Goal: Task Accomplishment & Management: Use online tool/utility

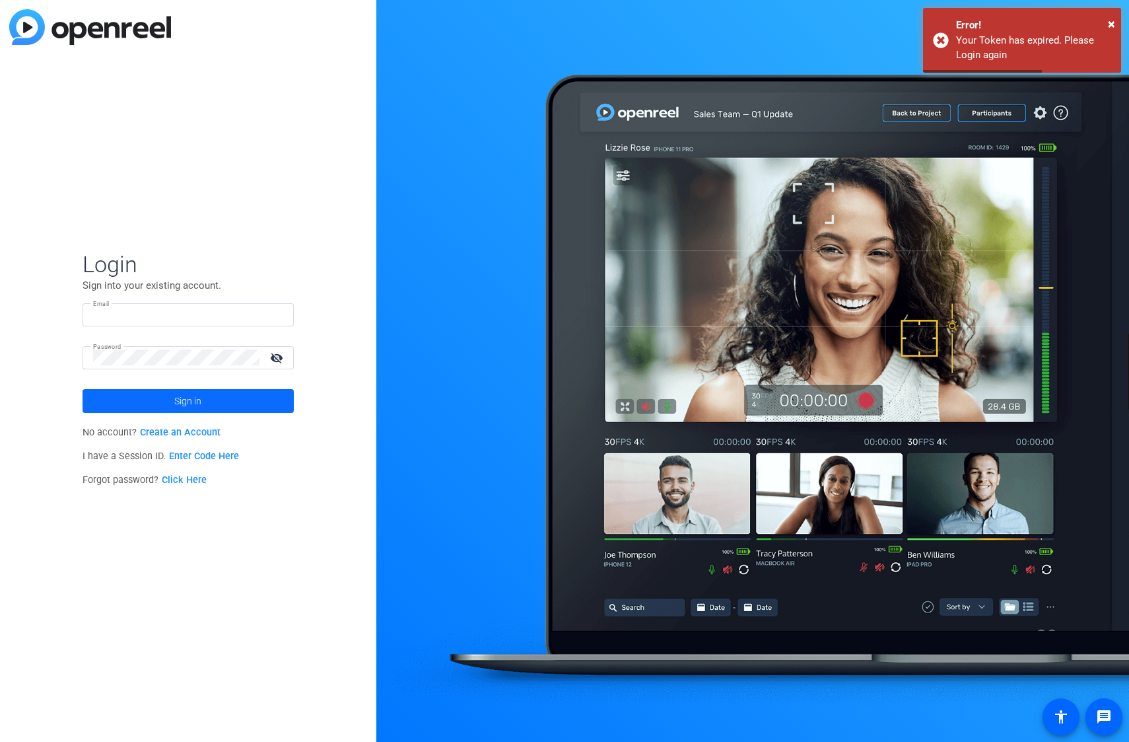
type input "escheiderer@destinationsinternational.org"
click at [165, 408] on span at bounding box center [188, 401] width 211 height 32
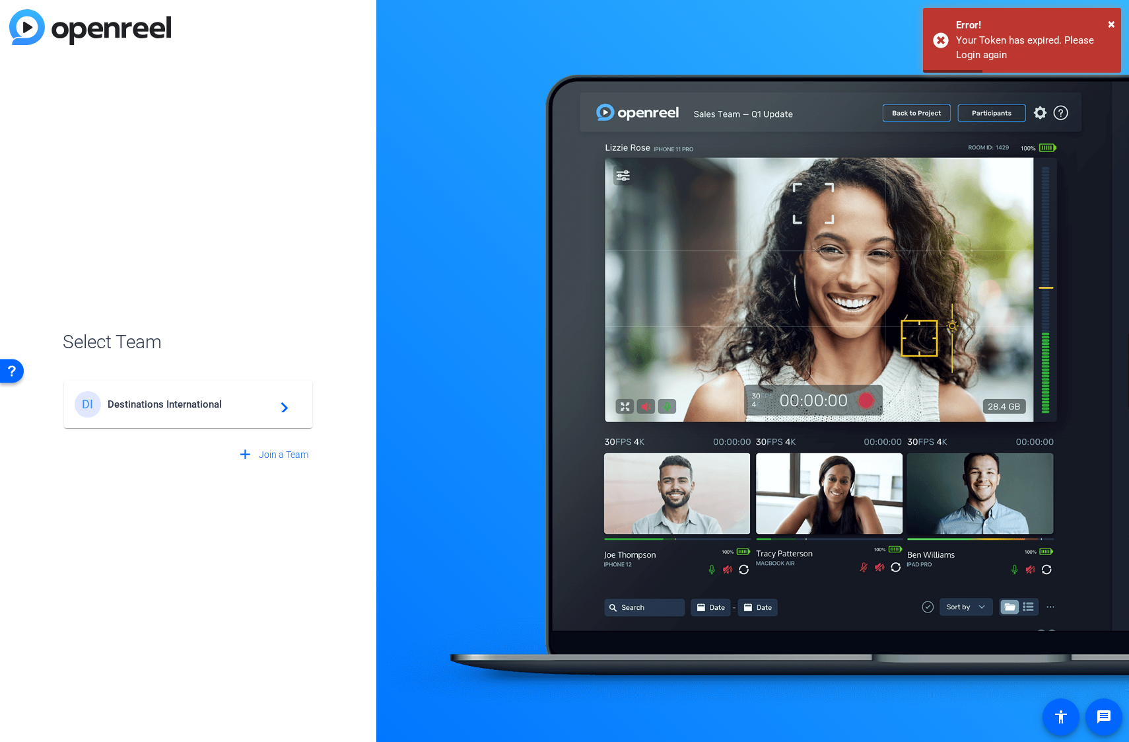
click at [226, 408] on span "Destinations International" at bounding box center [190, 404] width 165 height 12
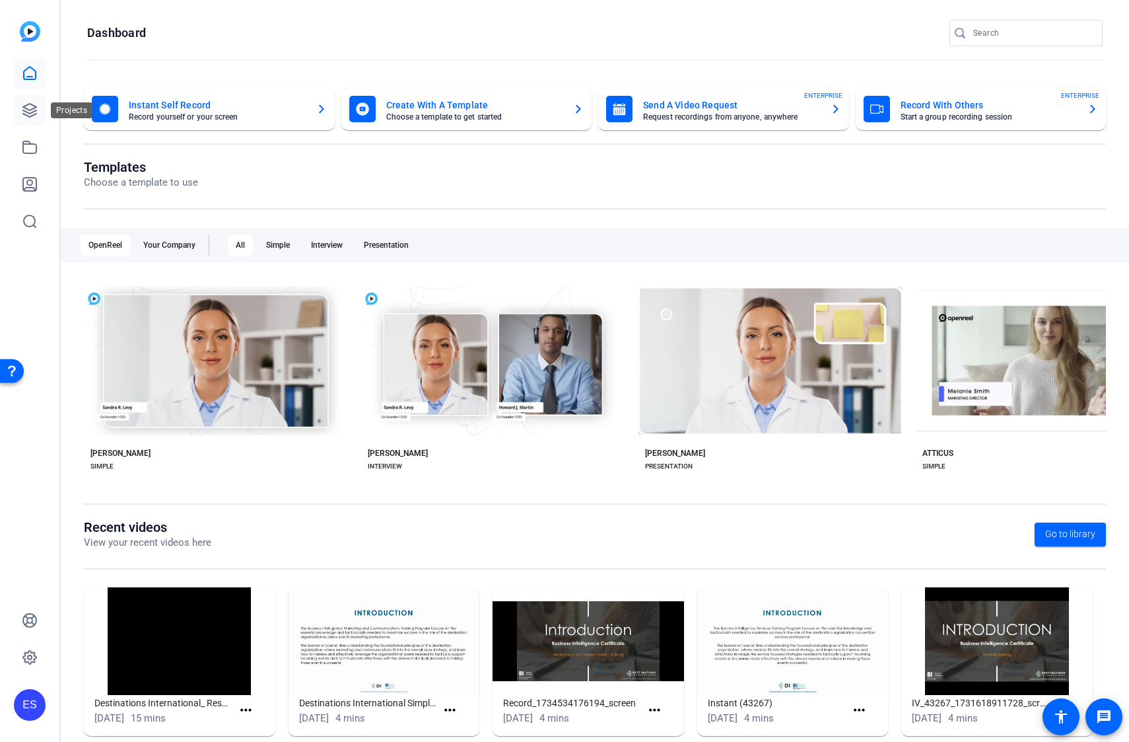
click at [20, 110] on link at bounding box center [30, 110] width 32 height 32
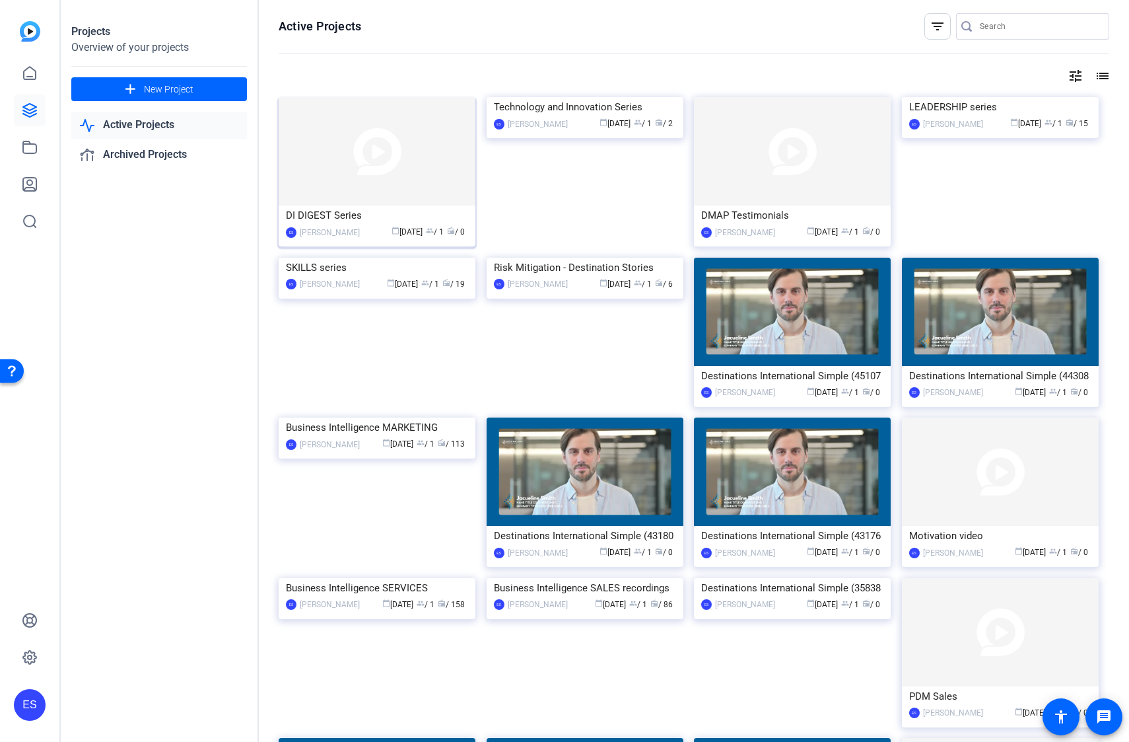
click at [402, 126] on img at bounding box center [377, 151] width 197 height 108
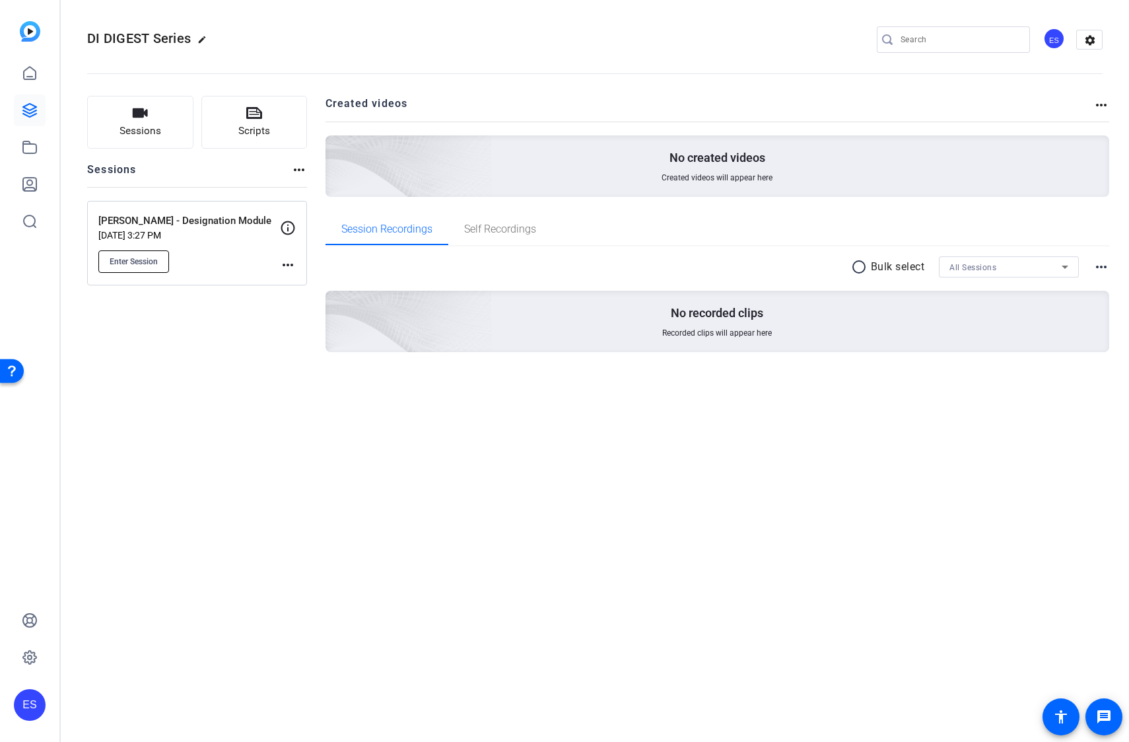
click at [136, 258] on span "Enter Session" at bounding box center [134, 261] width 48 height 11
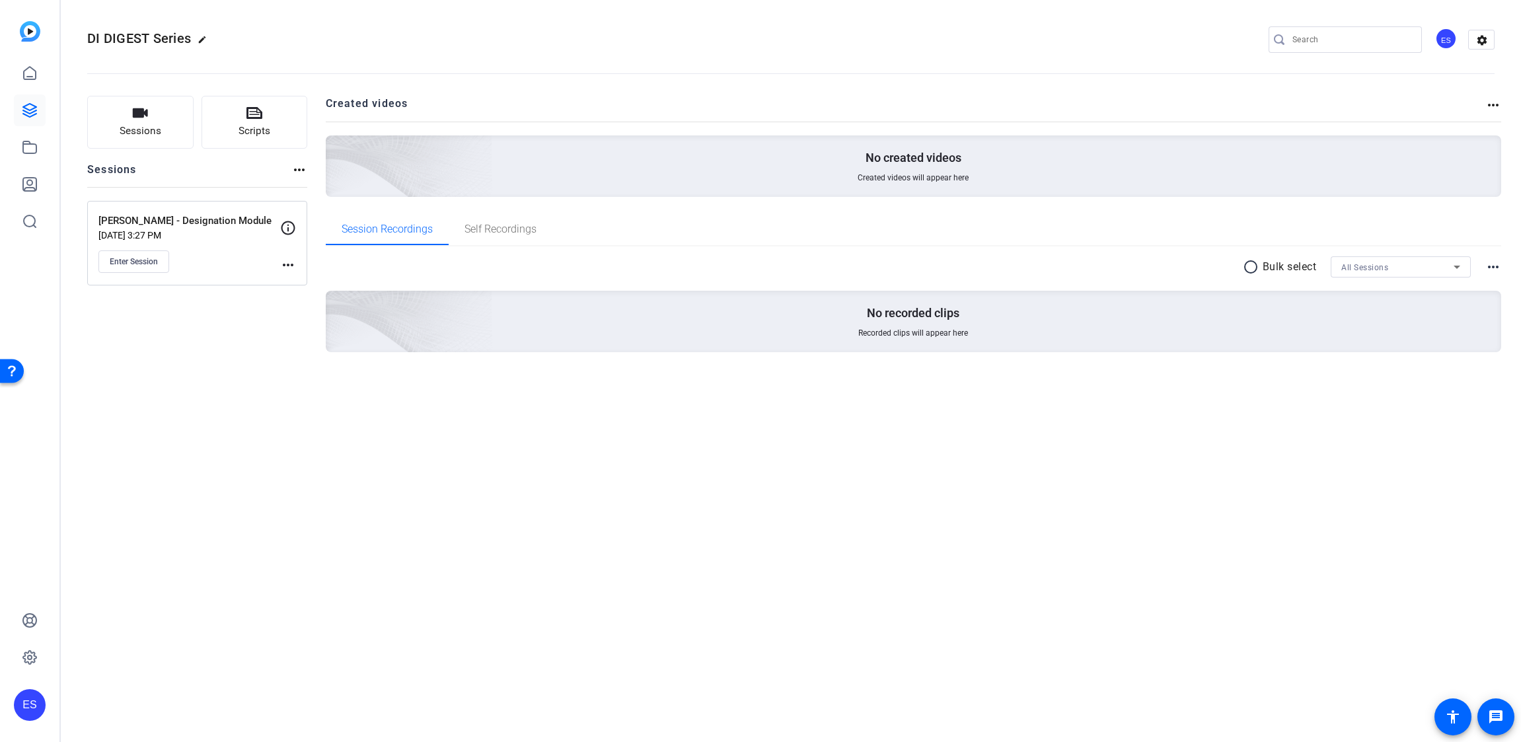
click at [112, 247] on div "Rori - Designation Module Aug 23, 2025 @ 3:27 PM Enter Session" at bounding box center [189, 242] width 182 height 59
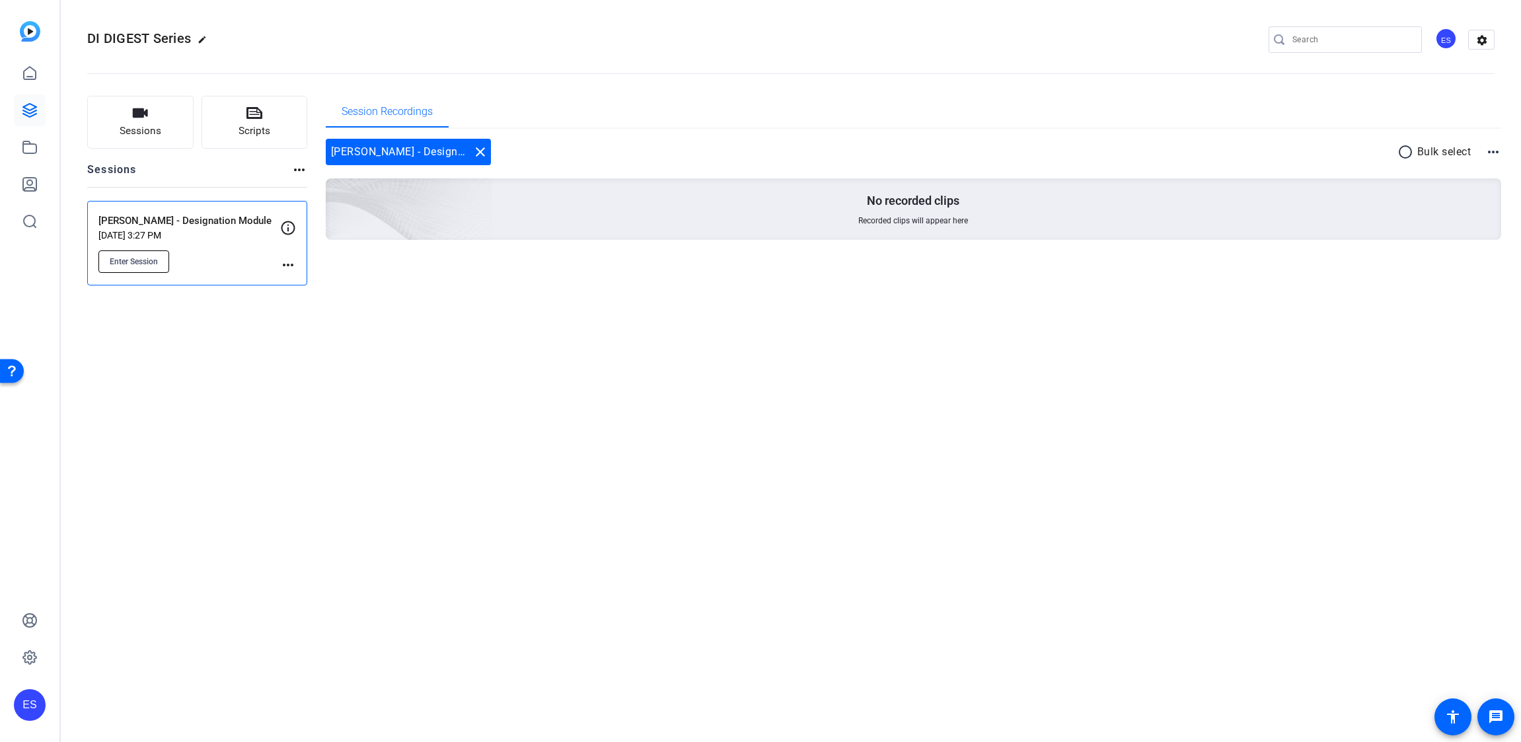
click at [137, 267] on button "Enter Session" at bounding box center [133, 261] width 71 height 22
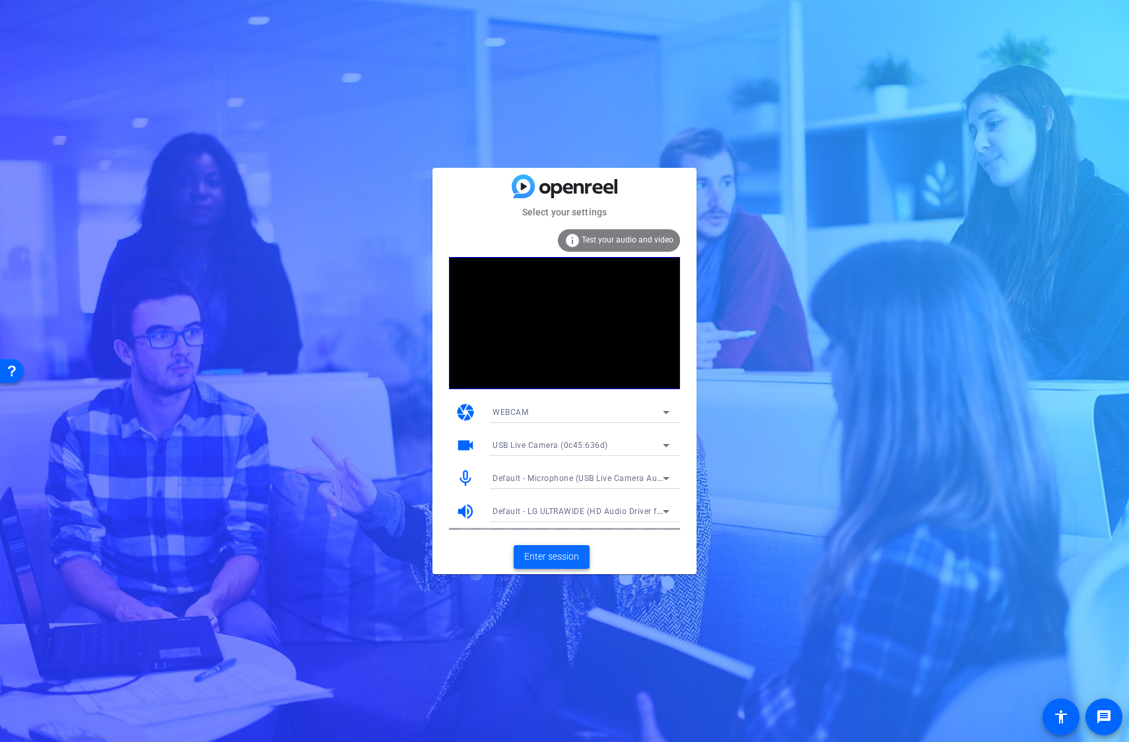
click at [560, 563] on span "Enter session" at bounding box center [551, 557] width 55 height 14
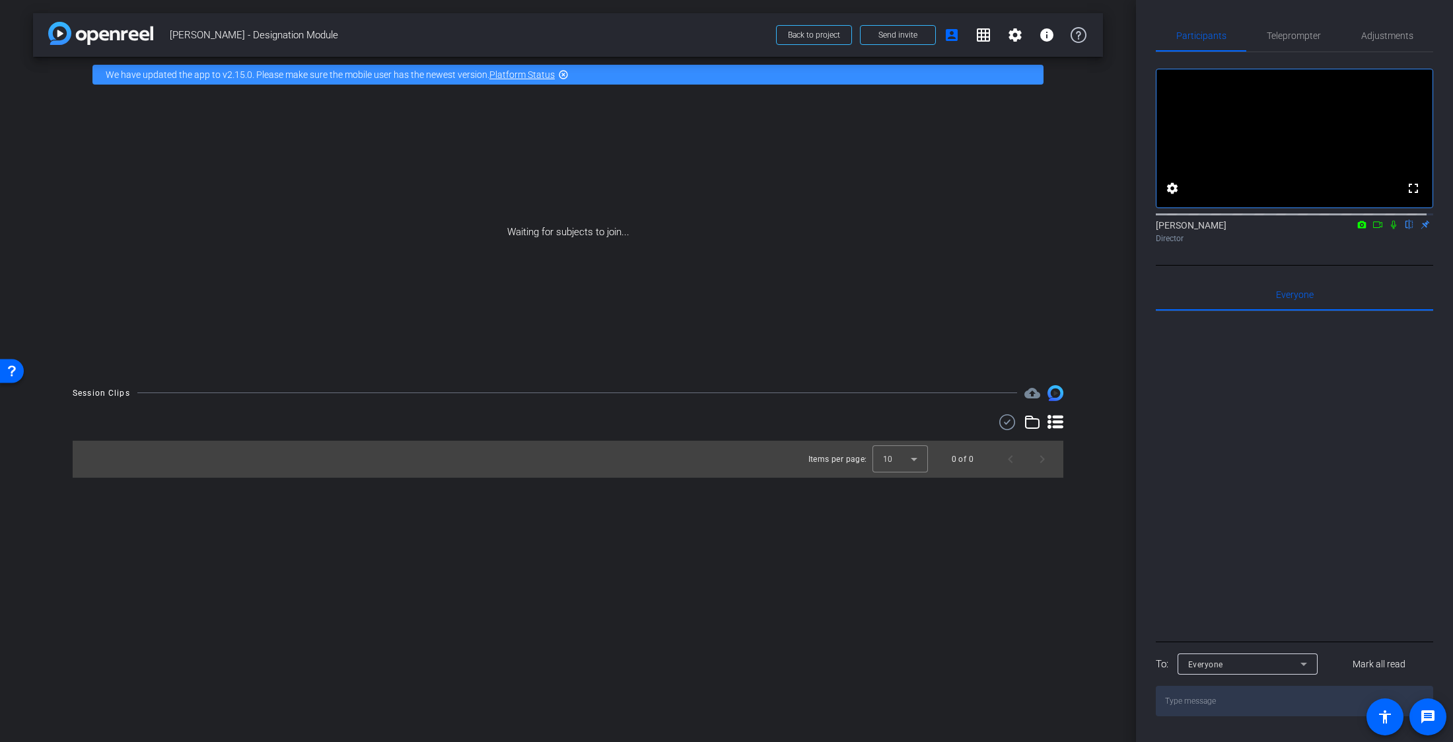
click at [83, 639] on div "arrow_back [PERSON_NAME] - Designation Module Back to project Send invite accou…" at bounding box center [568, 371] width 1136 height 742
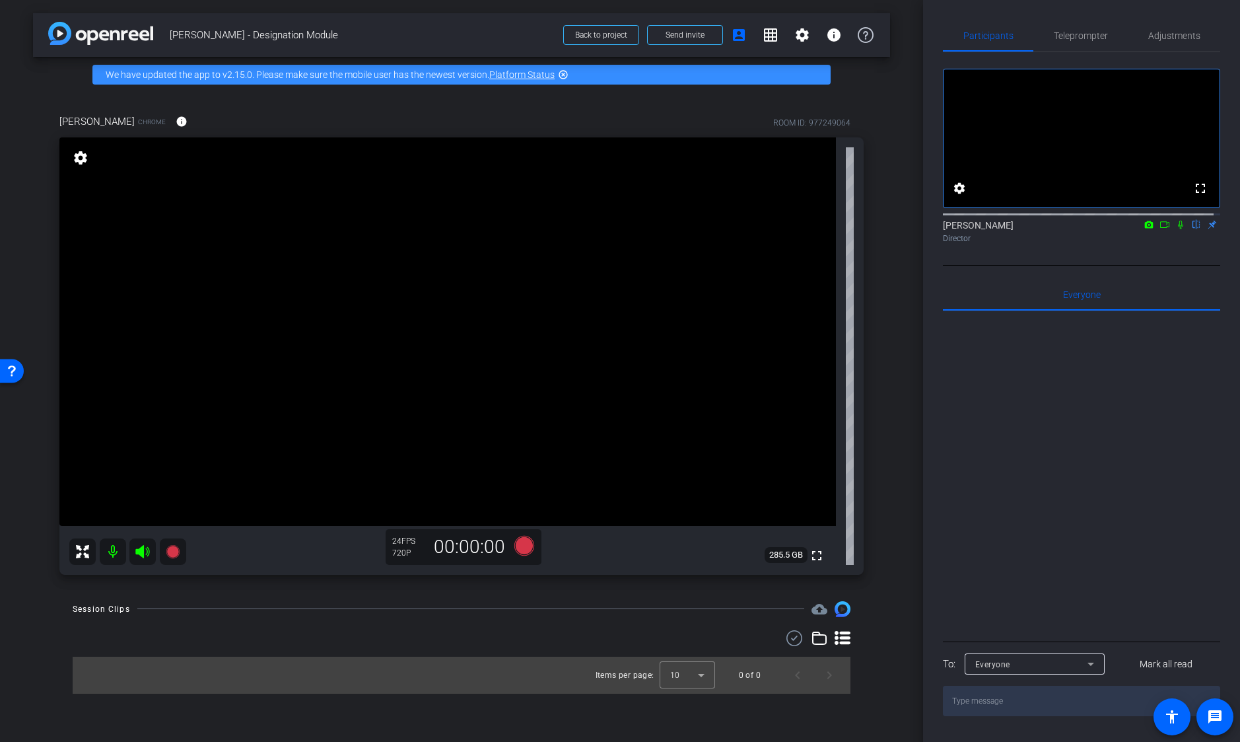
drag, startPoint x: 1110, startPoint y: 401, endPoint x: 1112, endPoint y: 333, distance: 68.1
click at [1110, 401] on div at bounding box center [1081, 474] width 277 height 327
click at [1077, 36] on span "Teleprompter" at bounding box center [1081, 35] width 54 height 9
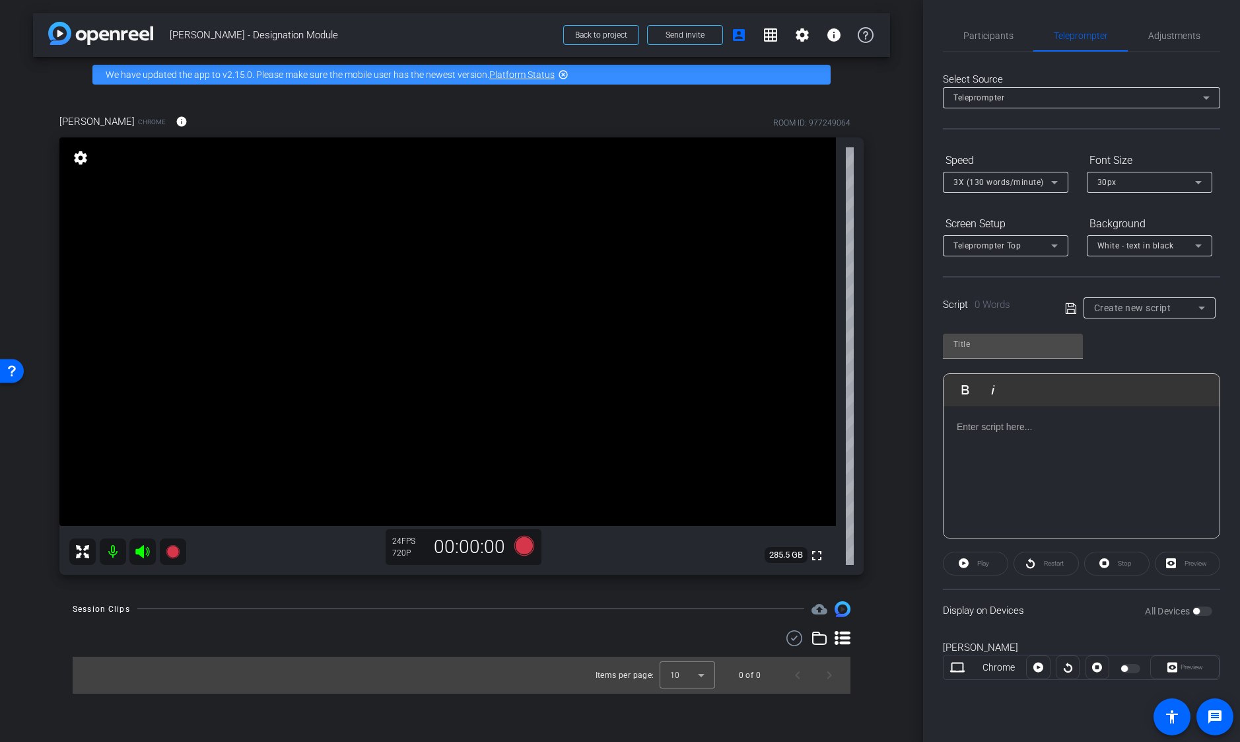
click at [1129, 306] on span "Create new script" at bounding box center [1132, 308] width 77 height 11
click at [1129, 362] on span "[PERSON_NAME] - Designations Module" at bounding box center [1149, 355] width 111 height 16
type input "[PERSON_NAME] - Designations Module"
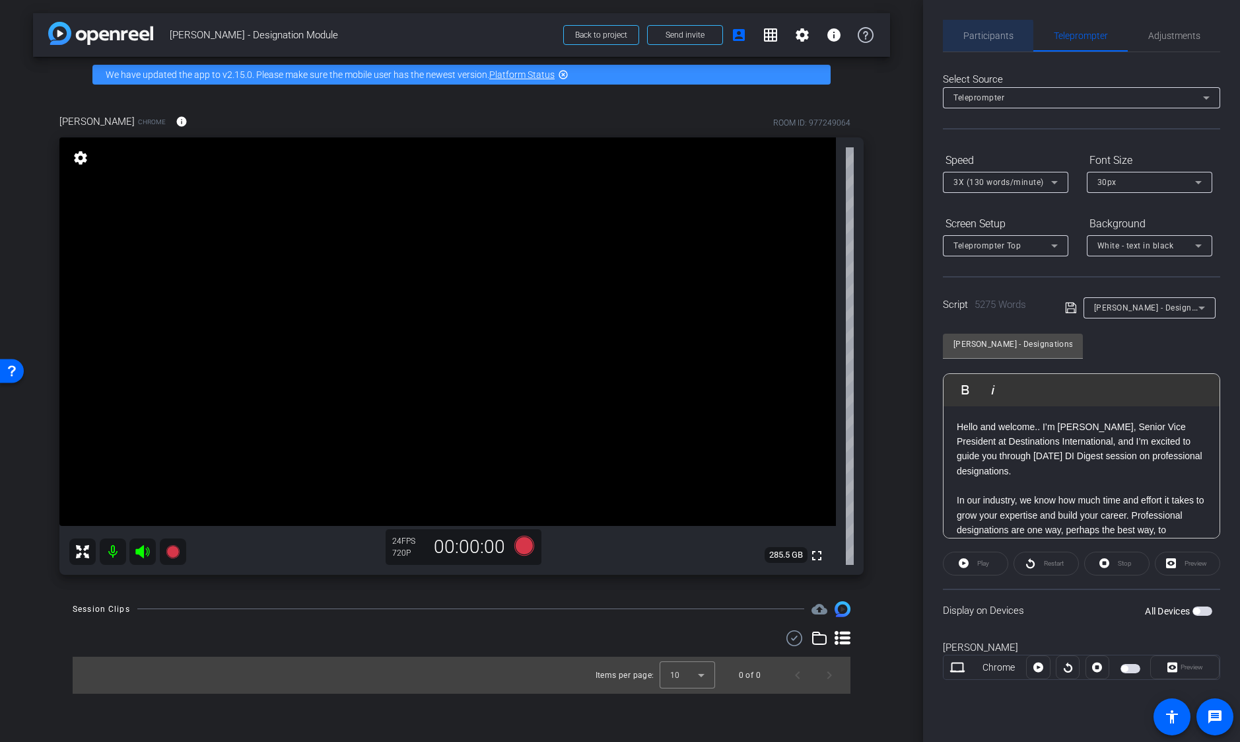
click at [979, 37] on span "Participants" at bounding box center [989, 35] width 50 height 9
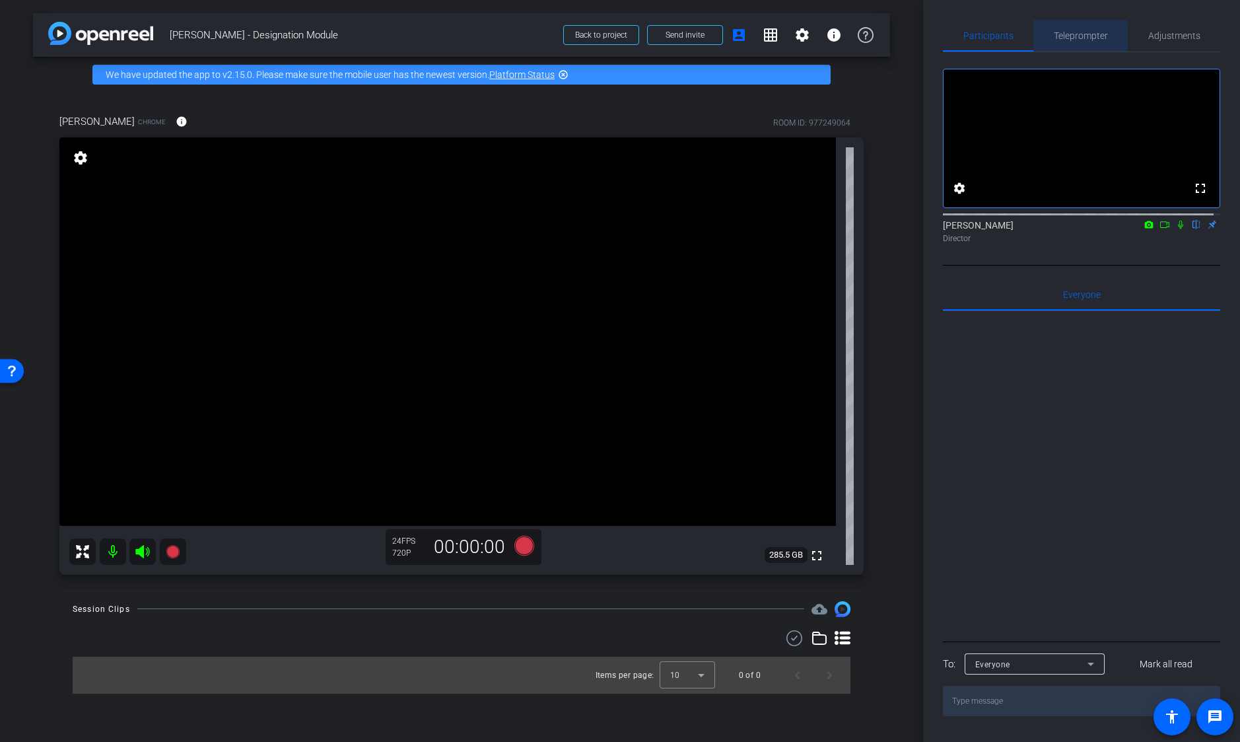
click at [1072, 44] on span "Teleprompter" at bounding box center [1081, 36] width 54 height 32
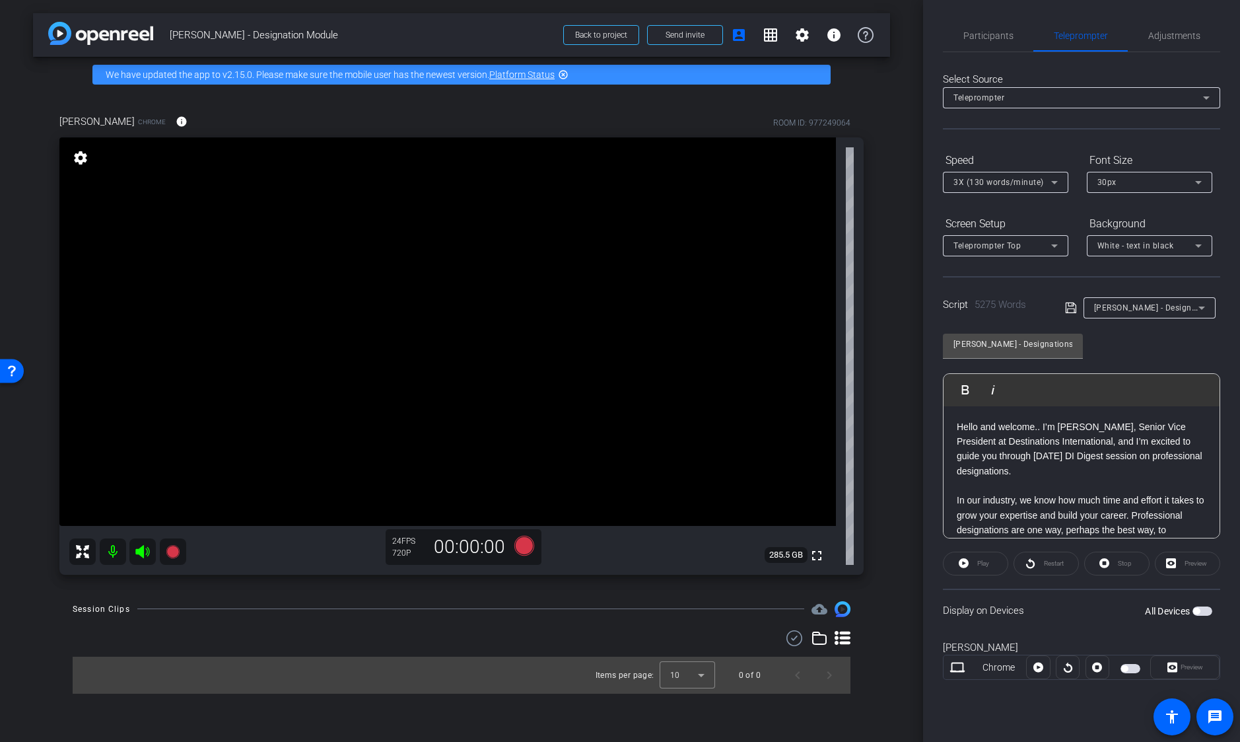
click at [1129, 344] on div "[PERSON_NAME] - Designations Module Play Play from this location Play Selected …" at bounding box center [1081, 431] width 277 height 215
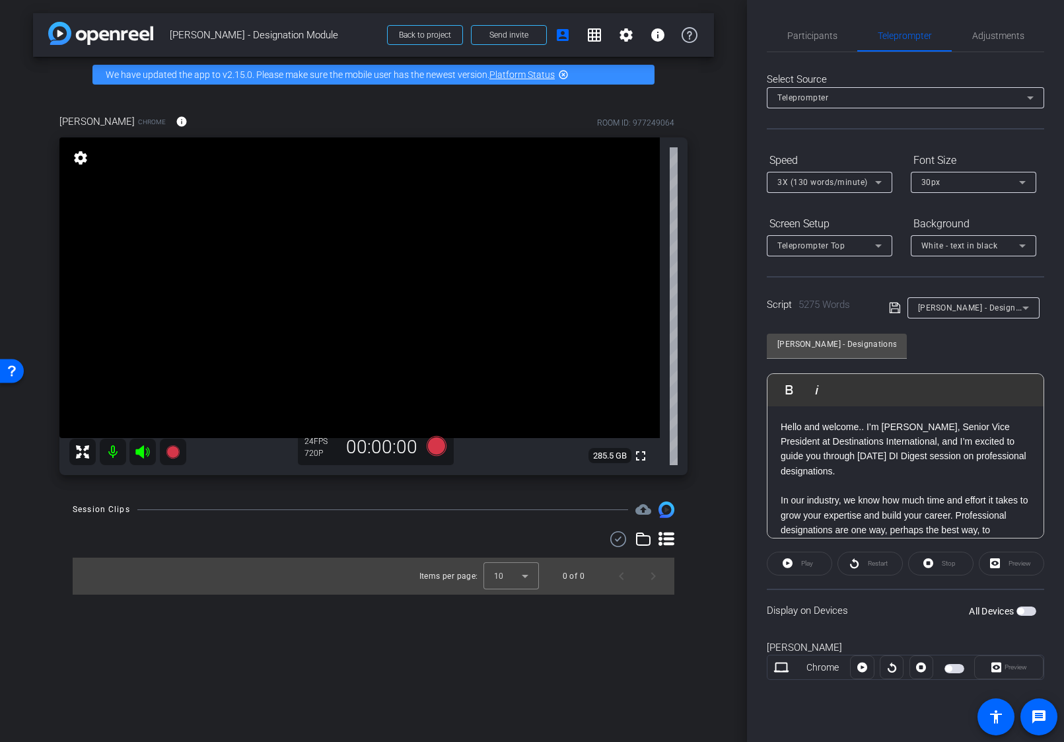
click at [1022, 608] on span "button" at bounding box center [1020, 611] width 7 height 7
click at [872, 143] on div "Select Source Teleprompter Speed 3X (130 words/minute) Font Size 30px Screen Se…" at bounding box center [905, 377] width 277 height 650
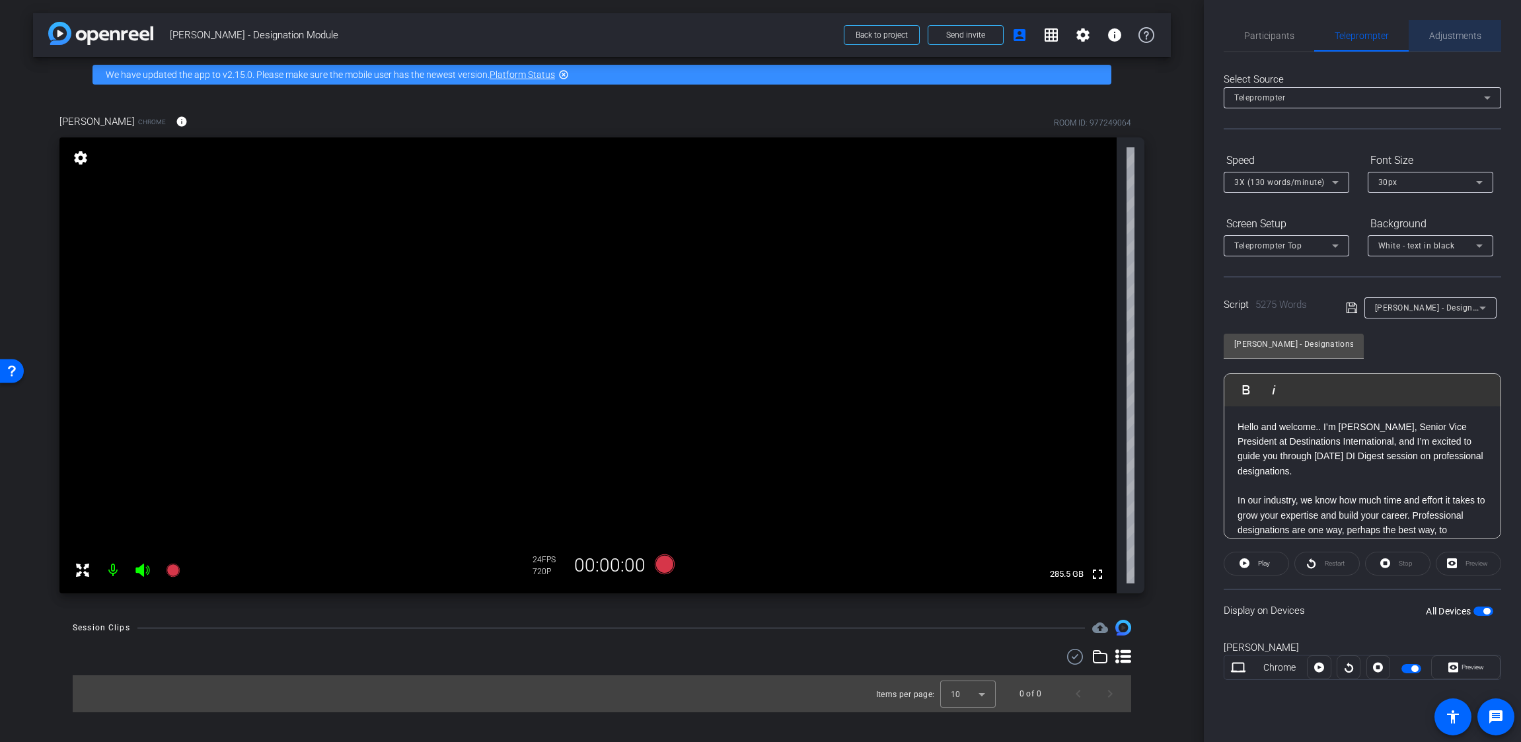
click at [1129, 39] on span "Adjustments" at bounding box center [1455, 35] width 52 height 9
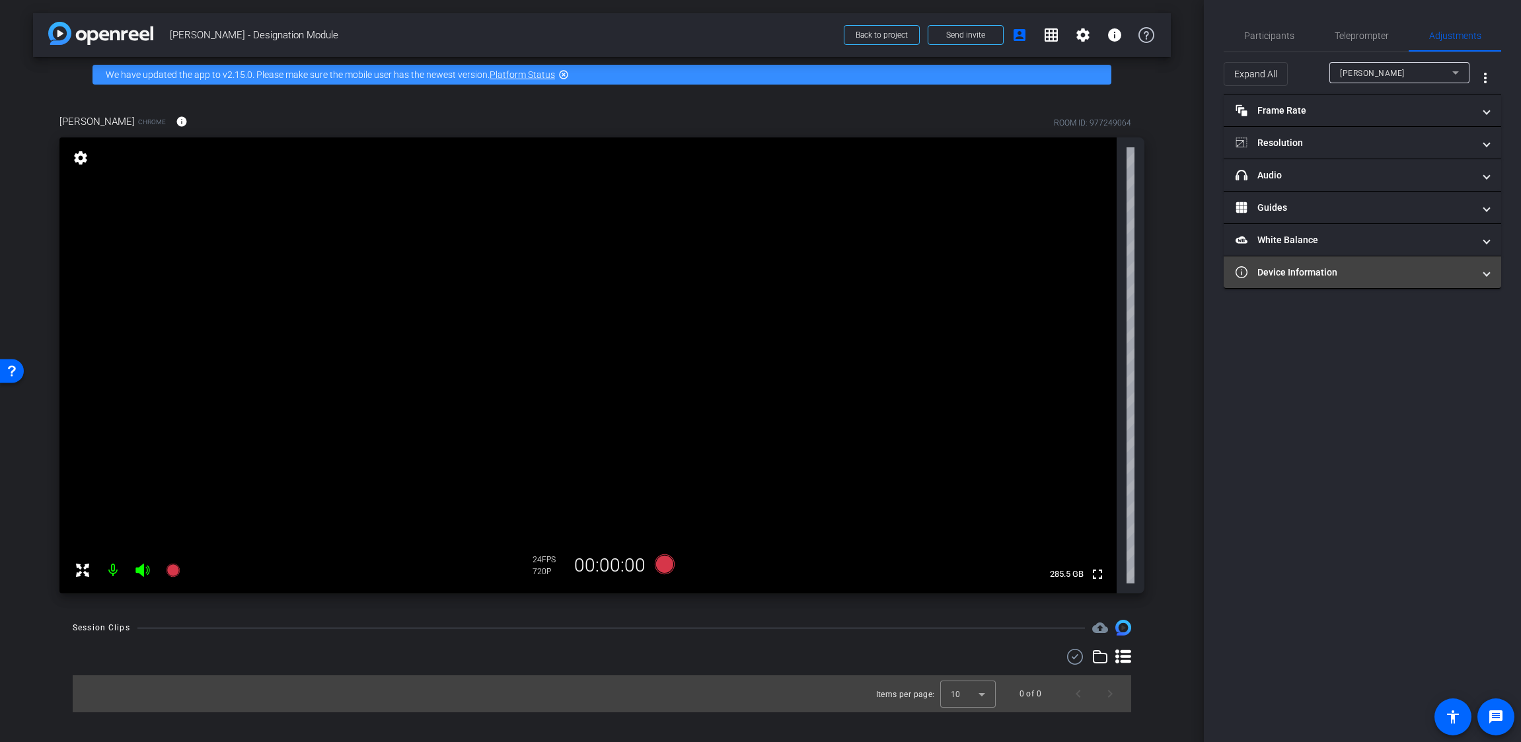
click at [1129, 263] on mat-expansion-panel-header "Device Information" at bounding box center [1361, 272] width 277 height 32
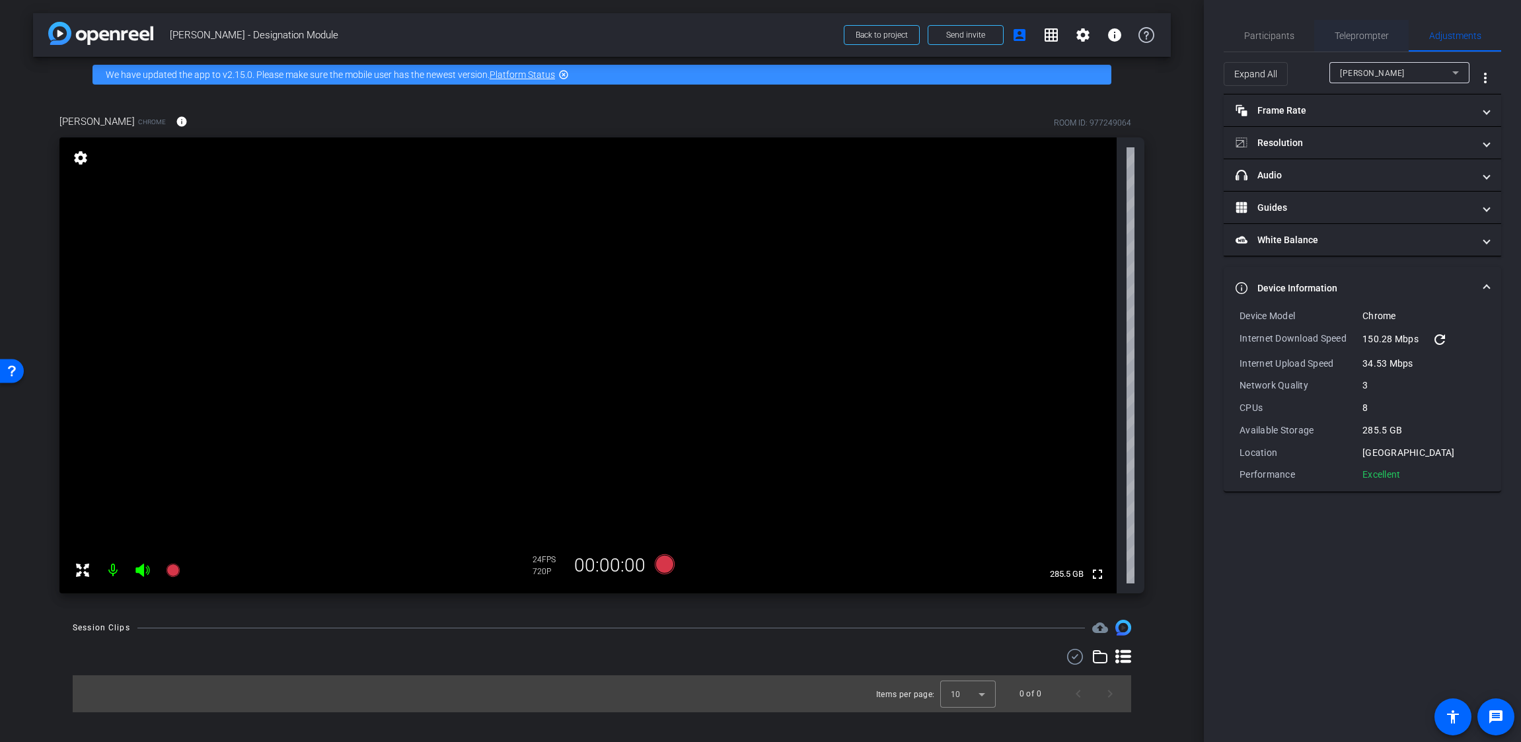
click at [1129, 37] on span "Teleprompter" at bounding box center [1361, 35] width 54 height 9
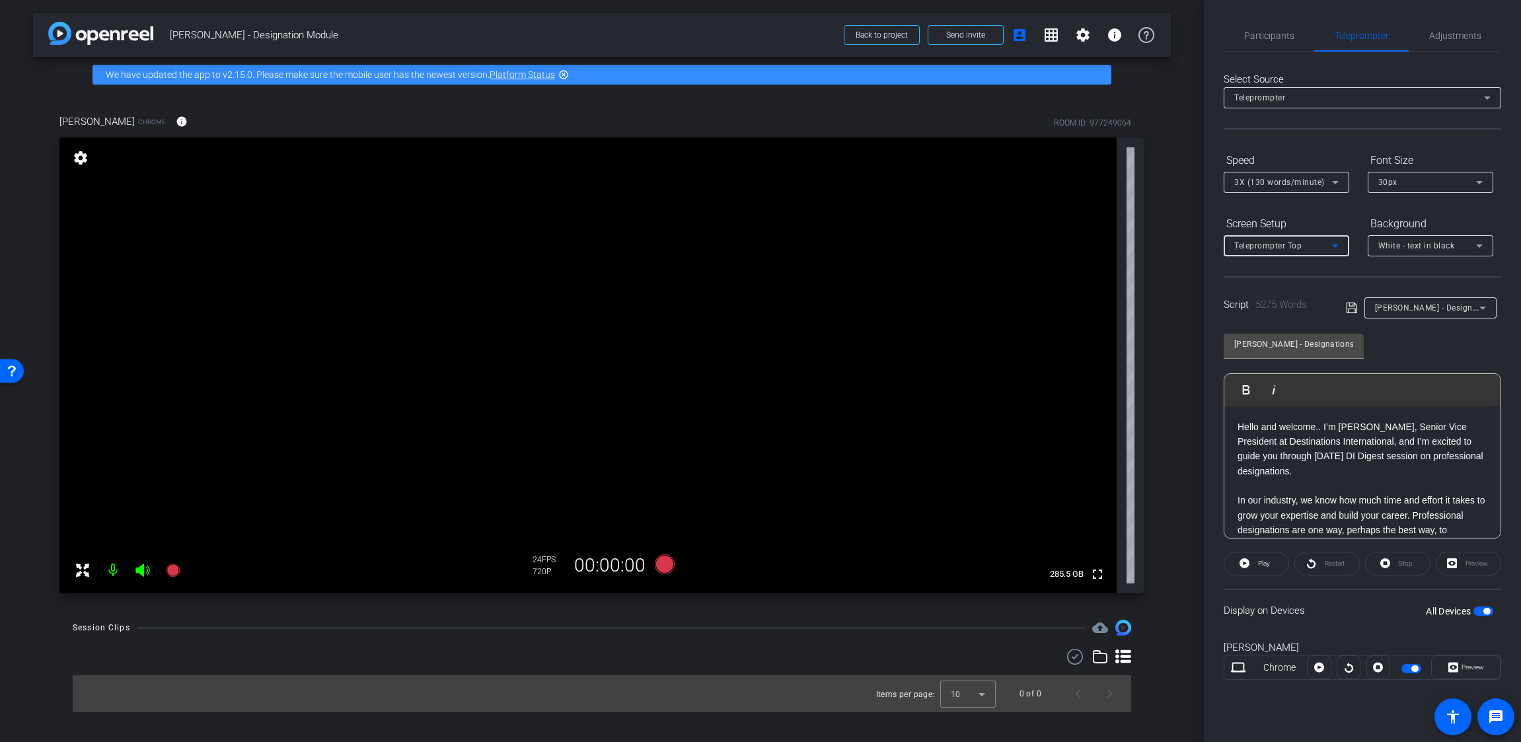
click at [1129, 242] on span "Teleprompter Top" at bounding box center [1267, 245] width 67 height 9
click at [1129, 314] on span "Teleprompter Bottom" at bounding box center [1275, 314] width 83 height 16
click at [1129, 246] on span "Teleprompter Bottom" at bounding box center [1275, 245] width 82 height 9
click at [1129, 340] on span "Teleprompter Right" at bounding box center [1271, 336] width 75 height 16
click at [1129, 244] on span "Teleprompter Right" at bounding box center [1270, 245] width 73 height 9
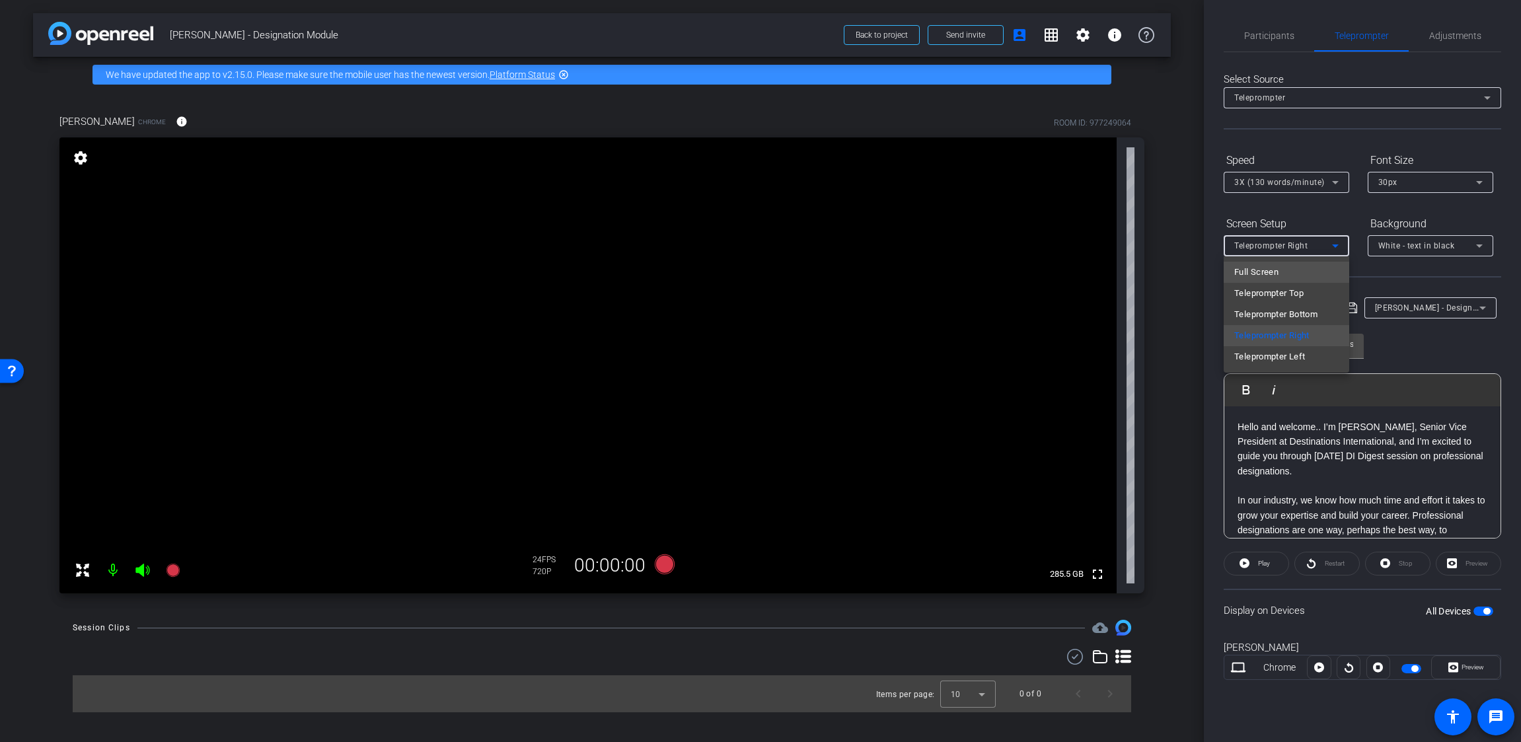
click at [1129, 270] on span "Full Screen" at bounding box center [1256, 272] width 44 height 16
click at [1129, 246] on div "Full Screen" at bounding box center [1283, 245] width 98 height 17
click at [1129, 298] on span "Teleprompter Top" at bounding box center [1268, 293] width 69 height 16
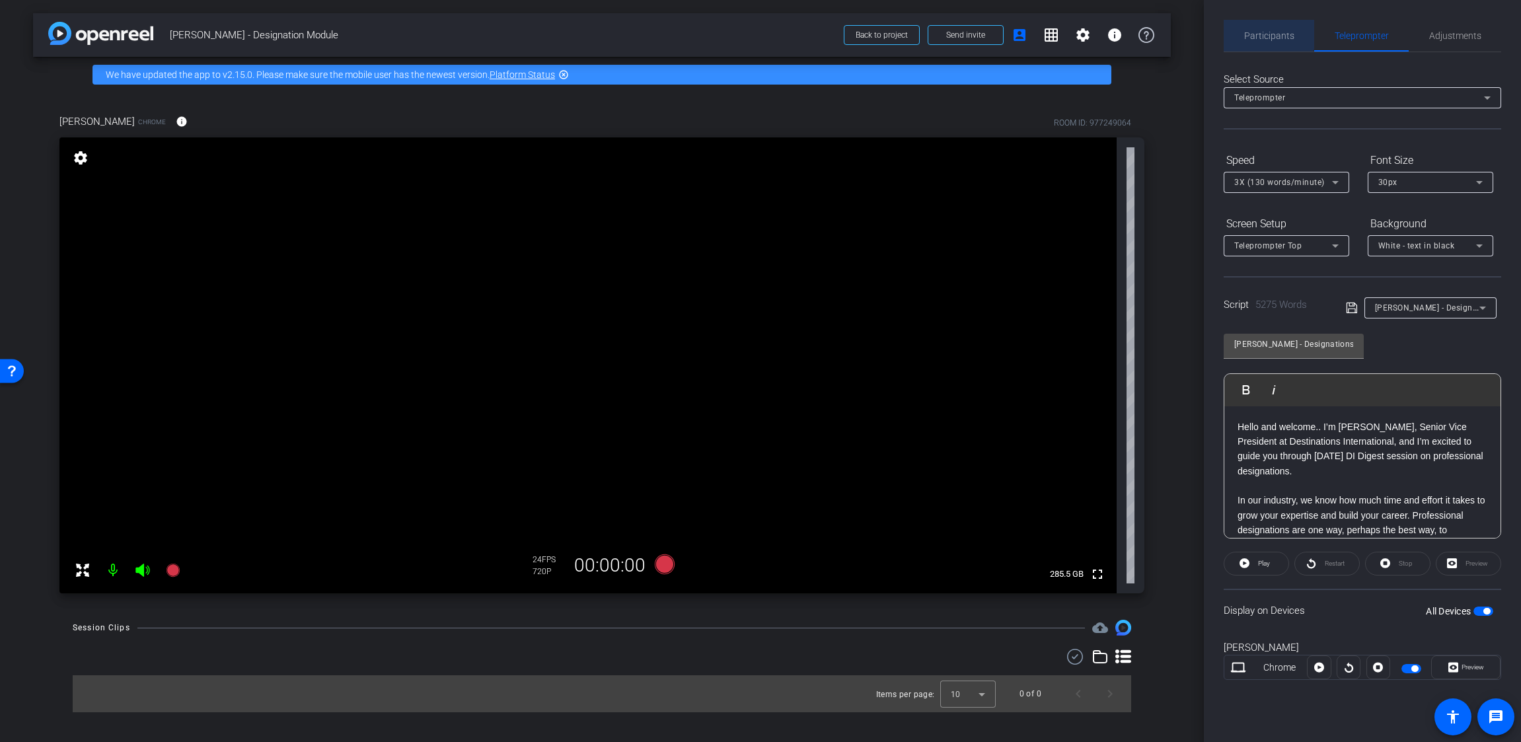
click at [1129, 34] on span "Participants" at bounding box center [1269, 35] width 50 height 9
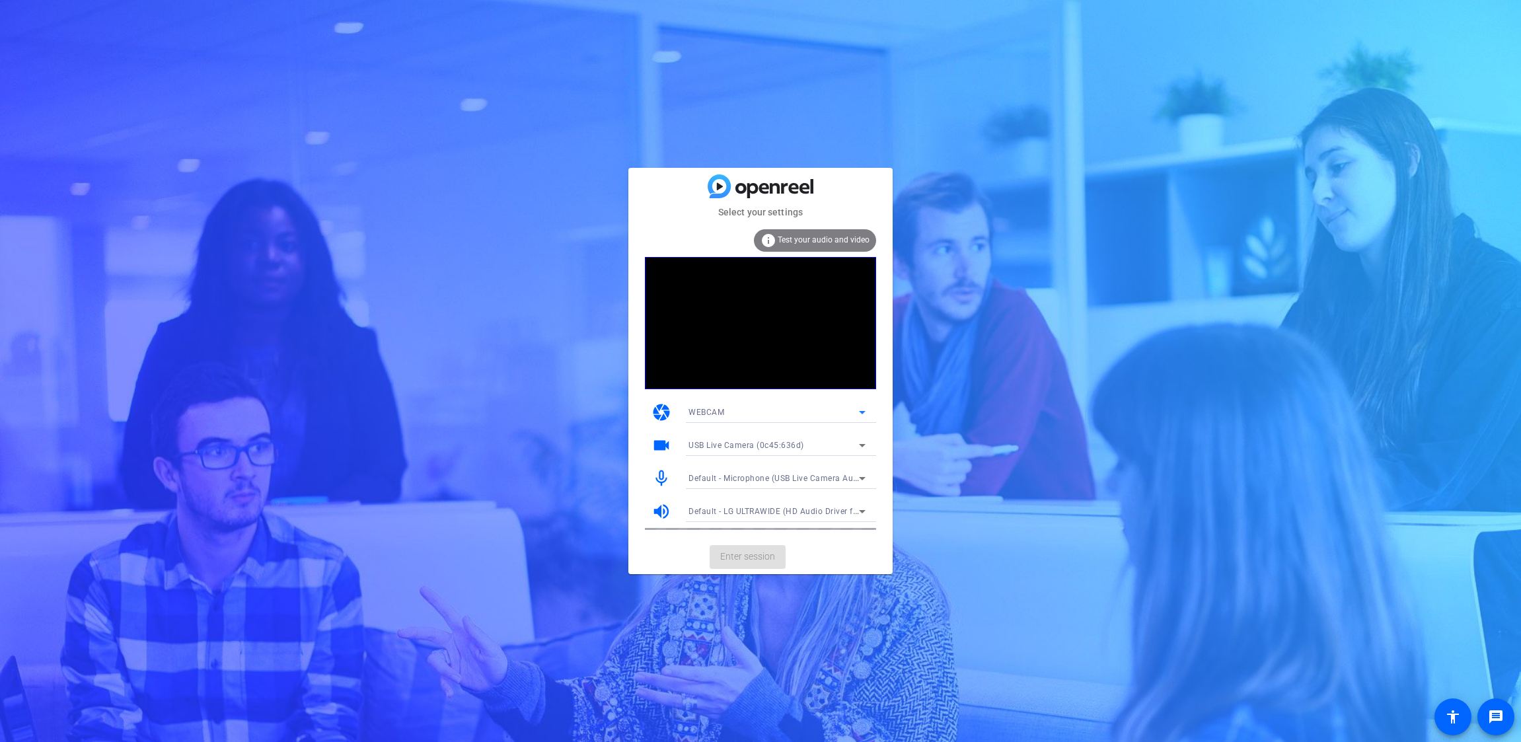
click at [763, 412] on div "WEBCAM" at bounding box center [773, 412] width 170 height 17
click at [725, 460] on mat-option "DESKTOP" at bounding box center [777, 459] width 198 height 21
click at [775, 550] on span at bounding box center [747, 557] width 76 height 32
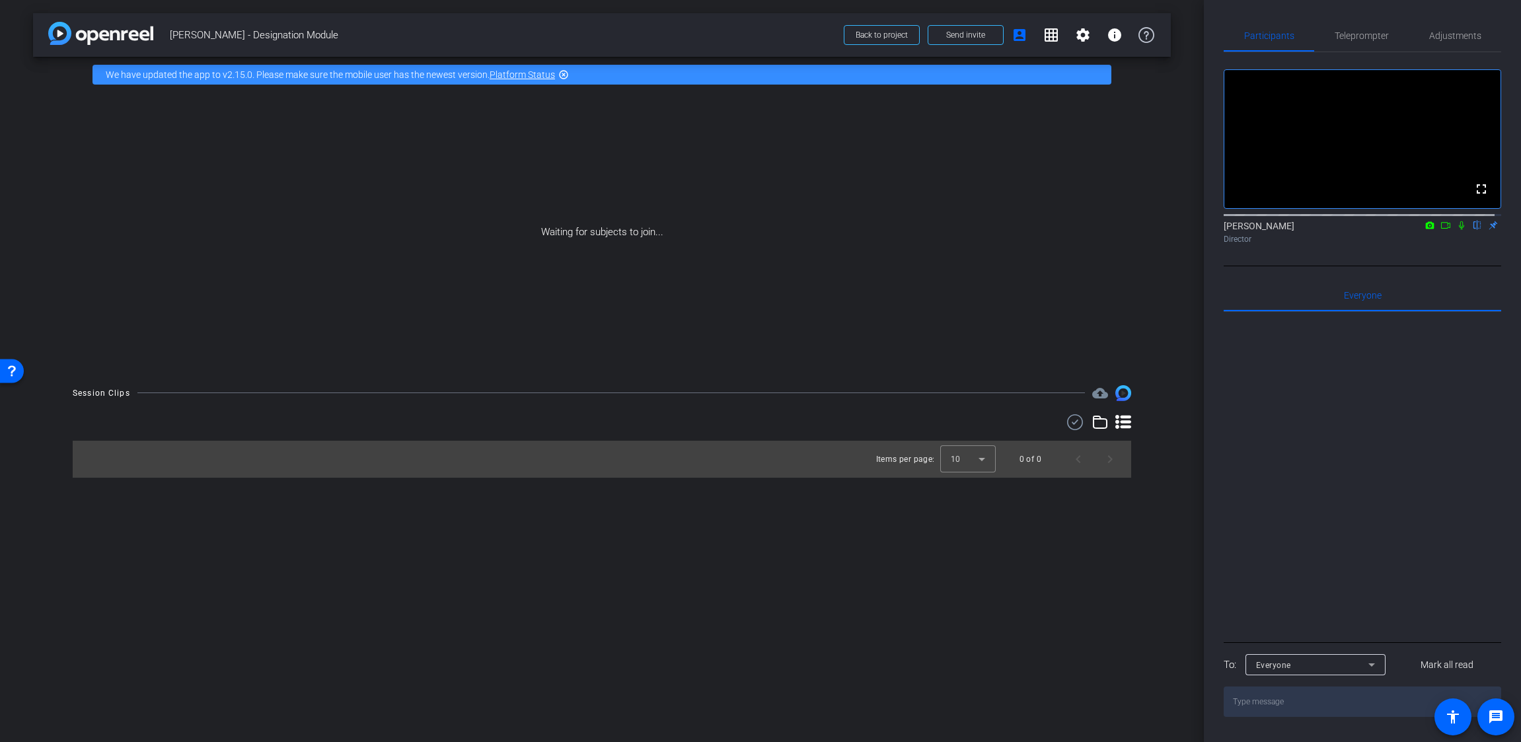
type input "[PERSON_NAME] - Designations Module"
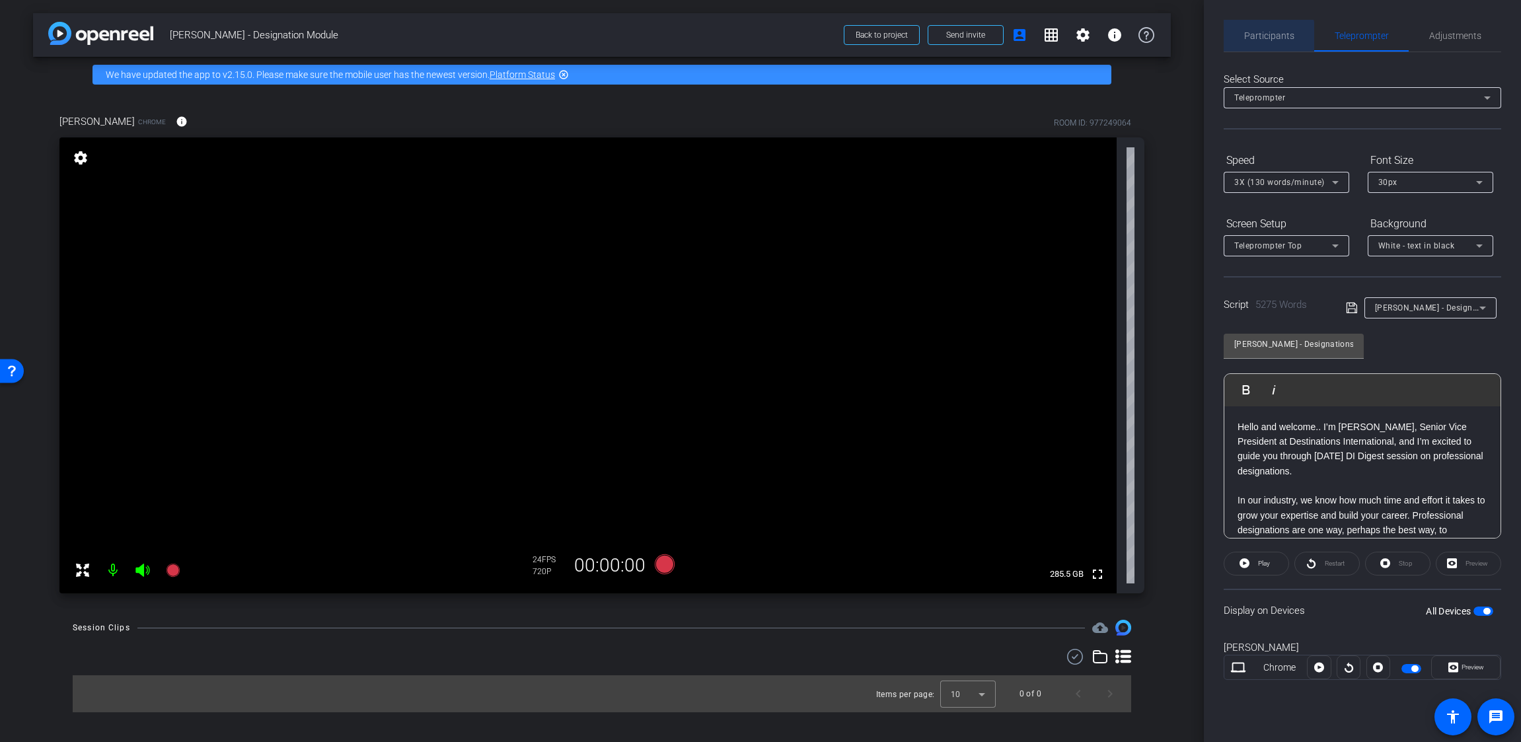
click at [1252, 42] on span "Participants" at bounding box center [1269, 36] width 50 height 32
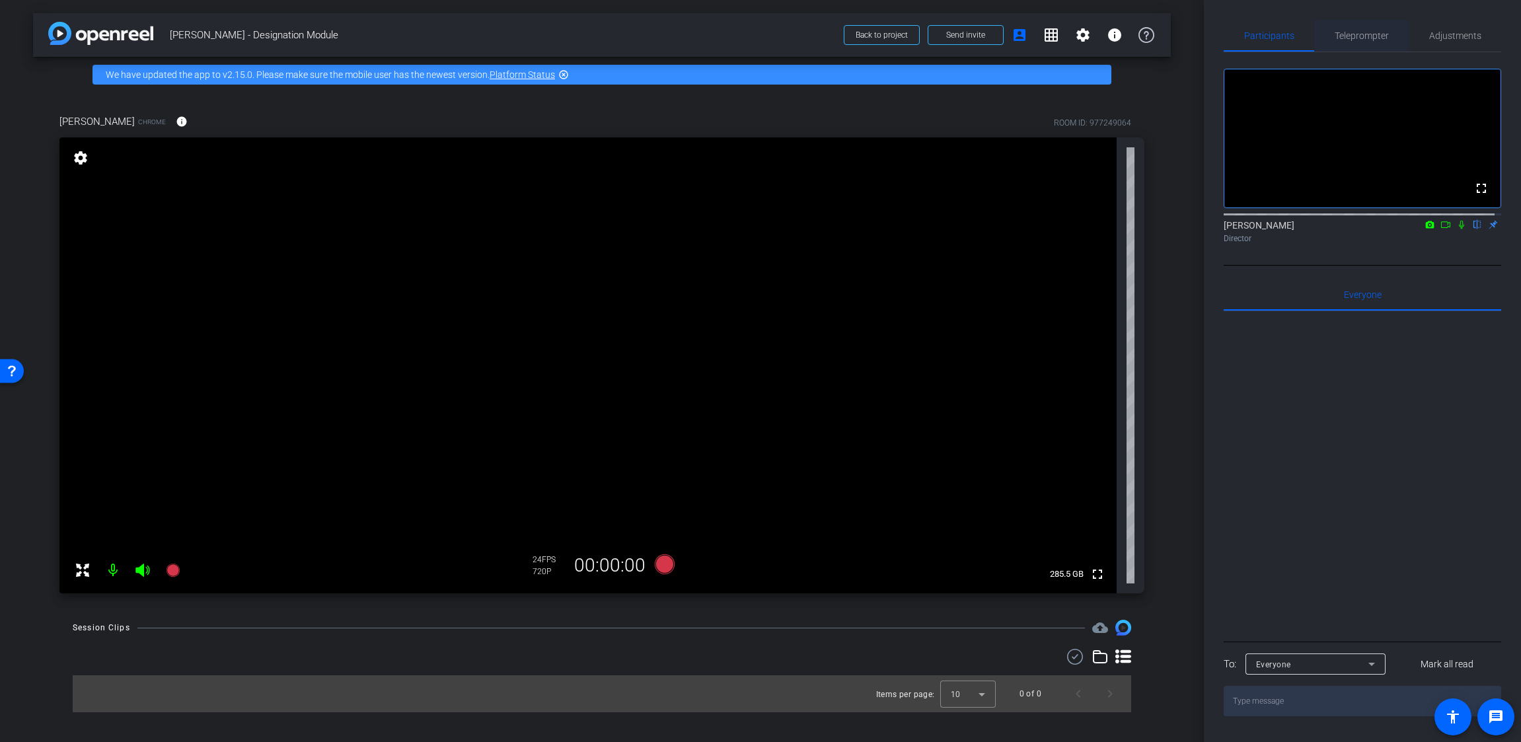
click at [1361, 35] on span "Teleprompter" at bounding box center [1361, 35] width 54 height 9
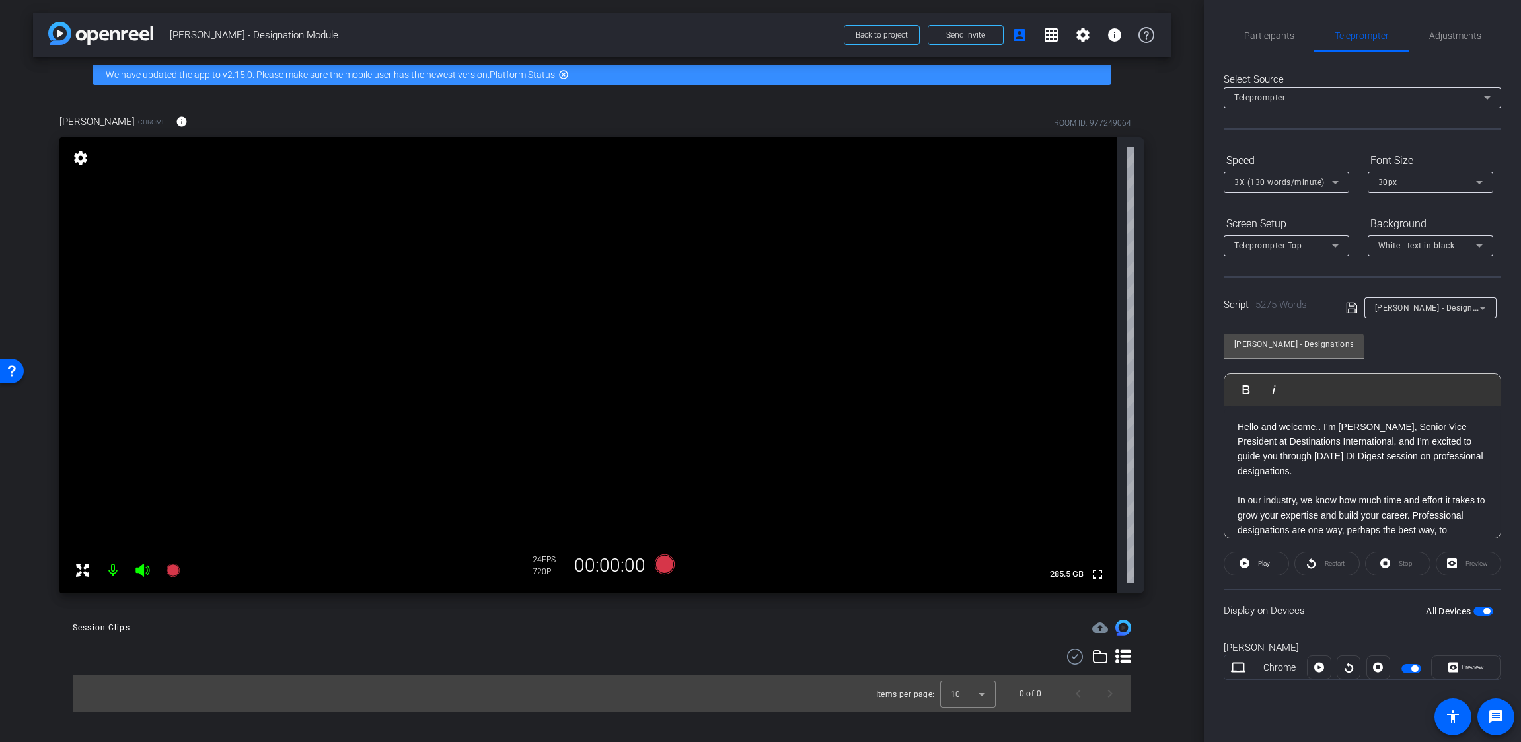
click at [1408, 476] on p "Hello and welcome.. I’m [PERSON_NAME], Senior Vice President at Destinations In…" at bounding box center [1362, 448] width 250 height 59
click at [1296, 246] on span "Teleprompter Top" at bounding box center [1267, 245] width 67 height 9
click at [1317, 209] on div at bounding box center [760, 371] width 1521 height 742
click at [1293, 587] on openreel-capture-teleprompter "Speed 3X (130 words/minute) Font Size 30px Screen Setup Teleprompter Top Backgr…" at bounding box center [1361, 426] width 277 height 554
click at [1474, 569] on div "Preview" at bounding box center [1467, 564] width 65 height 24
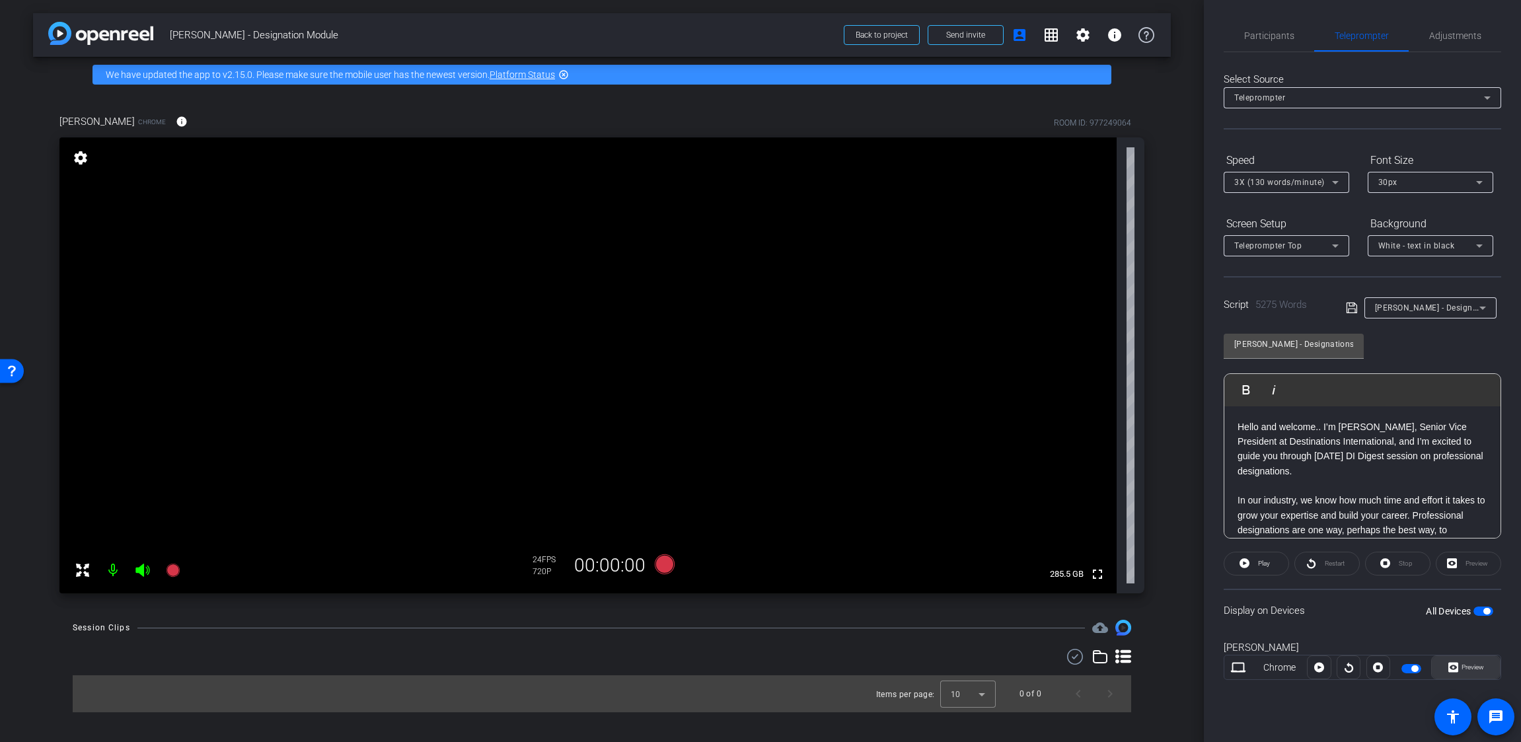
click at [1467, 670] on span "Preview" at bounding box center [1472, 666] width 22 height 7
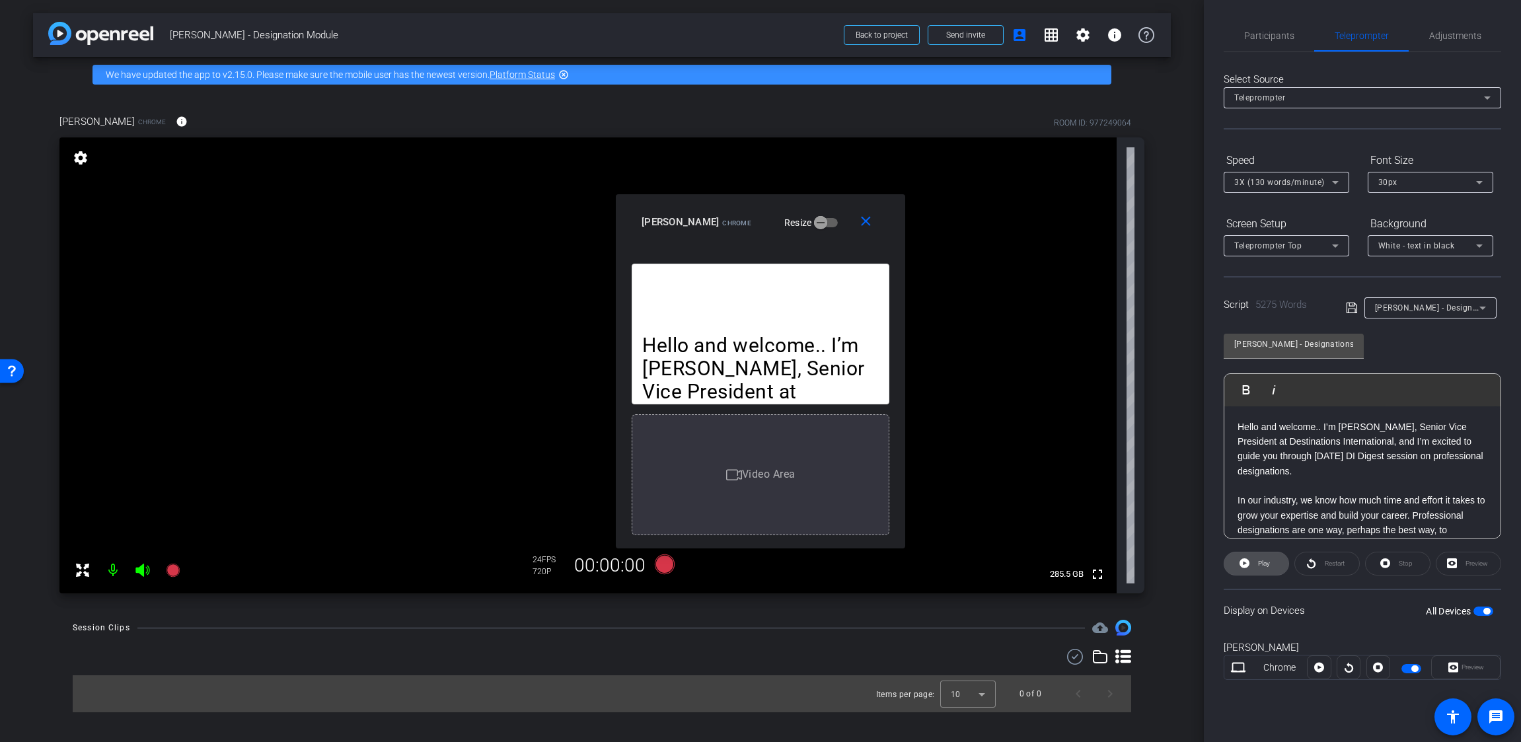
click at [1259, 568] on span "Play" at bounding box center [1261, 563] width 15 height 18
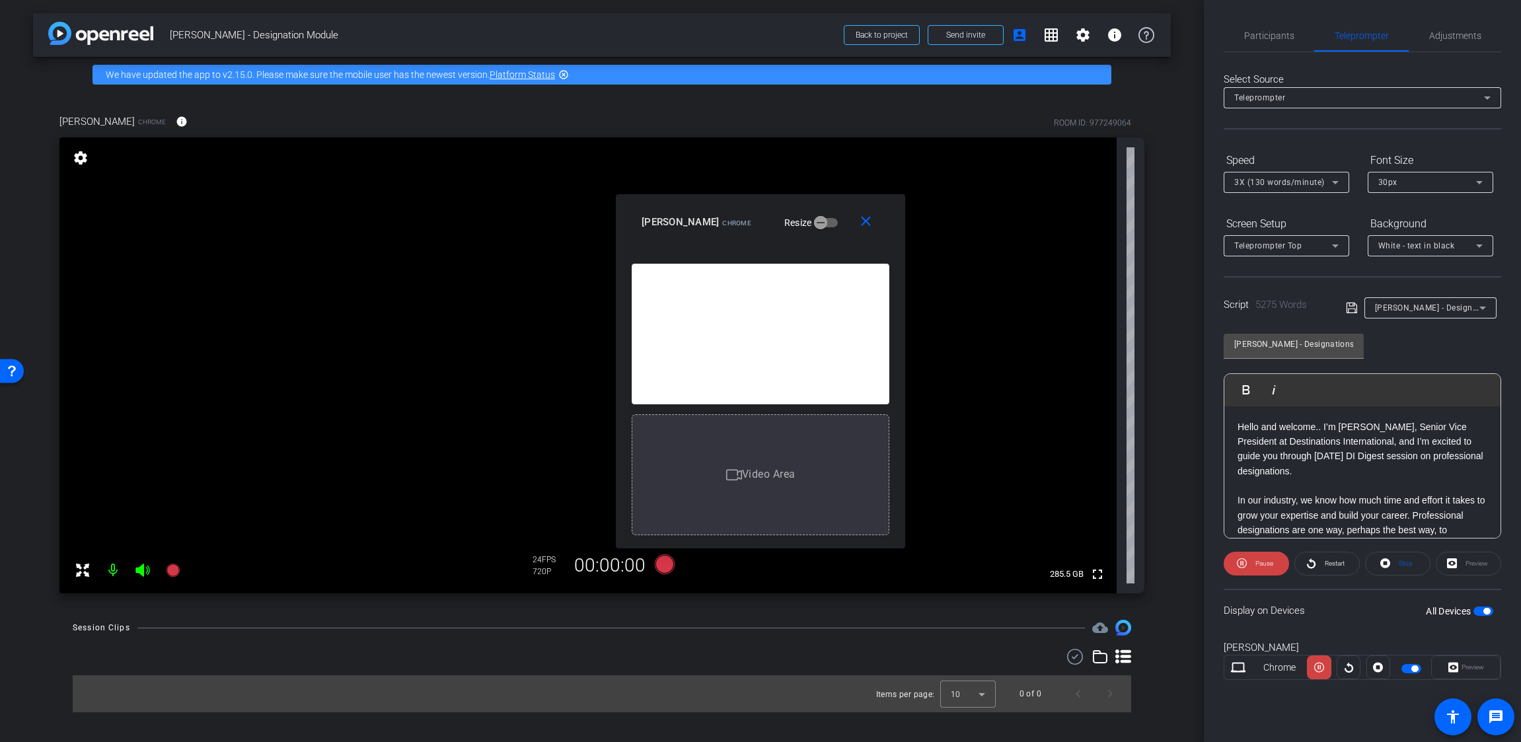
click at [1294, 249] on span "Teleprompter Top" at bounding box center [1267, 245] width 67 height 9
click at [1291, 277] on mat-option "Full Screen" at bounding box center [1285, 272] width 125 height 21
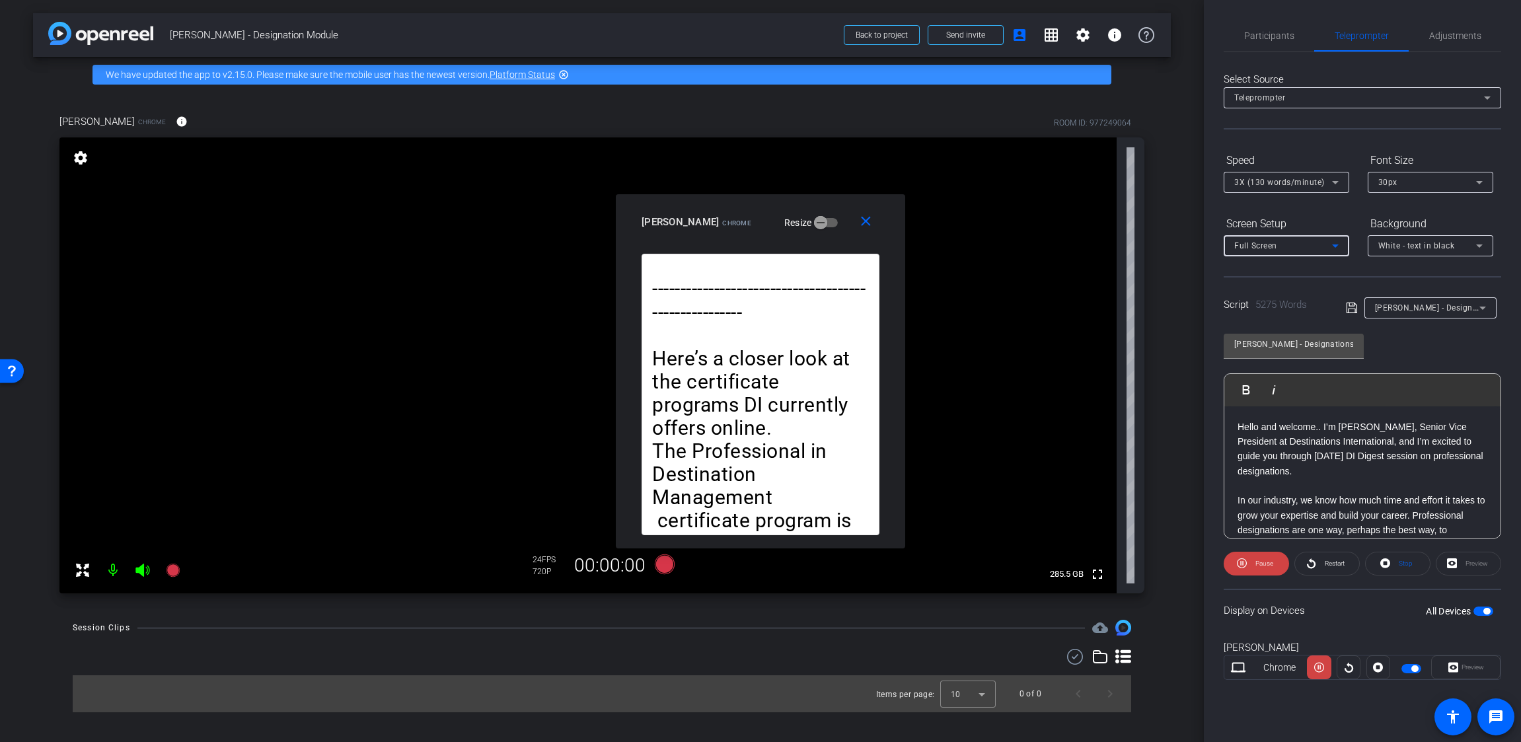
click at [1305, 239] on div "Full Screen" at bounding box center [1283, 245] width 98 height 17
click at [1293, 337] on span "Teleprompter Right" at bounding box center [1271, 336] width 75 height 16
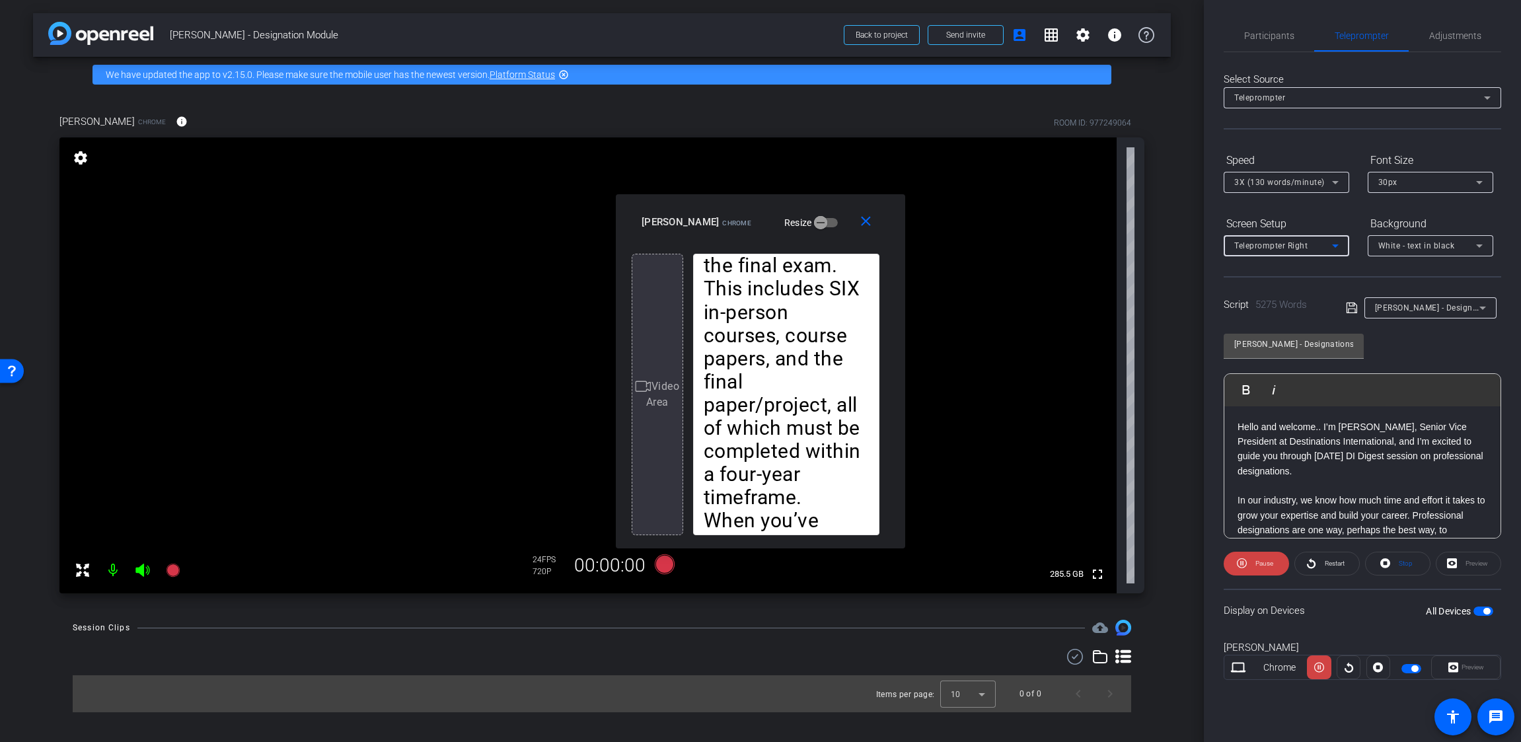
click at [1310, 240] on div "Teleprompter Right" at bounding box center [1283, 245] width 98 height 17
click at [1305, 318] on span "Teleprompter Bottom" at bounding box center [1275, 314] width 83 height 16
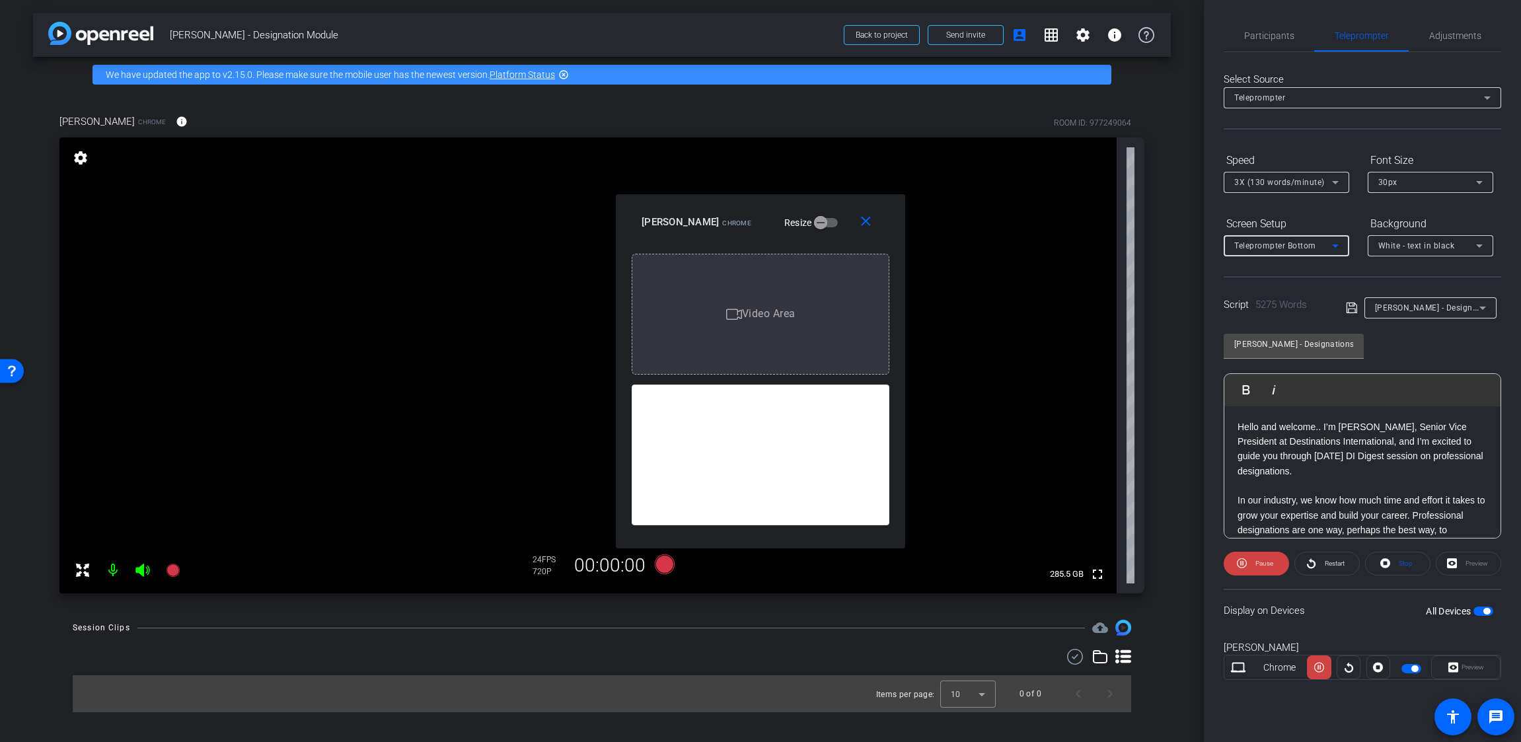
click at [1312, 242] on span "Teleprompter Bottom" at bounding box center [1275, 245] width 82 height 9
click at [1296, 357] on span "Teleprompter Left" at bounding box center [1269, 357] width 71 height 16
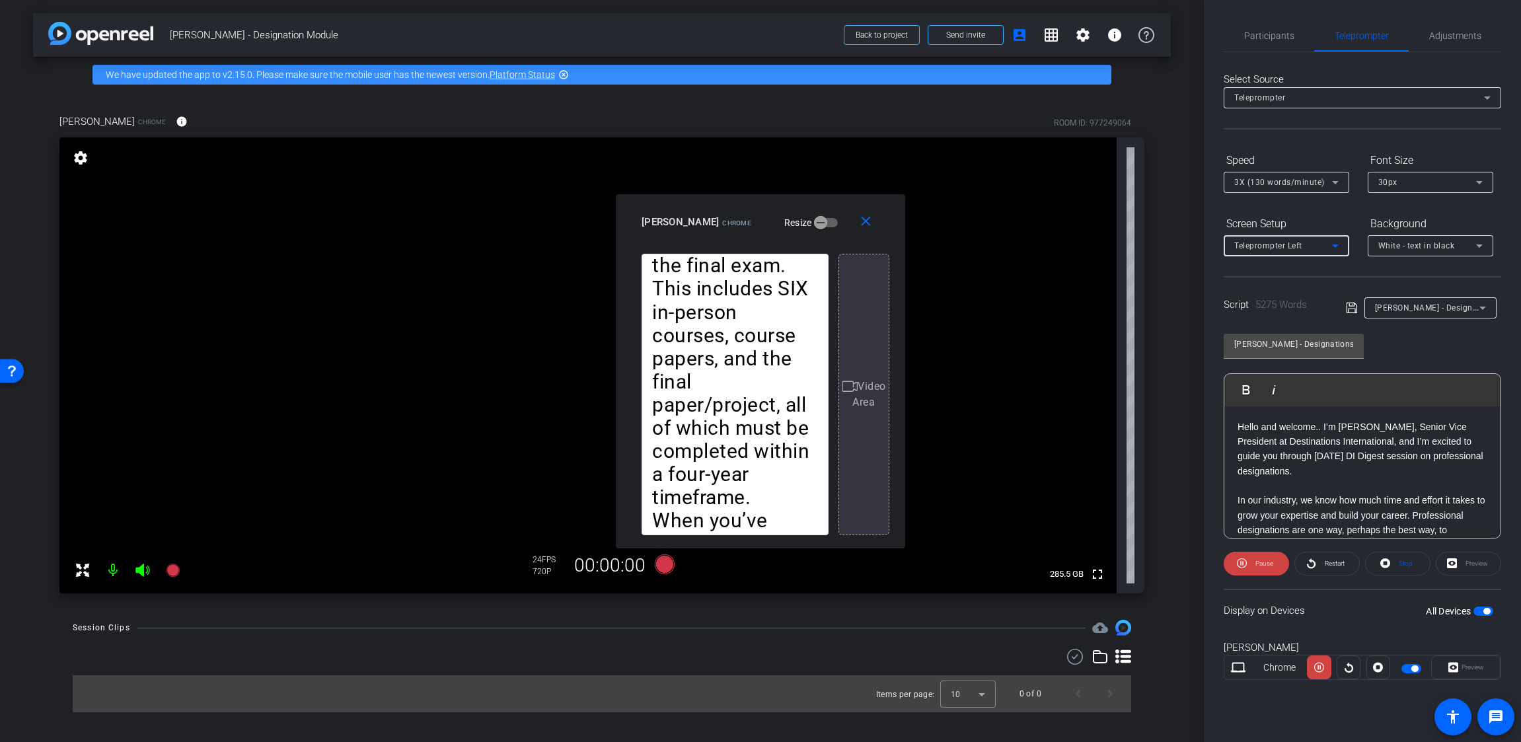
click at [1301, 242] on span "Teleprompter Left" at bounding box center [1268, 245] width 68 height 9
click at [1285, 298] on span "Teleprompter Top" at bounding box center [1268, 293] width 69 height 16
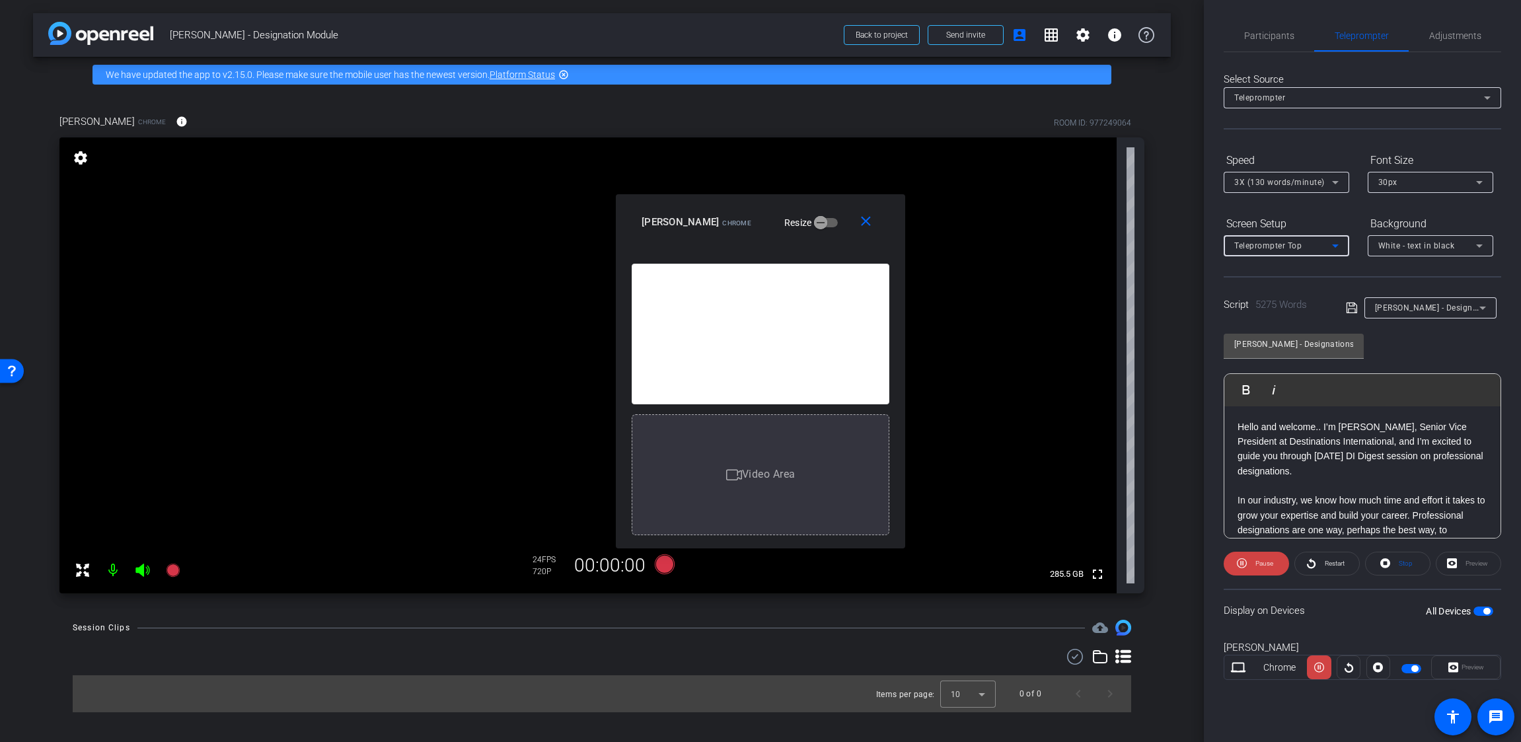
click at [1294, 250] on div "Teleprompter Top" at bounding box center [1283, 245] width 98 height 17
click at [1292, 273] on mat-option "Full Screen" at bounding box center [1285, 272] width 125 height 21
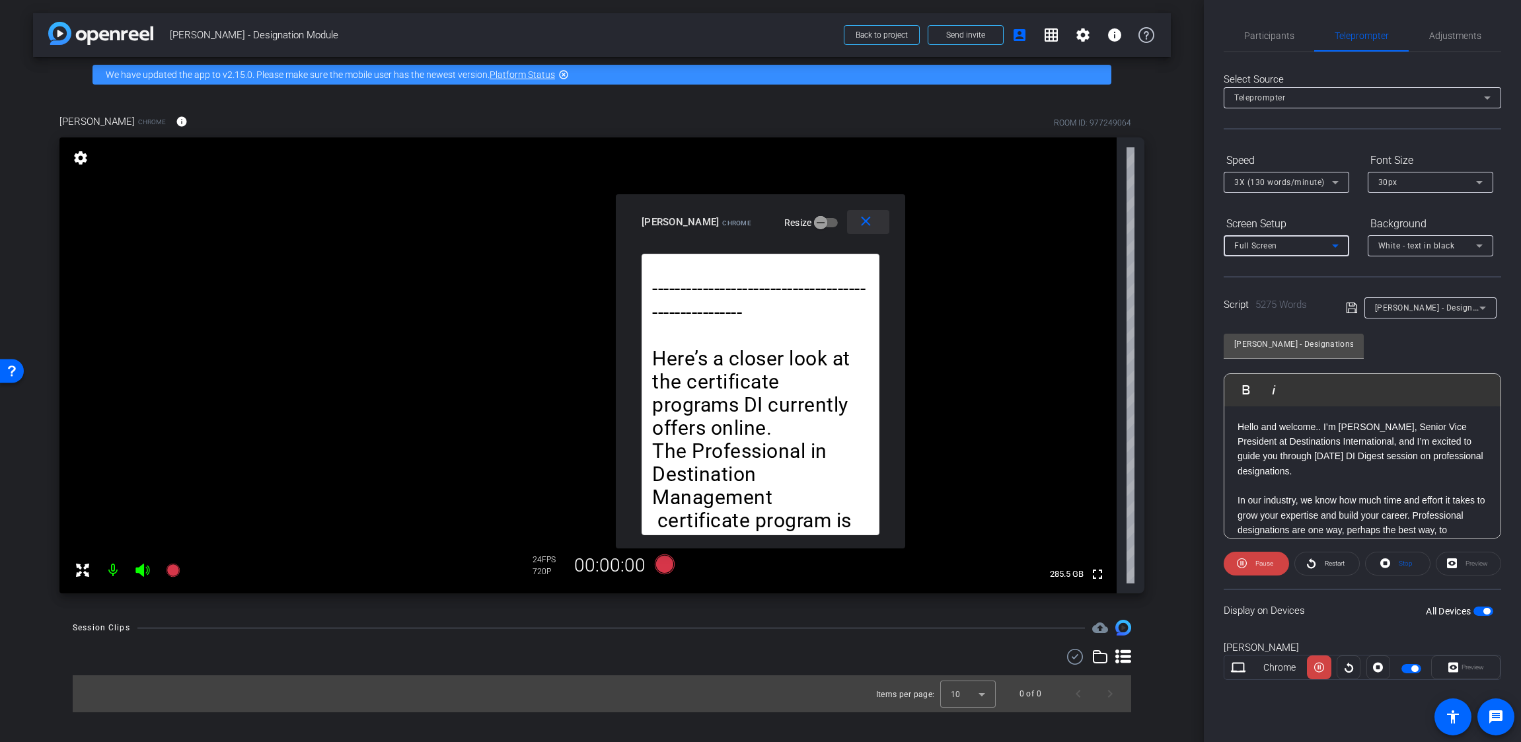
click at [867, 221] on mat-icon "close" at bounding box center [865, 221] width 17 height 17
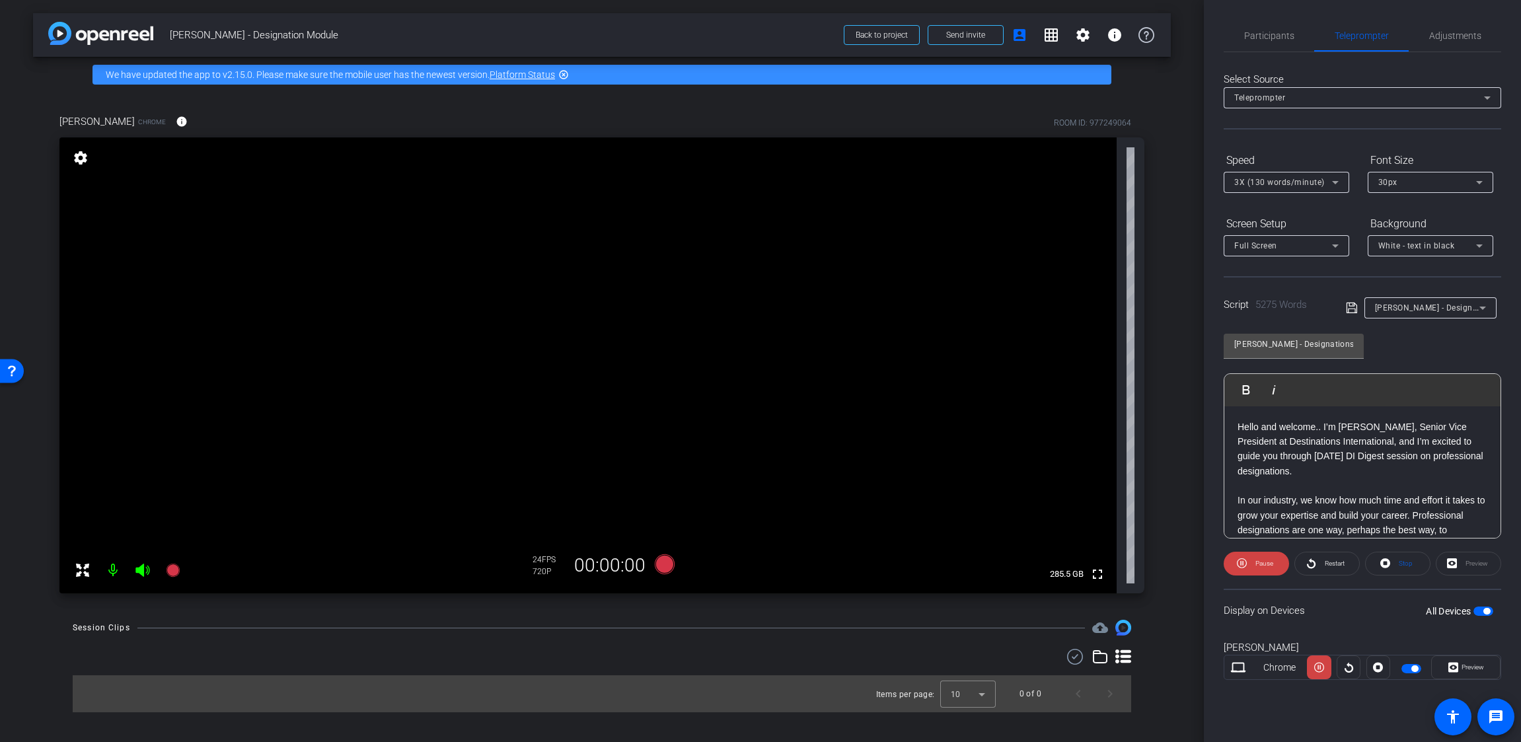
click at [1364, 274] on div "Select Source Teleprompter Speed 3X (130 words/minute) Font Size 30px Screen Se…" at bounding box center [1361, 377] width 277 height 650
click at [1330, 560] on span "Restart" at bounding box center [1334, 562] width 20 height 7
click at [1260, 570] on span "Pause" at bounding box center [1262, 563] width 21 height 18
click at [1269, 36] on span "Participants" at bounding box center [1269, 35] width 50 height 9
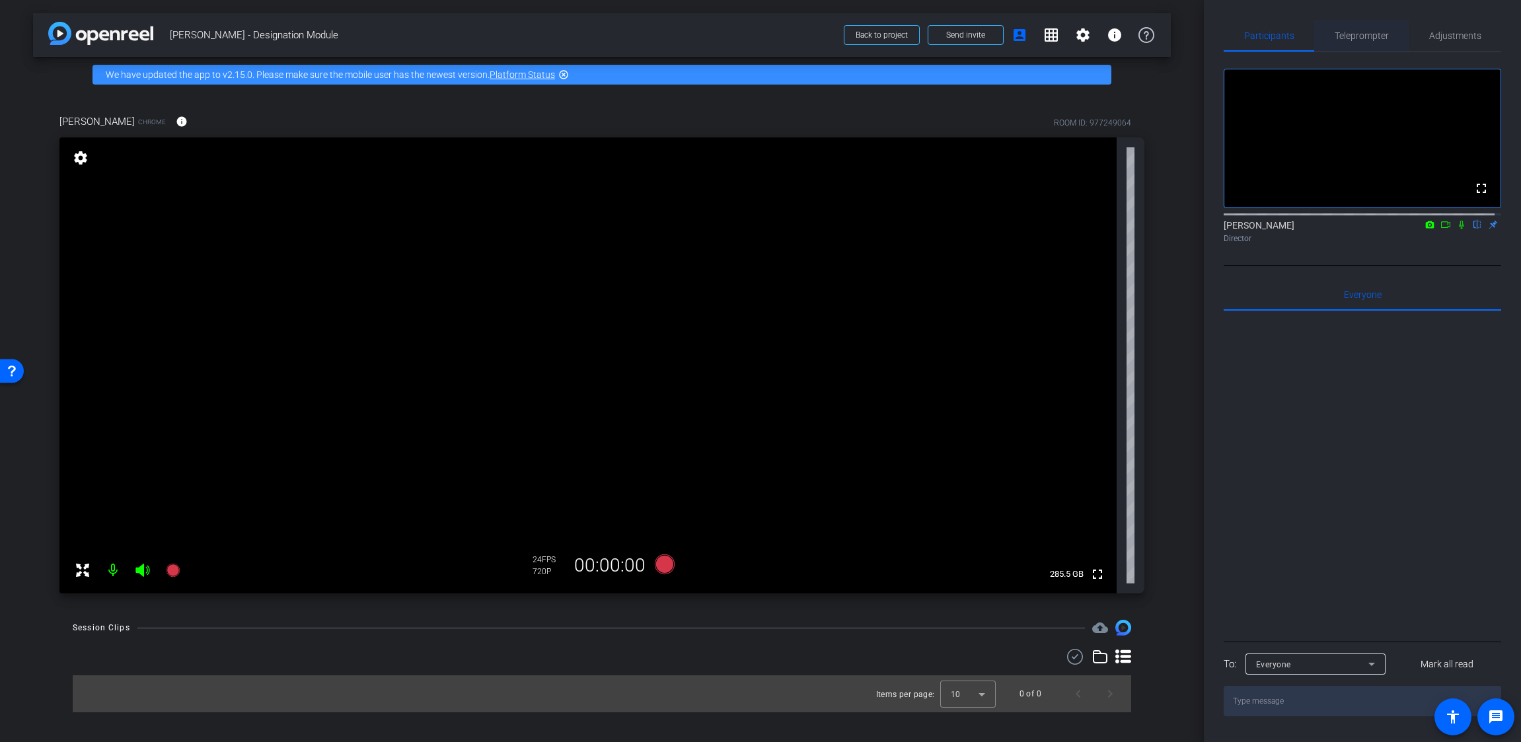
click at [1363, 28] on span "Teleprompter" at bounding box center [1361, 36] width 54 height 32
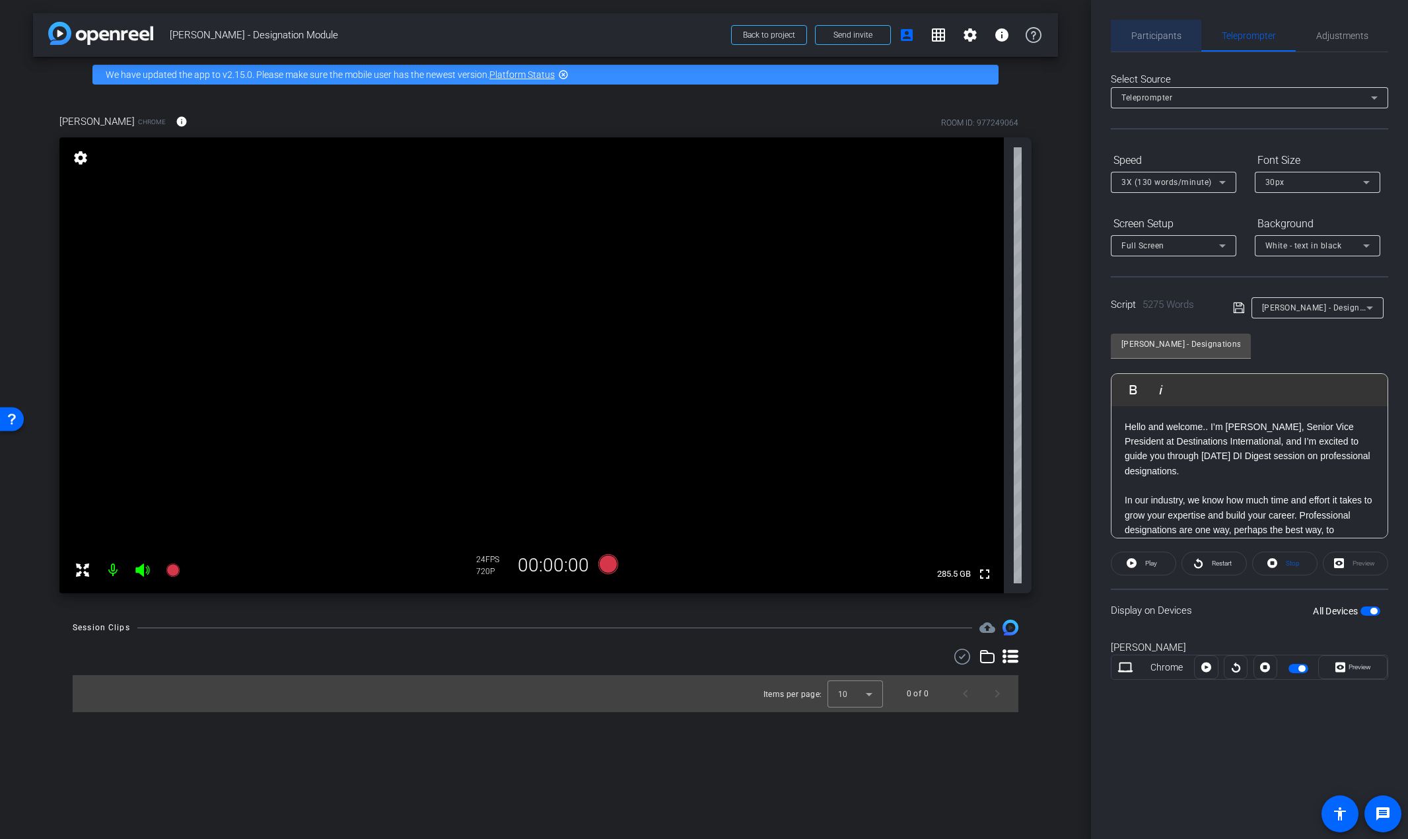
click at [1150, 23] on span "Participants" at bounding box center [1156, 36] width 50 height 32
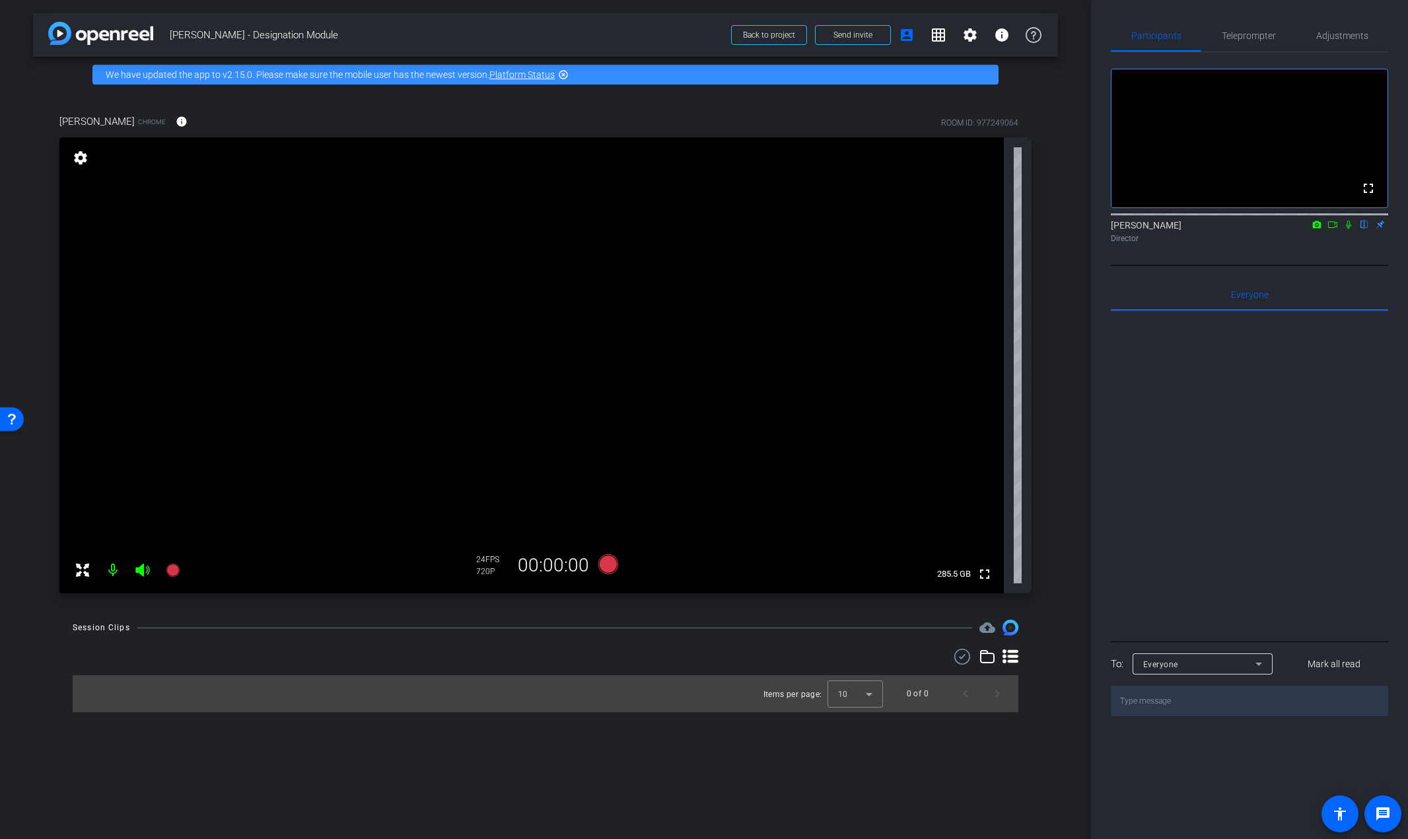
click at [1347, 229] on icon at bounding box center [1348, 224] width 11 height 9
click at [1236, 31] on span "Teleprompter" at bounding box center [1249, 35] width 54 height 9
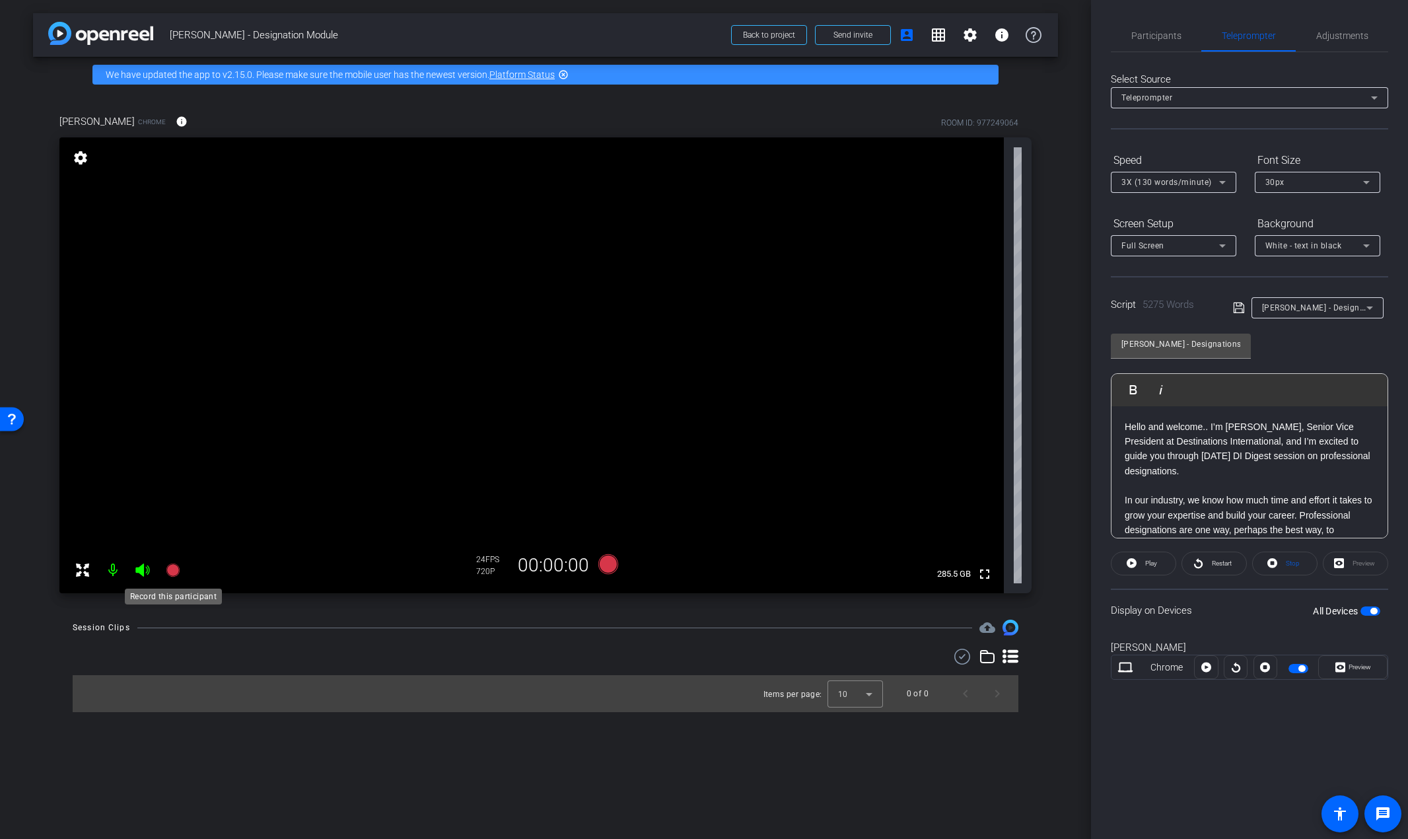
click at [170, 571] on icon at bounding box center [172, 569] width 13 height 13
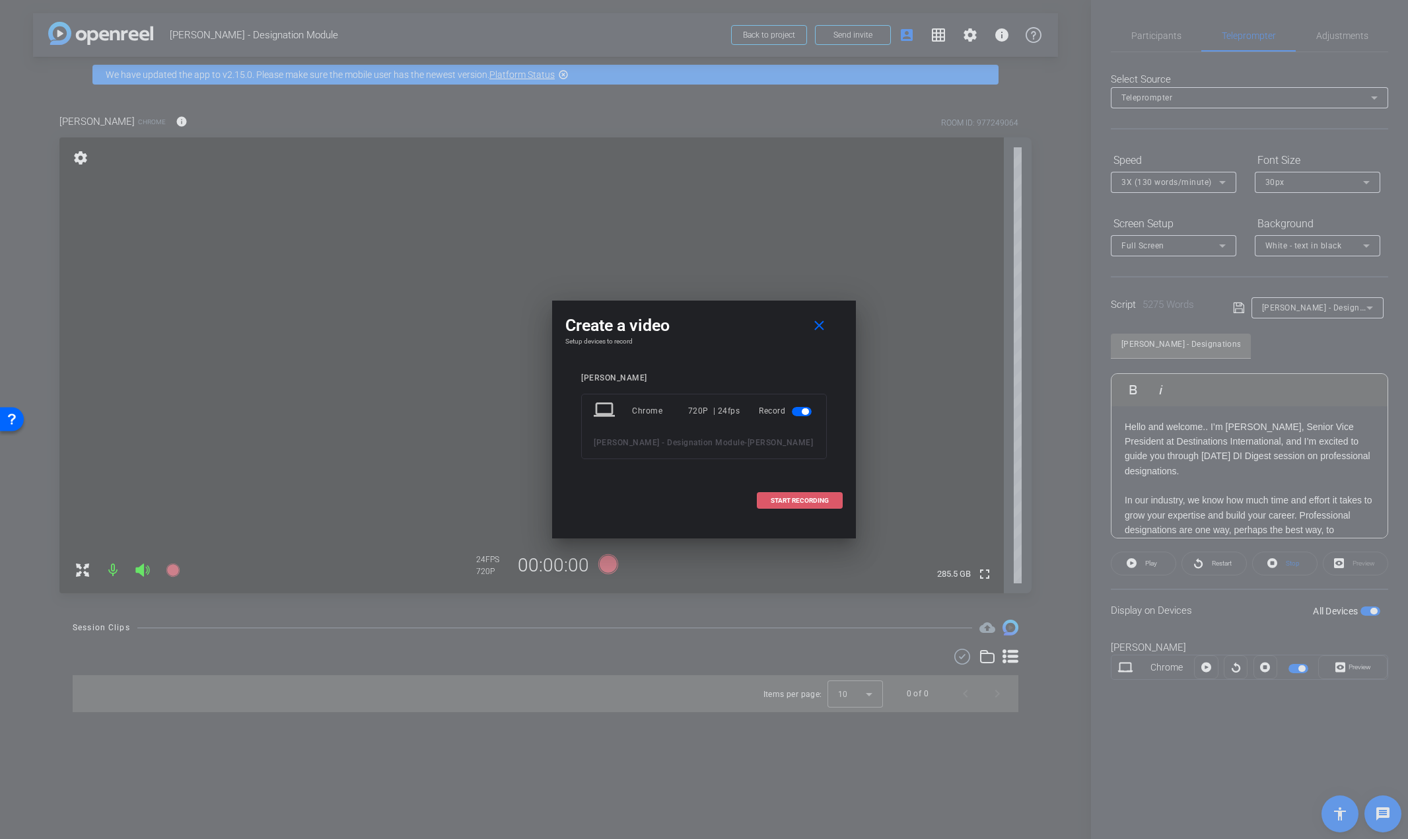
click at [798, 503] on span "START RECORDING" at bounding box center [800, 500] width 58 height 7
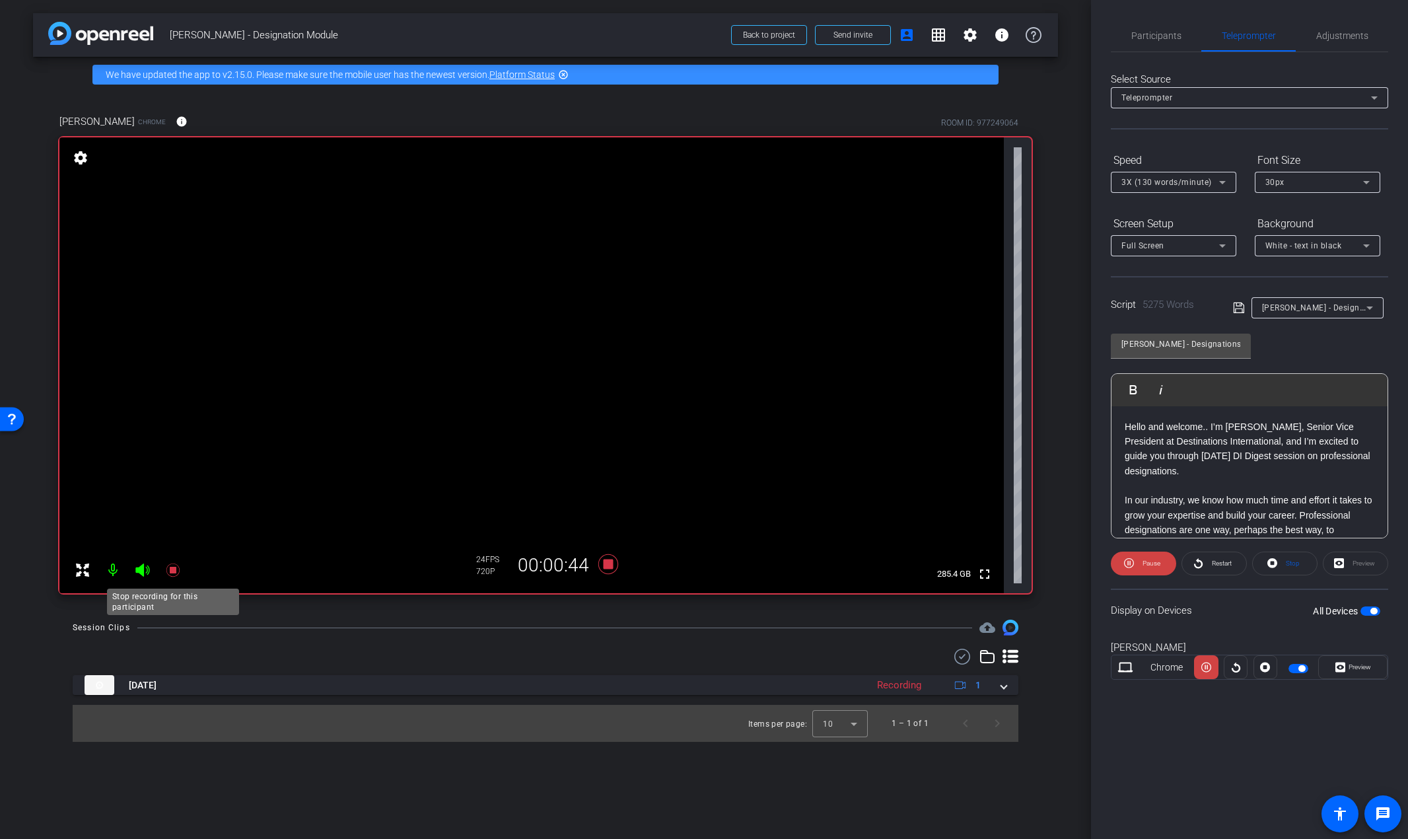
click at [173, 575] on icon at bounding box center [173, 570] width 16 height 16
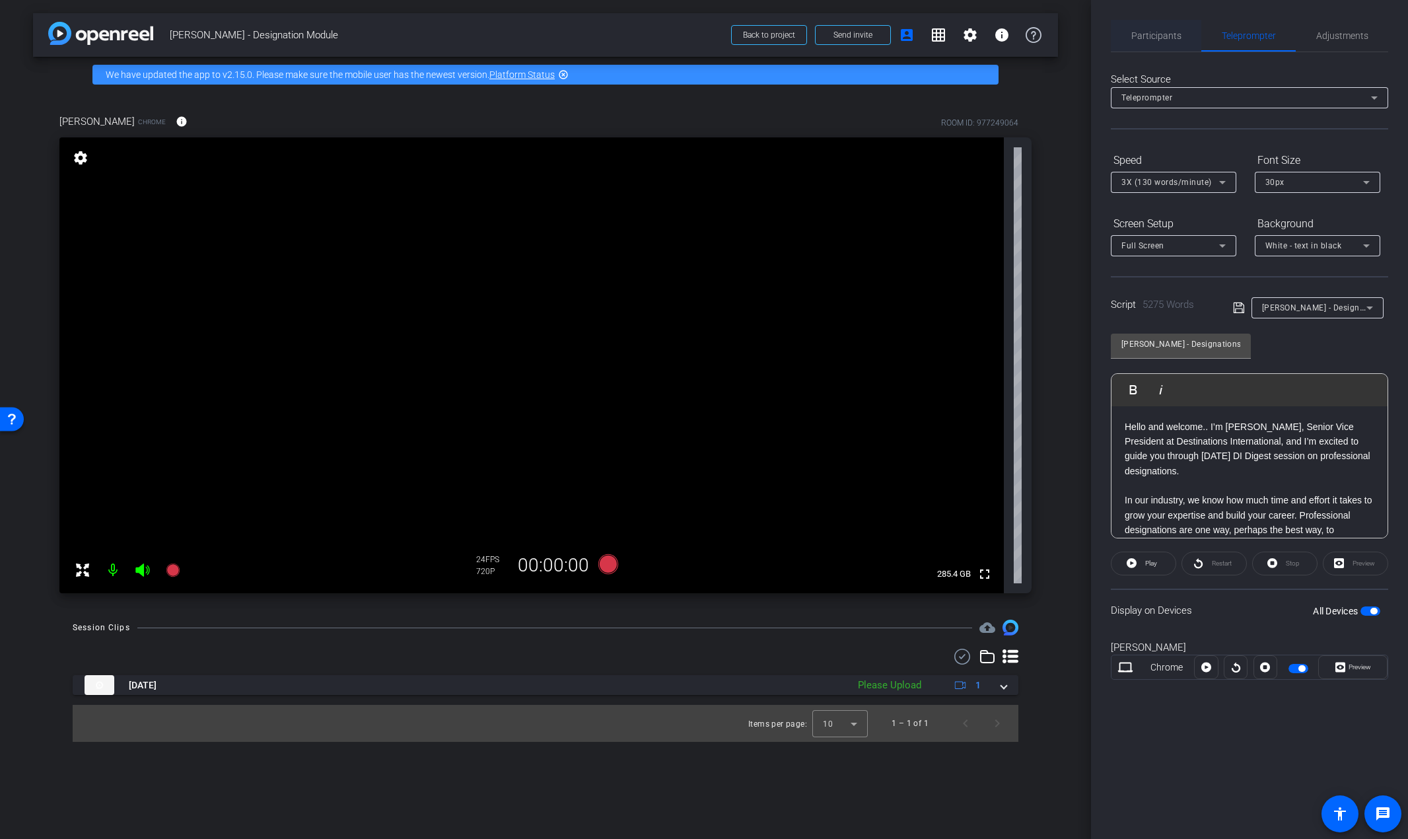
click at [1177, 39] on span "Participants" at bounding box center [1156, 35] width 50 height 9
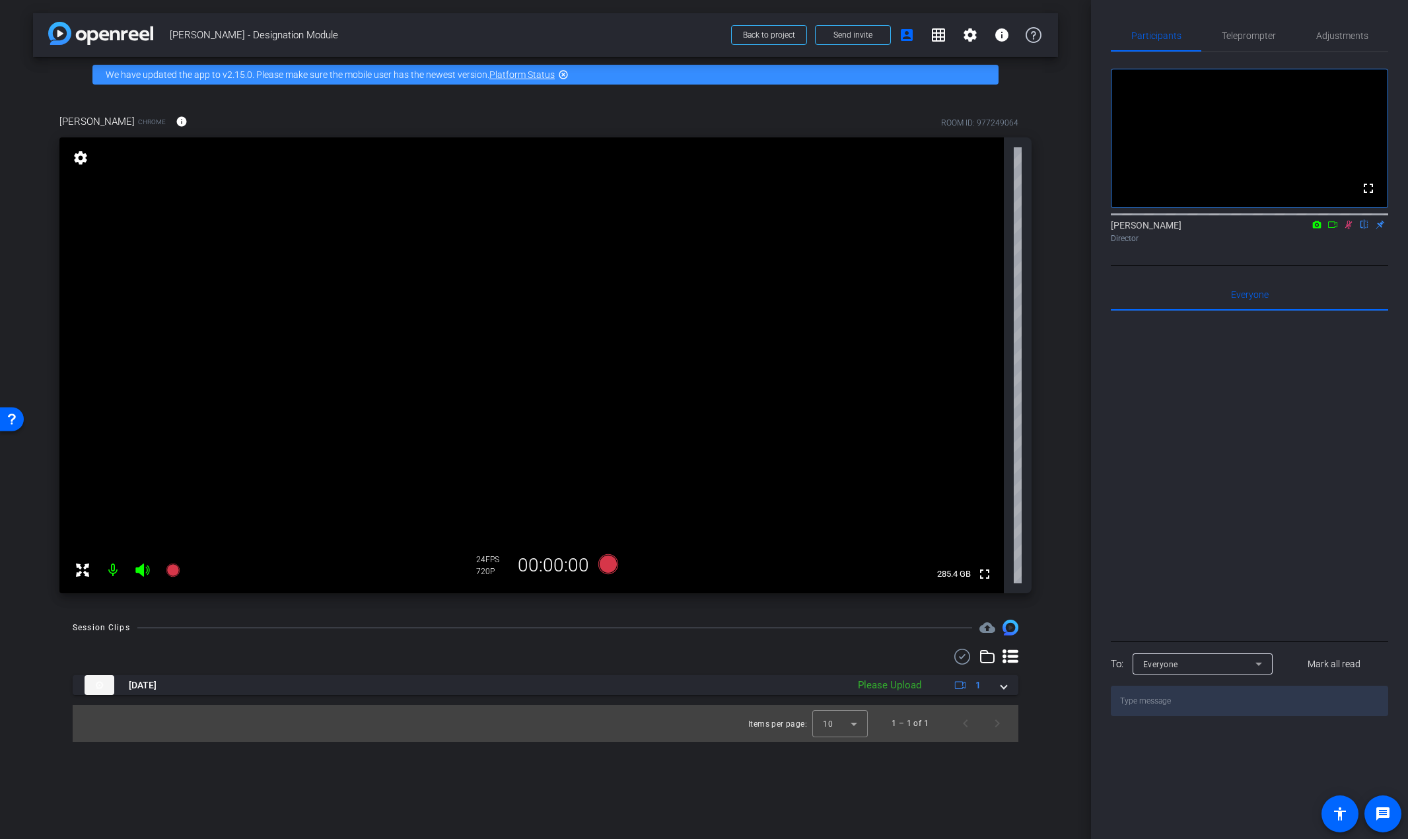
click at [1350, 229] on icon at bounding box center [1348, 224] width 11 height 9
click at [1348, 229] on icon at bounding box center [1348, 225] width 5 height 9
click at [1348, 229] on icon at bounding box center [1348, 225] width 7 height 9
click at [1246, 40] on span "Teleprompter" at bounding box center [1249, 35] width 54 height 9
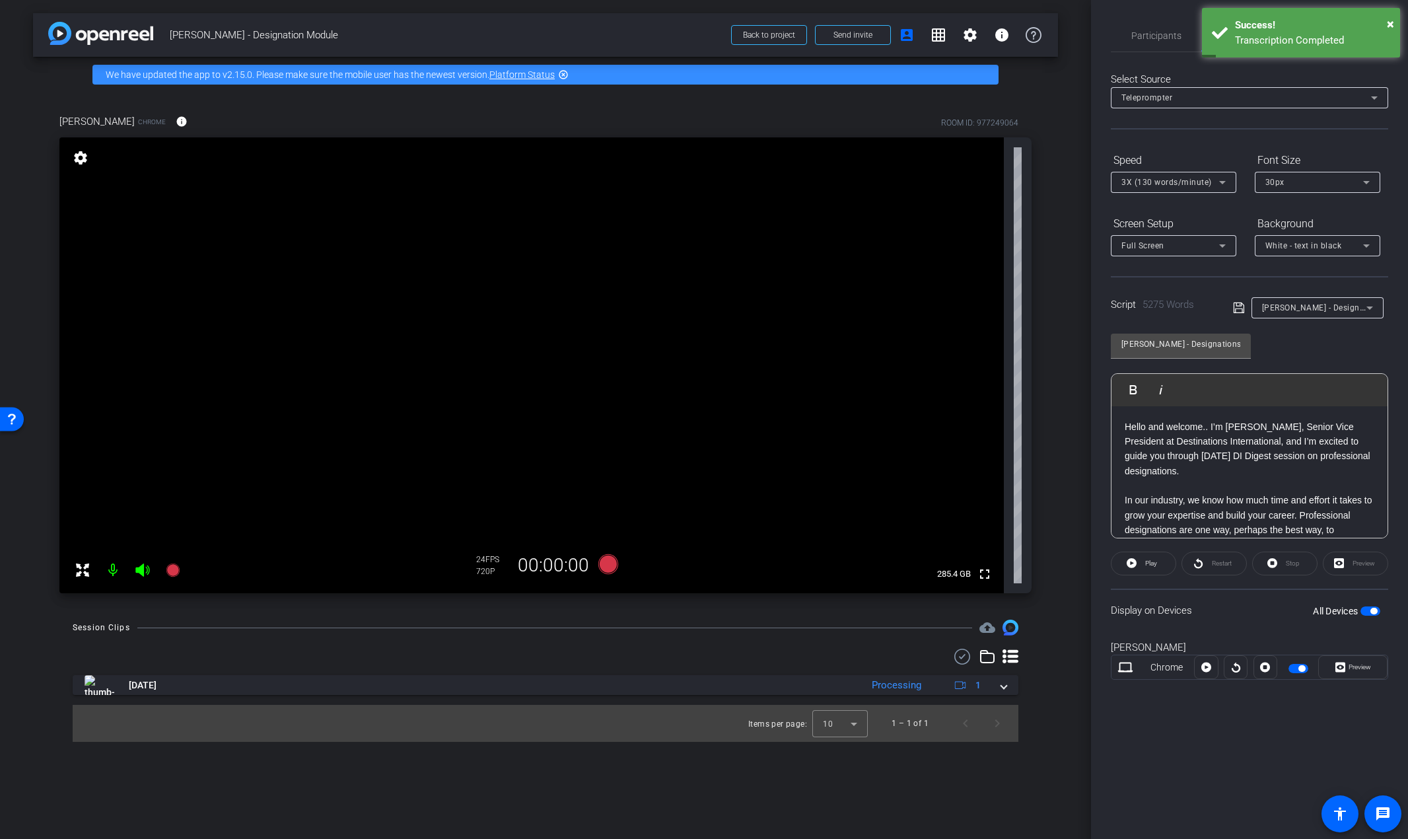
click at [1164, 192] on div "3X (130 words/minute)" at bounding box center [1174, 182] width 104 height 21
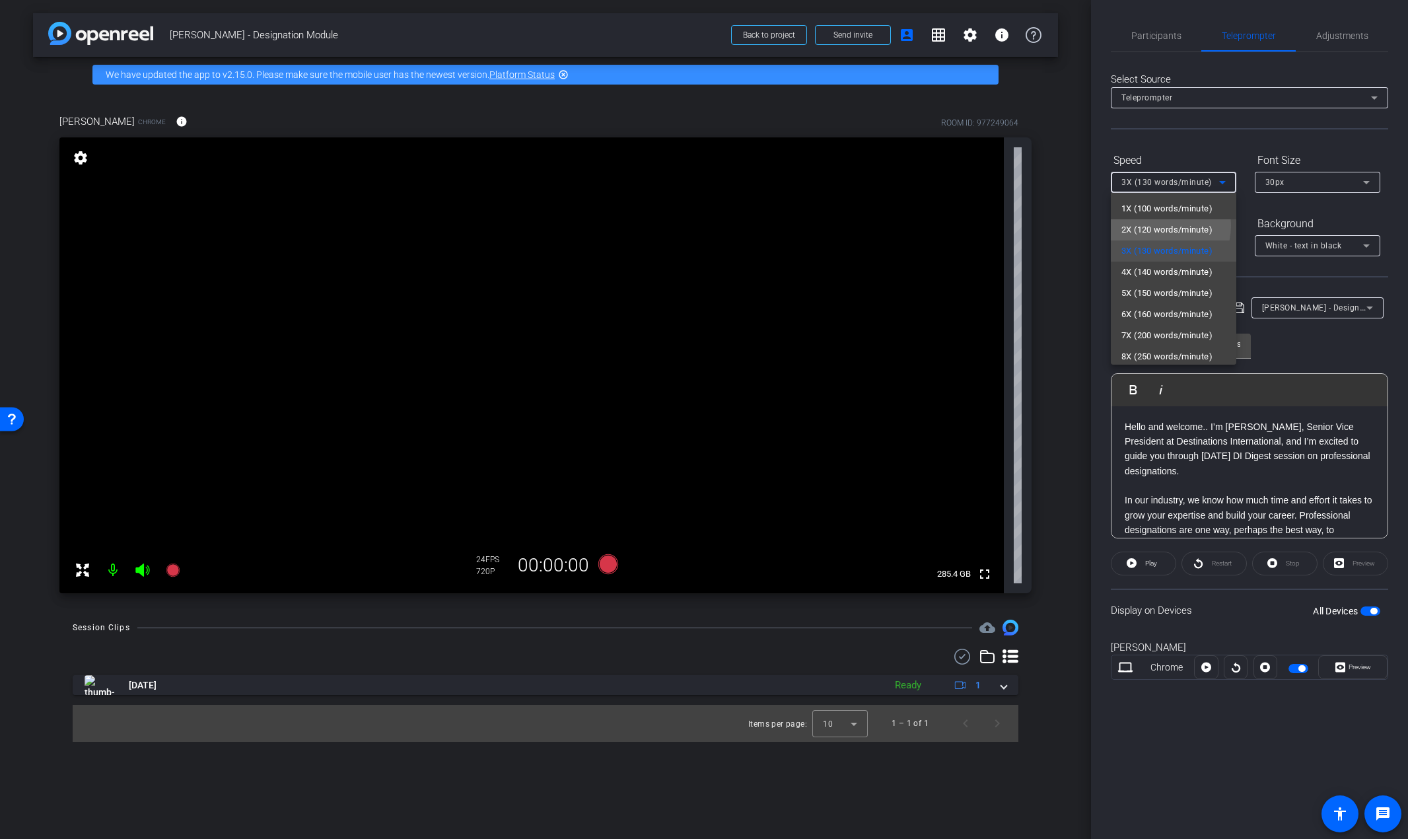
click at [1158, 225] on span "2X (120 words/minute)" at bounding box center [1167, 230] width 91 height 16
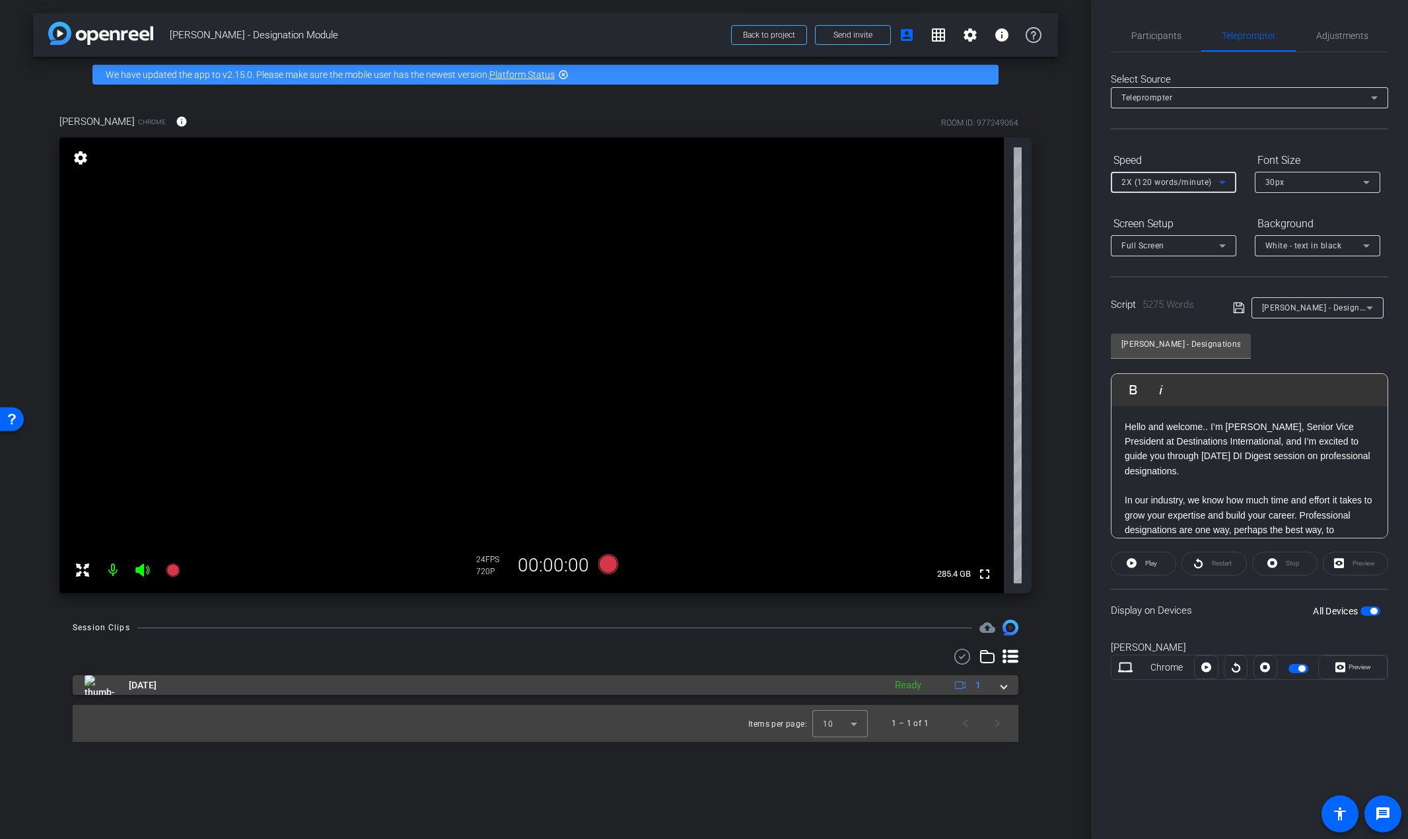
click at [104, 689] on img at bounding box center [100, 685] width 30 height 20
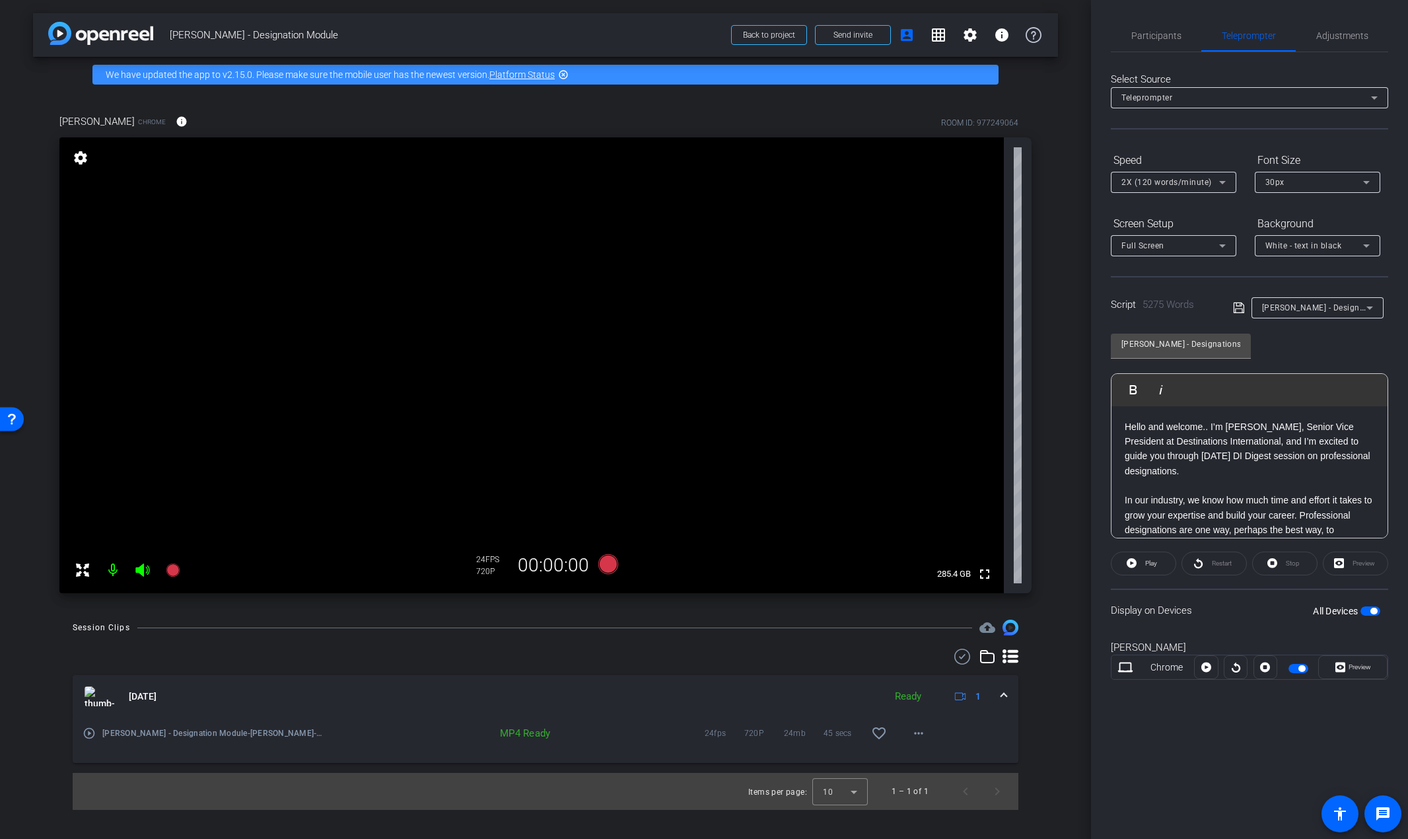
click at [87, 736] on mat-icon "play_circle_outline" at bounding box center [89, 733] width 13 height 13
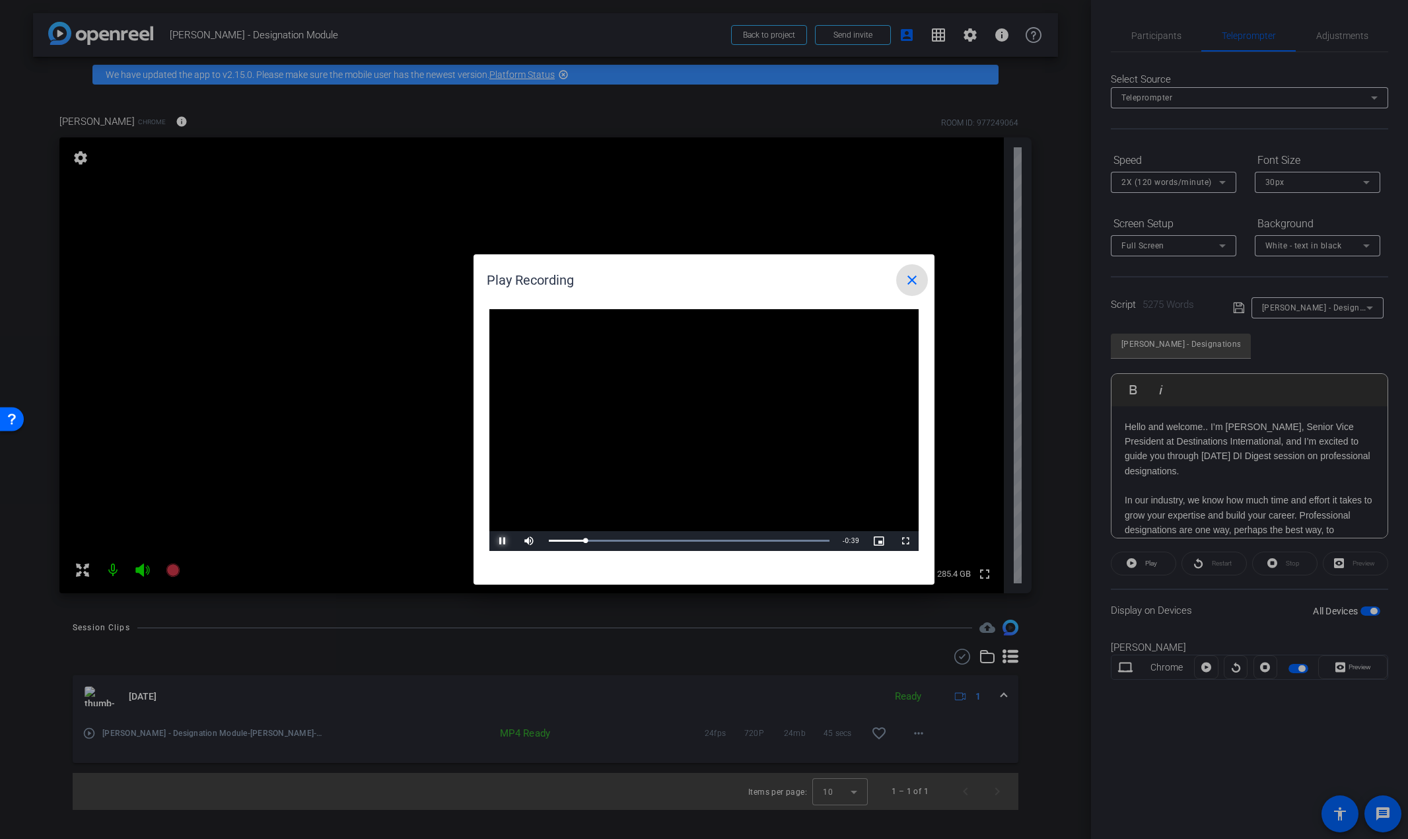
click at [504, 541] on span "Video Player" at bounding box center [502, 541] width 26 height 0
click at [917, 281] on mat-icon "close" at bounding box center [912, 280] width 16 height 16
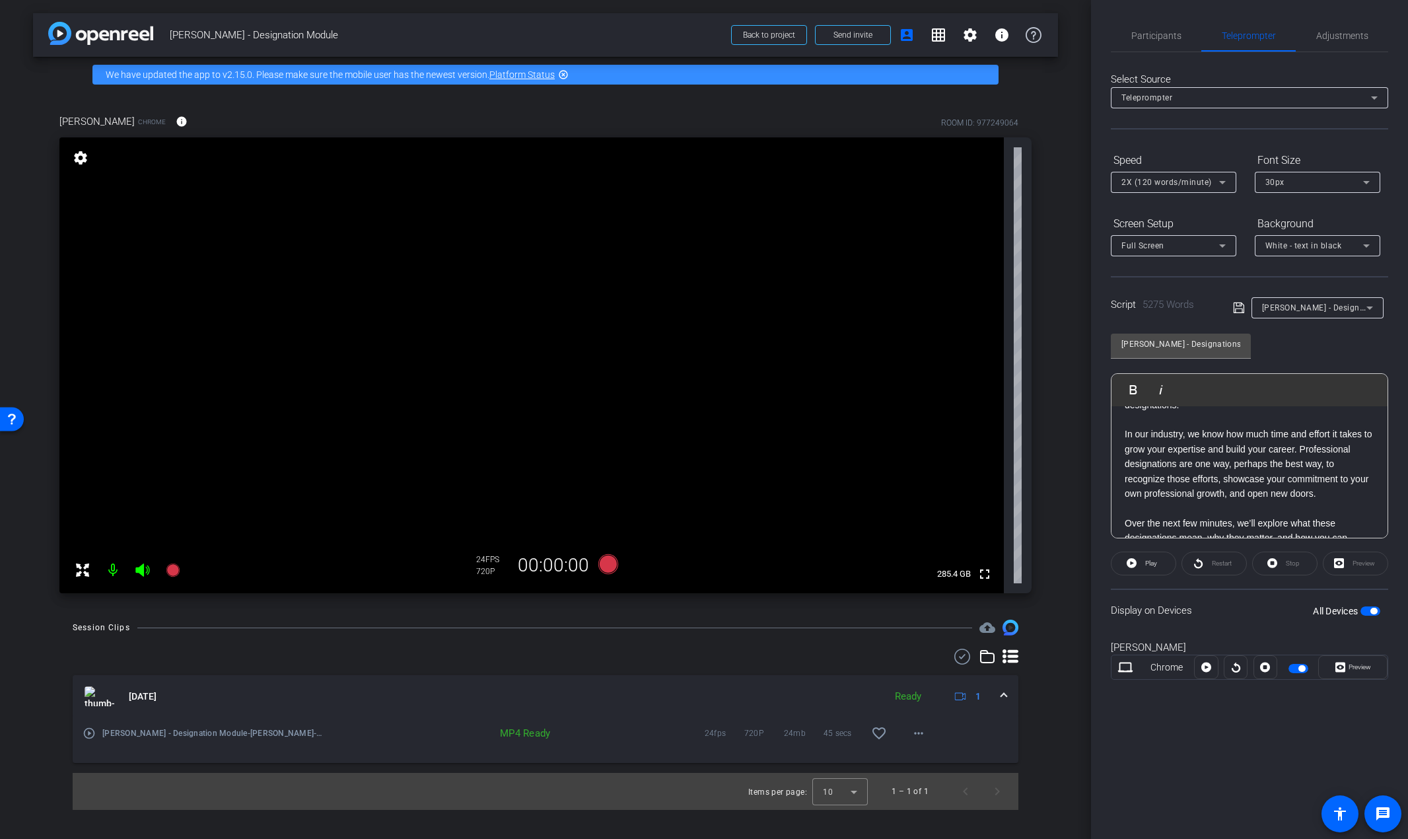
scroll to position [132, 0]
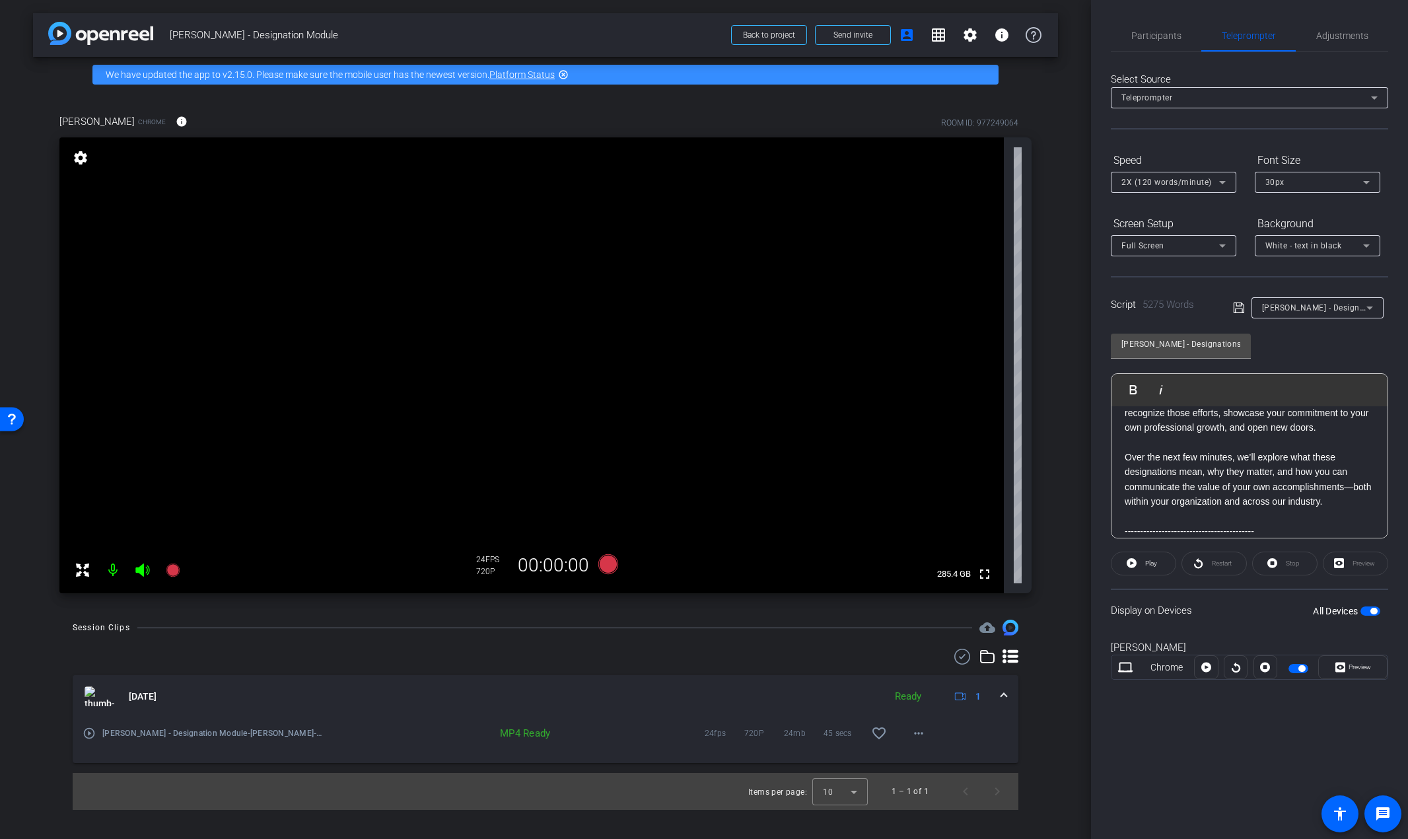
click at [1290, 522] on p "To enrich screen reader interactions, please activate Accessibility in Grammarl…" at bounding box center [1250, 516] width 250 height 15
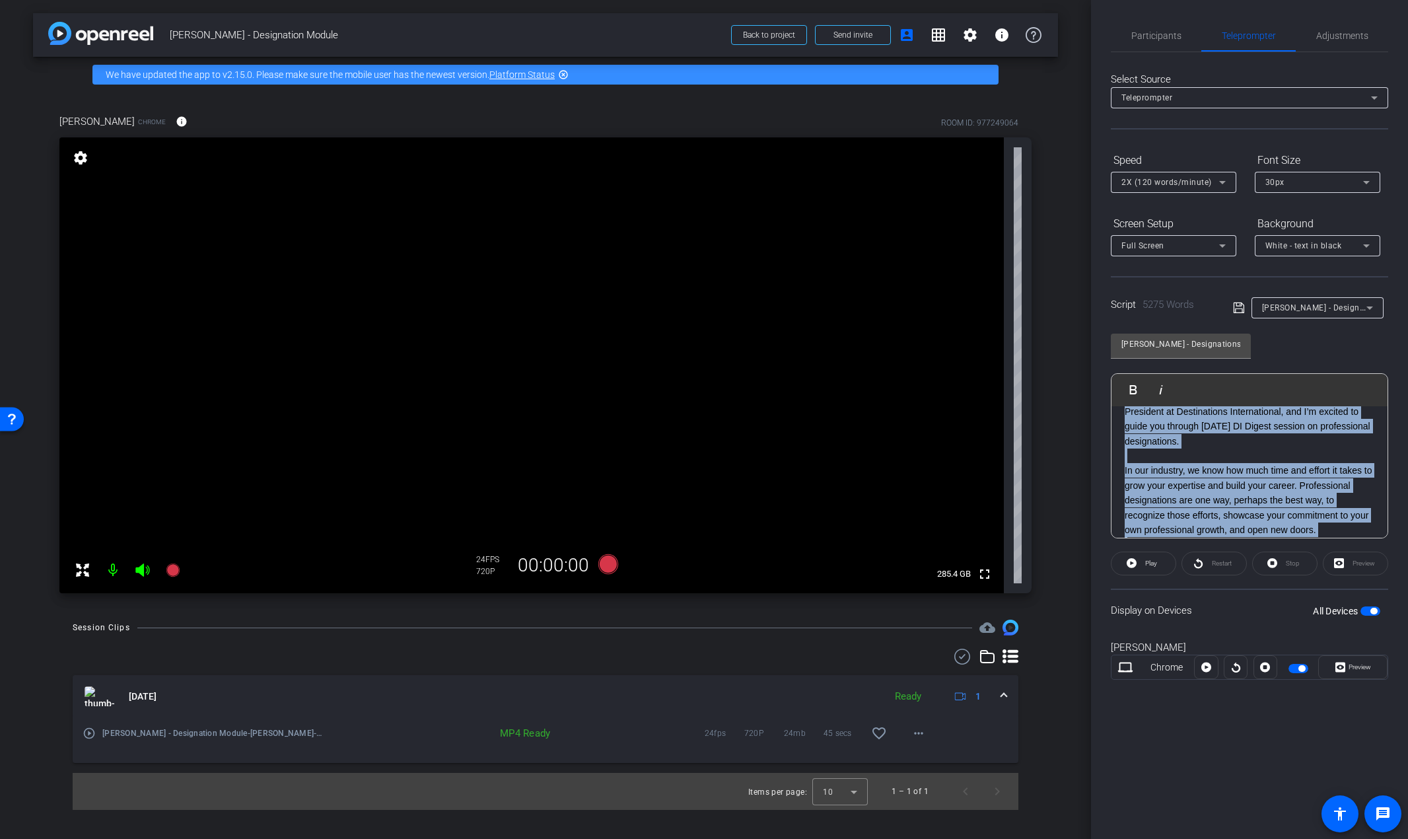
scroll to position [15, 0]
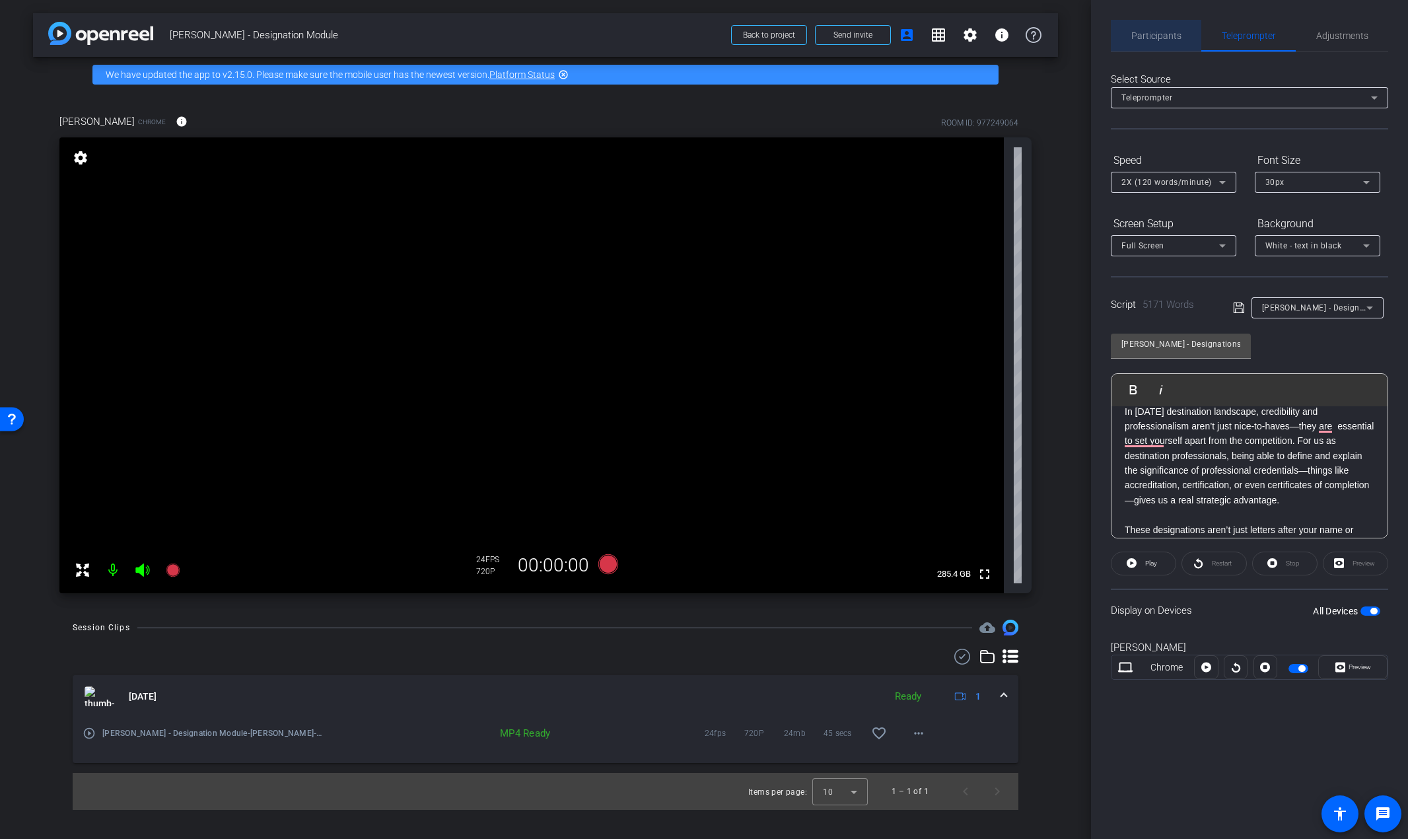
click at [1157, 31] on span "Participants" at bounding box center [1156, 35] width 50 height 9
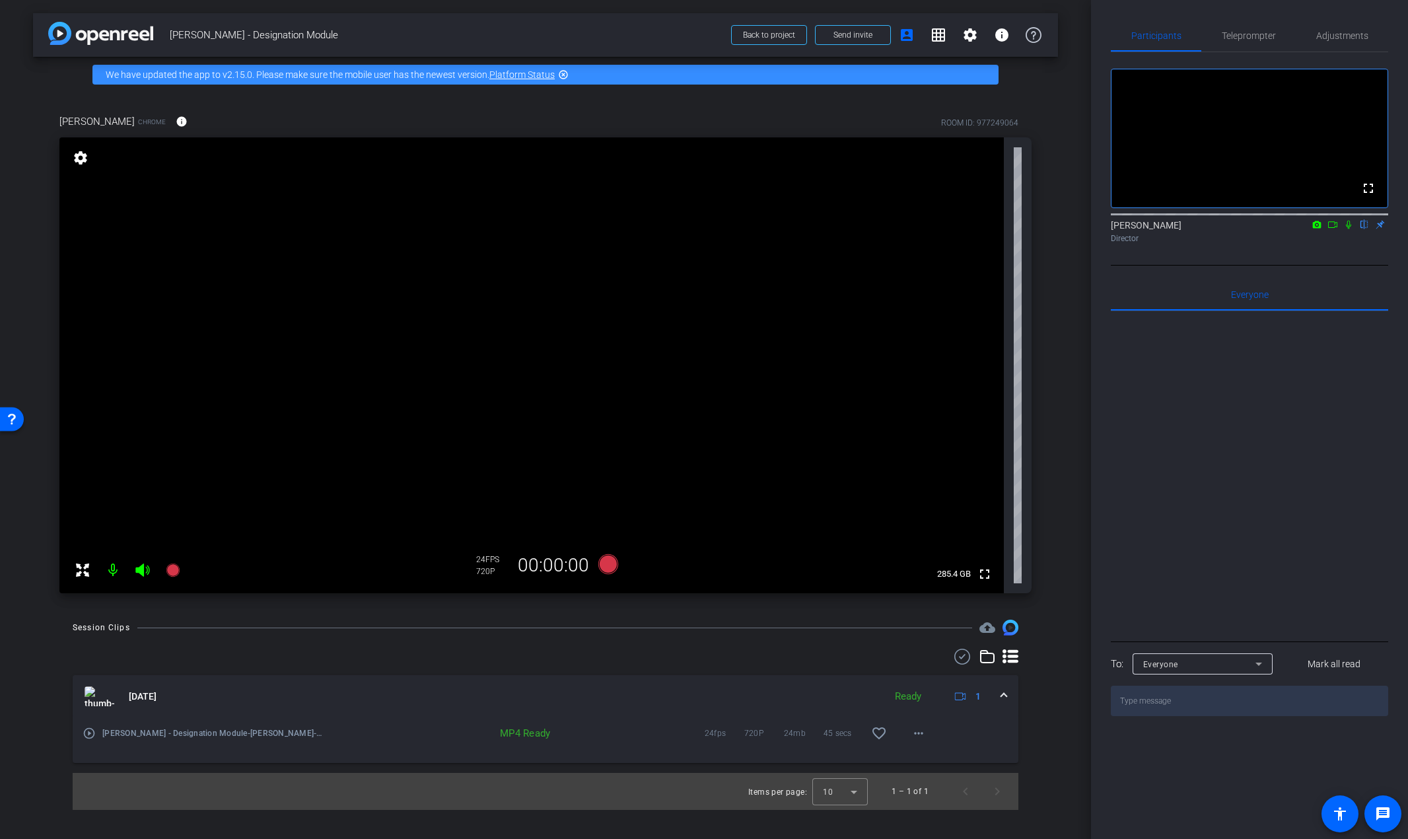
click at [1347, 229] on icon at bounding box center [1348, 224] width 11 height 9
click at [1264, 36] on span "Teleprompter" at bounding box center [1249, 35] width 54 height 9
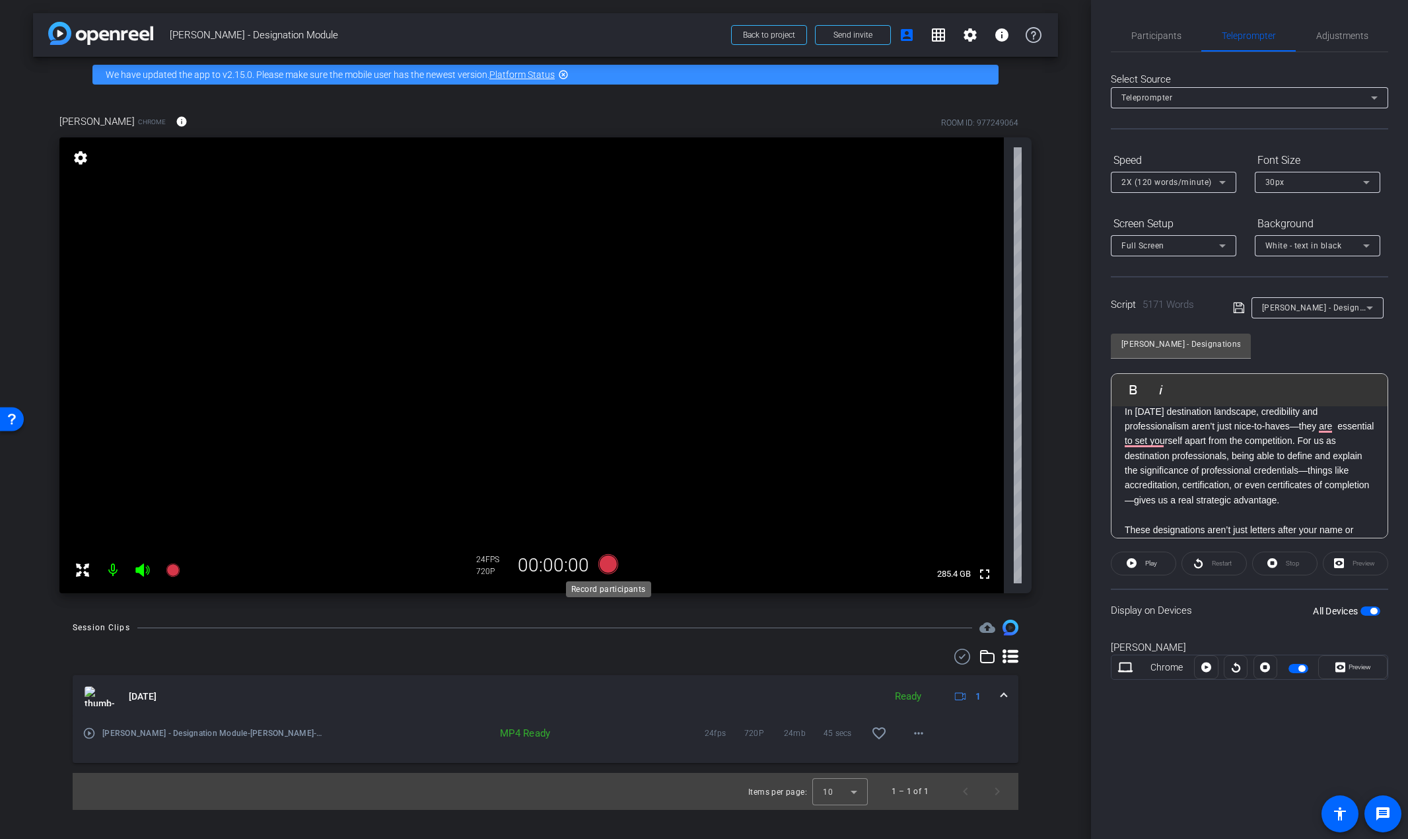
click at [599, 565] on icon at bounding box center [608, 564] width 32 height 24
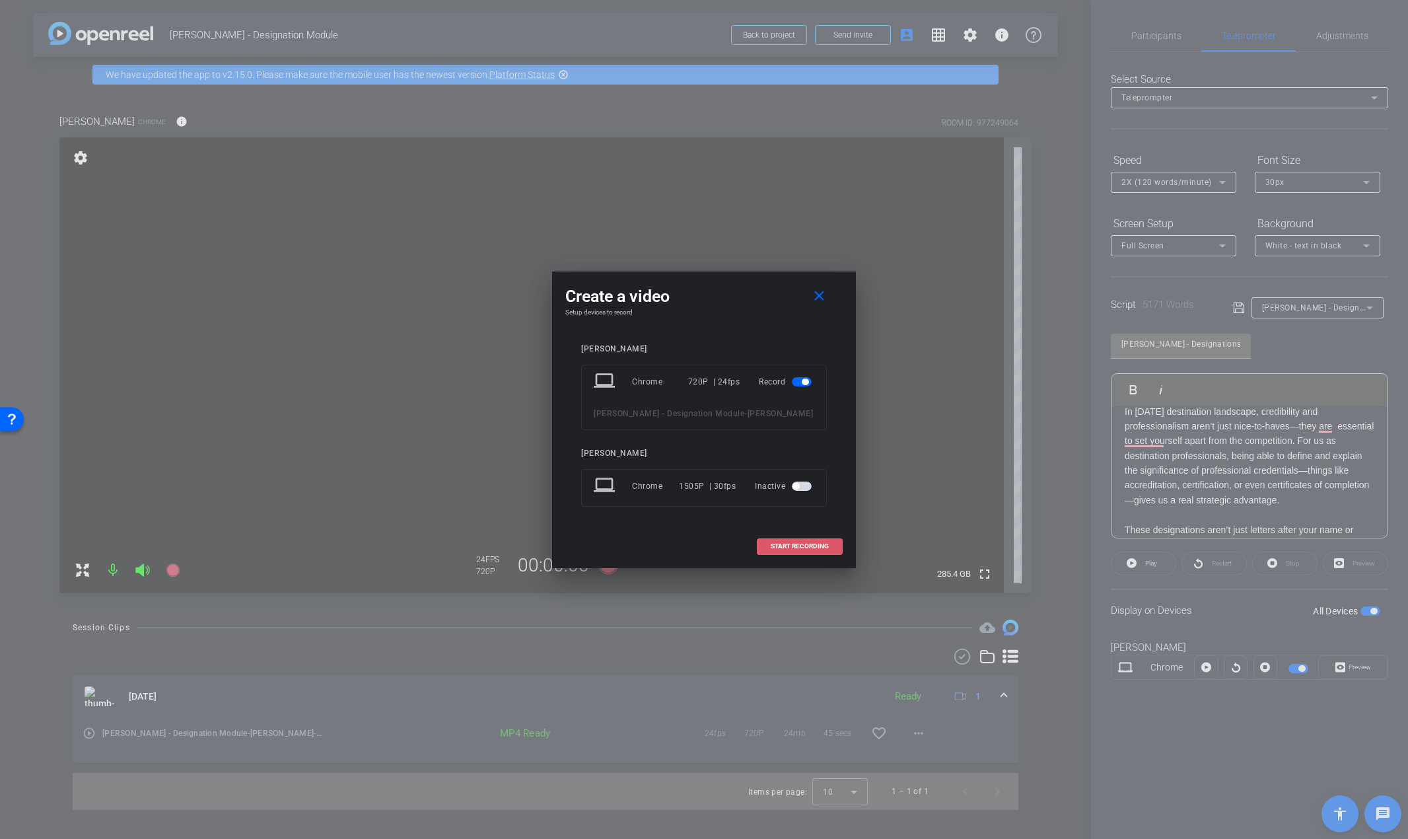
click at [779, 547] on span "START RECORDING" at bounding box center [800, 546] width 58 height 7
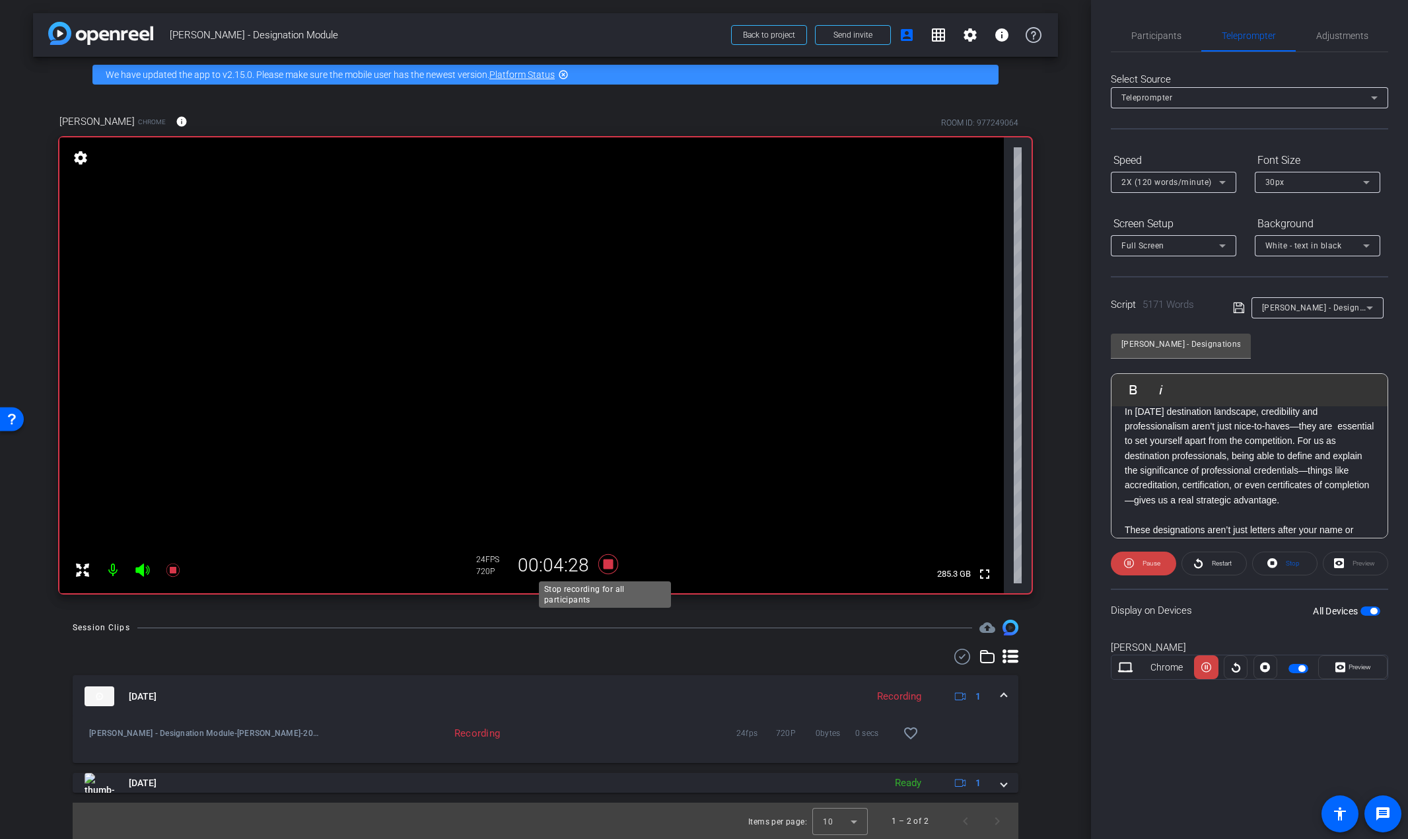
click at [600, 563] on icon at bounding box center [608, 564] width 20 height 20
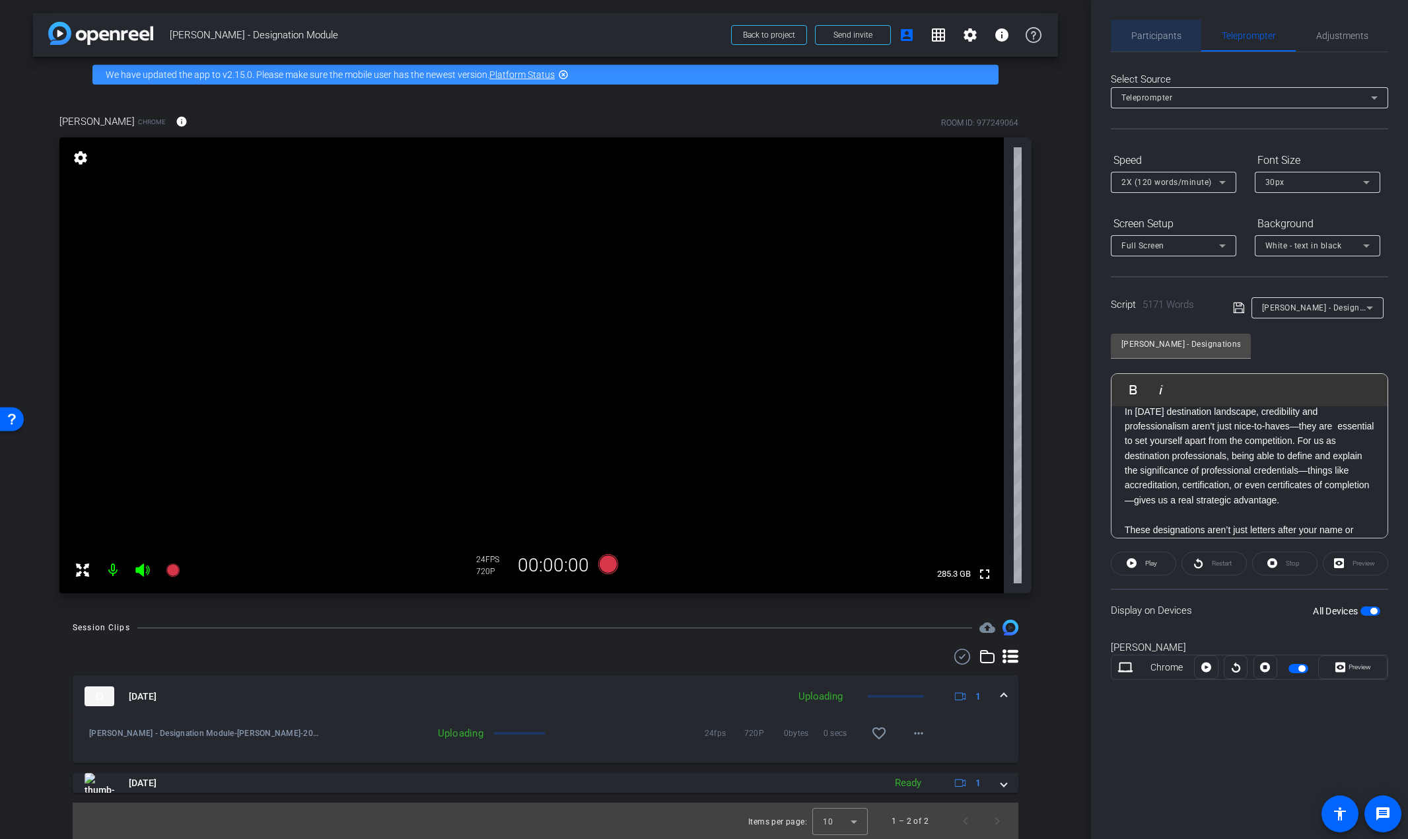
click at [1160, 34] on span "Participants" at bounding box center [1156, 35] width 50 height 9
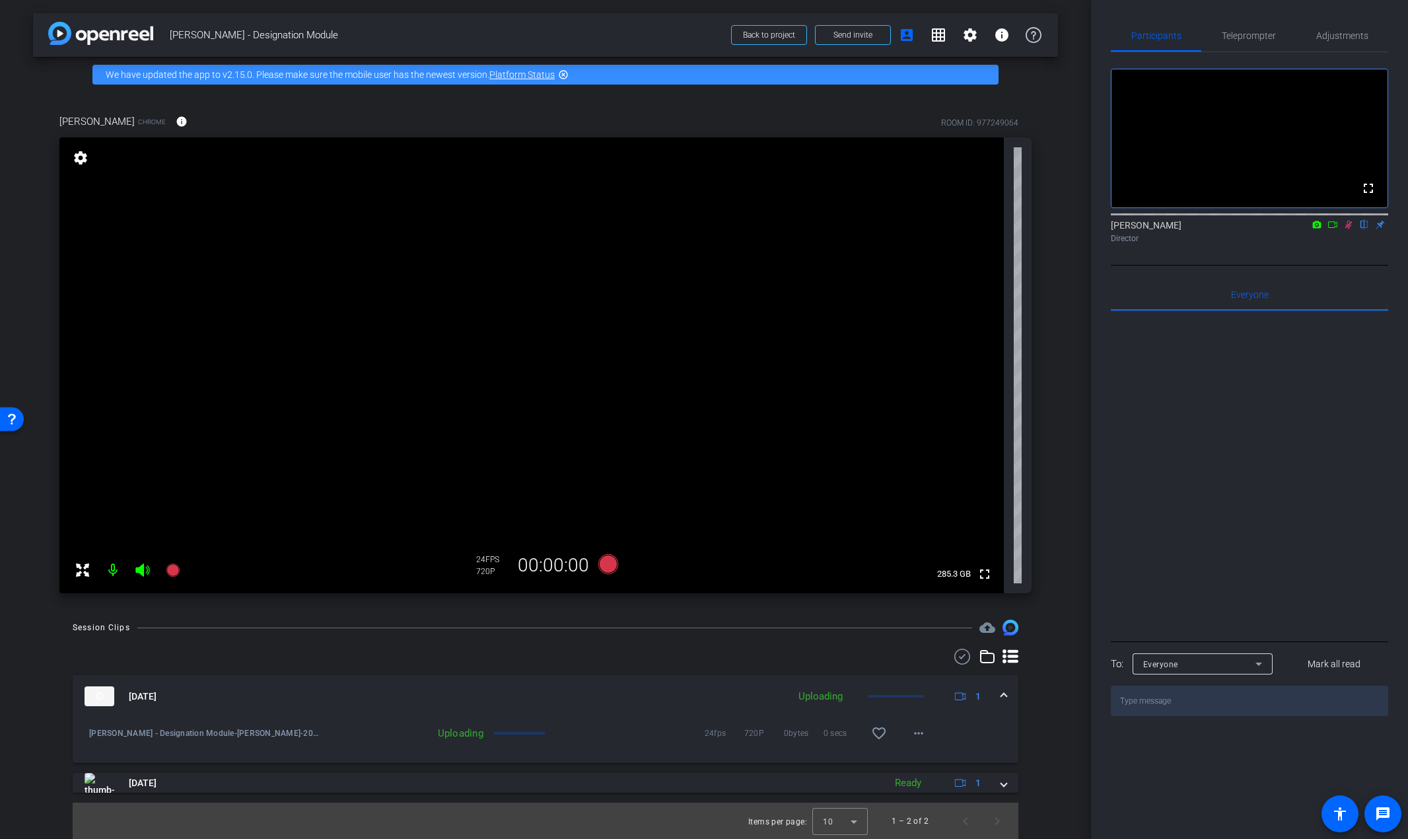
click at [1349, 229] on icon at bounding box center [1348, 225] width 7 height 9
click at [1248, 36] on span "Teleprompter" at bounding box center [1249, 35] width 54 height 9
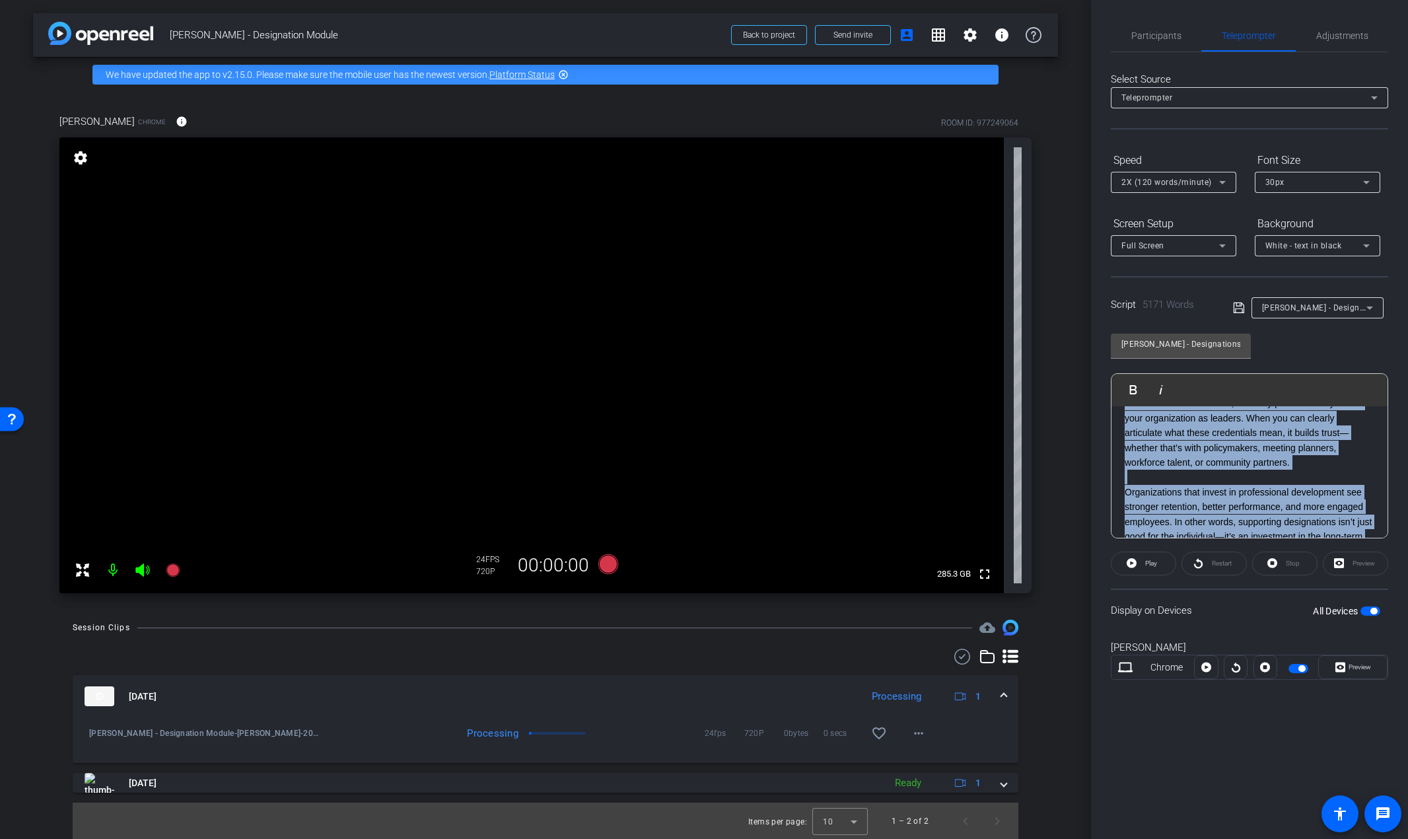
scroll to position [0, 0]
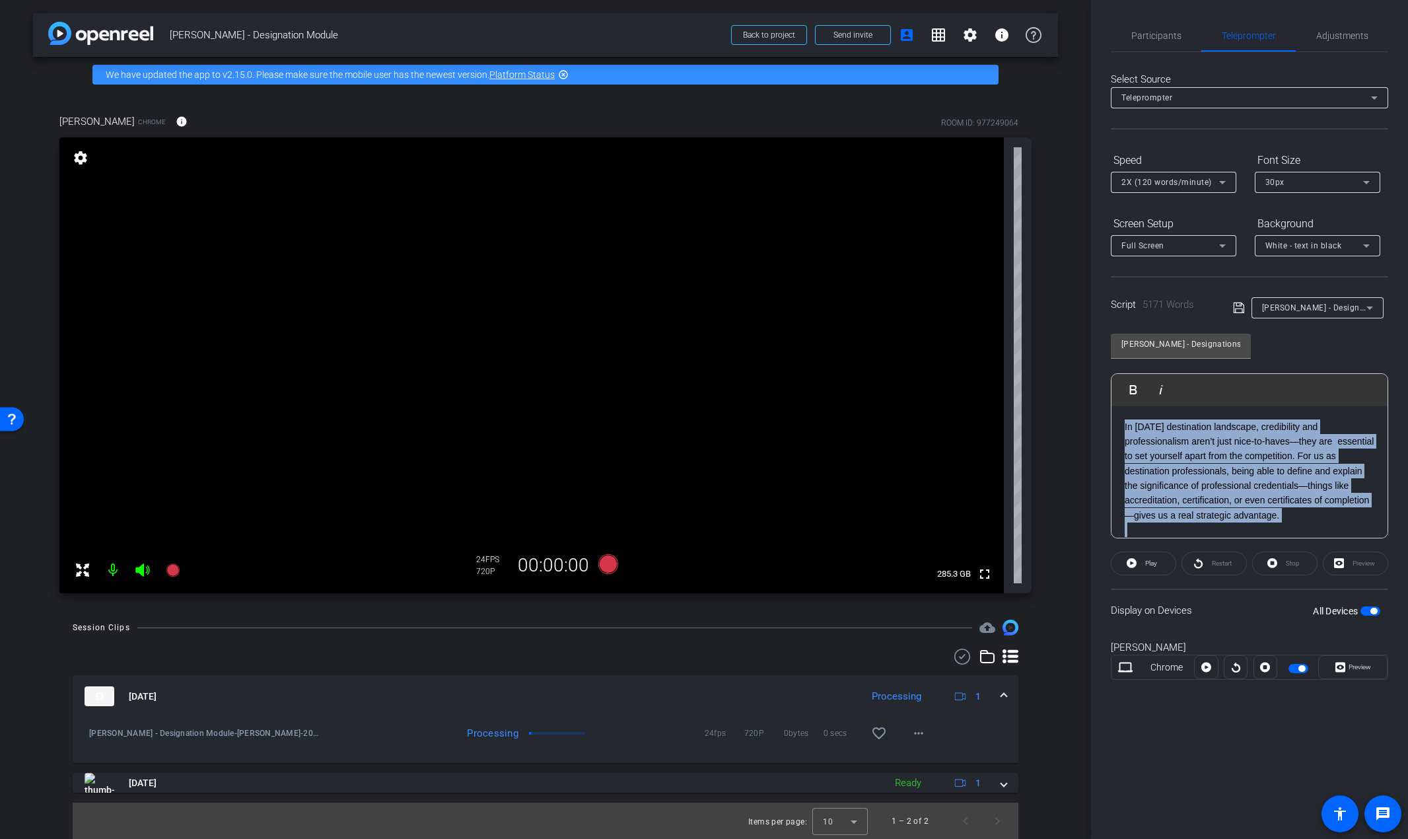
drag, startPoint x: 1291, startPoint y: 462, endPoint x: 1106, endPoint y: 381, distance: 201.7
click at [1106, 381] on div "Participants Teleprompter Adjustments Emily Scheiderer flip Director Everyone 0…" at bounding box center [1249, 419] width 317 height 839
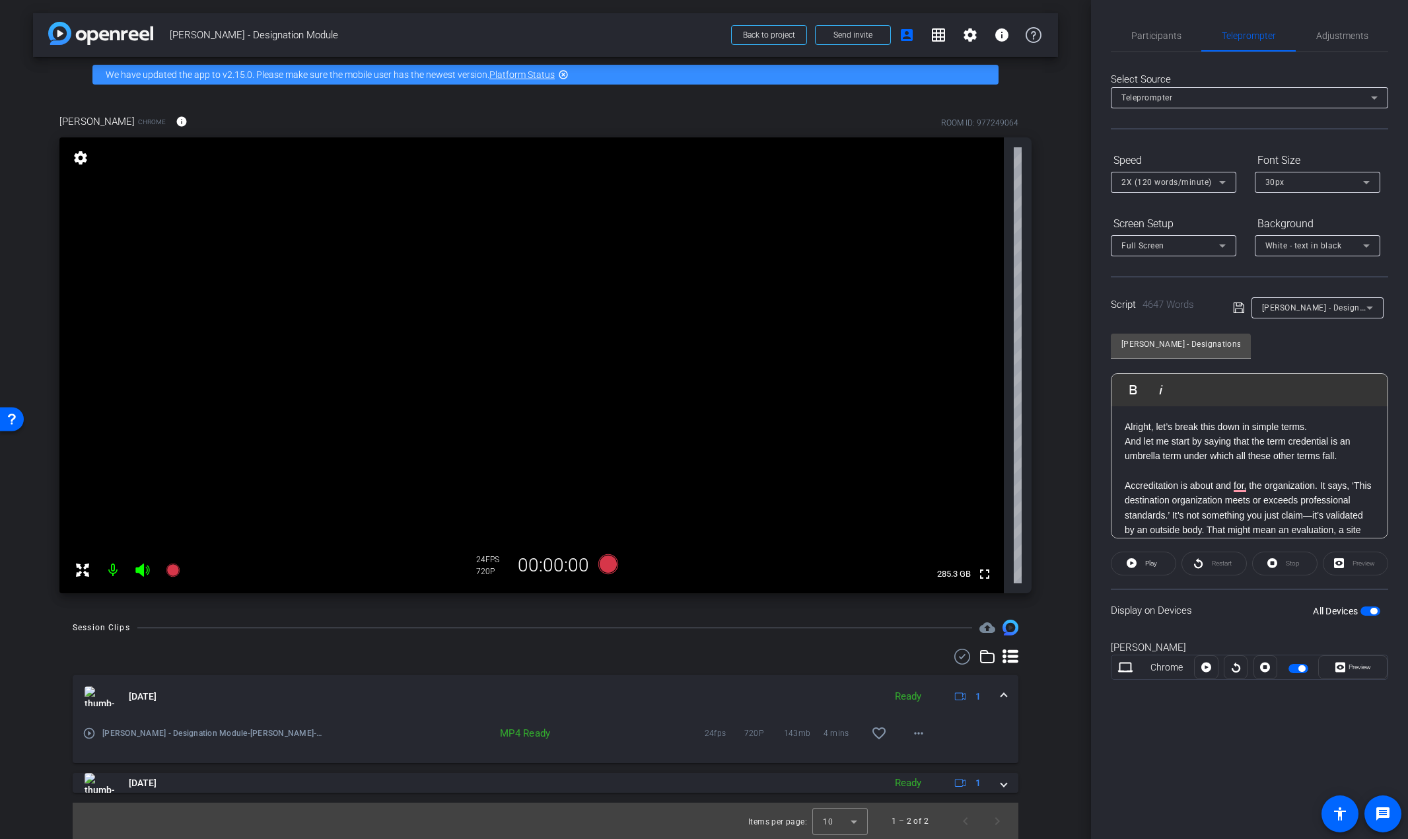
click at [1045, 363] on div "Rori Ferensic Chrome info ROOM ID: 977249064 fullscreen settings 285.3 GB 24 FP…" at bounding box center [545, 349] width 1025 height 514
click at [1147, 38] on span "Participants" at bounding box center [1156, 35] width 50 height 9
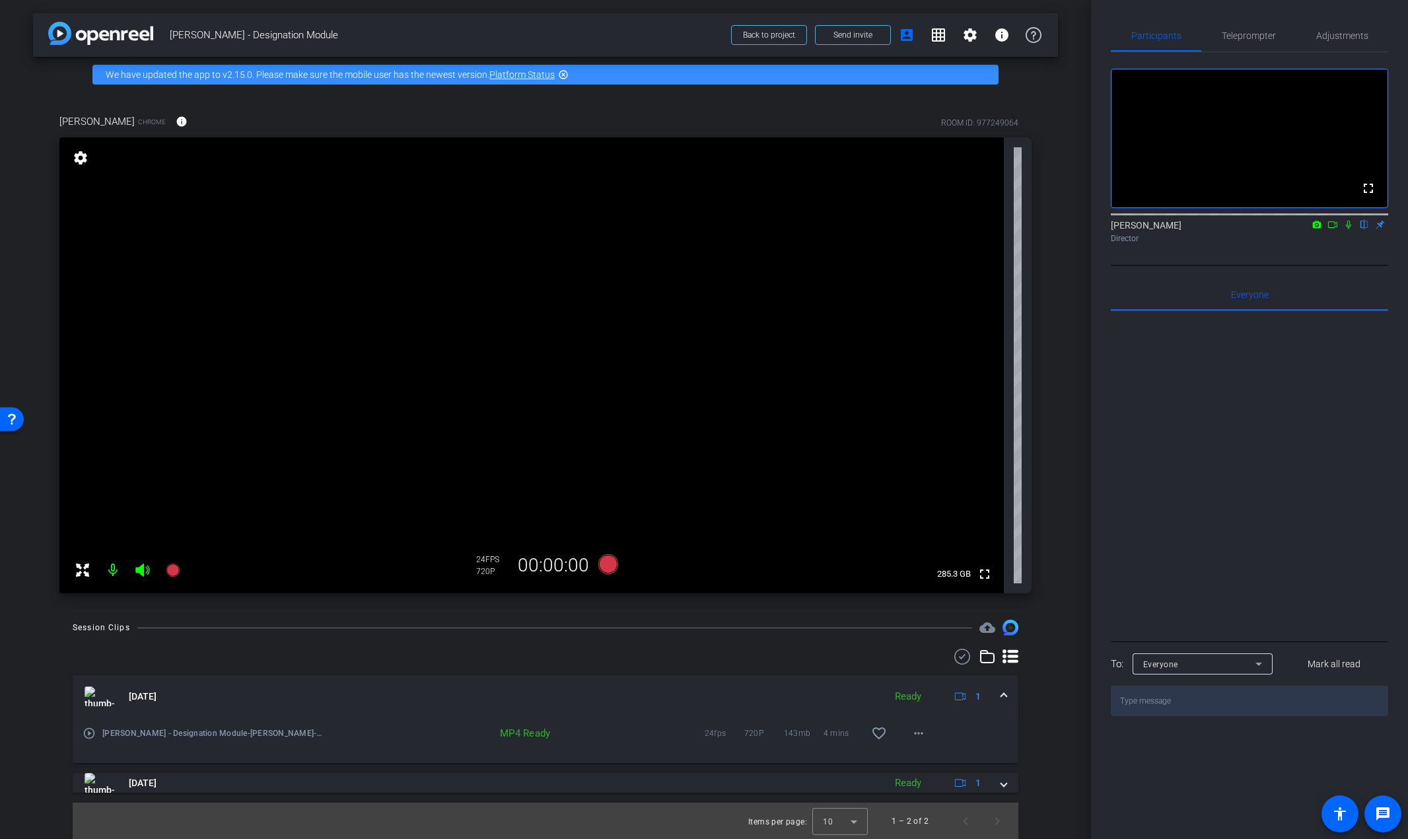
click at [1349, 229] on icon at bounding box center [1348, 225] width 5 height 9
click at [174, 568] on icon at bounding box center [172, 569] width 13 height 13
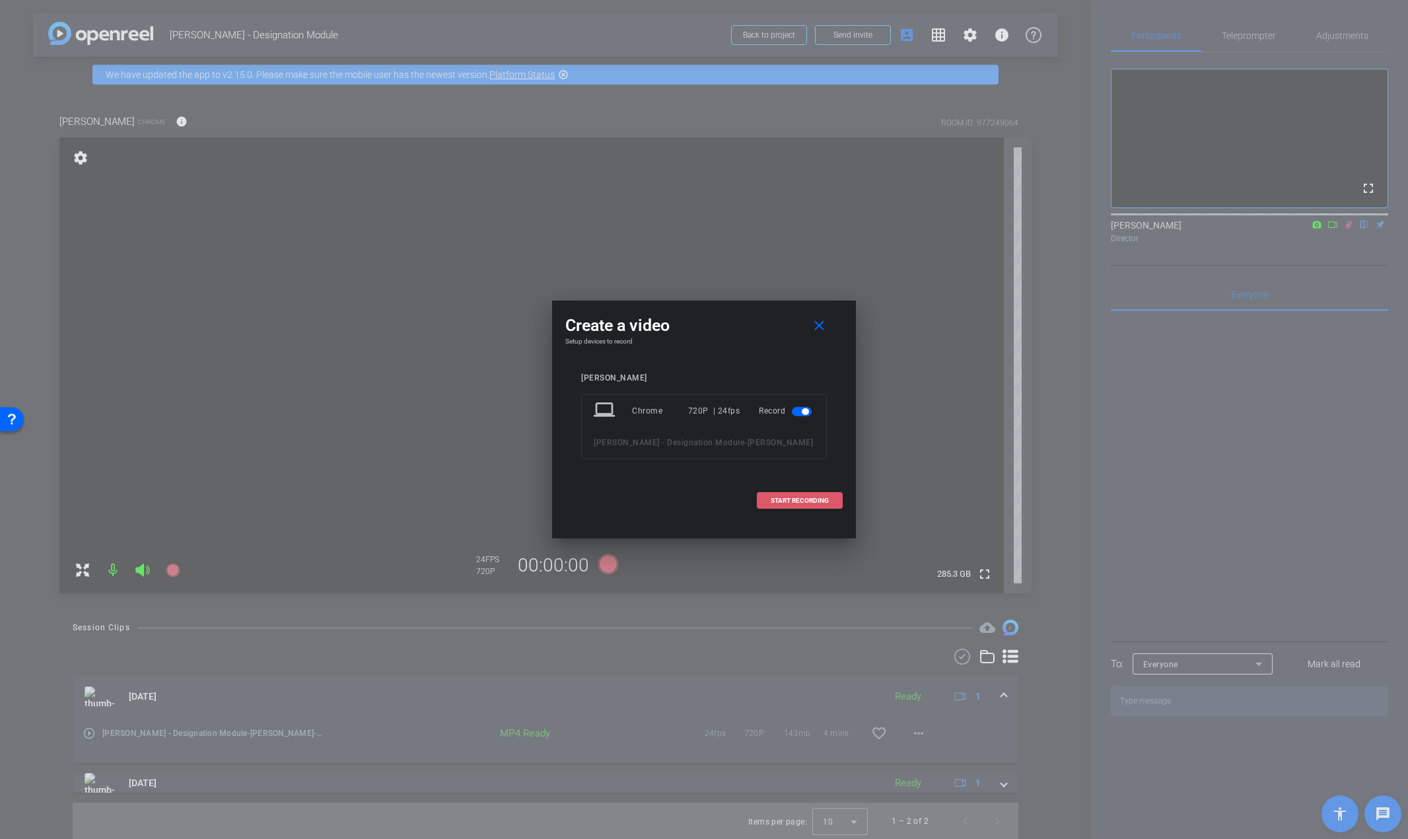
click at [821, 503] on span "START RECORDING" at bounding box center [800, 500] width 58 height 7
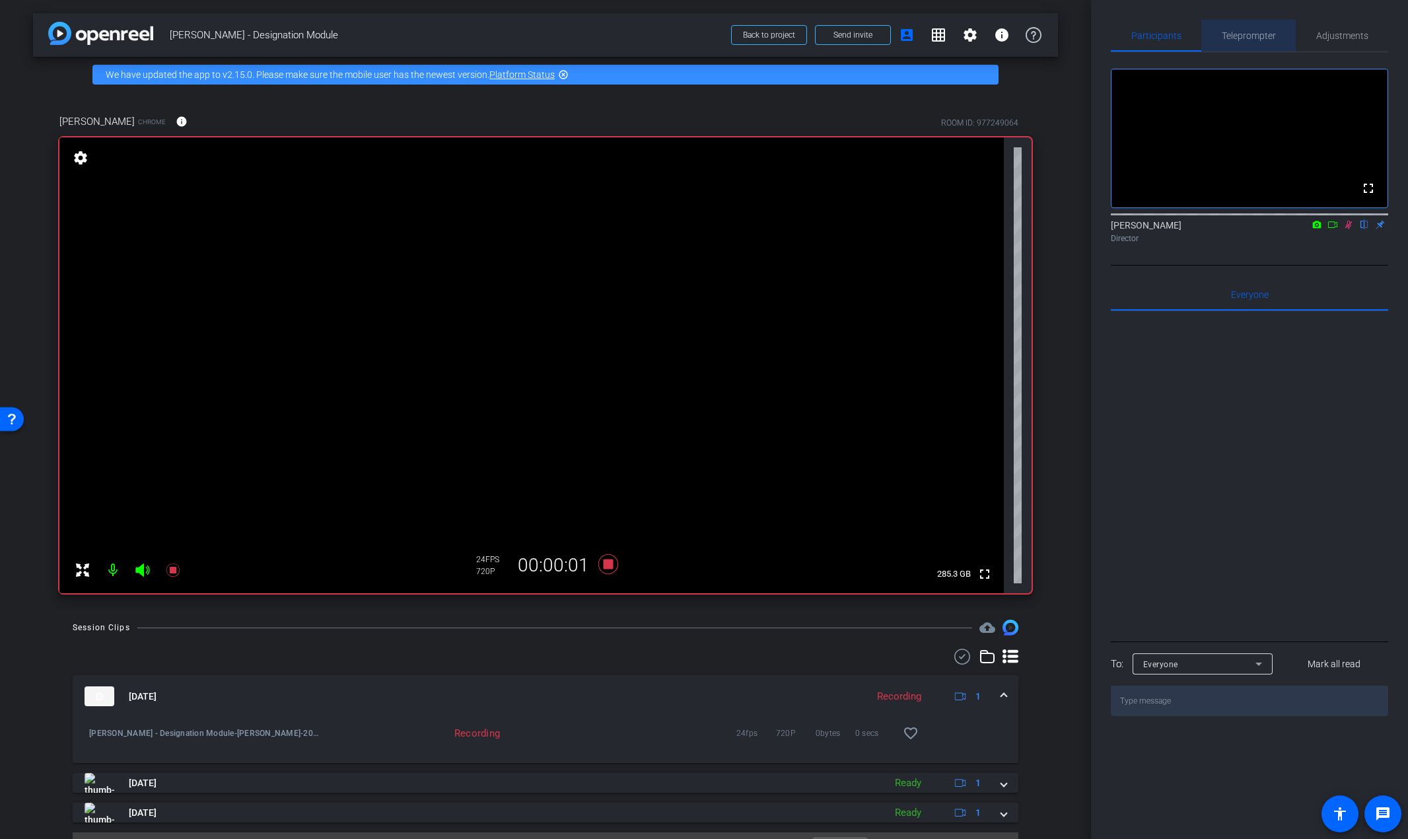
click at [1260, 31] on span "Teleprompter" at bounding box center [1249, 35] width 54 height 9
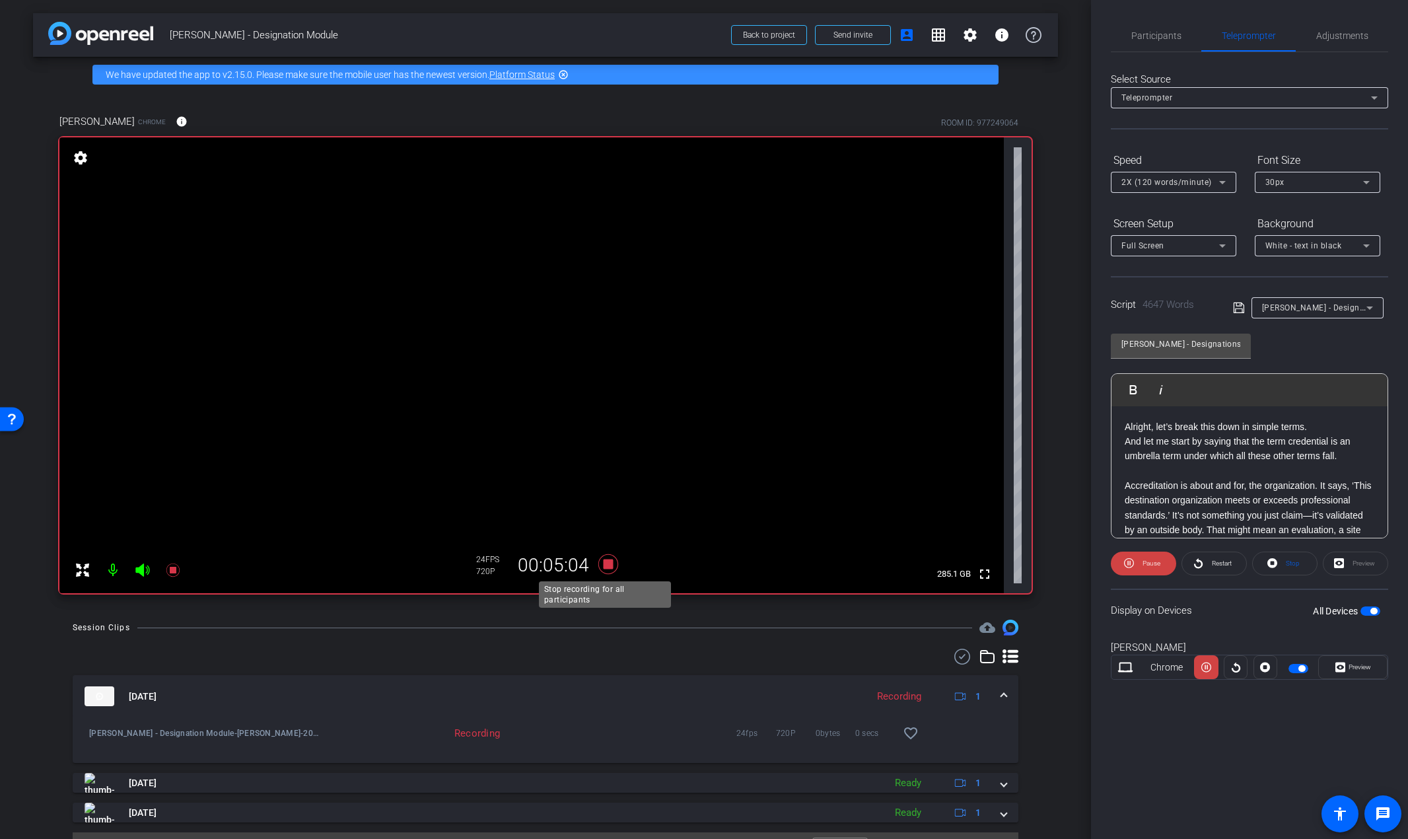
click at [608, 563] on icon at bounding box center [608, 564] width 20 height 20
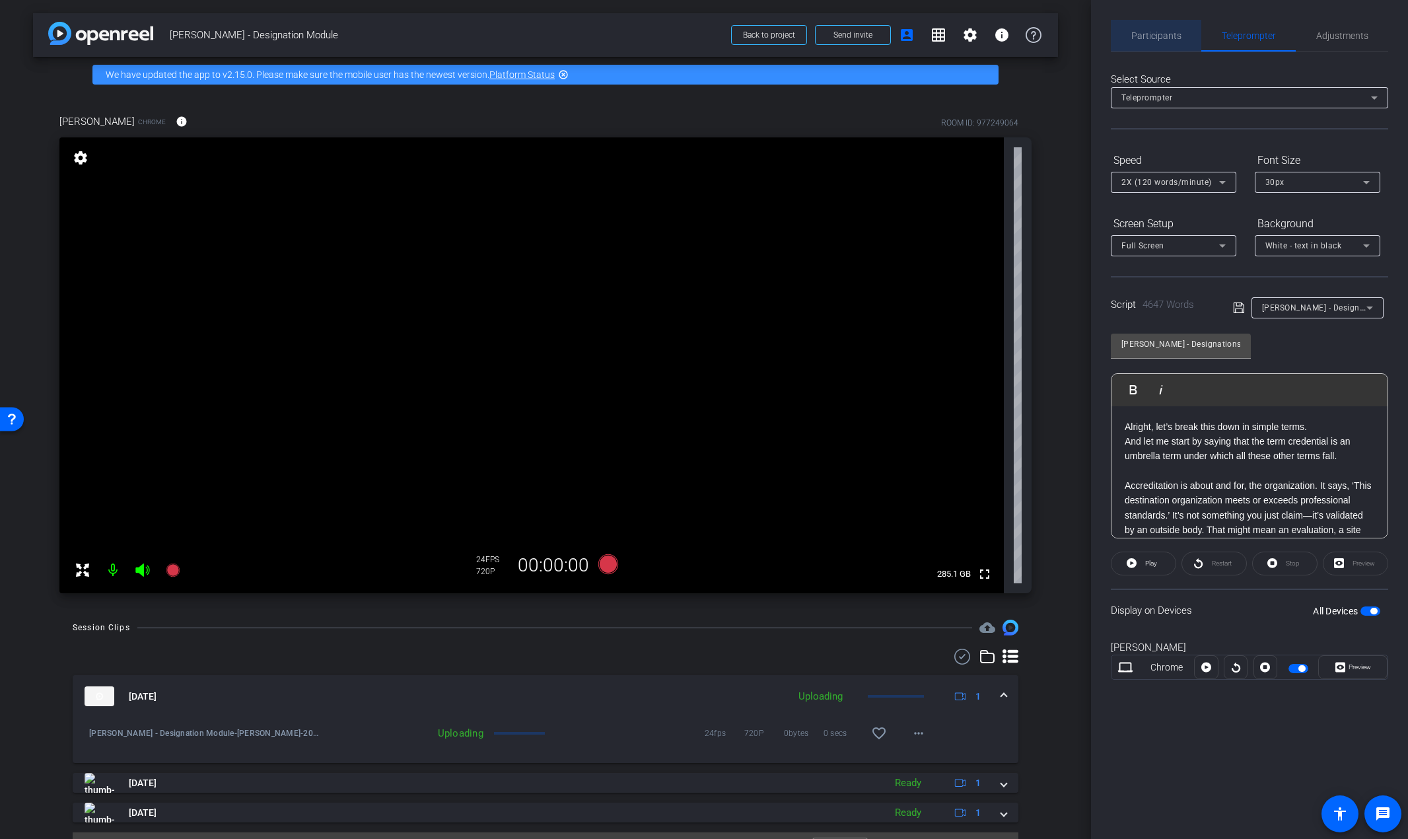
click at [1168, 31] on span "Participants" at bounding box center [1156, 35] width 50 height 9
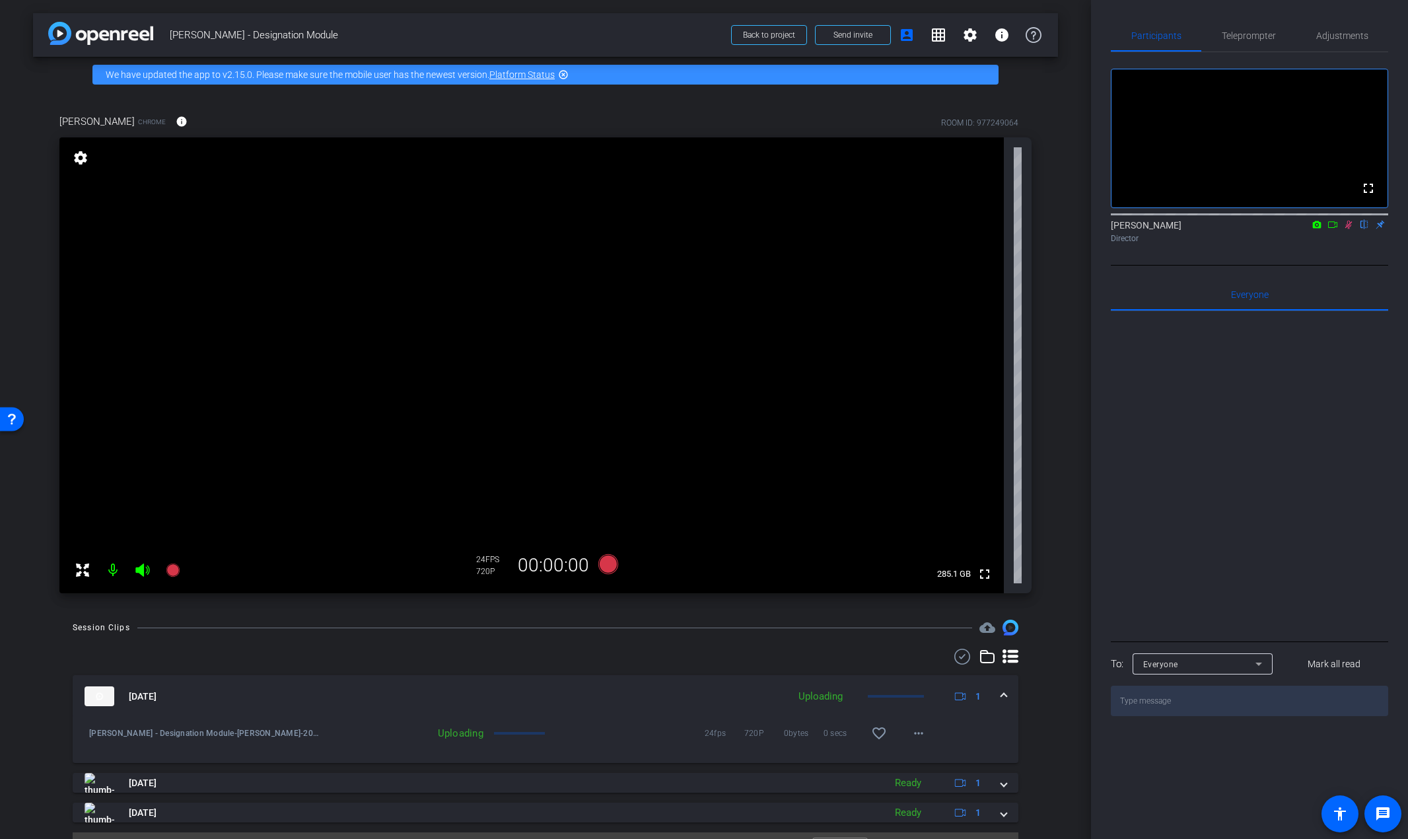
click at [1351, 229] on icon at bounding box center [1348, 224] width 11 height 9
click at [1236, 38] on span "Teleprompter" at bounding box center [1249, 35] width 54 height 9
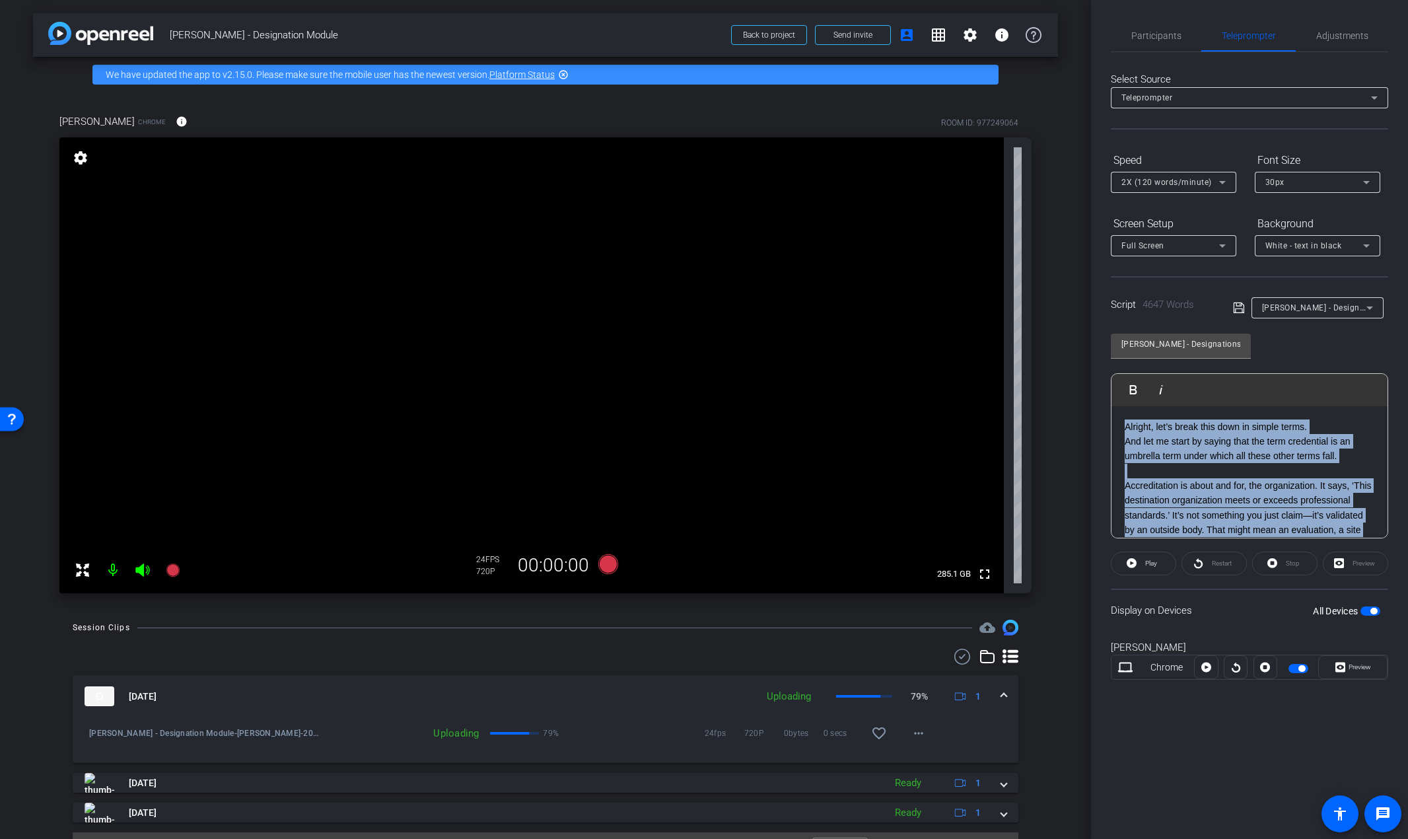
drag, startPoint x: 1198, startPoint y: 490, endPoint x: 1110, endPoint y: 362, distance: 155.0
click at [1110, 362] on div "Participants Teleprompter Adjustments Emily Scheiderer flip Director Everyone 0…" at bounding box center [1249, 419] width 317 height 839
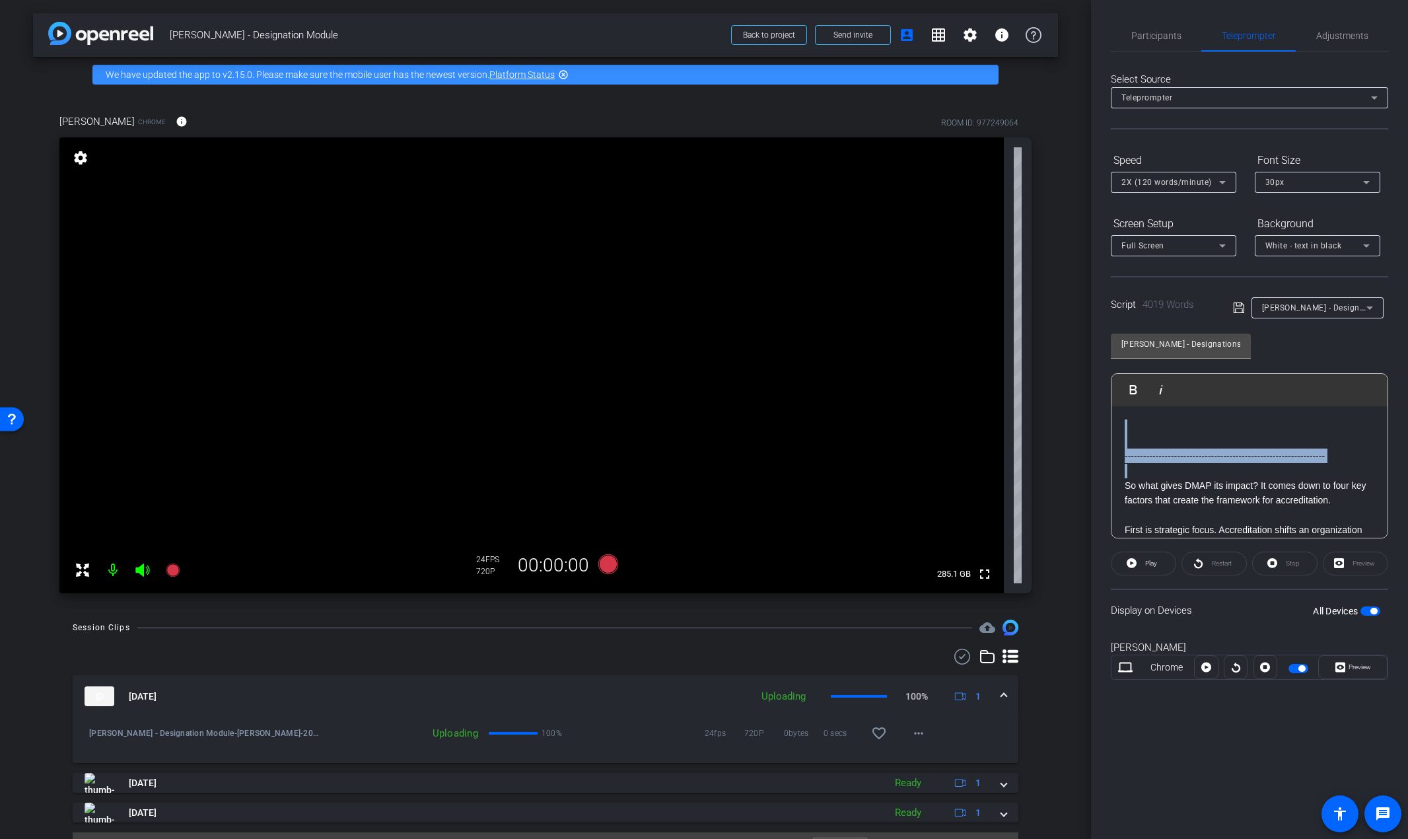
drag, startPoint x: 1124, startPoint y: 419, endPoint x: 1049, endPoint y: 370, distance: 89.6
click at [1039, 389] on div "arrow_back Rori - Designation Module Back to project Send invite account_box gr…" at bounding box center [704, 419] width 1408 height 839
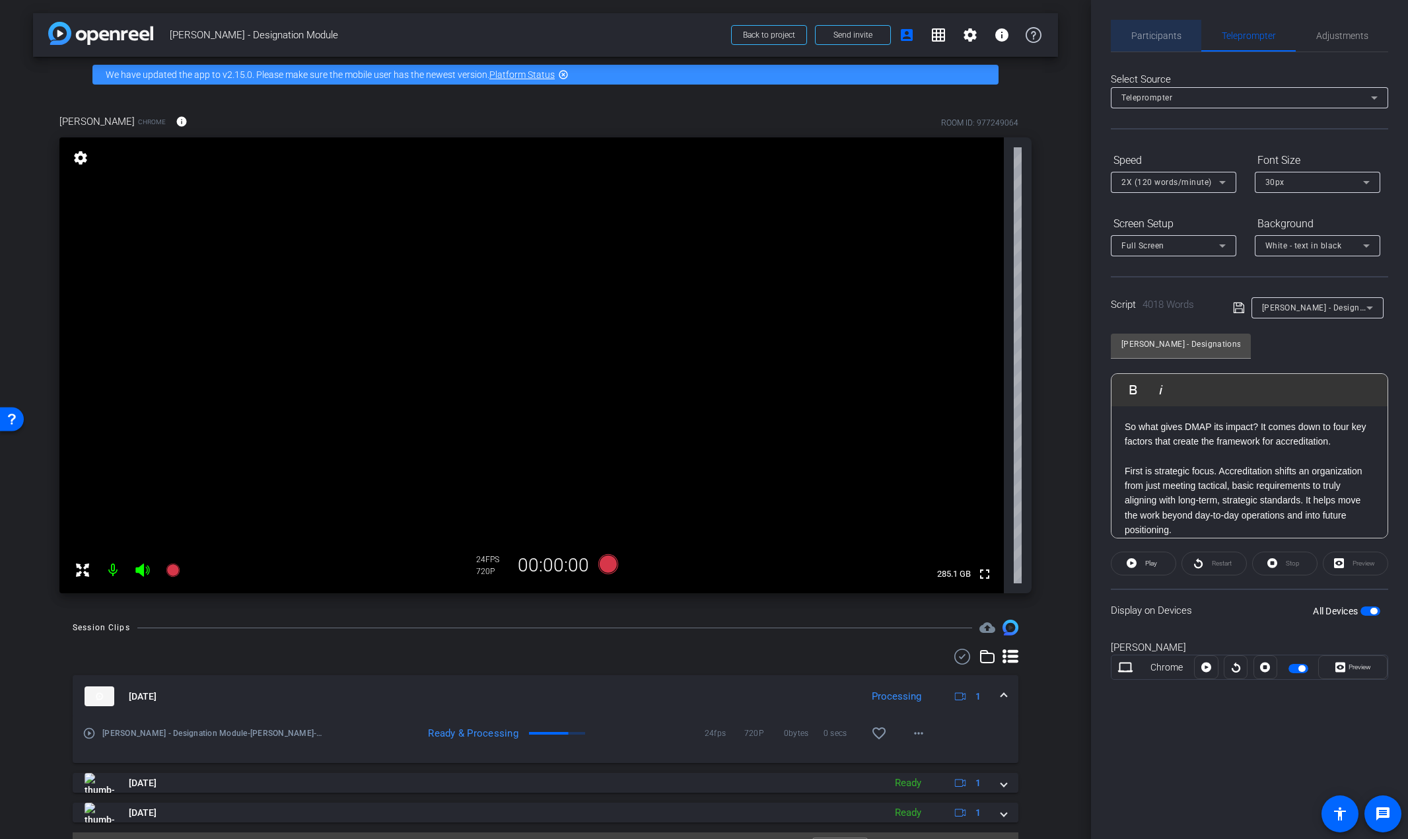
click at [1161, 40] on span "Participants" at bounding box center [1156, 35] width 50 height 9
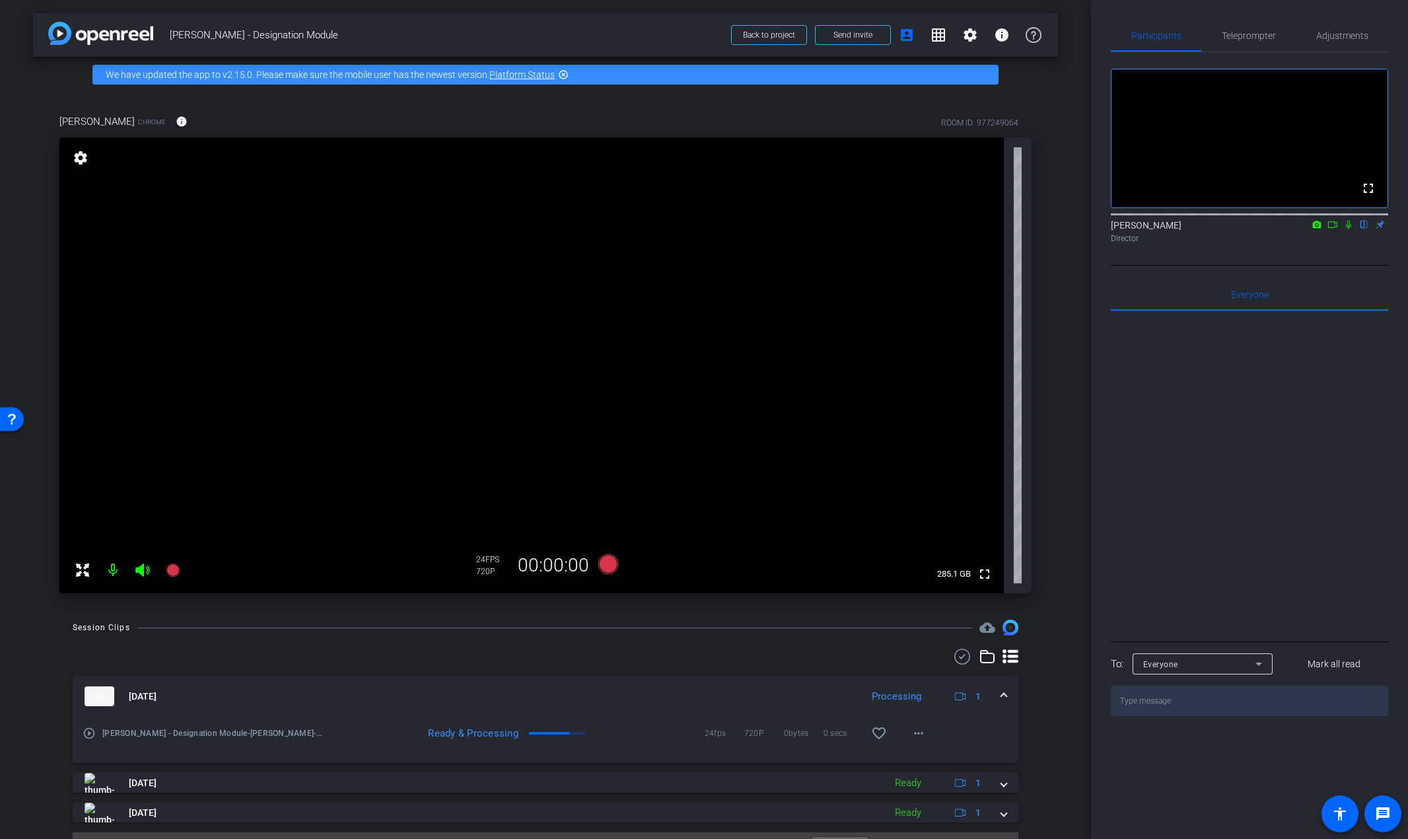
click at [1349, 229] on icon at bounding box center [1348, 224] width 11 height 9
click at [607, 558] on icon at bounding box center [608, 564] width 20 height 20
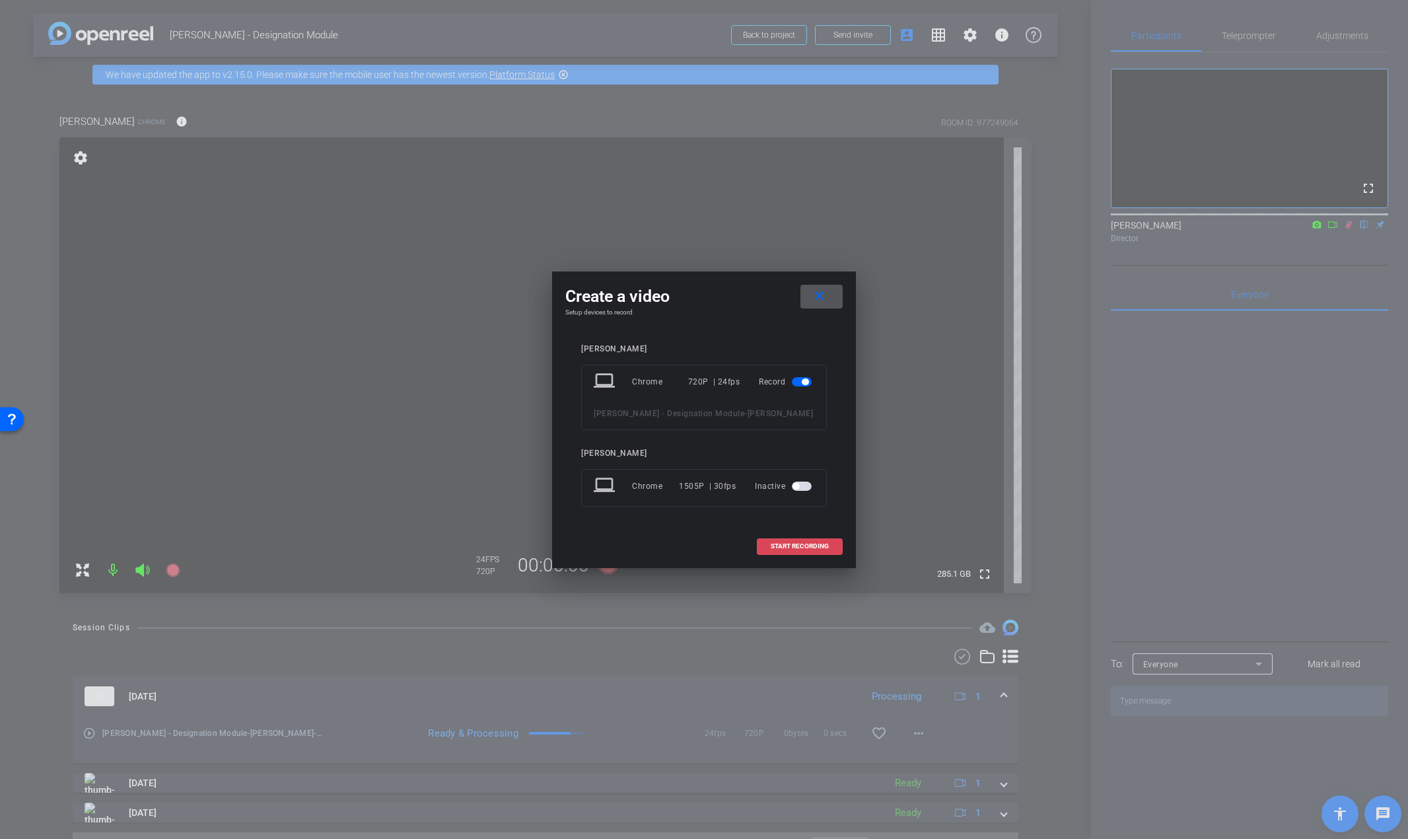
click at [818, 544] on span "START RECORDING" at bounding box center [800, 546] width 58 height 7
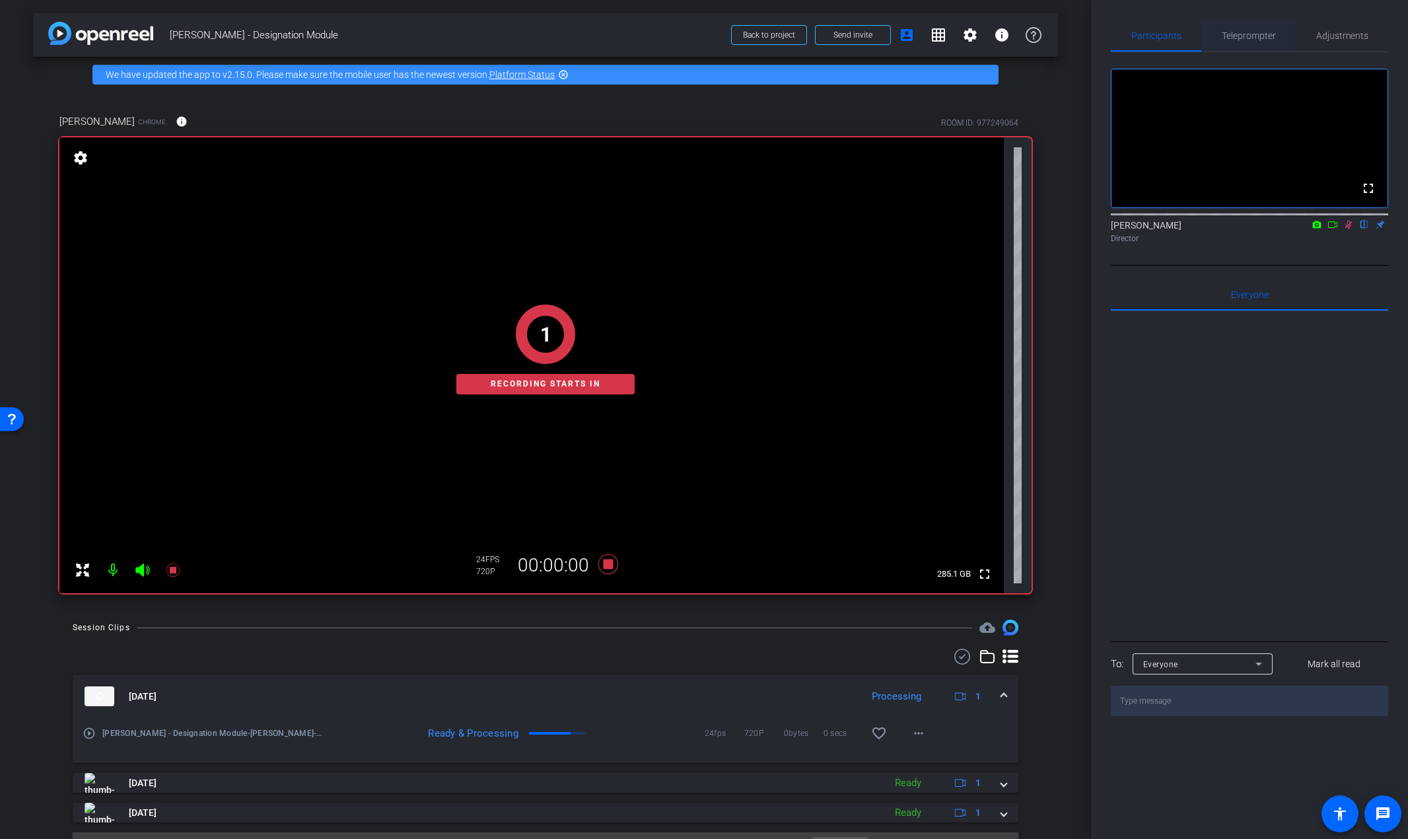
click at [1244, 42] on span "Teleprompter" at bounding box center [1249, 36] width 54 height 32
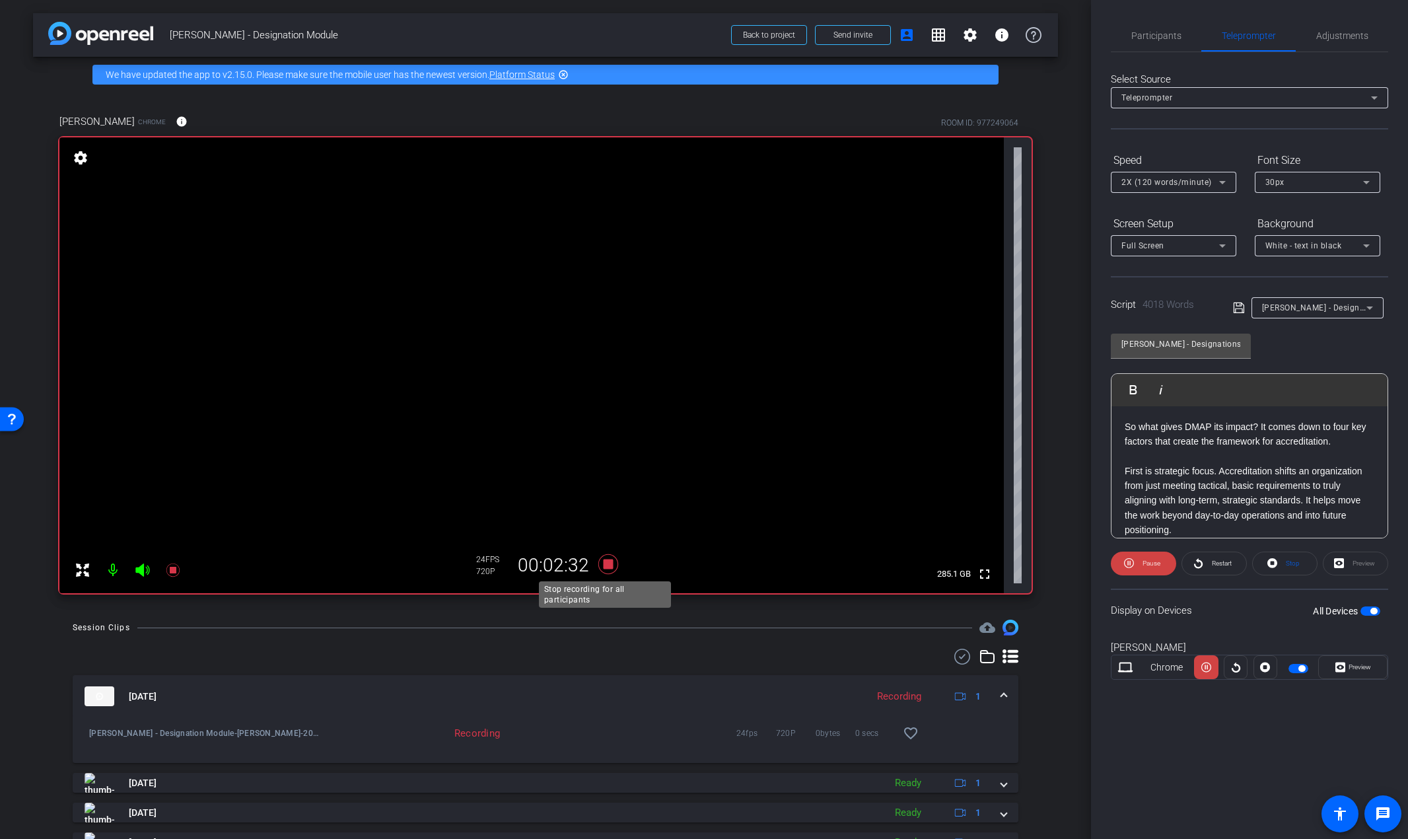
click at [605, 567] on icon at bounding box center [608, 564] width 20 height 20
click at [1165, 33] on span "Participants" at bounding box center [1156, 35] width 50 height 9
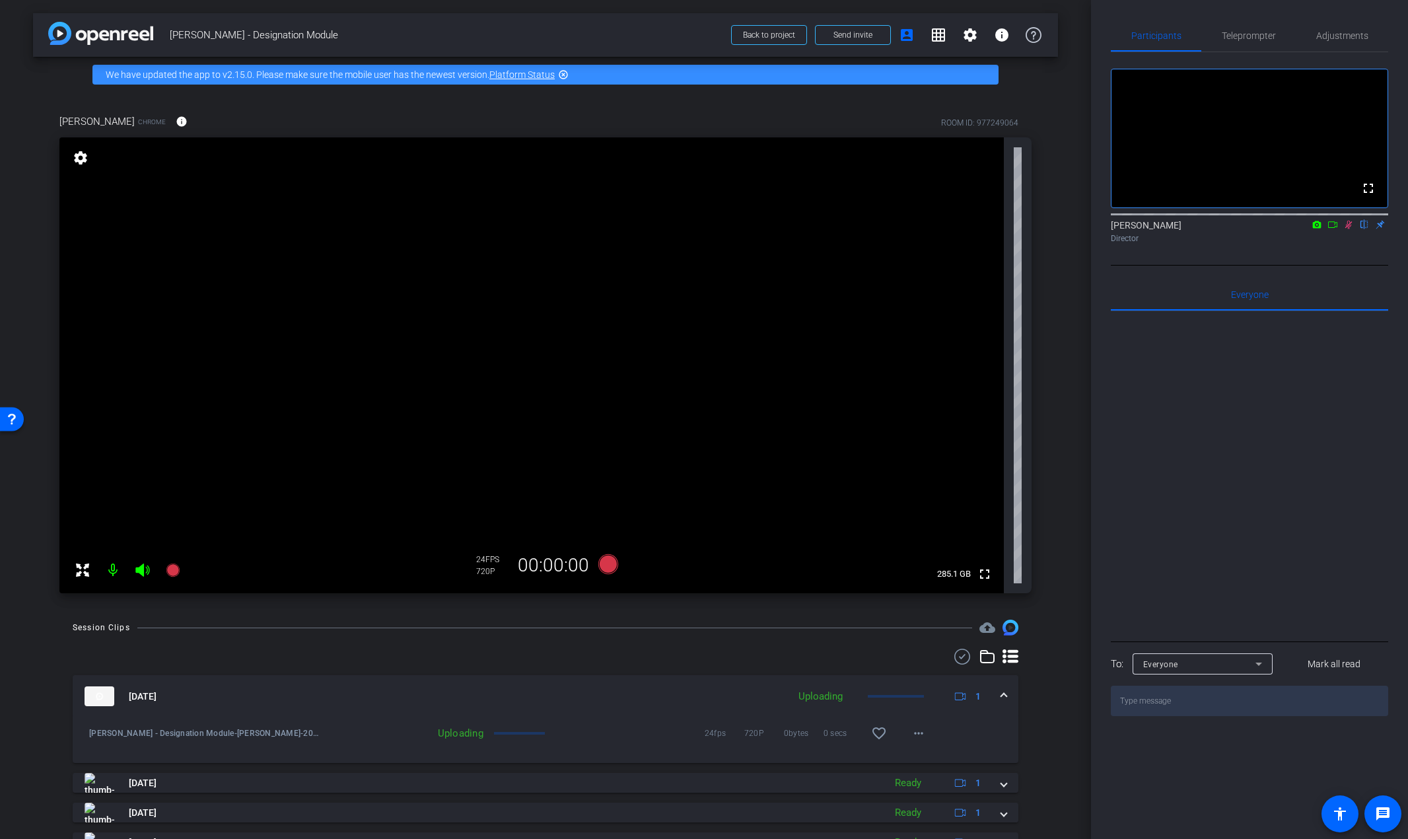
click at [1347, 229] on icon at bounding box center [1348, 225] width 7 height 9
click at [1257, 28] on span "Teleprompter" at bounding box center [1249, 36] width 54 height 32
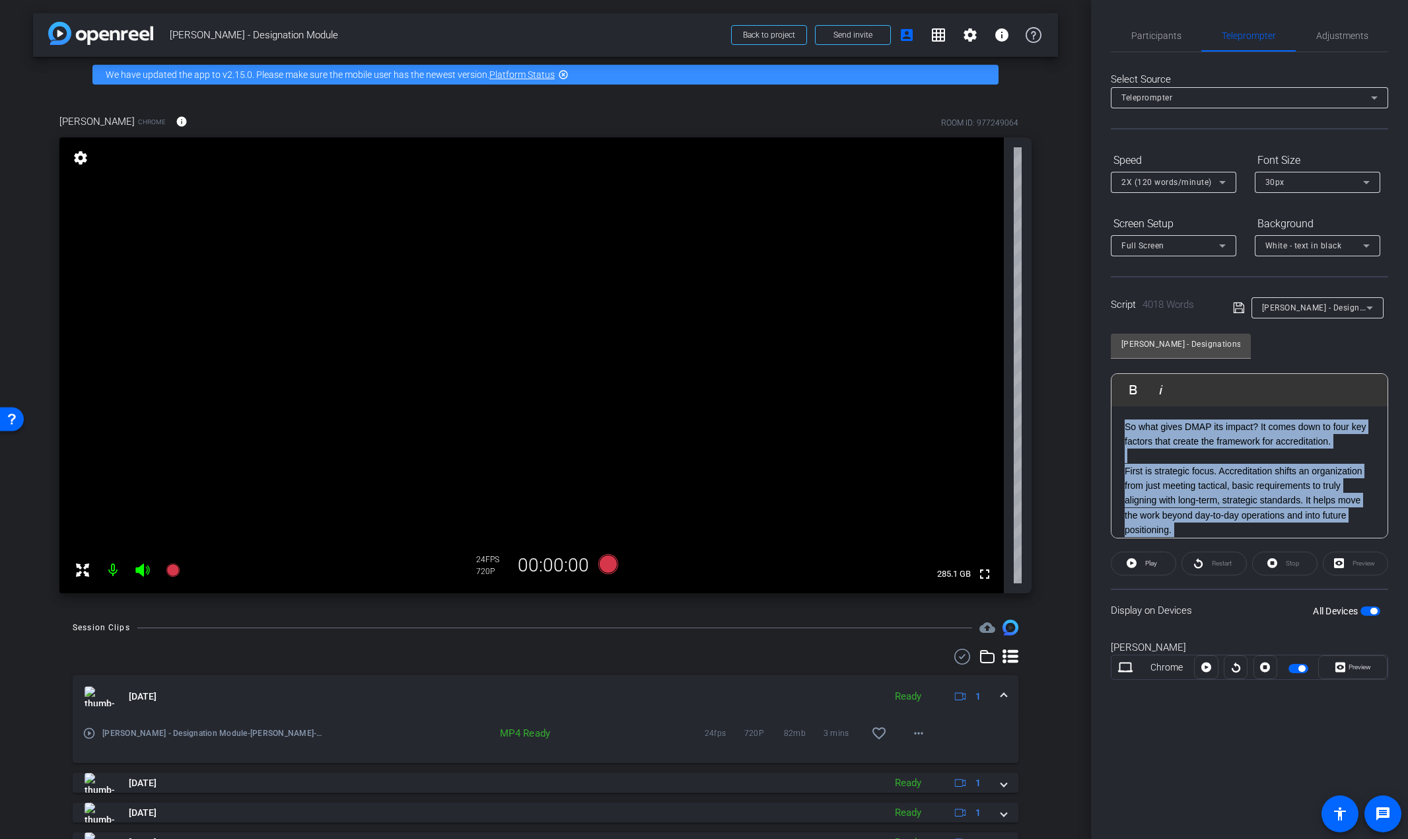
drag, startPoint x: 1279, startPoint y: 425, endPoint x: 1059, endPoint y: 383, distance: 224.6
click at [1059, 383] on div "arrow_back Rori - Designation Module Back to project Send invite account_box gr…" at bounding box center [704, 419] width 1408 height 839
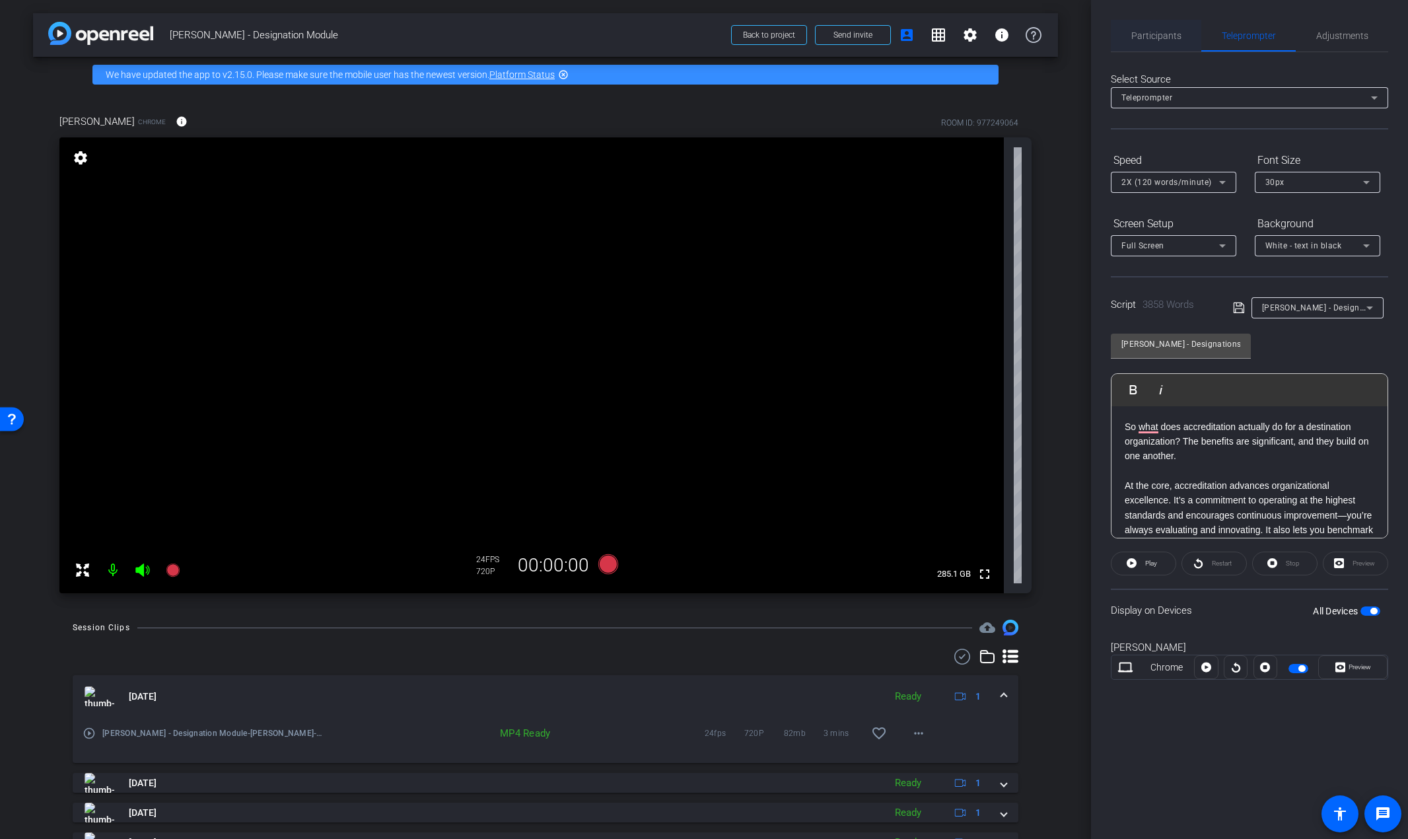
click at [1164, 36] on span "Participants" at bounding box center [1156, 35] width 50 height 9
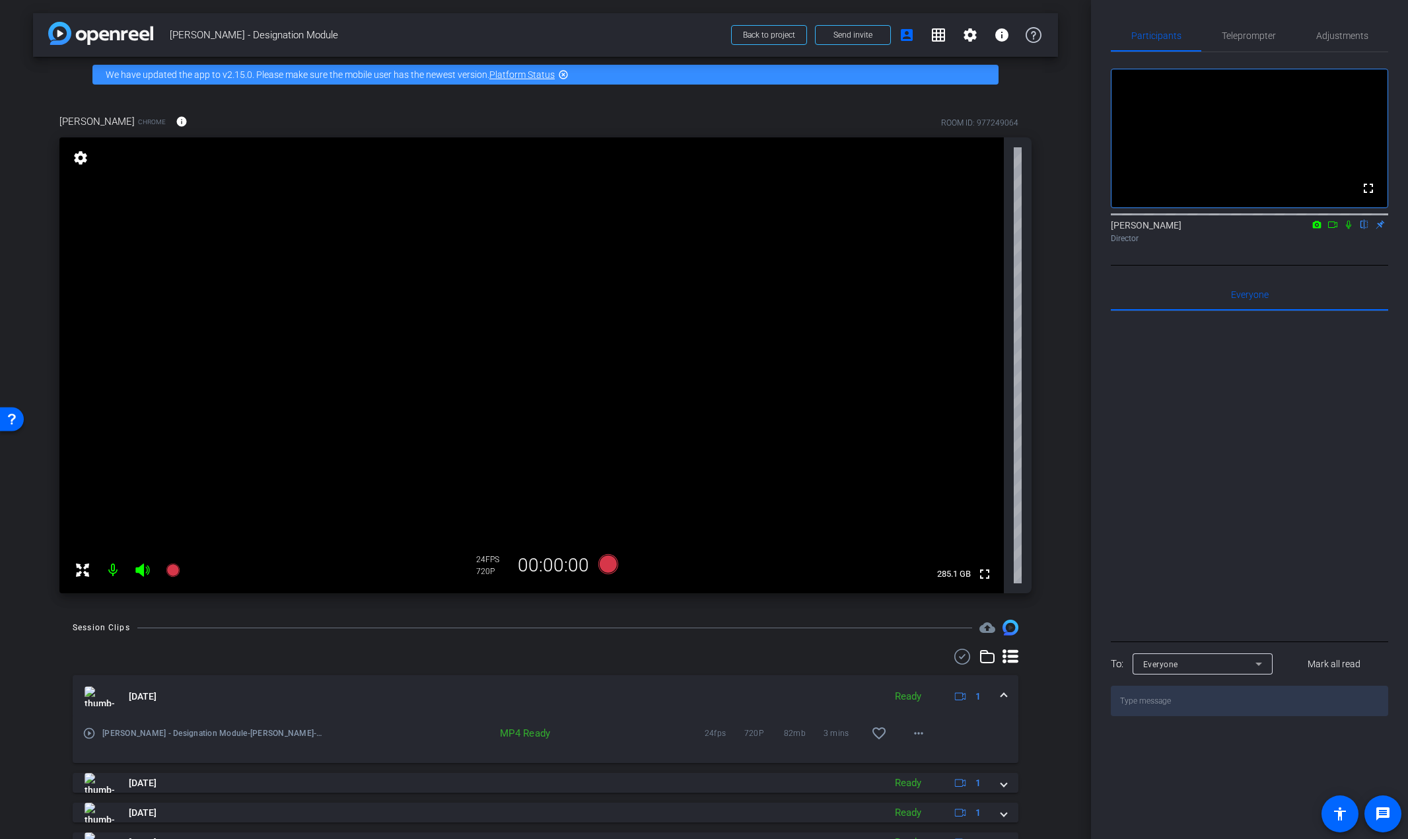
click at [1349, 229] on icon at bounding box center [1348, 224] width 11 height 9
click at [605, 557] on icon at bounding box center [608, 564] width 20 height 20
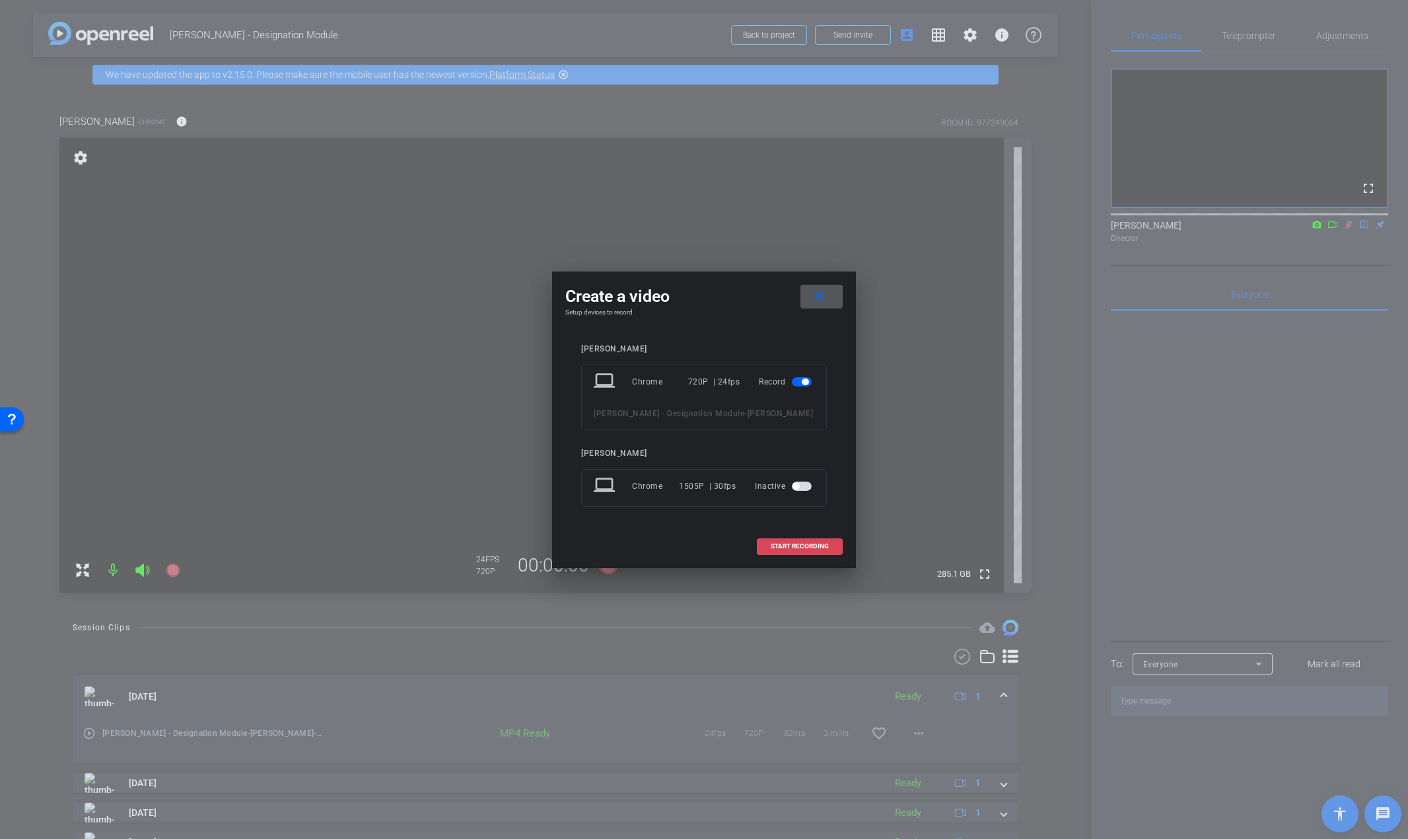
click at [772, 538] on span at bounding box center [800, 546] width 85 height 32
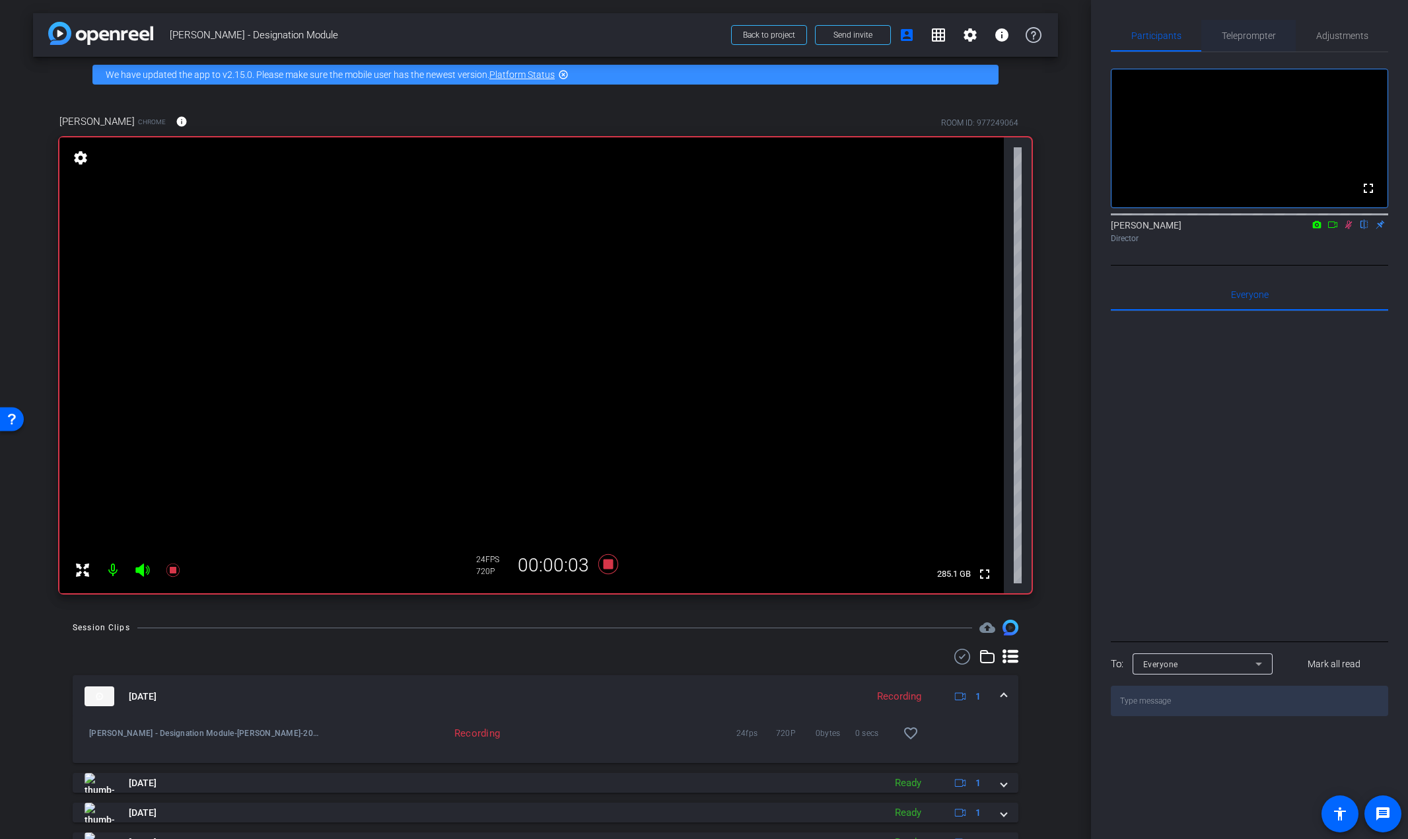
click at [1246, 31] on span "Teleprompter" at bounding box center [1249, 35] width 54 height 9
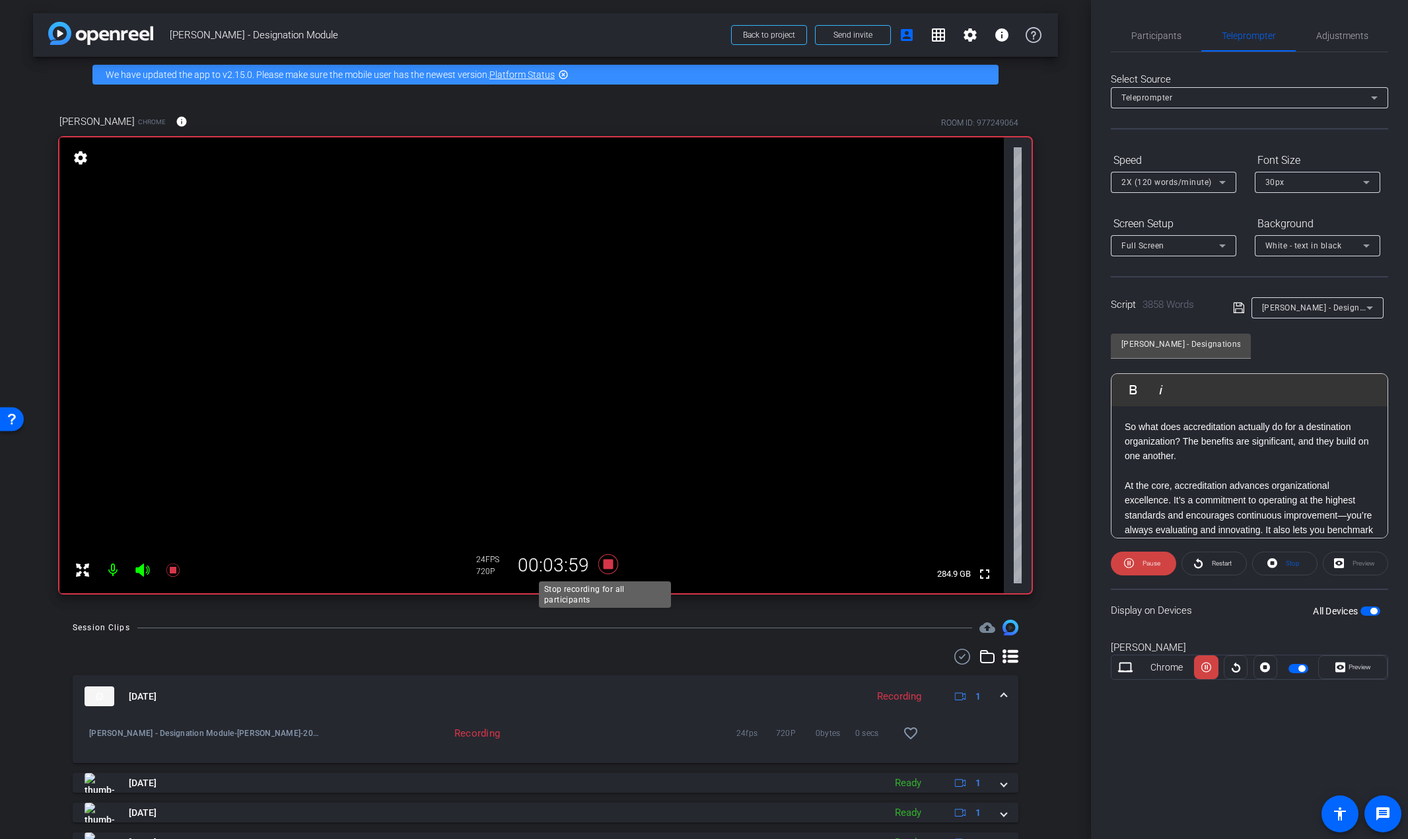
click at [604, 567] on icon at bounding box center [608, 564] width 20 height 20
click at [1165, 42] on span "Participants" at bounding box center [1156, 36] width 50 height 32
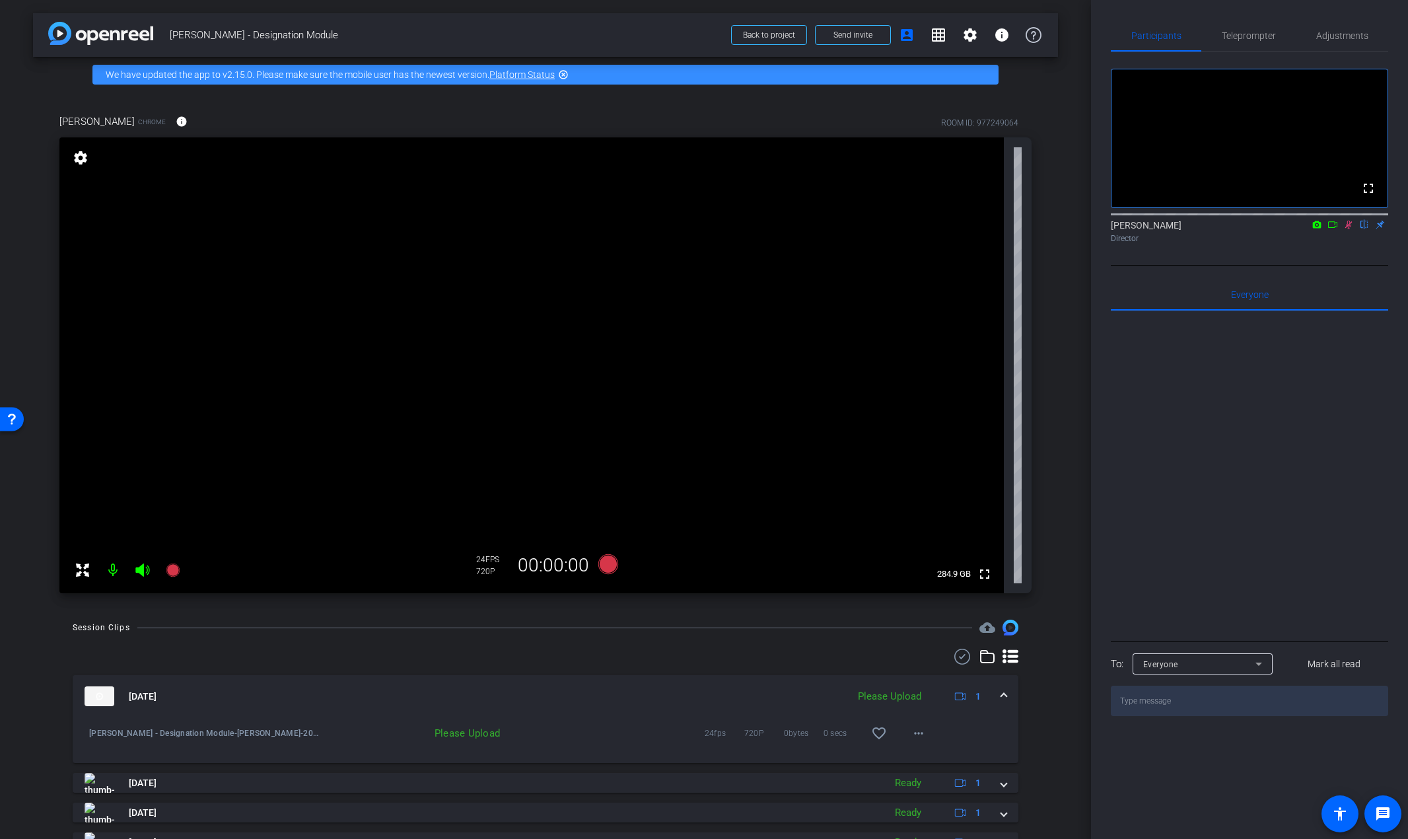
click at [1344, 229] on icon at bounding box center [1348, 224] width 11 height 9
click at [1249, 40] on span "Teleprompter" at bounding box center [1249, 35] width 54 height 9
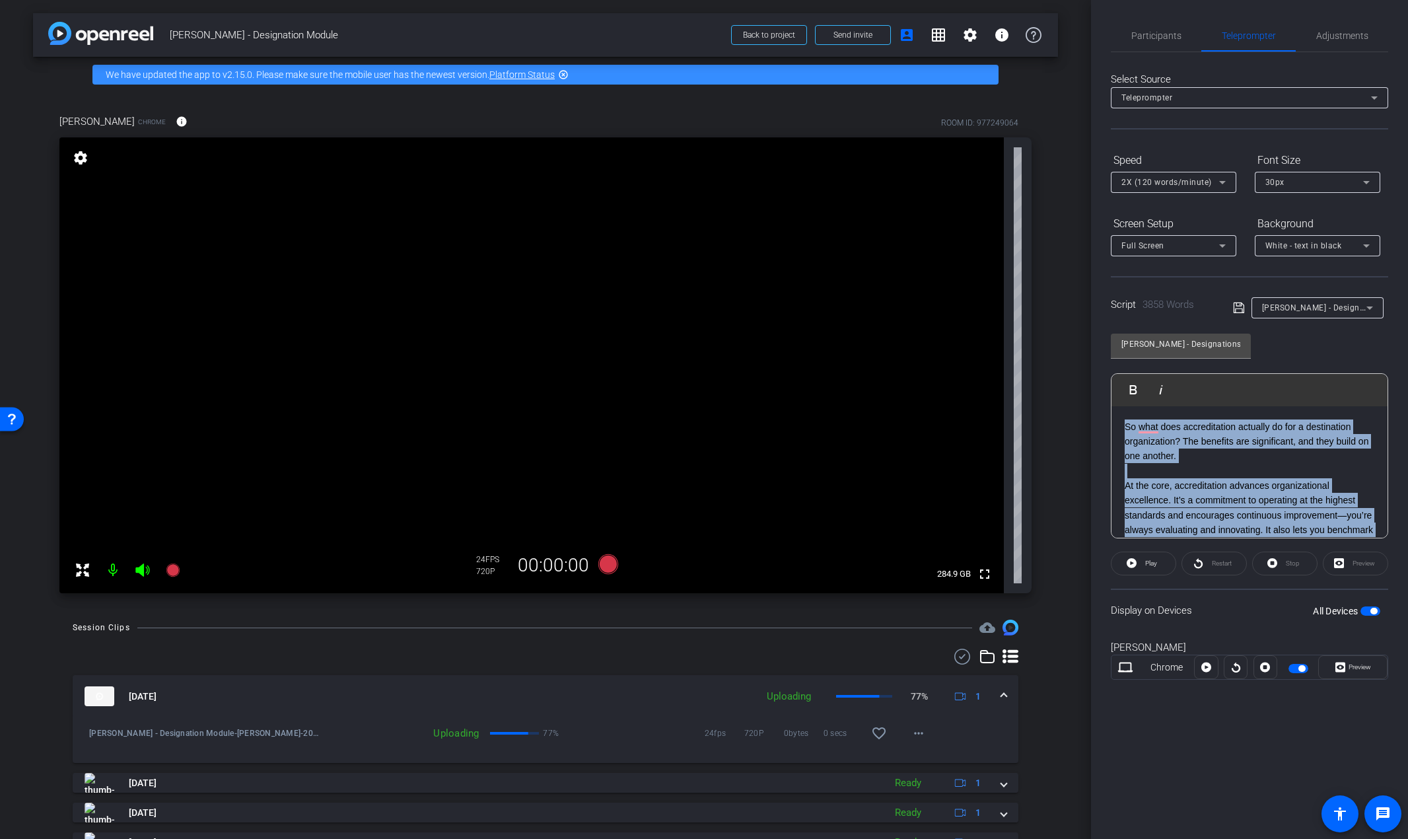
drag, startPoint x: 1266, startPoint y: 422, endPoint x: 1096, endPoint y: 385, distance: 174.4
click at [1096, 385] on div "Participants Teleprompter Adjustments Emily Scheiderer flip Director Everyone 0…" at bounding box center [1249, 419] width 317 height 839
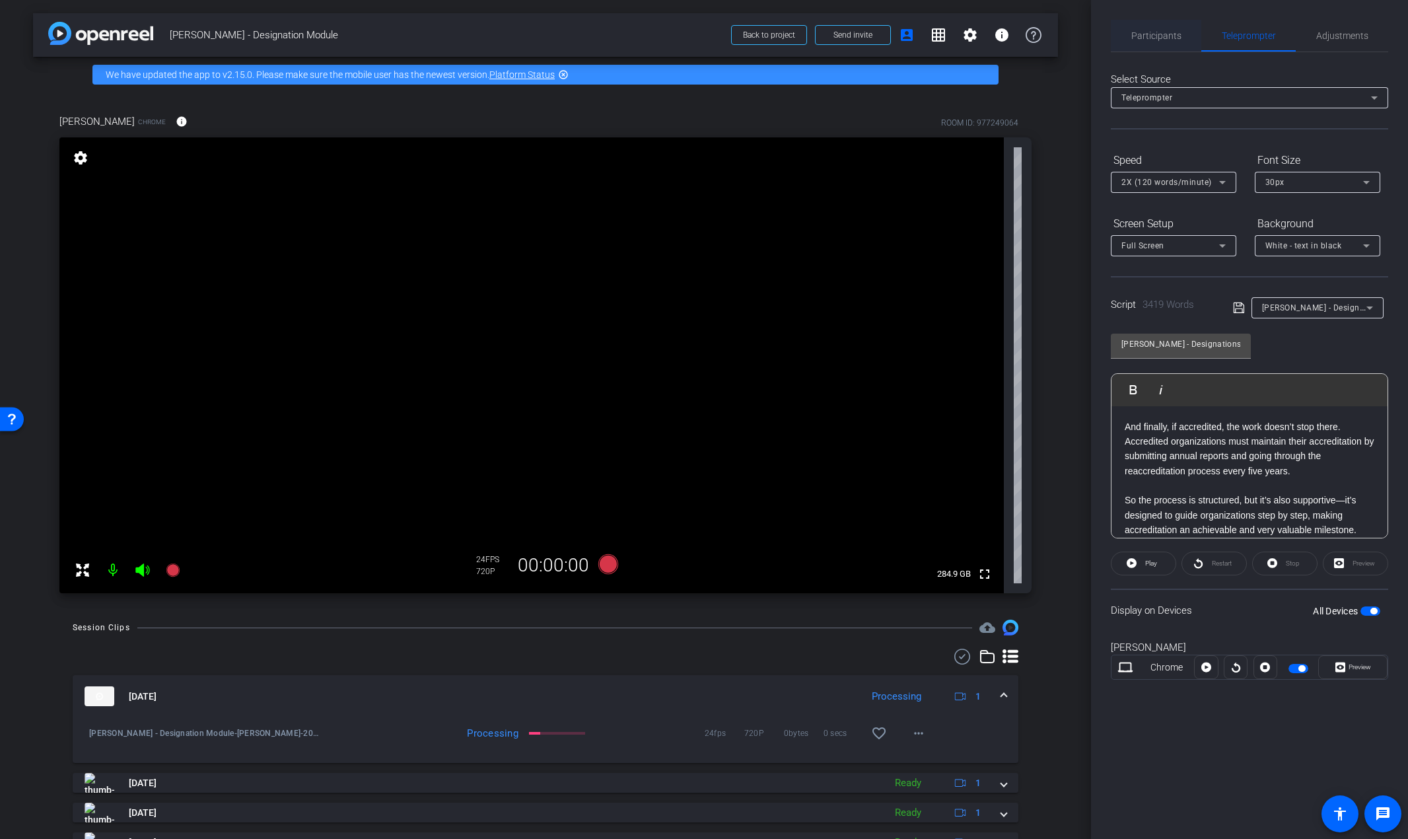
click at [1145, 32] on span "Participants" at bounding box center [1156, 35] width 50 height 9
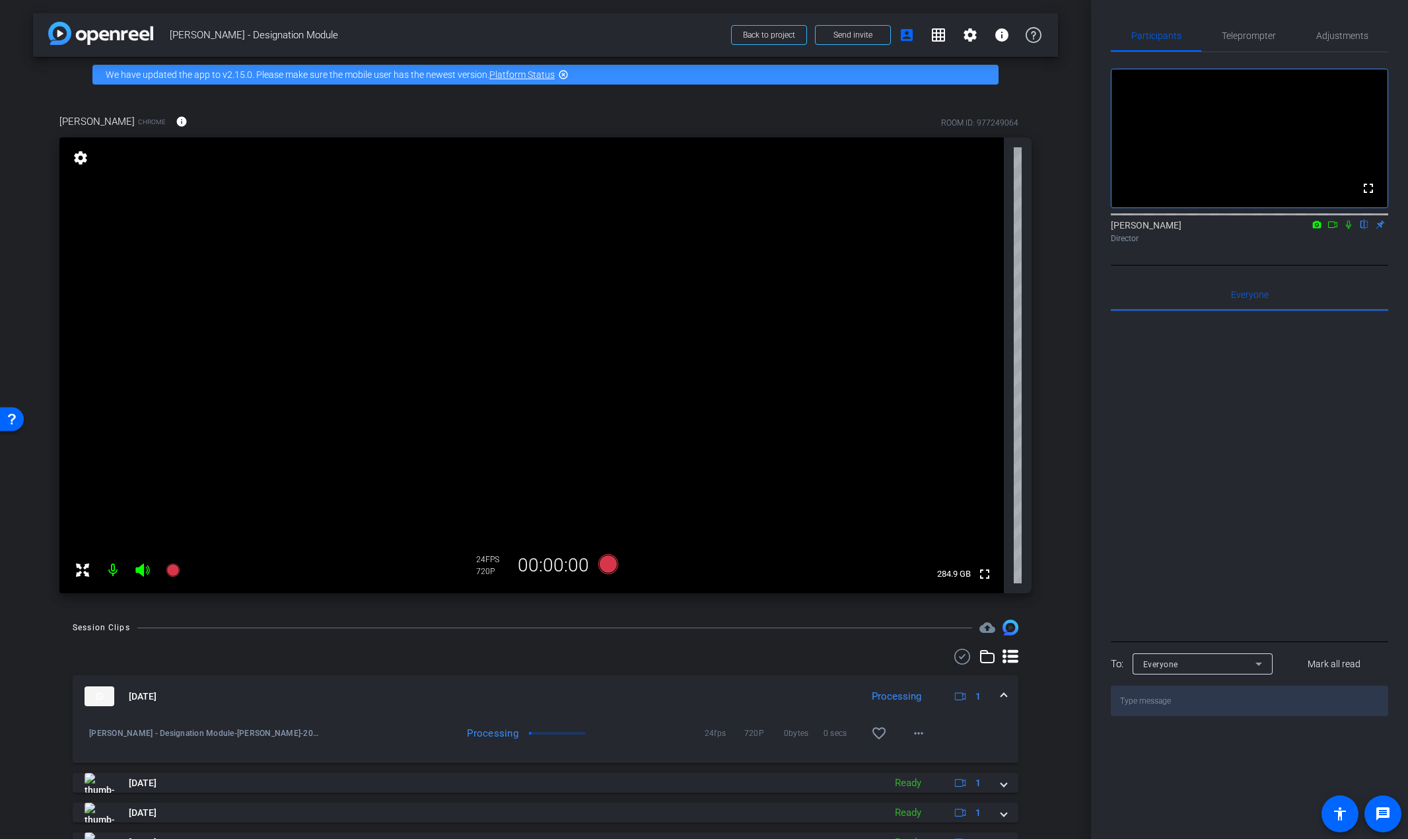
click at [1348, 229] on icon at bounding box center [1348, 224] width 11 height 9
click at [602, 571] on icon at bounding box center [608, 564] width 20 height 20
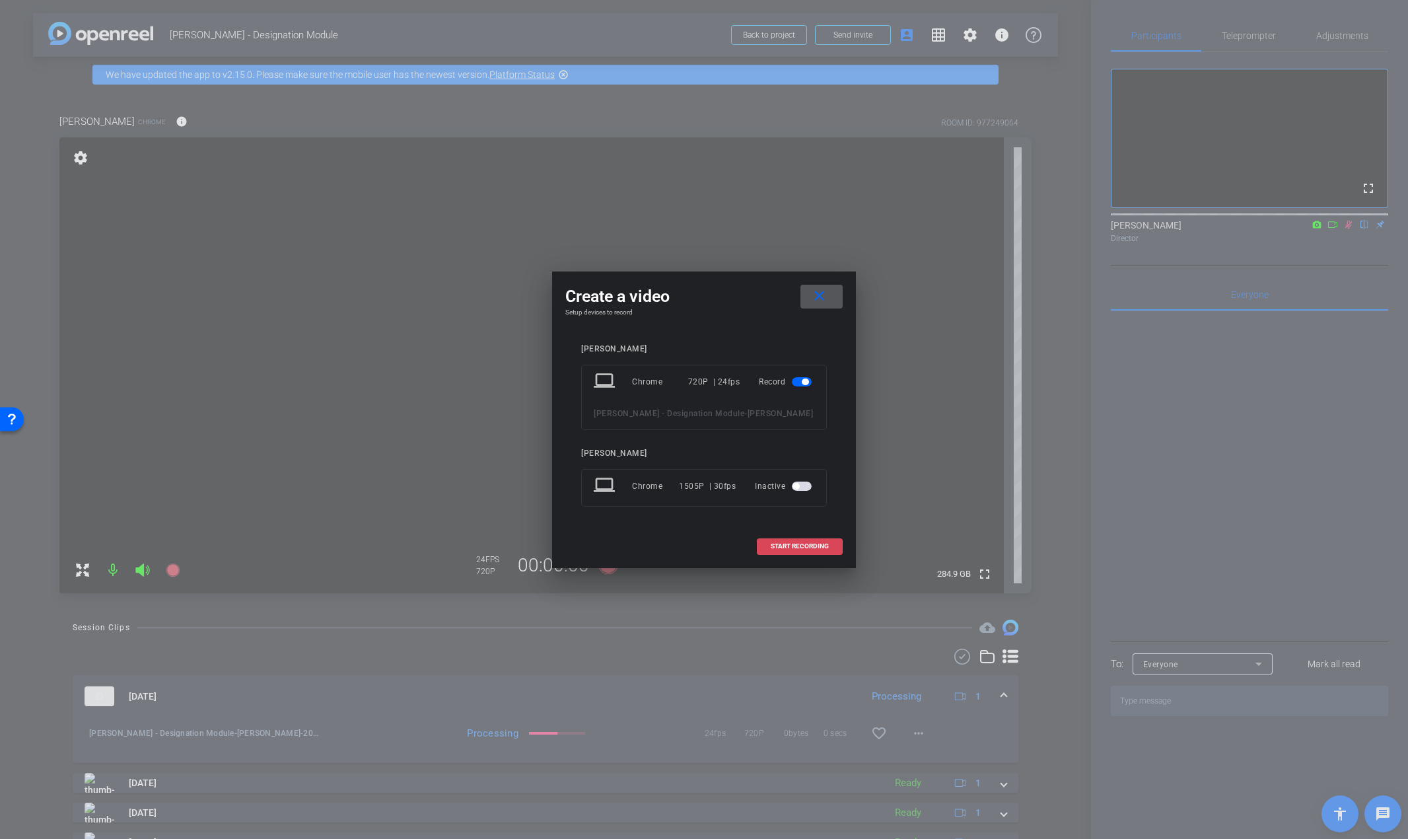
click at [801, 548] on span "START RECORDING" at bounding box center [800, 546] width 58 height 7
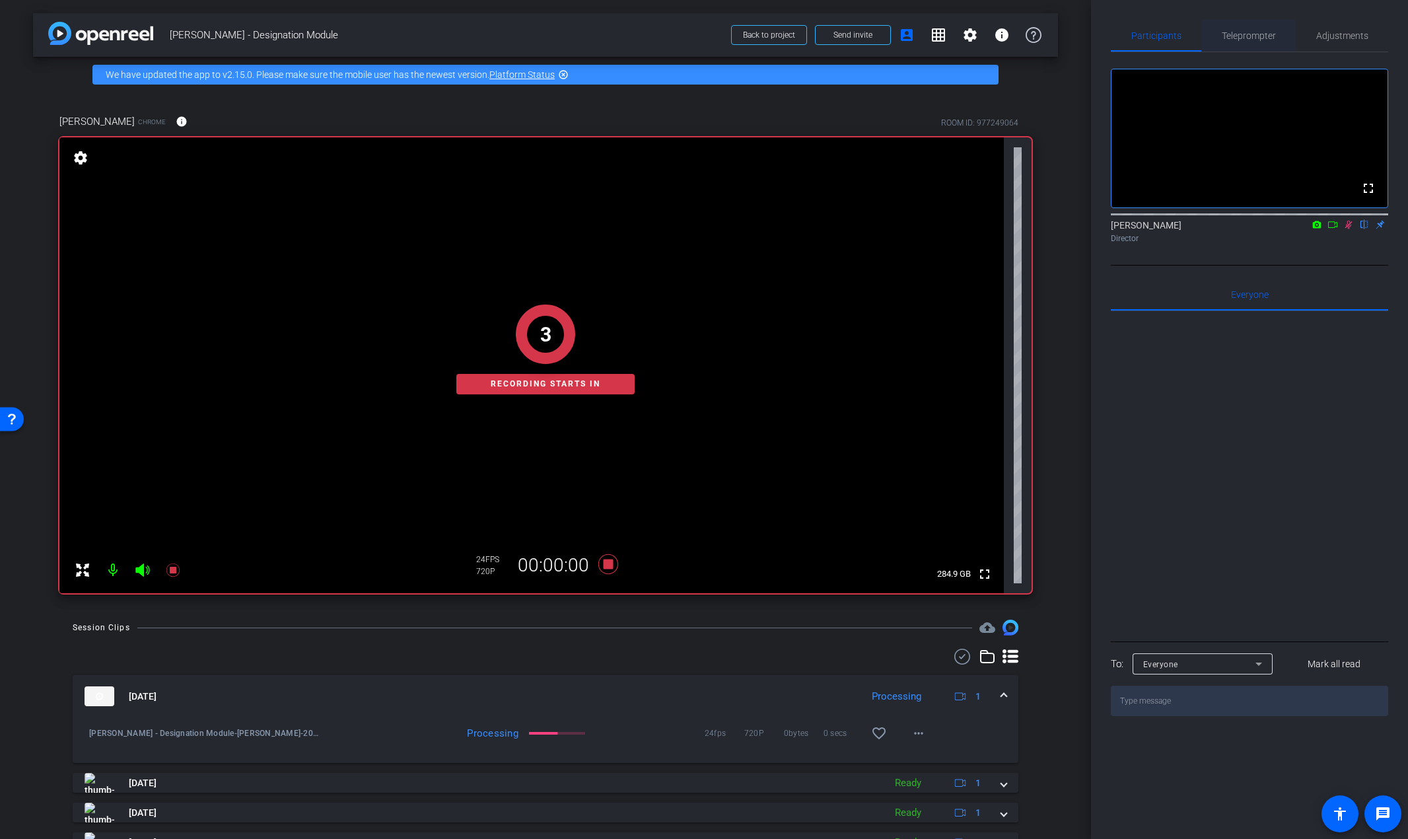
click at [1266, 42] on span "Teleprompter" at bounding box center [1249, 36] width 54 height 32
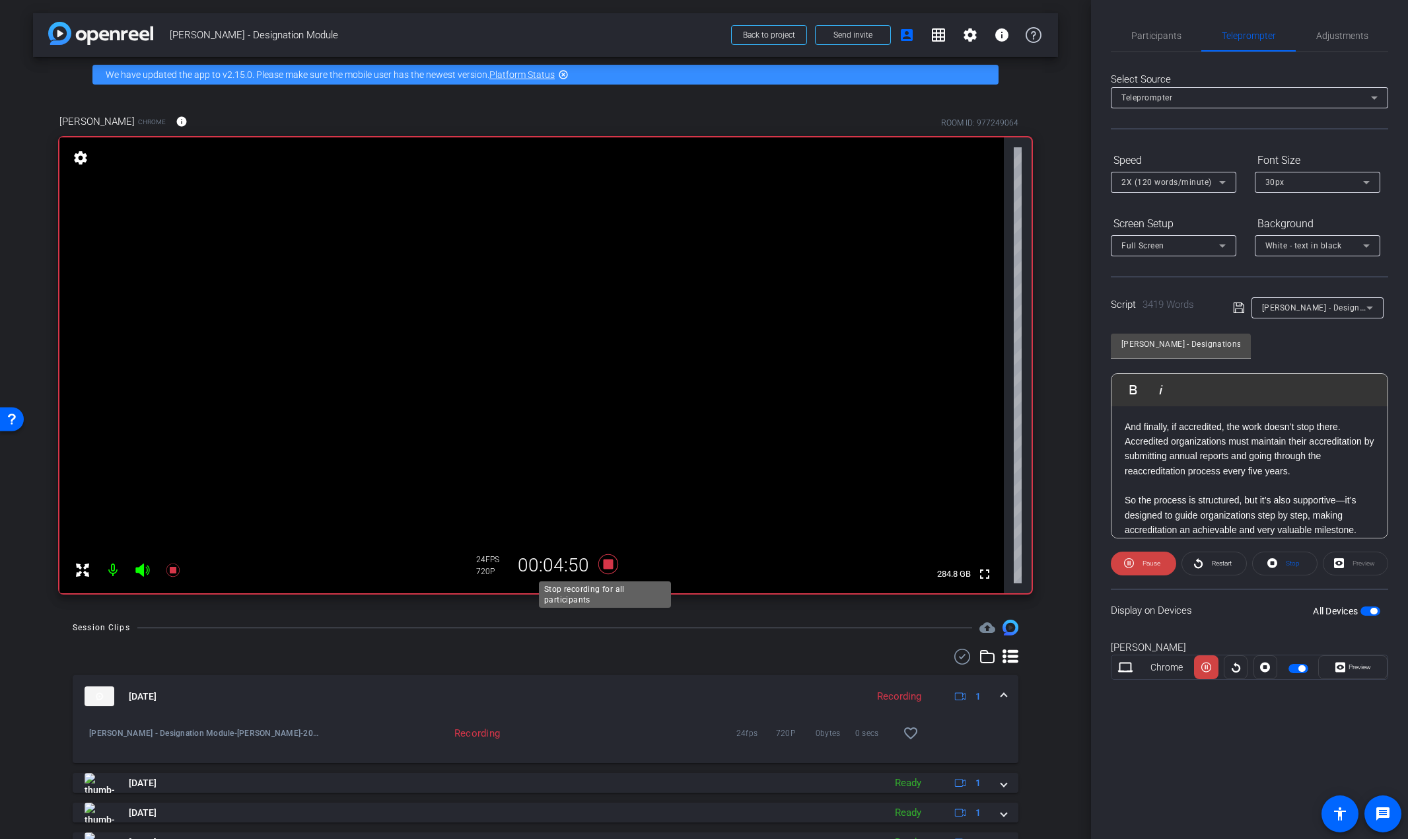
click at [607, 565] on icon at bounding box center [608, 564] width 20 height 20
click at [1156, 37] on span "Participants" at bounding box center [1156, 35] width 50 height 9
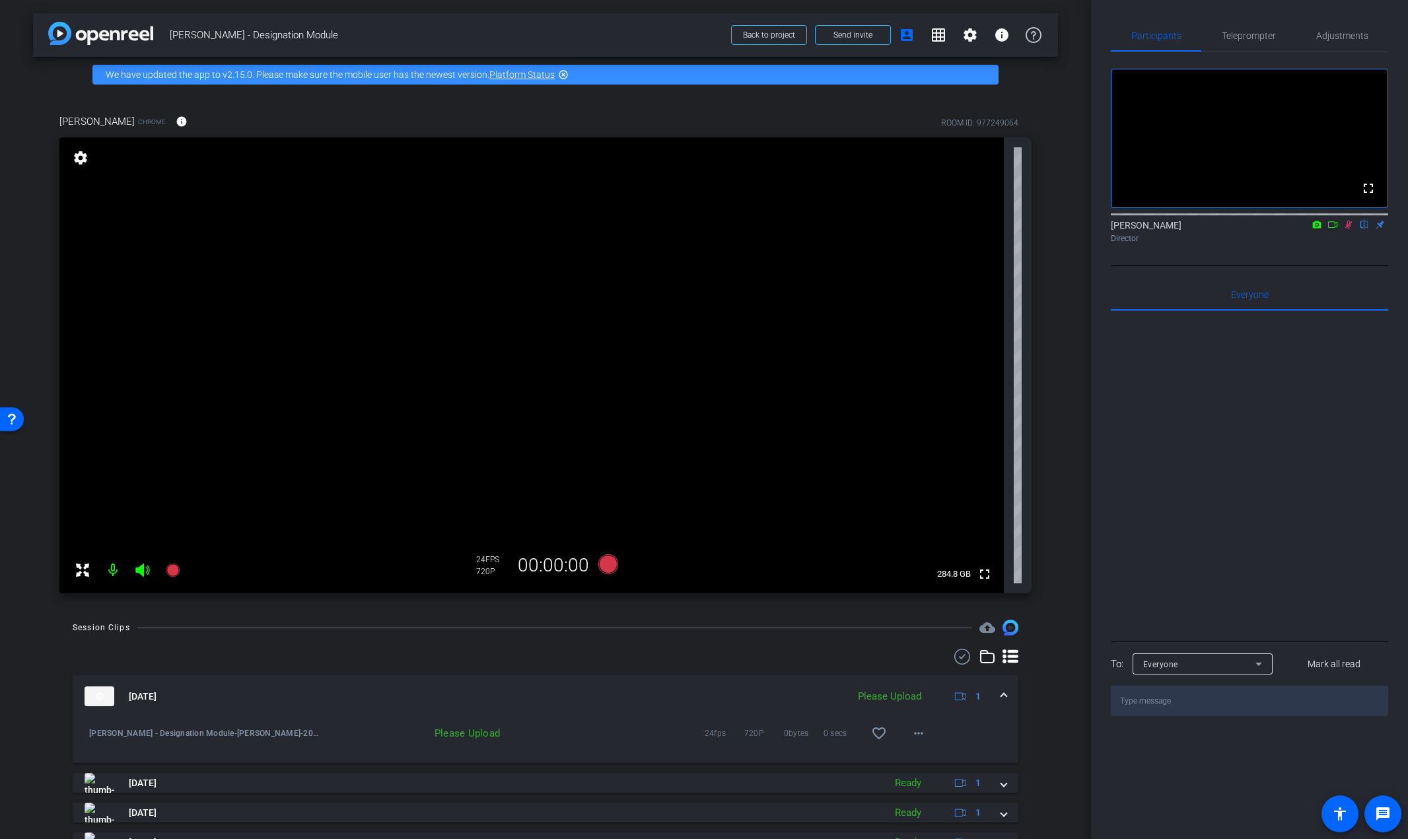
click at [1348, 229] on icon at bounding box center [1348, 224] width 11 height 9
click at [1242, 38] on span "Teleprompter" at bounding box center [1249, 35] width 54 height 9
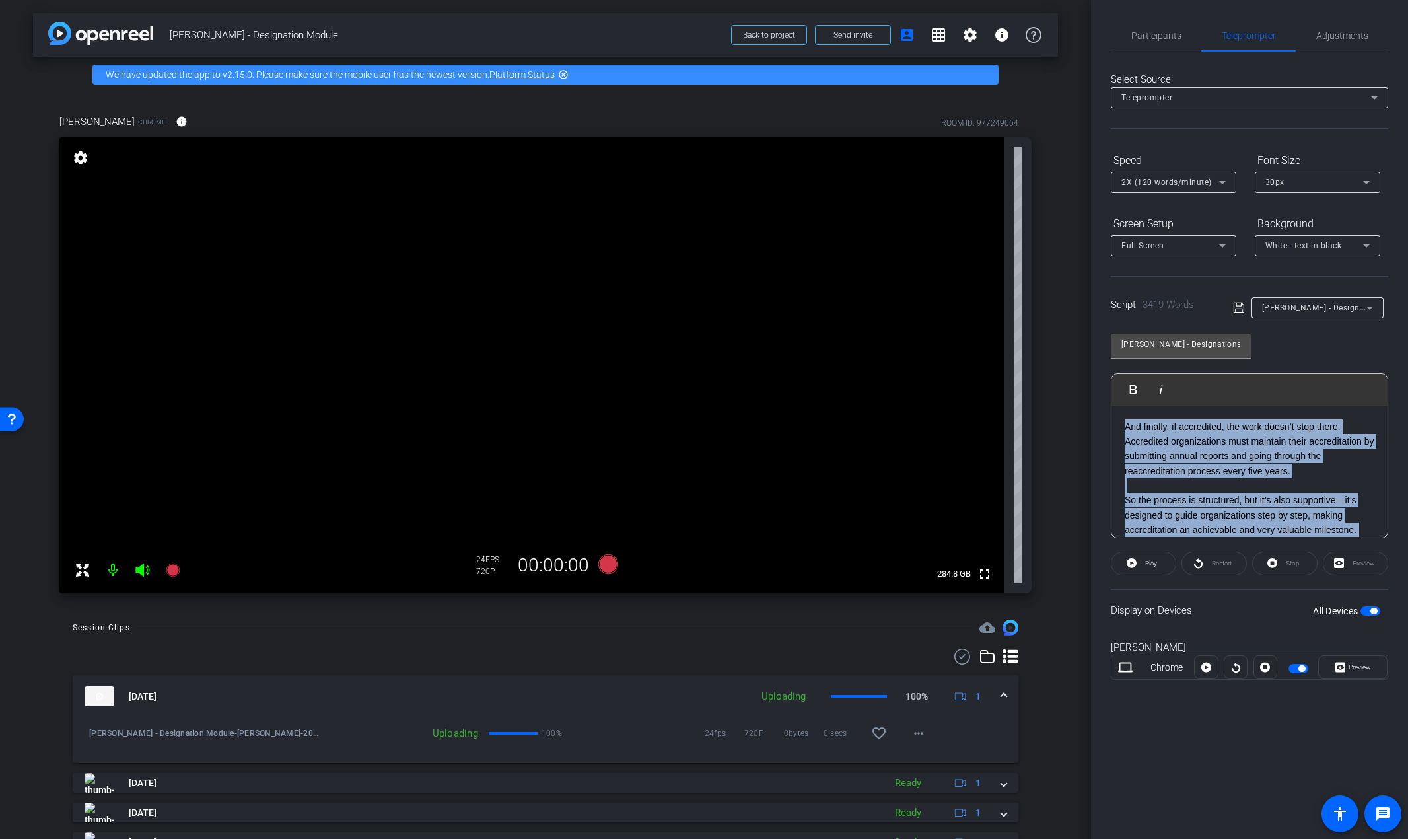
drag, startPoint x: 1312, startPoint y: 441, endPoint x: 1112, endPoint y: 388, distance: 206.2
click at [1112, 388] on div "Play Play from this location Play Selected Play and display the selected text o…" at bounding box center [1249, 455] width 277 height 165
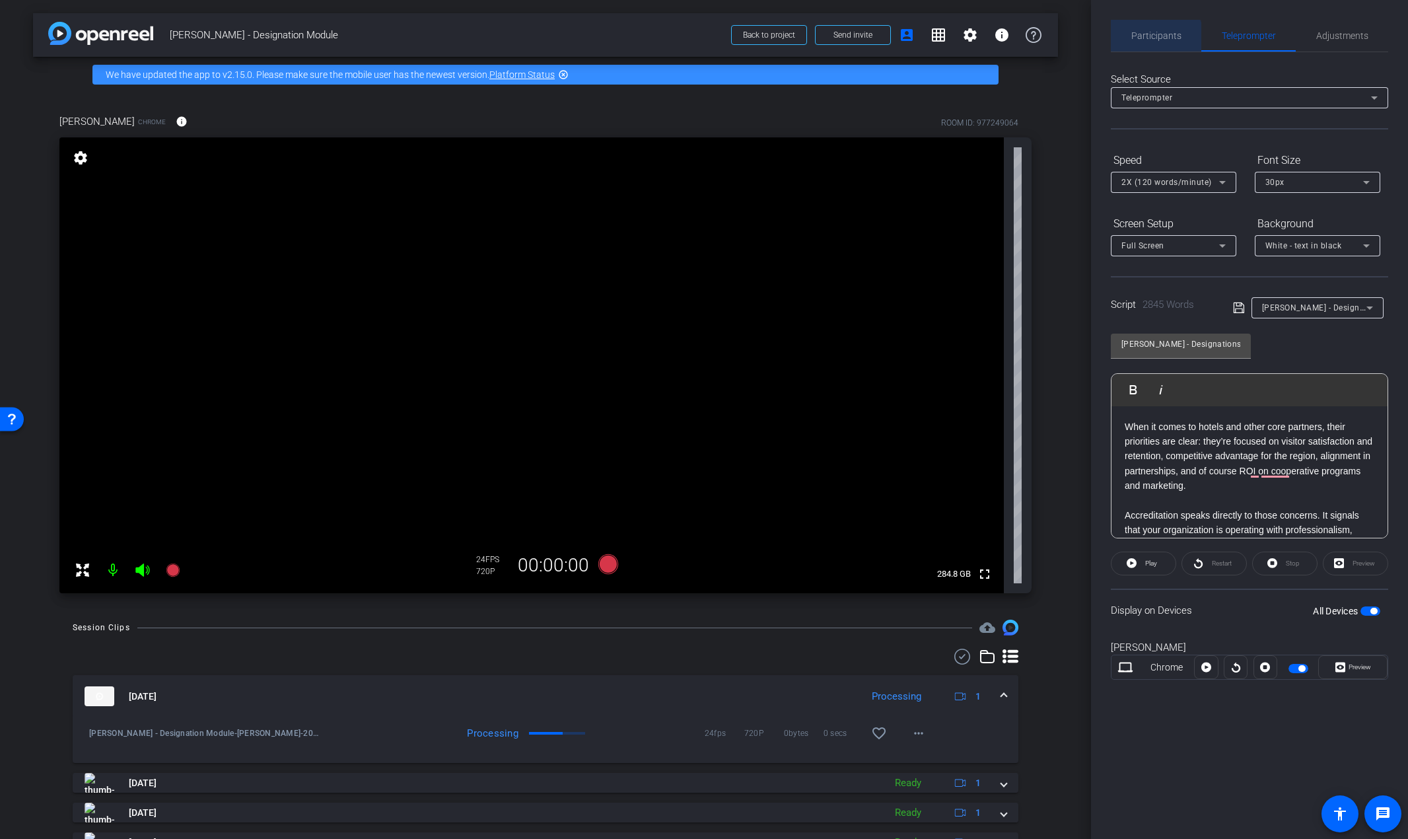
click at [1153, 41] on span "Participants" at bounding box center [1156, 36] width 50 height 32
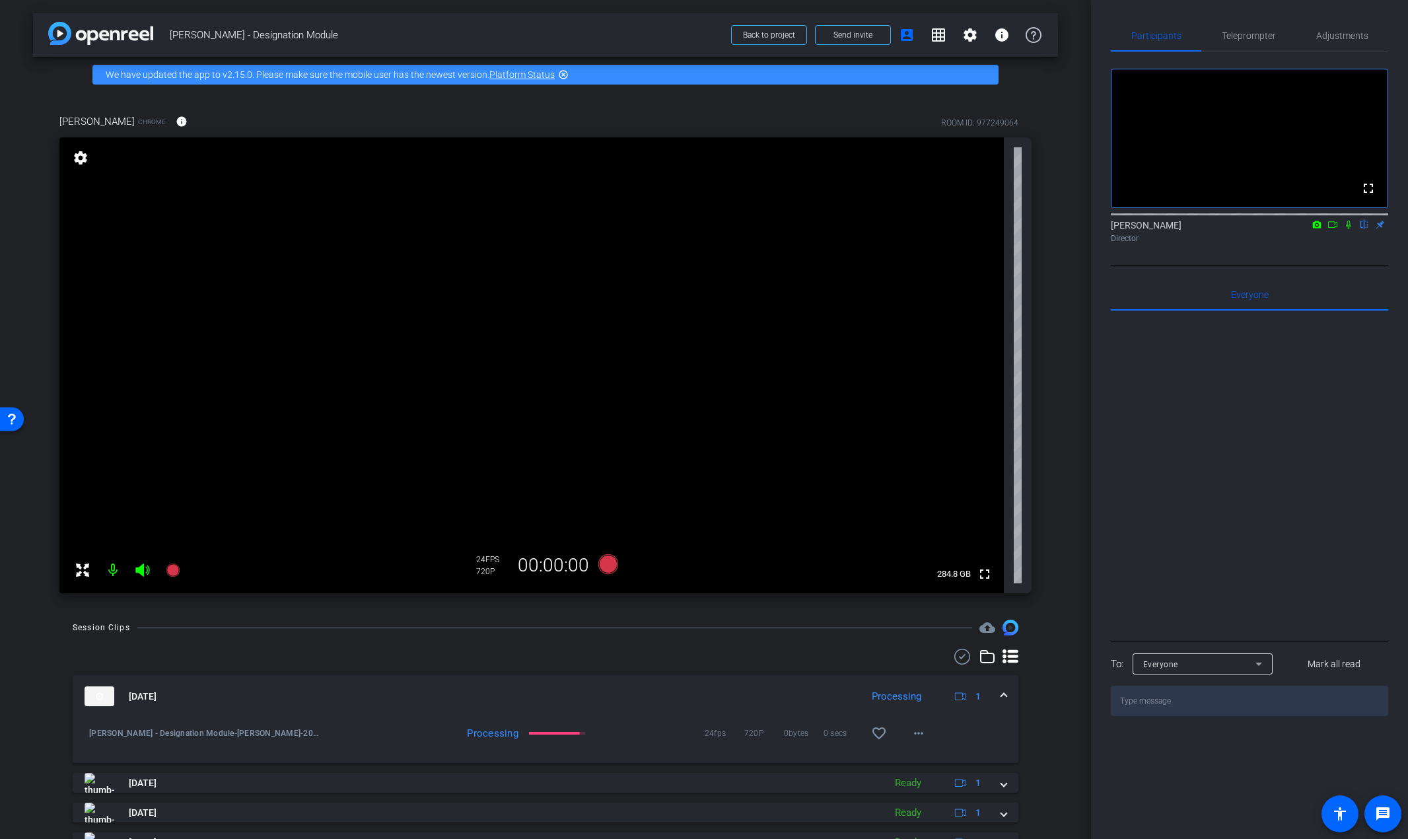
click at [1347, 229] on icon at bounding box center [1348, 225] width 5 height 9
click at [600, 560] on icon at bounding box center [608, 564] width 20 height 20
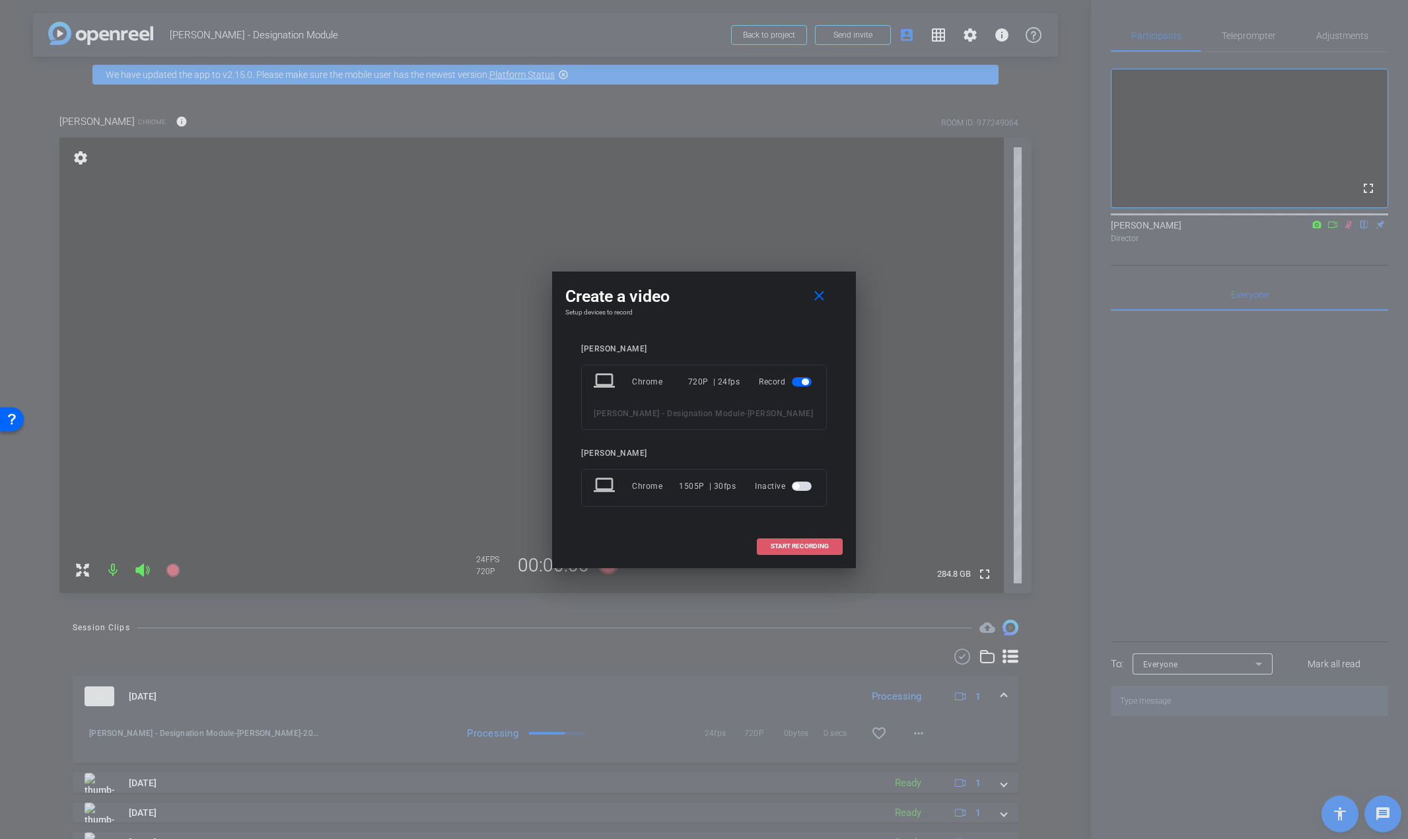
click at [817, 544] on span "START RECORDING" at bounding box center [800, 546] width 58 height 7
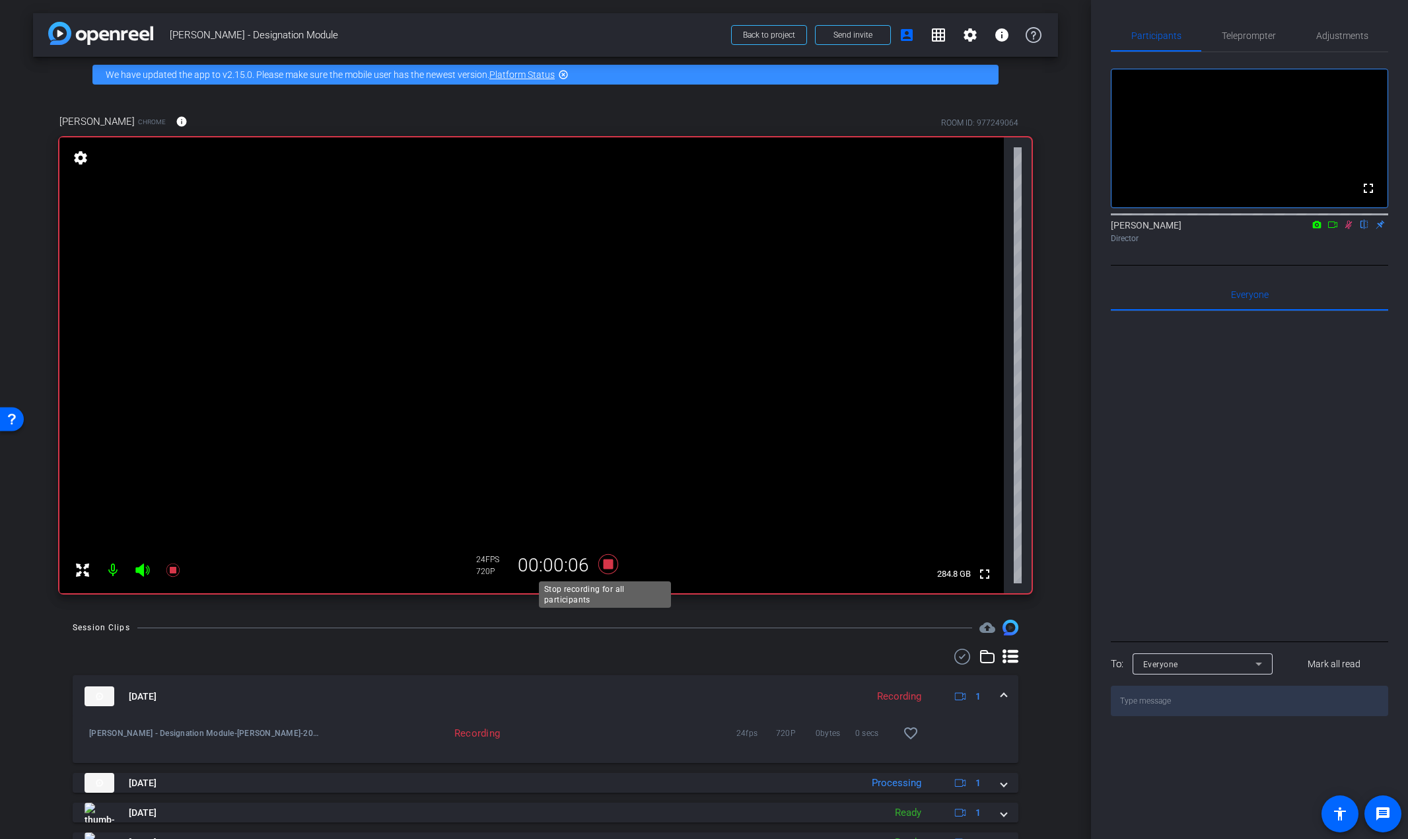
click at [604, 565] on icon at bounding box center [608, 564] width 20 height 20
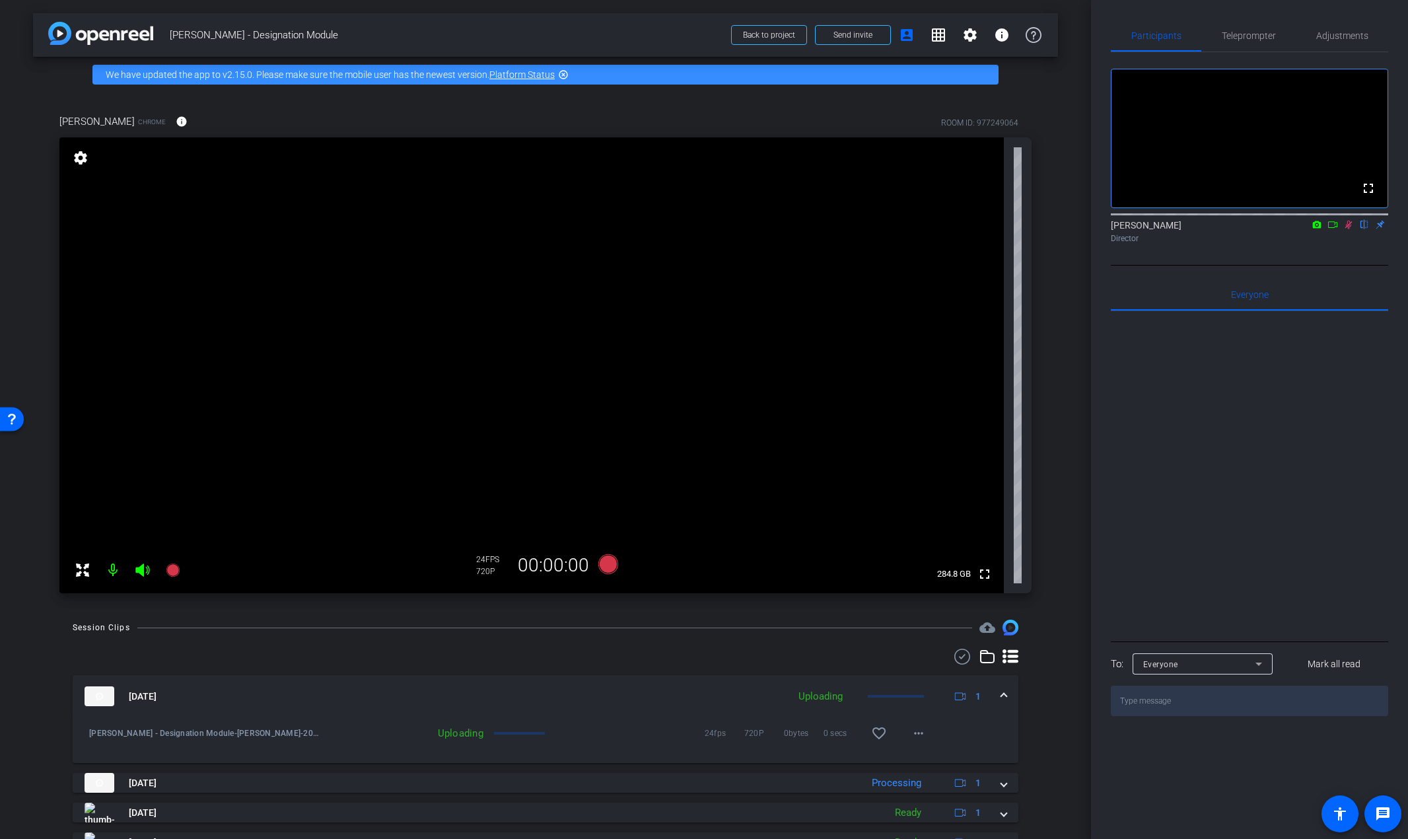
click at [1348, 229] on icon at bounding box center [1348, 224] width 11 height 9
click at [1347, 229] on icon at bounding box center [1348, 224] width 11 height 9
click at [1261, 31] on span "Teleprompter" at bounding box center [1249, 35] width 54 height 9
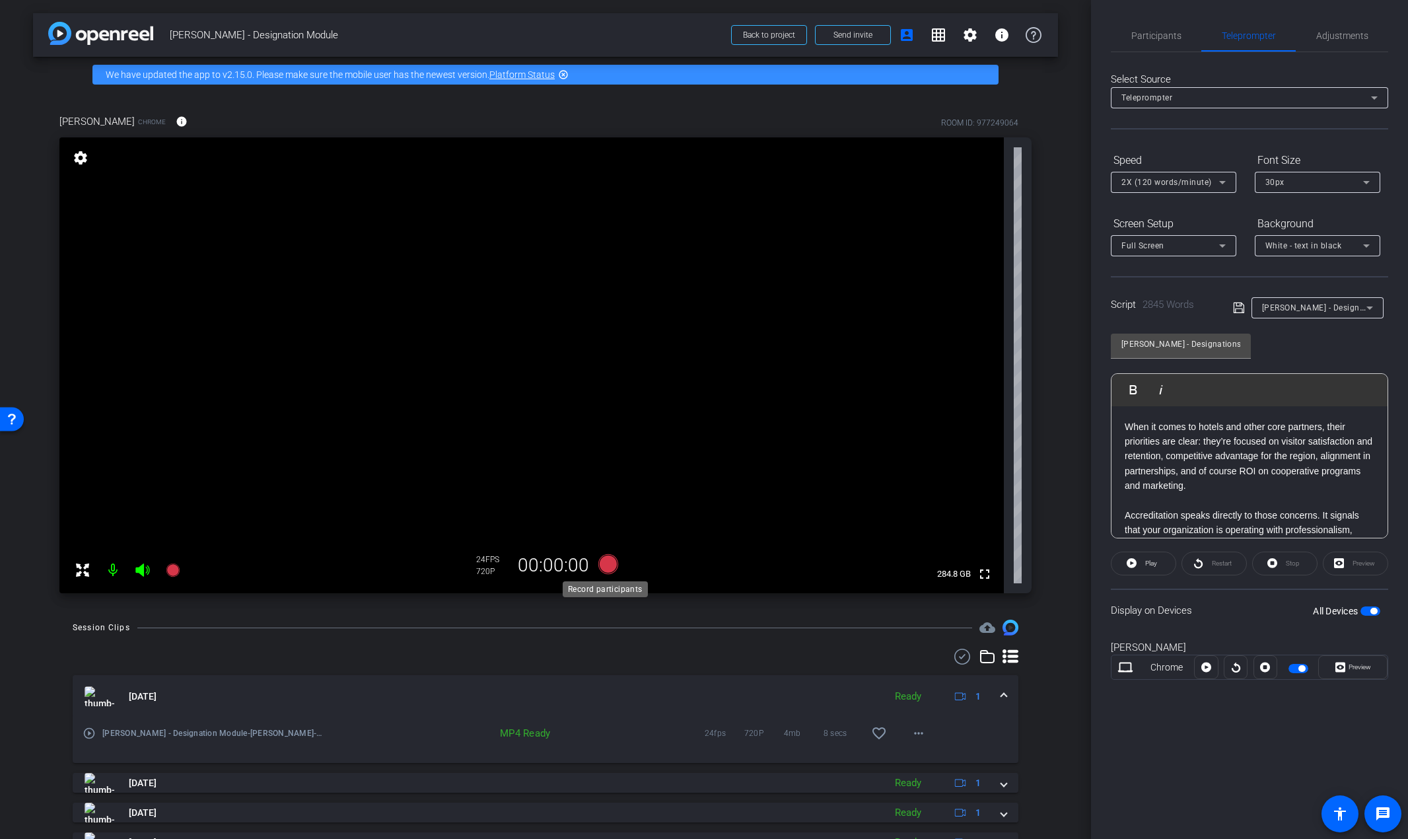
click at [604, 560] on icon at bounding box center [608, 564] width 20 height 20
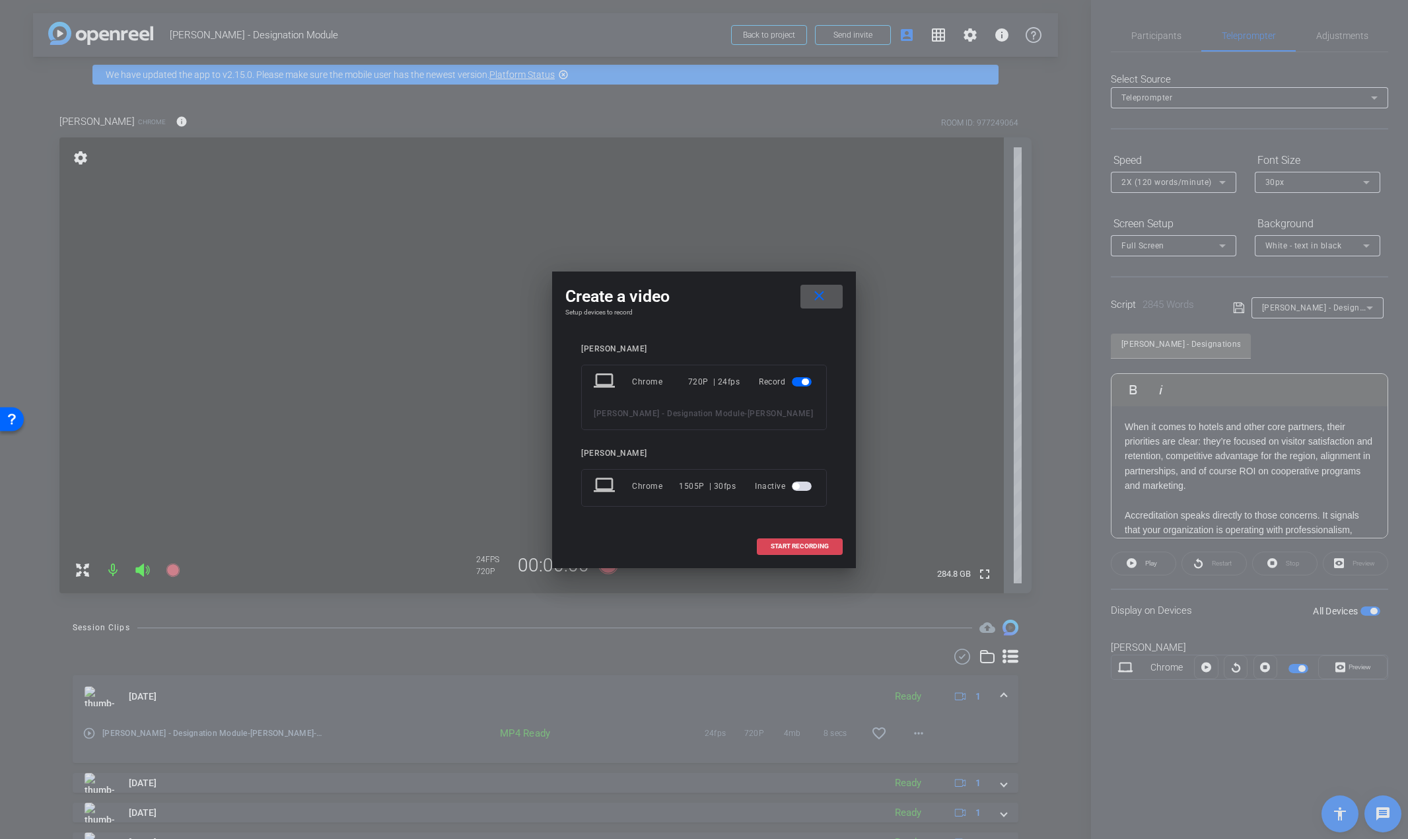
click at [791, 548] on span "START RECORDING" at bounding box center [800, 546] width 58 height 7
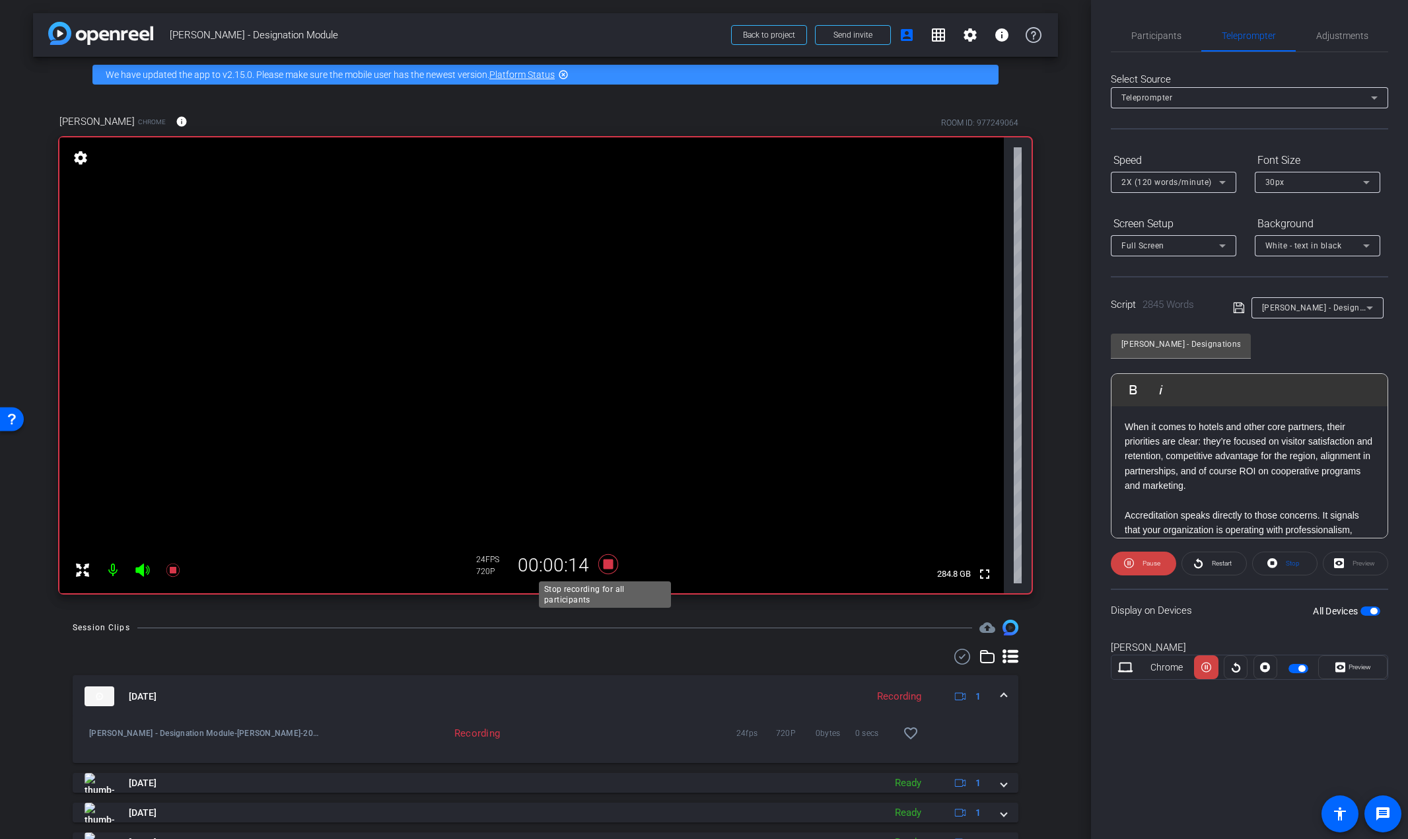
click at [603, 563] on icon at bounding box center [608, 564] width 20 height 20
click at [1143, 40] on span "Participants" at bounding box center [1156, 35] width 50 height 9
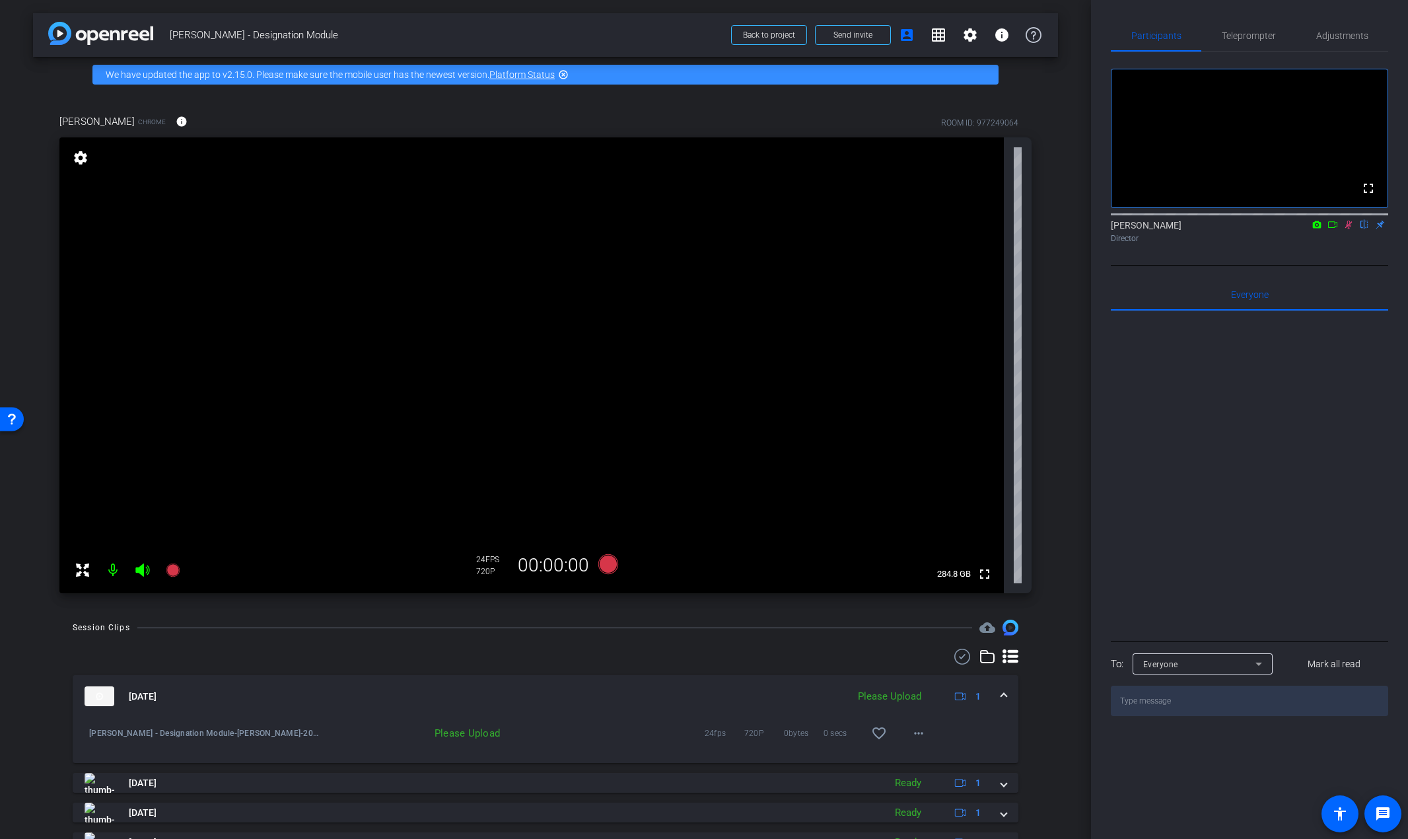
click at [1349, 229] on icon at bounding box center [1348, 225] width 7 height 9
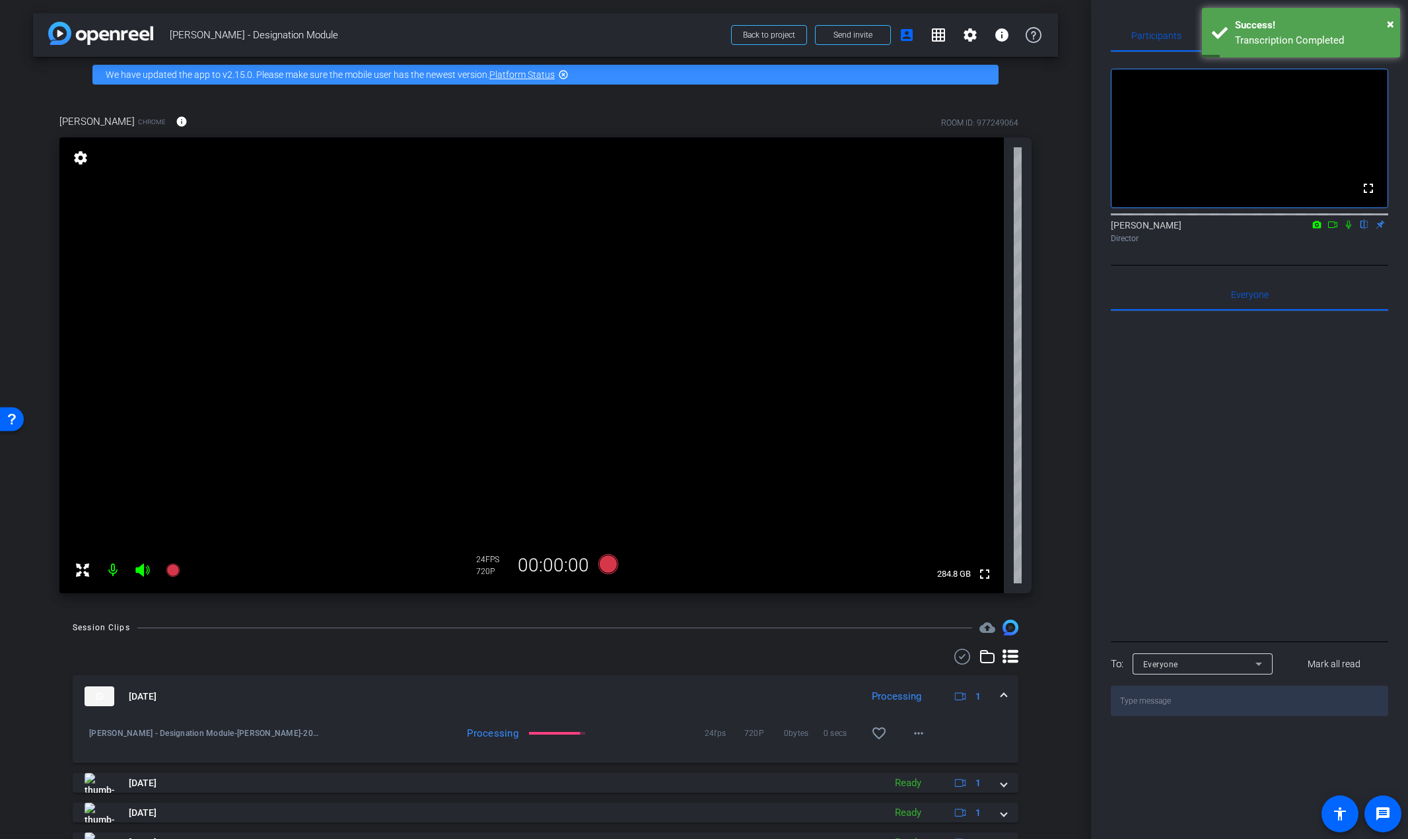
click at [1347, 229] on icon at bounding box center [1348, 224] width 11 height 9
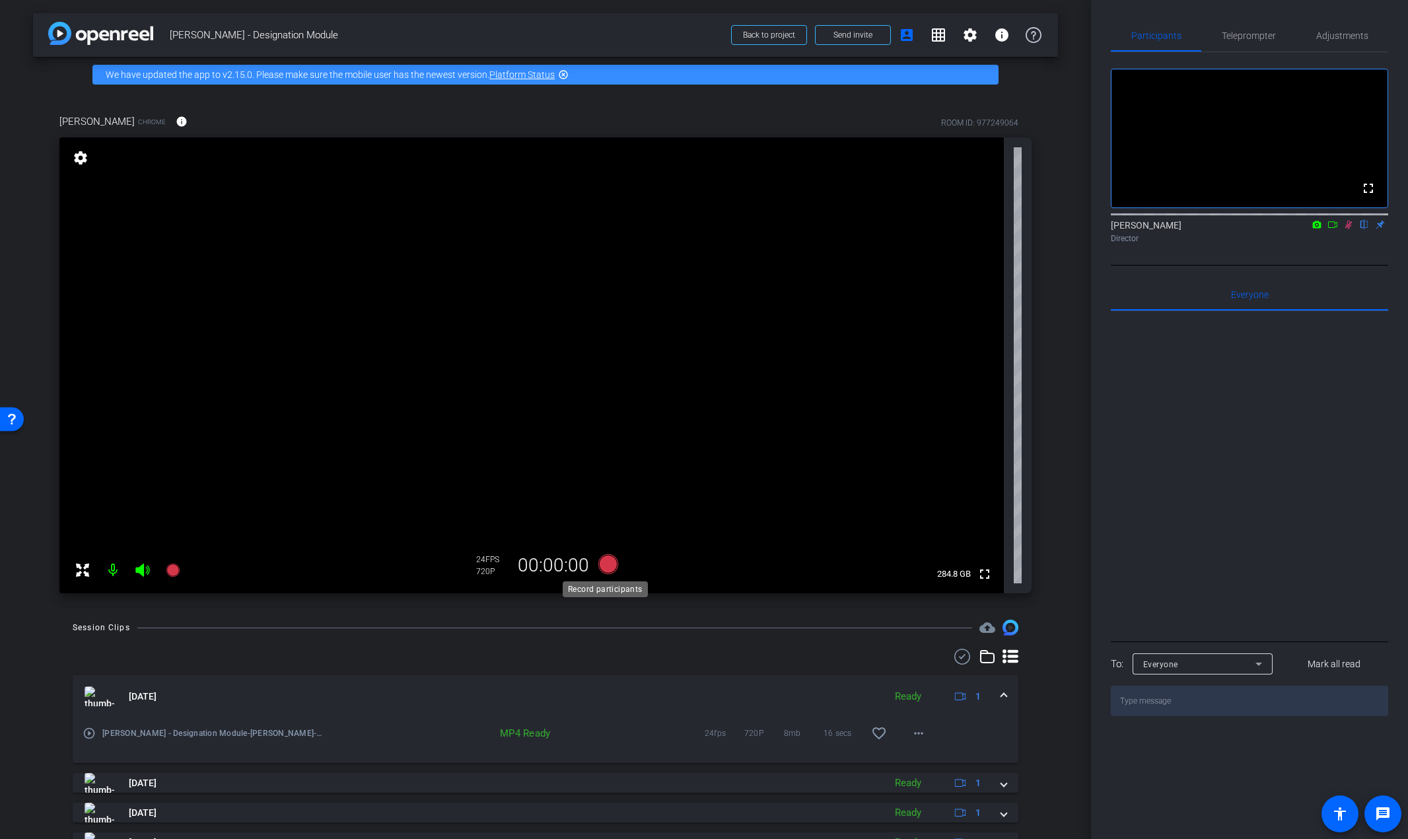
click at [604, 565] on icon at bounding box center [608, 564] width 20 height 20
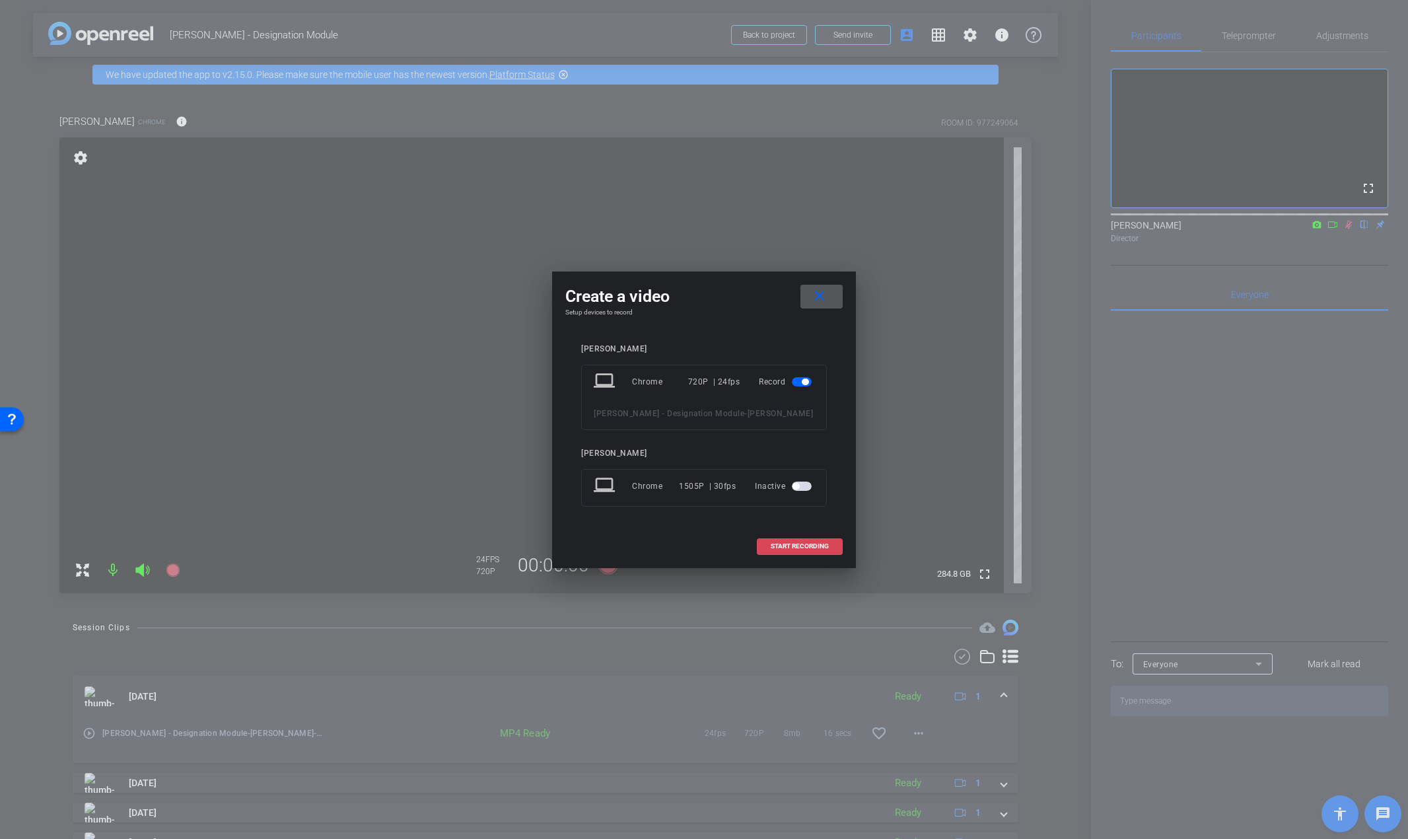
click at [821, 540] on span at bounding box center [800, 546] width 85 height 32
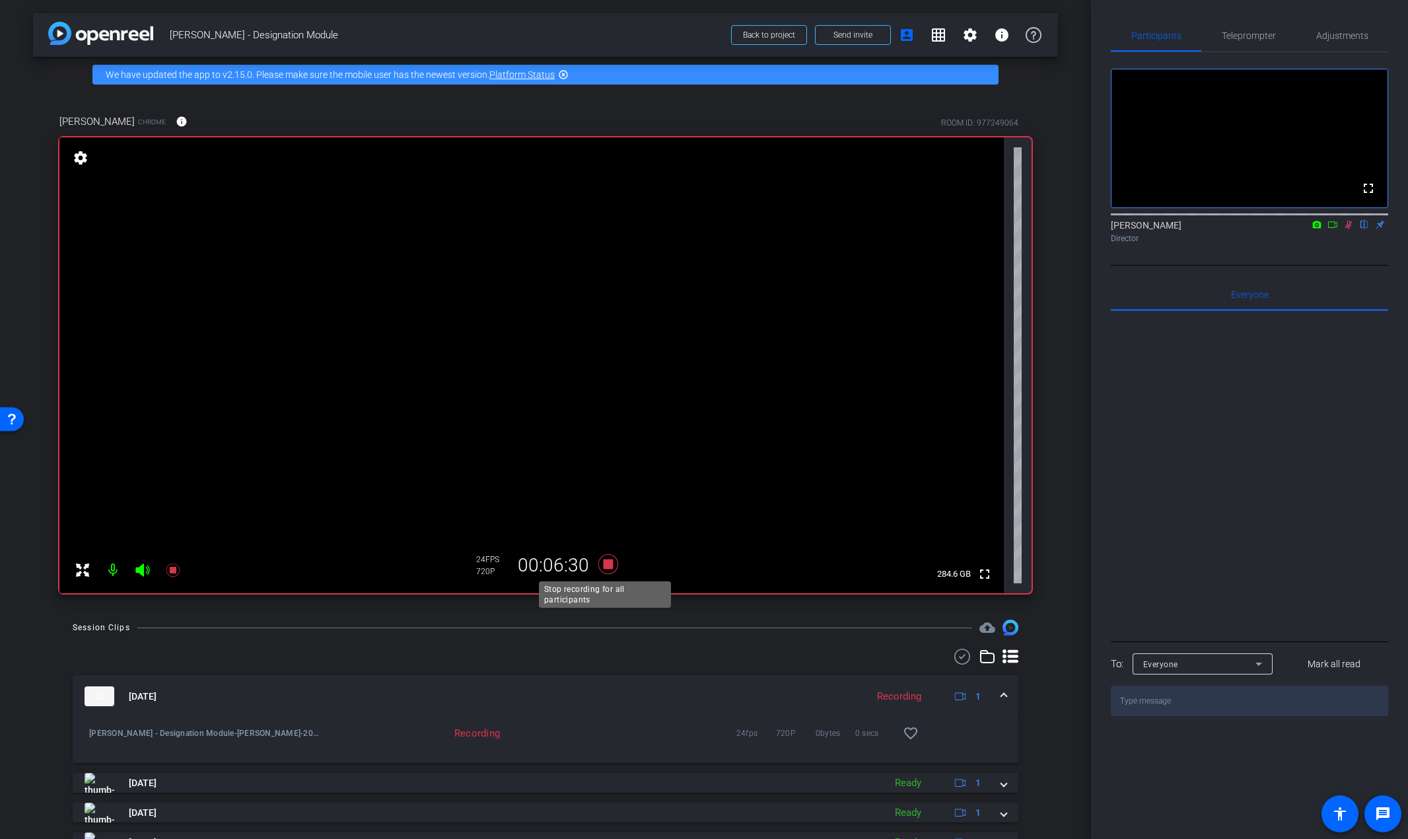
click at [605, 567] on icon at bounding box center [608, 564] width 20 height 20
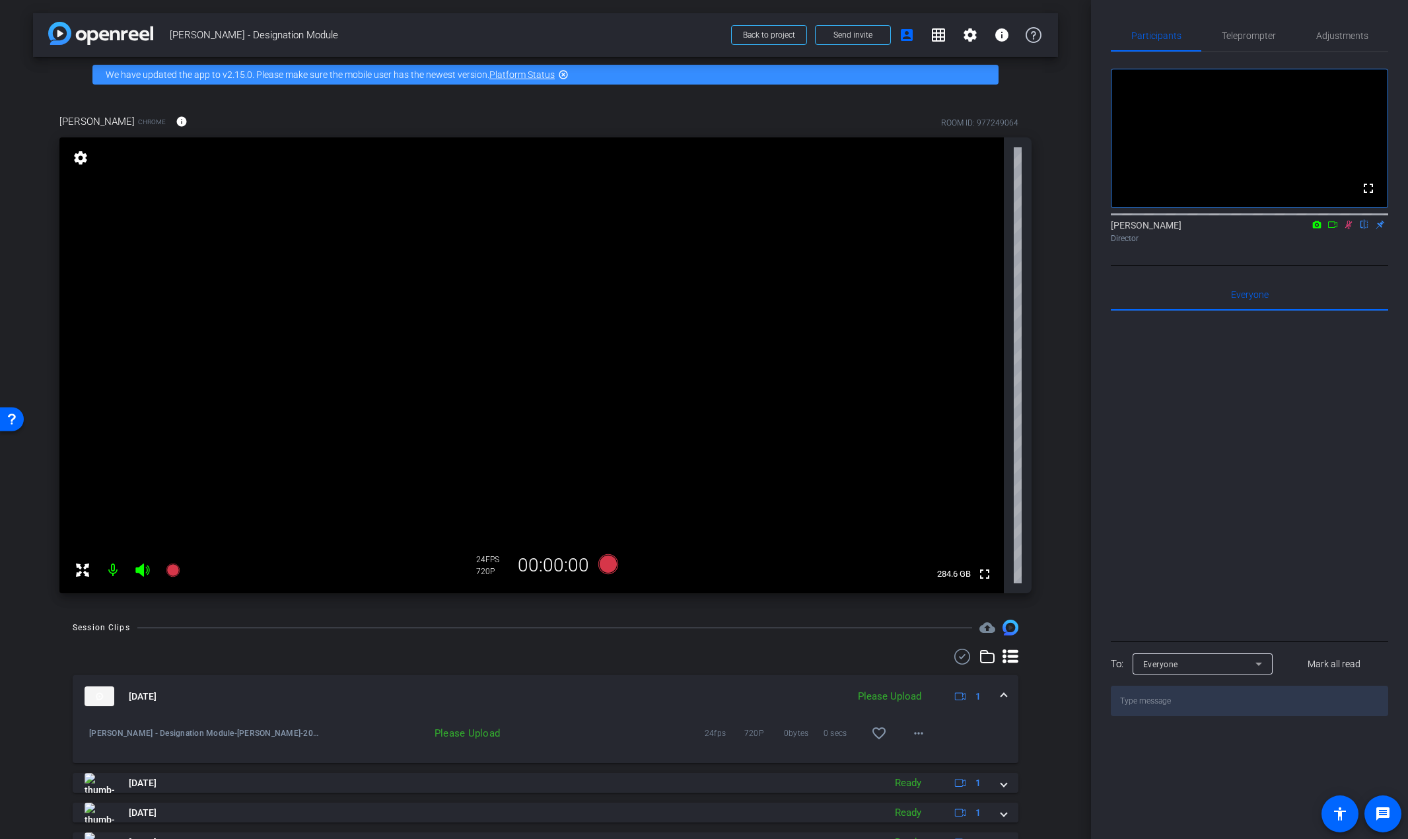
click at [1348, 229] on icon at bounding box center [1348, 224] width 11 height 9
click at [1250, 32] on span "Teleprompter" at bounding box center [1249, 35] width 54 height 9
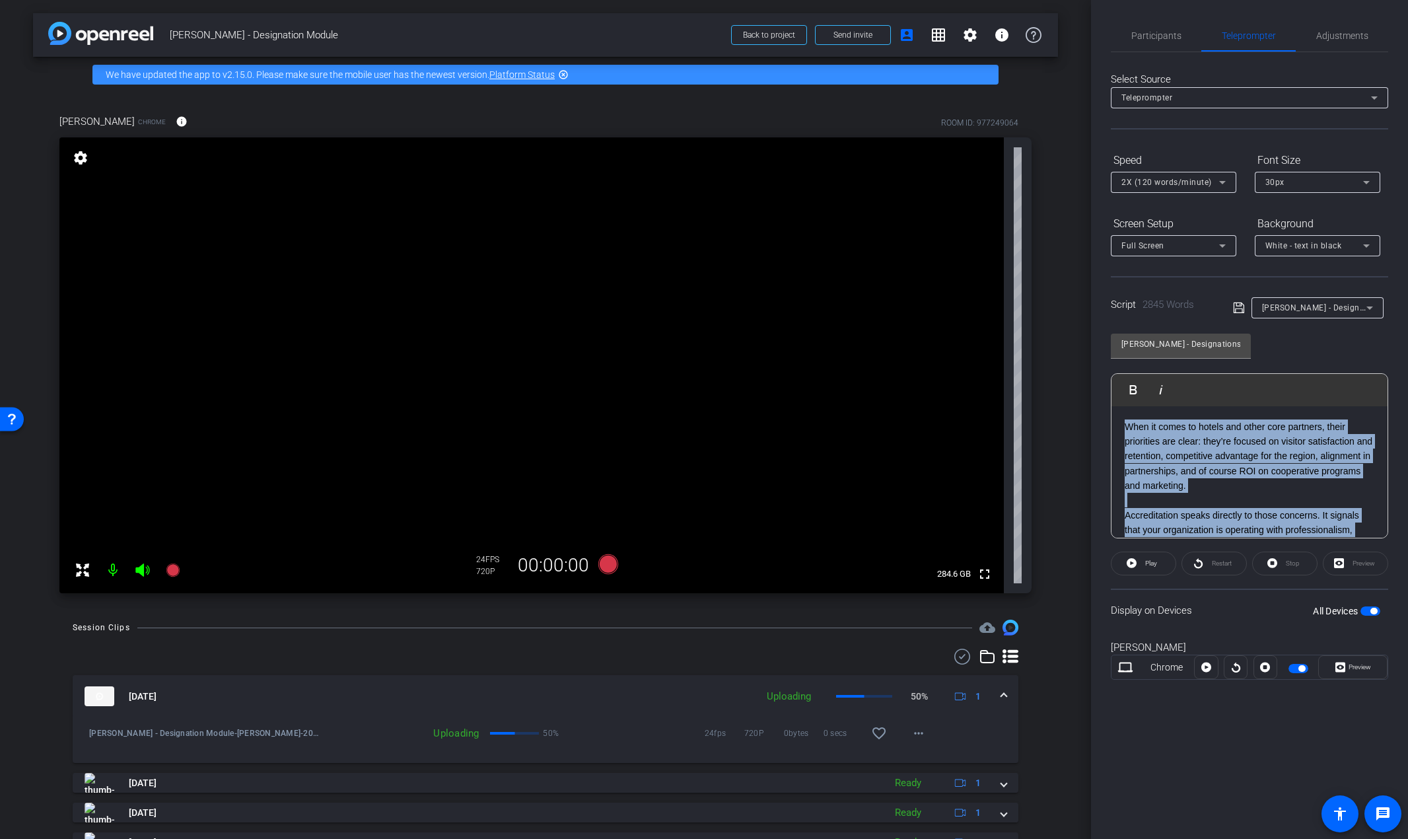
drag, startPoint x: 1312, startPoint y: 493, endPoint x: 1101, endPoint y: 380, distance: 239.7
click at [1101, 380] on div "Participants Teleprompter Adjustments Emily Scheiderer flip Director Everyone 0…" at bounding box center [1249, 419] width 317 height 839
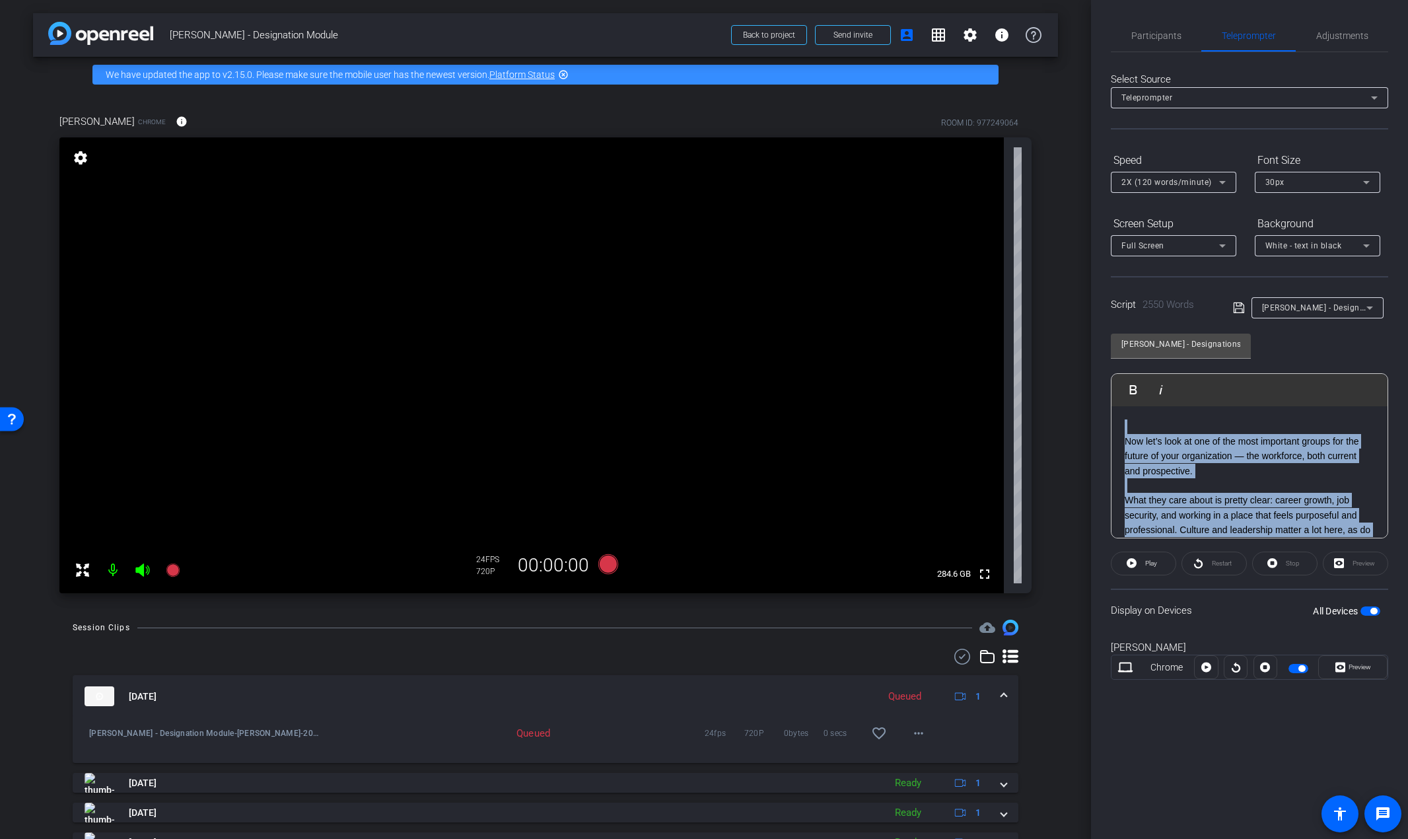
drag, startPoint x: 1271, startPoint y: 513, endPoint x: 1083, endPoint y: 390, distance: 224.6
click at [1083, 390] on div "arrow_back Rori - Designation Module Back to project Send invite account_box gr…" at bounding box center [704, 419] width 1408 height 839
drag, startPoint x: 1363, startPoint y: 495, endPoint x: 1032, endPoint y: 366, distance: 355.7
click at [1032, 366] on div "arrow_back Rori - Designation Module Back to project Send invite account_box gr…" at bounding box center [704, 419] width 1408 height 839
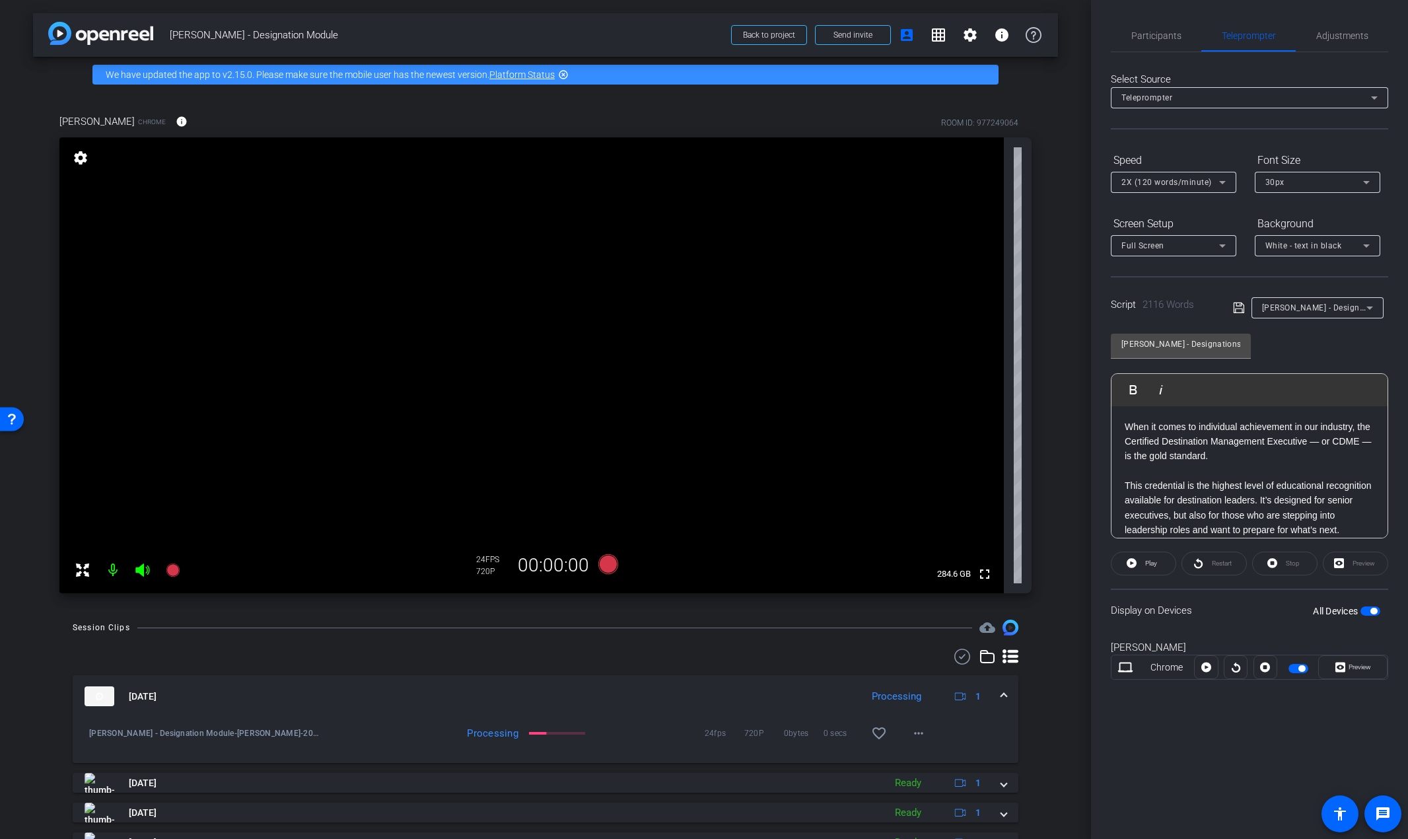
click at [1251, 475] on p "To enrich screen reader interactions, please activate Accessibility in Grammarl…" at bounding box center [1250, 471] width 250 height 15
click at [1148, 29] on span "Participants" at bounding box center [1156, 36] width 50 height 32
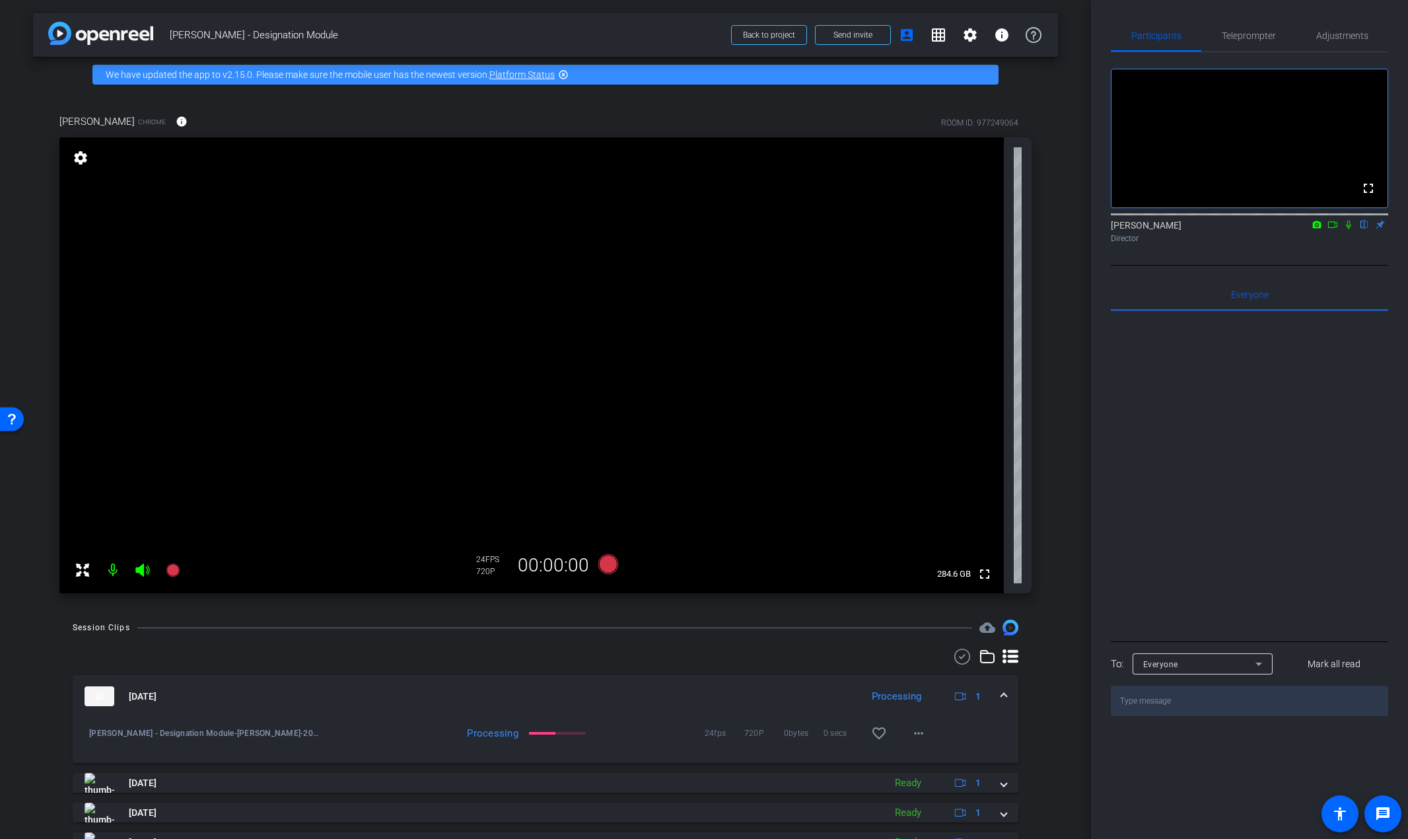
click at [1348, 229] on icon at bounding box center [1348, 224] width 11 height 9
click at [606, 567] on icon at bounding box center [608, 564] width 20 height 20
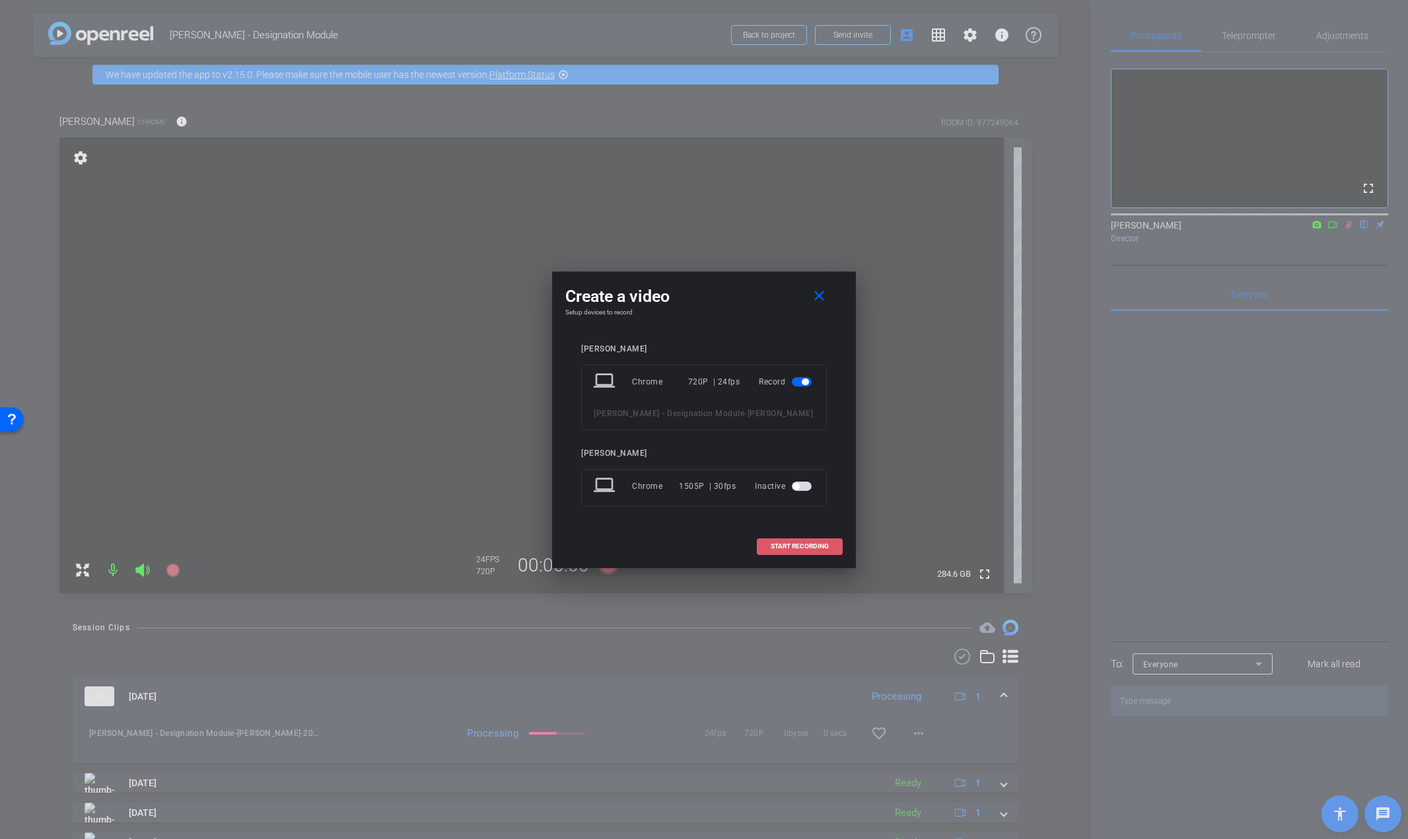
click at [801, 555] on span at bounding box center [800, 546] width 85 height 32
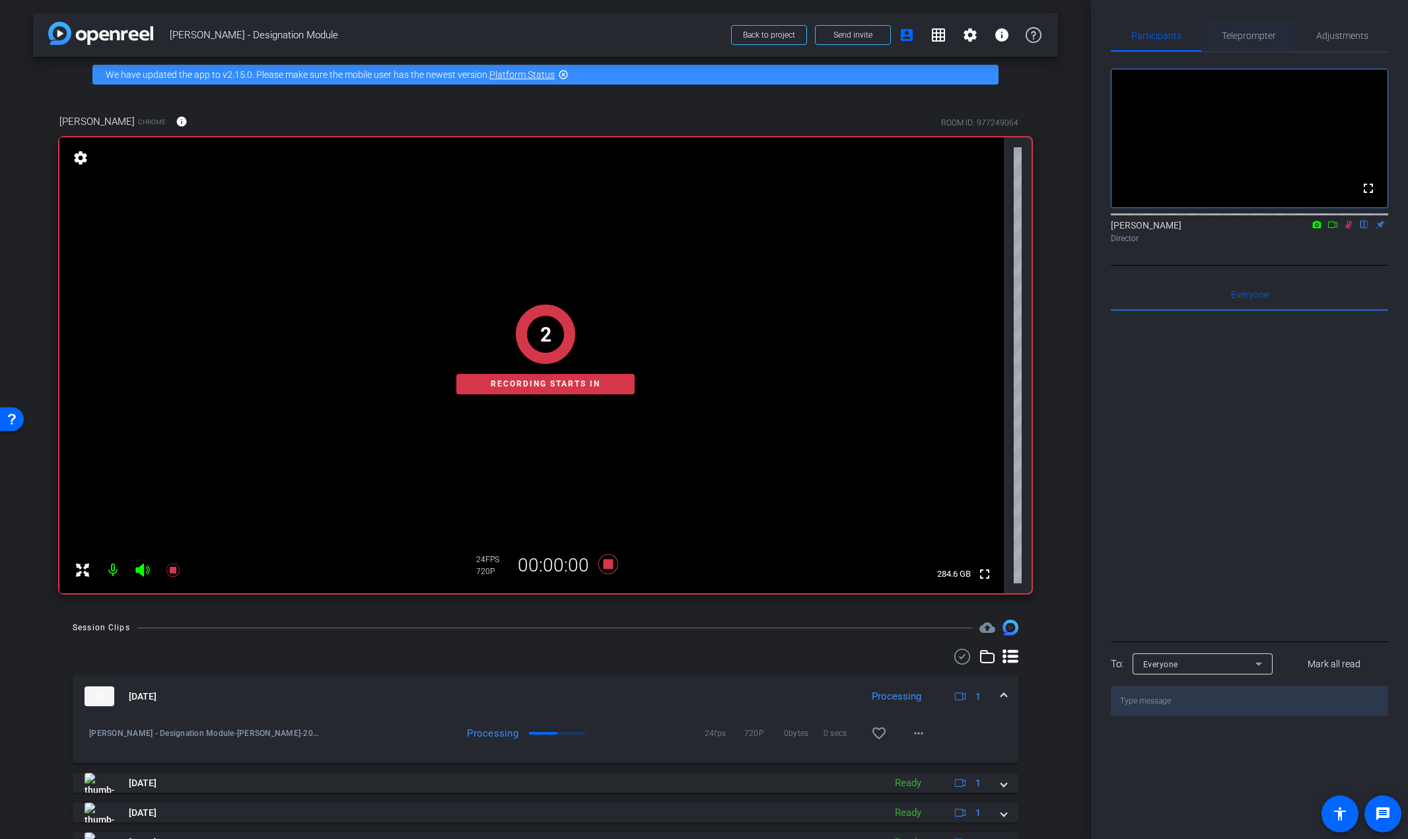
click at [1260, 43] on span "Teleprompter" at bounding box center [1249, 36] width 54 height 32
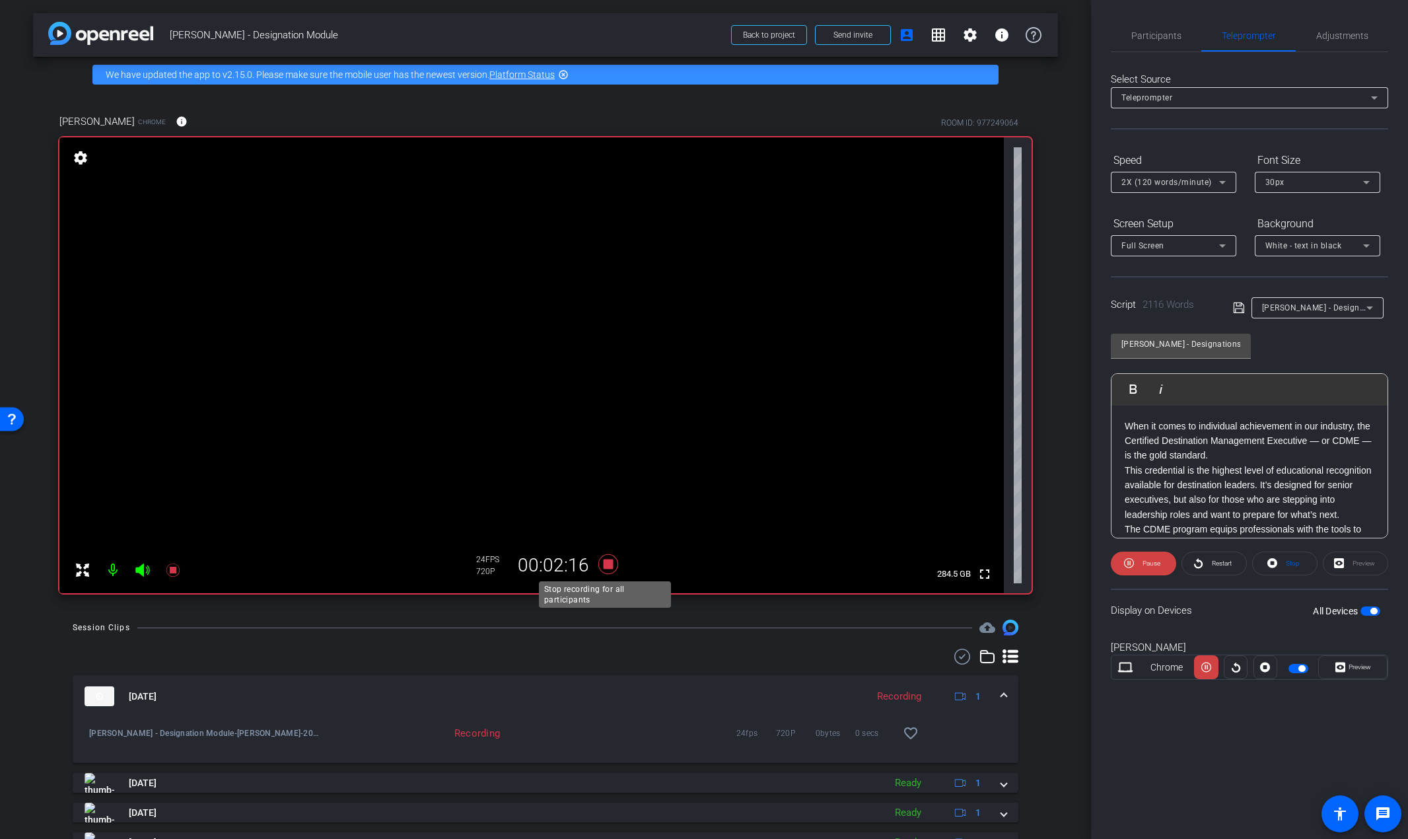
click at [610, 561] on icon at bounding box center [608, 564] width 20 height 20
click at [1158, 32] on span "Participants" at bounding box center [1156, 35] width 50 height 9
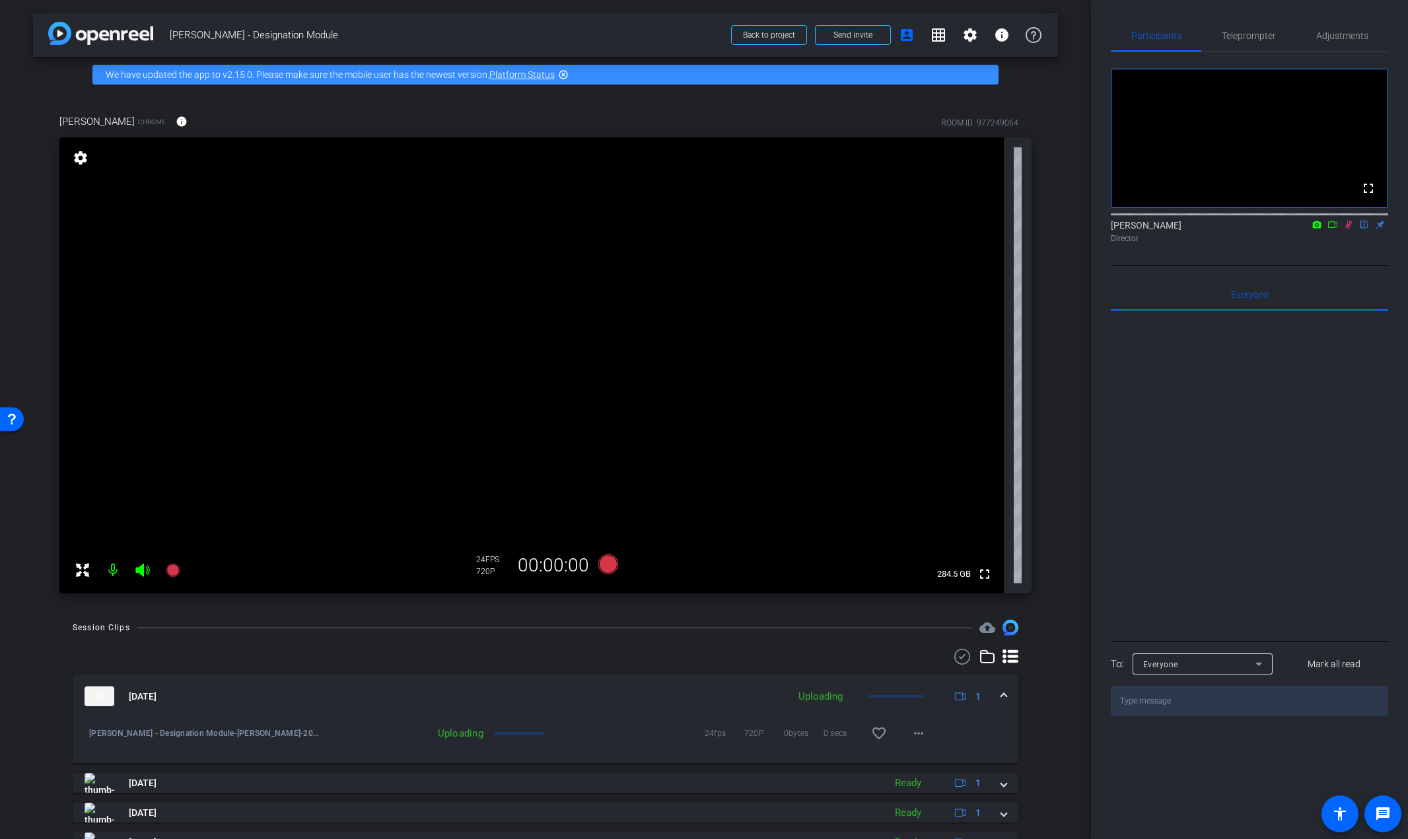
click at [1347, 229] on icon at bounding box center [1348, 224] width 11 height 9
click at [1258, 31] on span "Teleprompter" at bounding box center [1249, 35] width 54 height 9
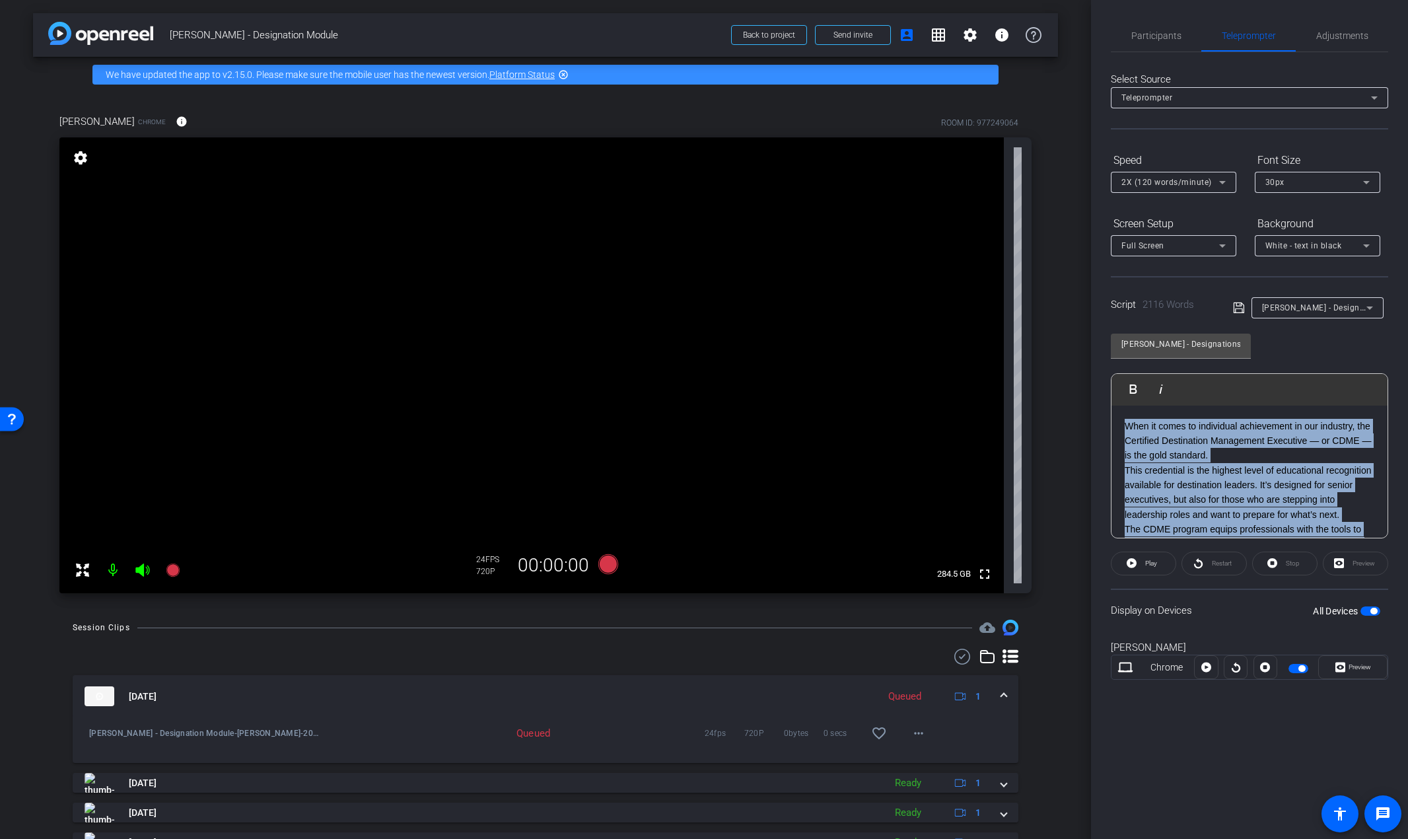
drag, startPoint x: 1319, startPoint y: 422, endPoint x: 1114, endPoint y: 367, distance: 212.8
click at [1114, 367] on div "Rori - Designations Module Play Play from this location Play Selected Play and …" at bounding box center [1249, 431] width 277 height 215
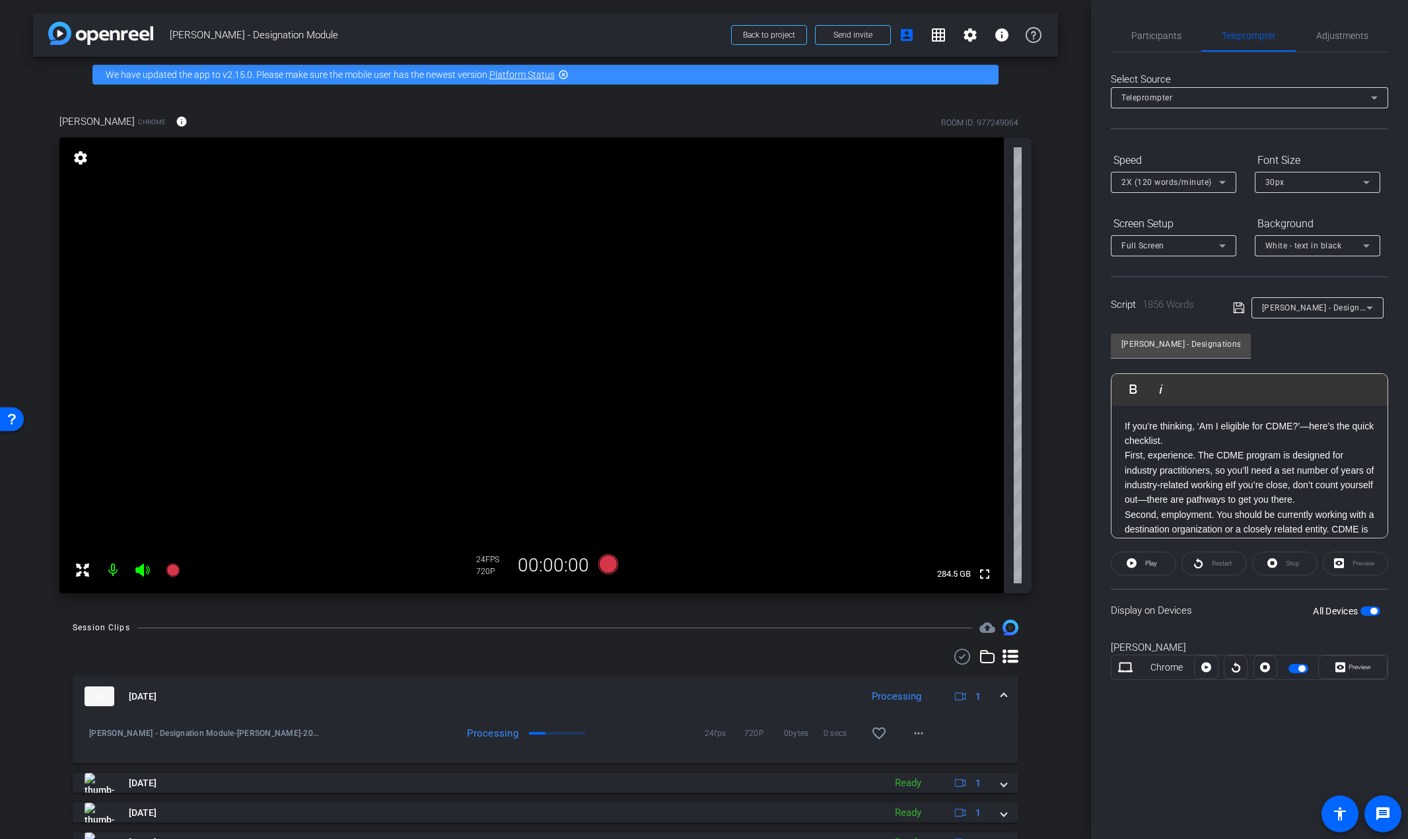
click at [1291, 472] on p "First, experience. The CDME program is designed for industry practitioners, so …" at bounding box center [1250, 477] width 250 height 59
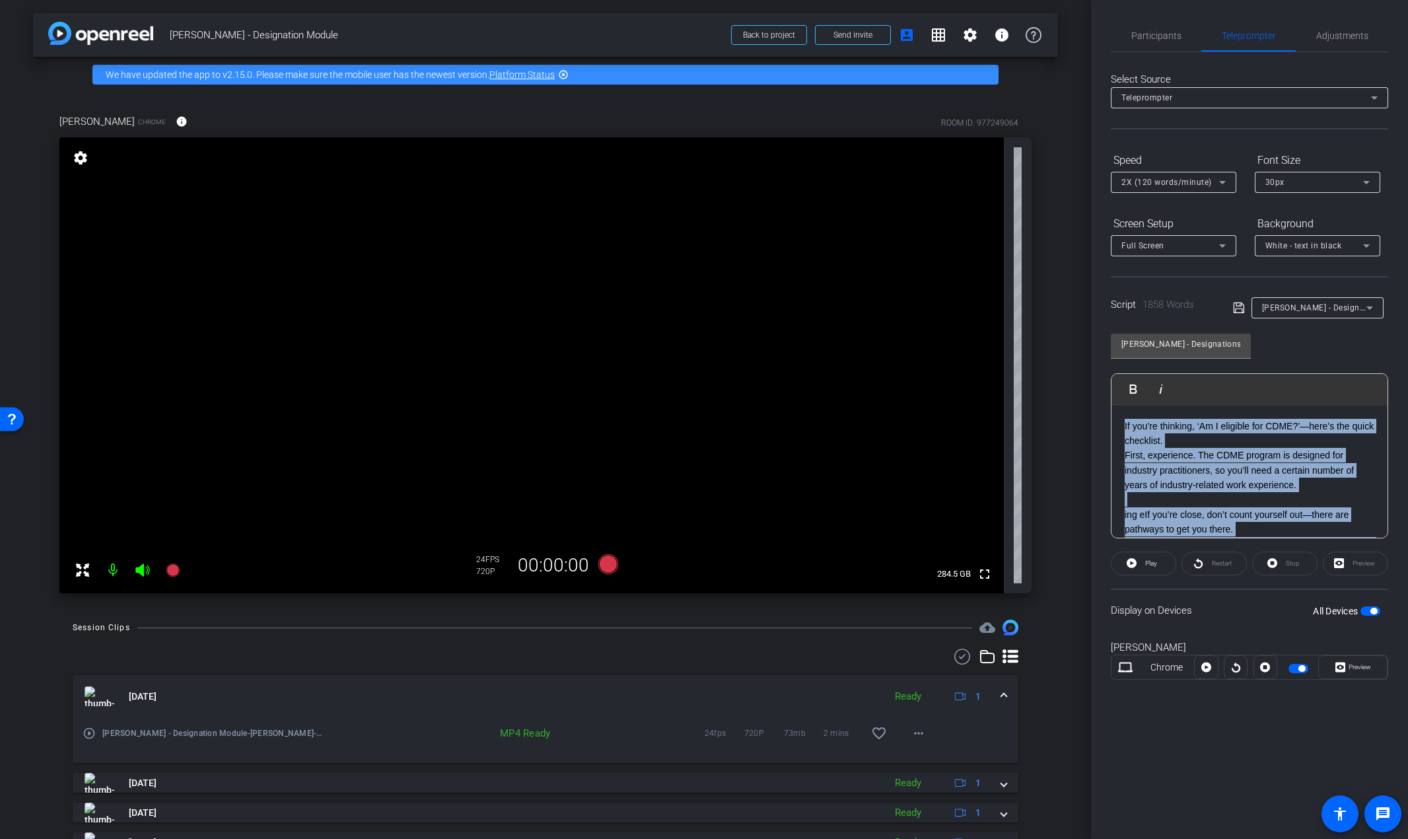
drag, startPoint x: 1359, startPoint y: 420, endPoint x: 1087, endPoint y: 386, distance: 274.3
click at [1087, 386] on div "arrow_back Rori - Designation Module Back to project Send invite account_box gr…" at bounding box center [704, 419] width 1408 height 839
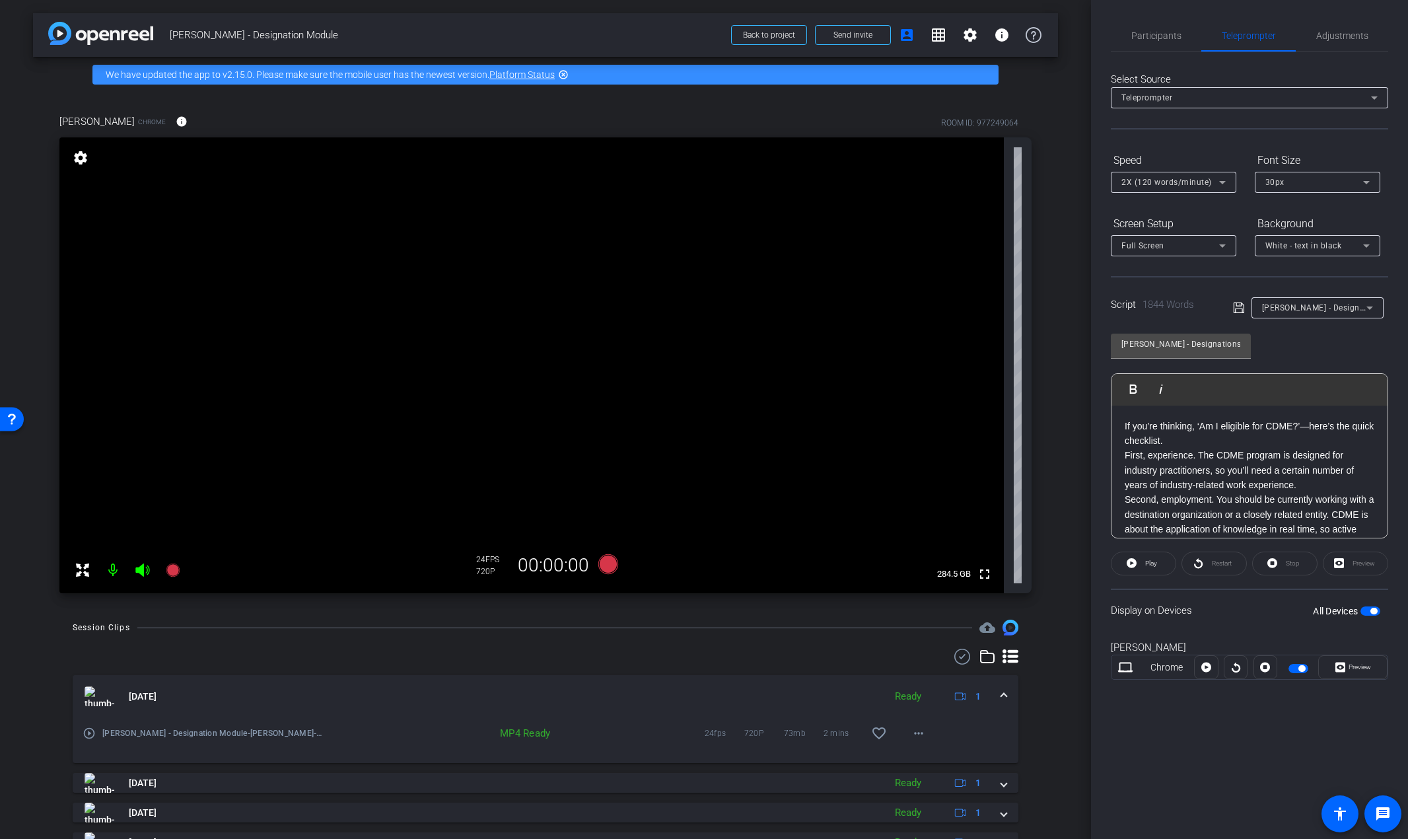
click at [1221, 444] on p "If you’re thinking, ‘Am I eligible for CDME?’—here’s the quick checklist." at bounding box center [1250, 434] width 250 height 30
click at [1340, 352] on div "Rori - Designations Module Play Play from this location Play Selected Play and …" at bounding box center [1249, 431] width 277 height 215
click at [1157, 35] on span "Participants" at bounding box center [1156, 35] width 50 height 9
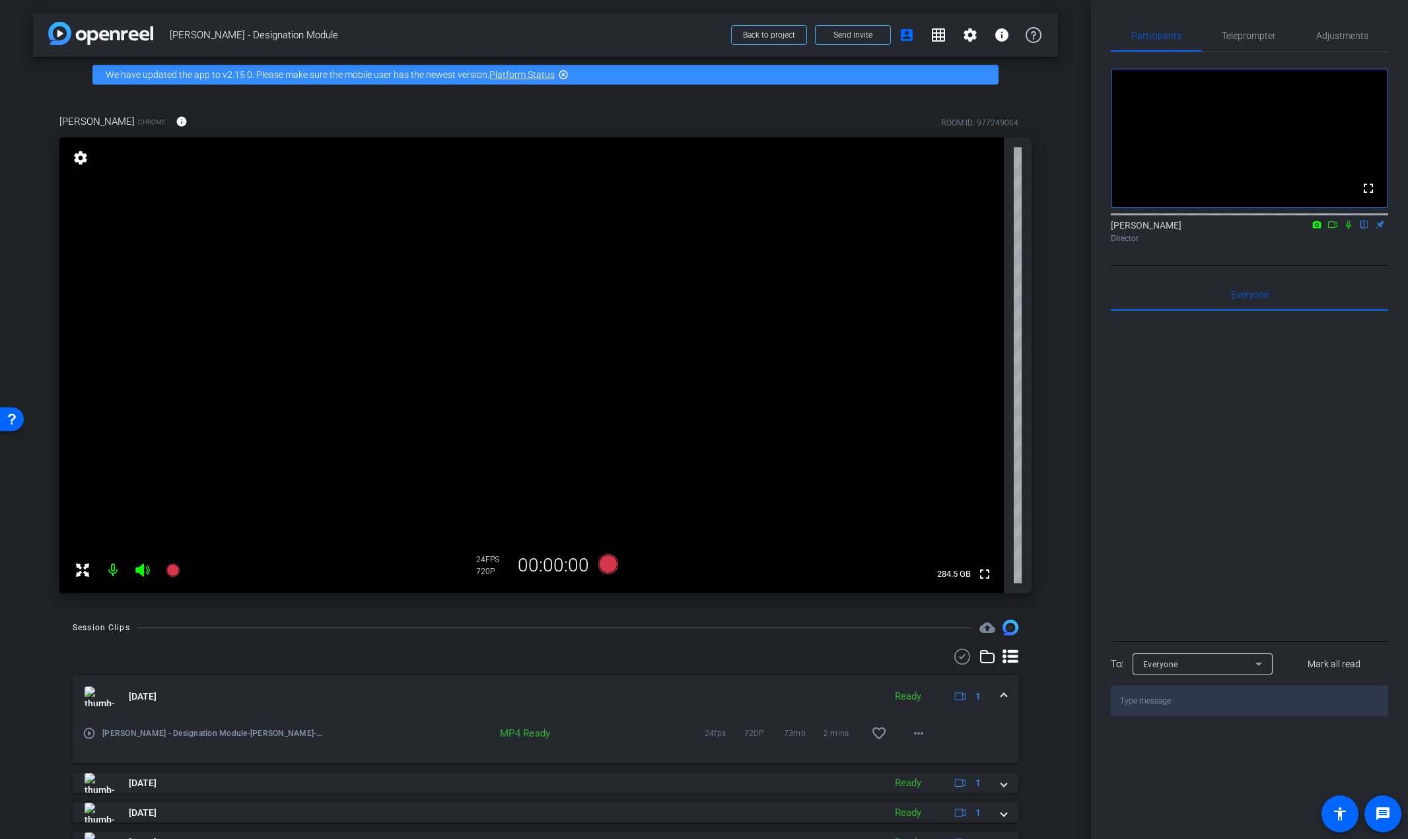
click at [1349, 229] on icon at bounding box center [1348, 225] width 5 height 9
click at [604, 570] on icon at bounding box center [608, 564] width 20 height 20
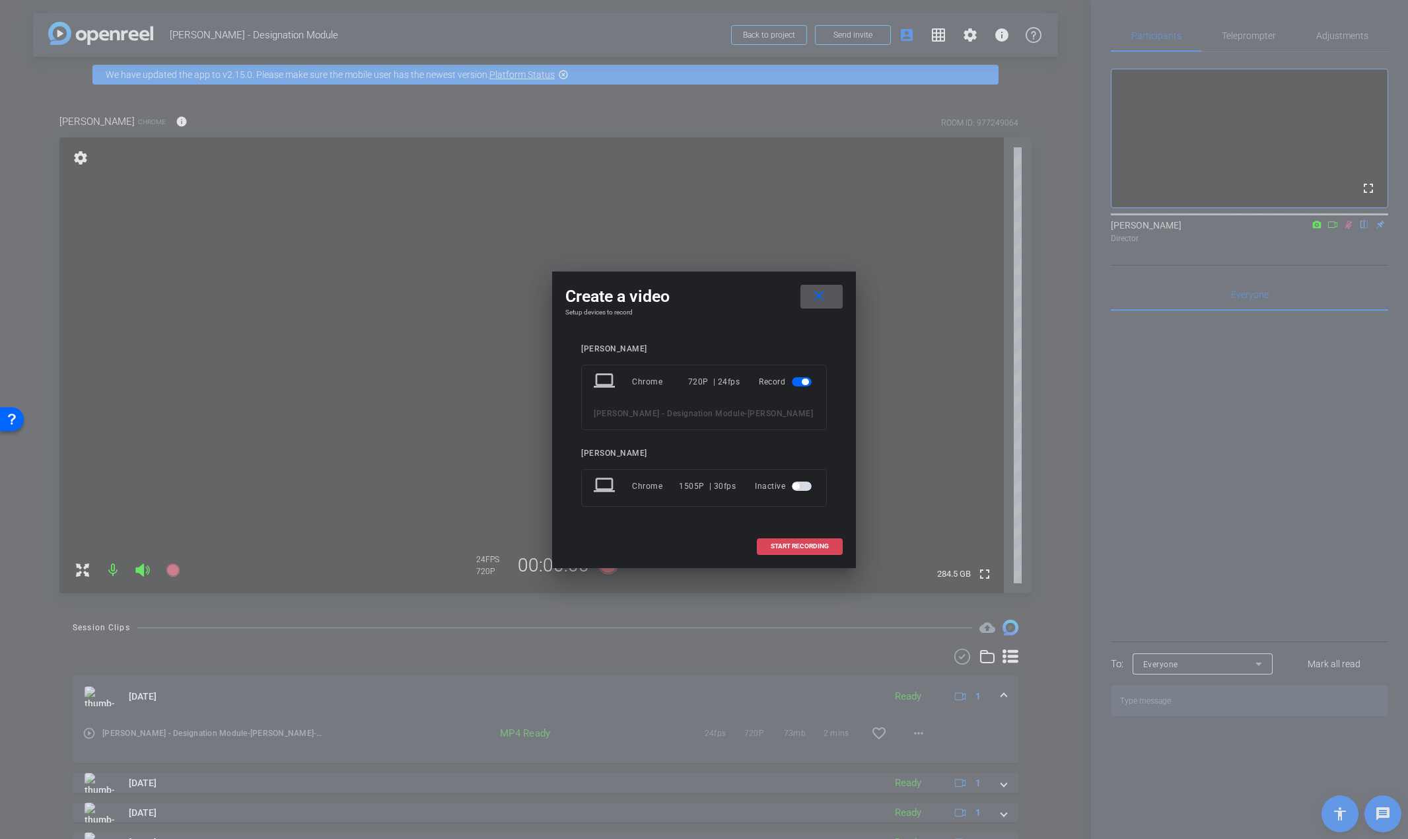
click at [783, 535] on span at bounding box center [800, 546] width 85 height 32
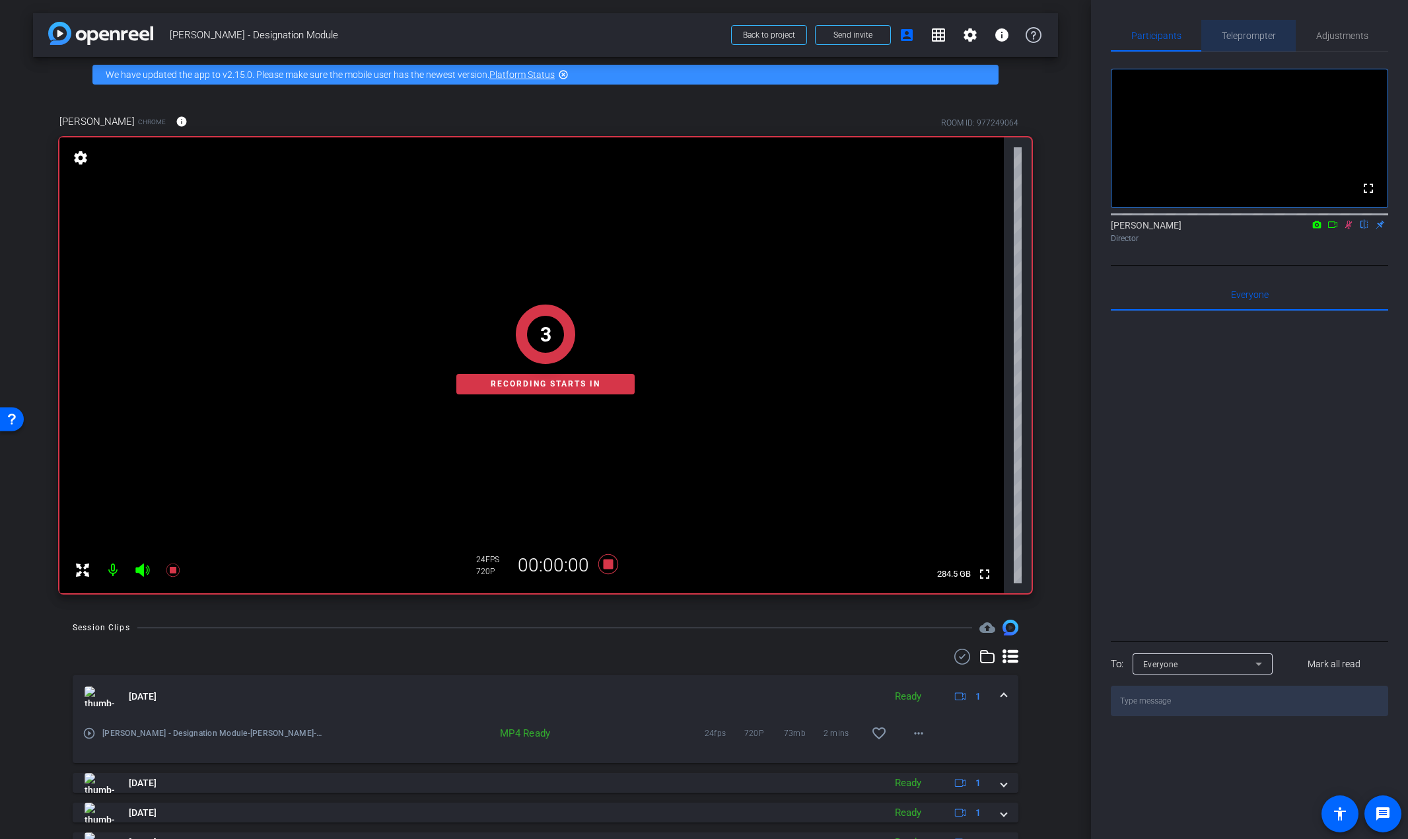
click at [1247, 31] on span "Teleprompter" at bounding box center [1249, 35] width 54 height 9
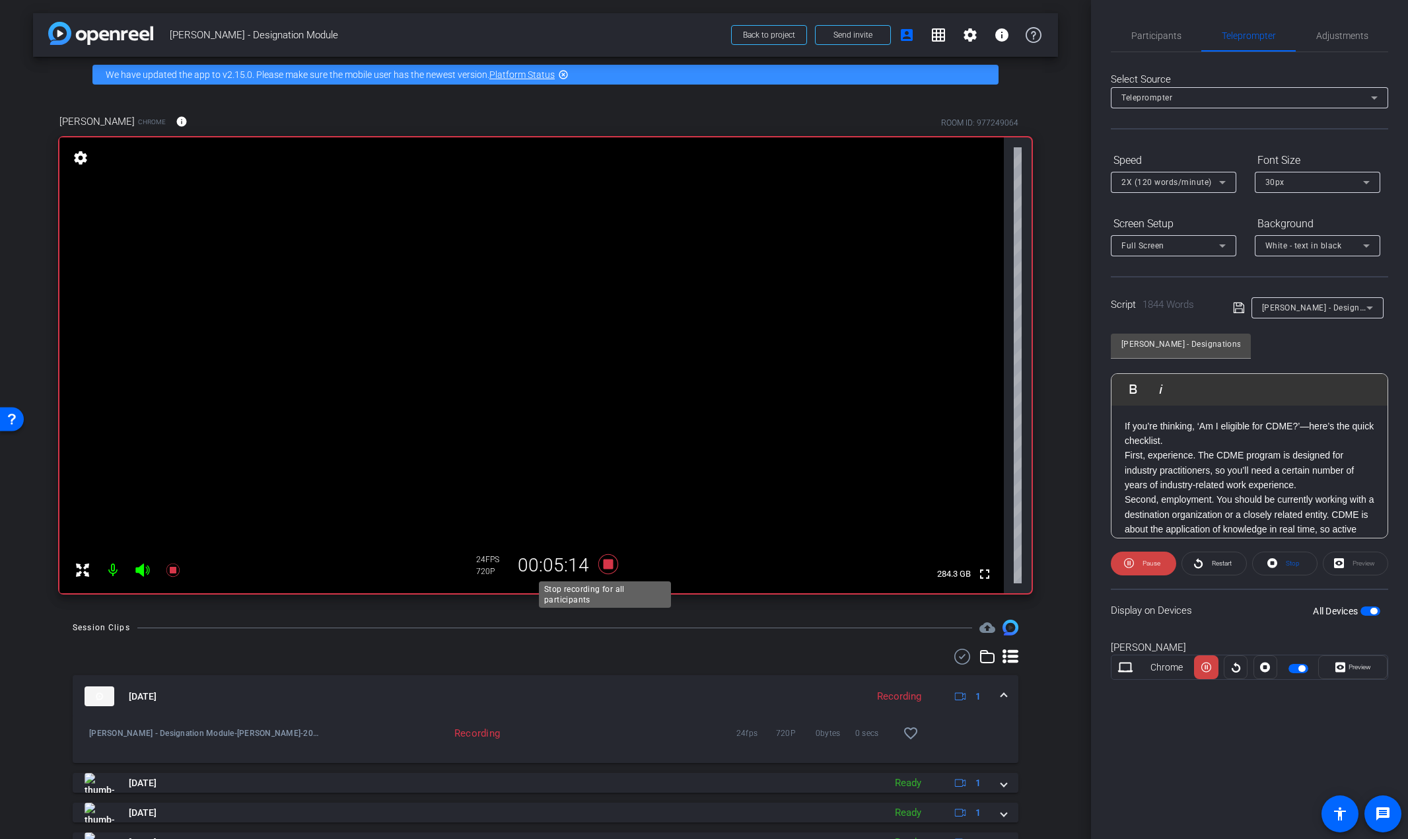
click at [603, 570] on icon at bounding box center [608, 564] width 32 height 24
click at [1163, 41] on span "Participants" at bounding box center [1156, 36] width 50 height 32
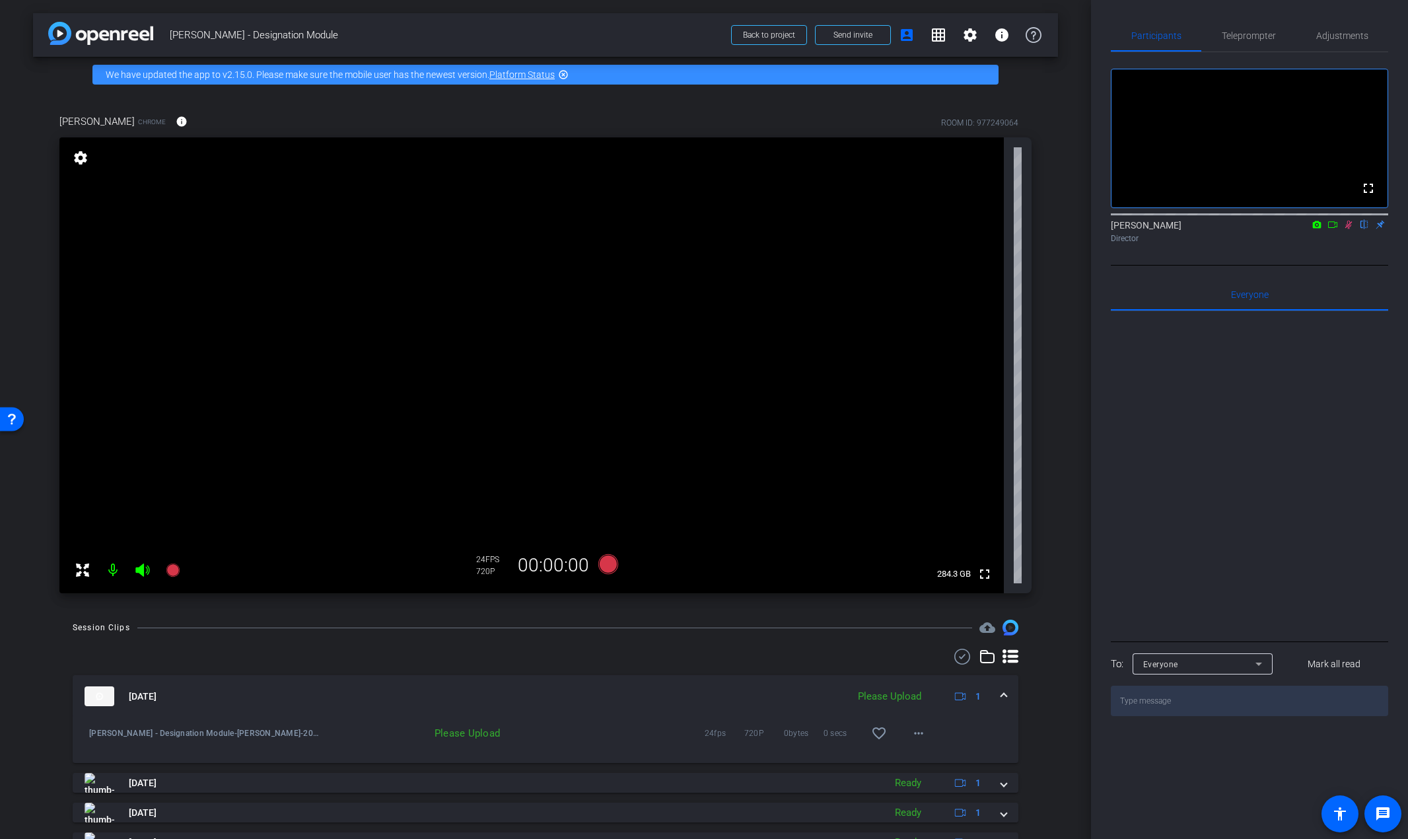
click at [1349, 229] on icon at bounding box center [1348, 225] width 7 height 9
click at [1254, 36] on span "Teleprompter" at bounding box center [1249, 35] width 54 height 9
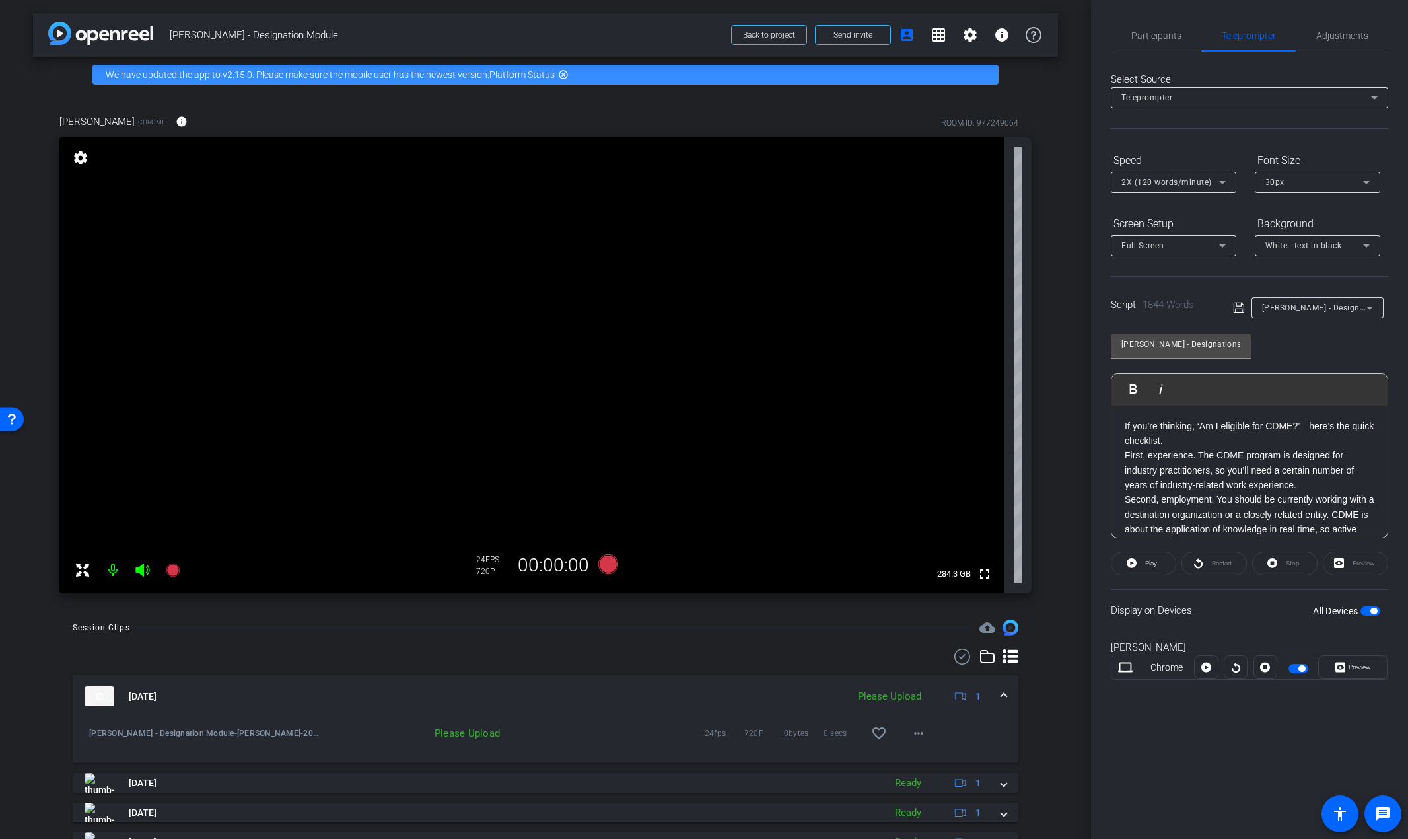
click at [1294, 502] on p "Second, employment. You should be currently working with a destination organiza…" at bounding box center [1250, 521] width 250 height 59
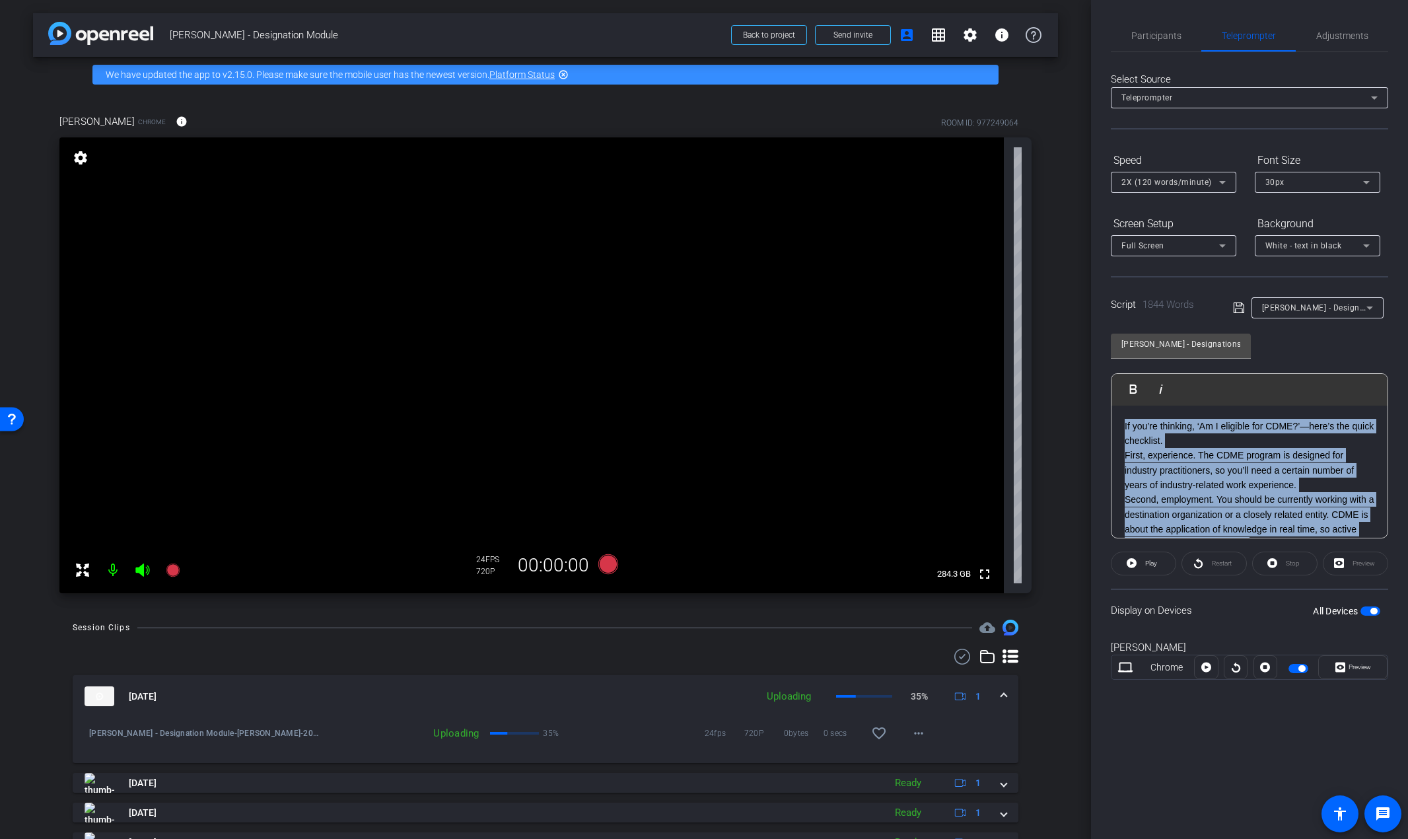
drag, startPoint x: 1245, startPoint y: 493, endPoint x: 1086, endPoint y: 328, distance: 228.9
click at [1086, 328] on div "arrow_back Rori - Designation Module Back to project Send invite account_box gr…" at bounding box center [704, 419] width 1408 height 839
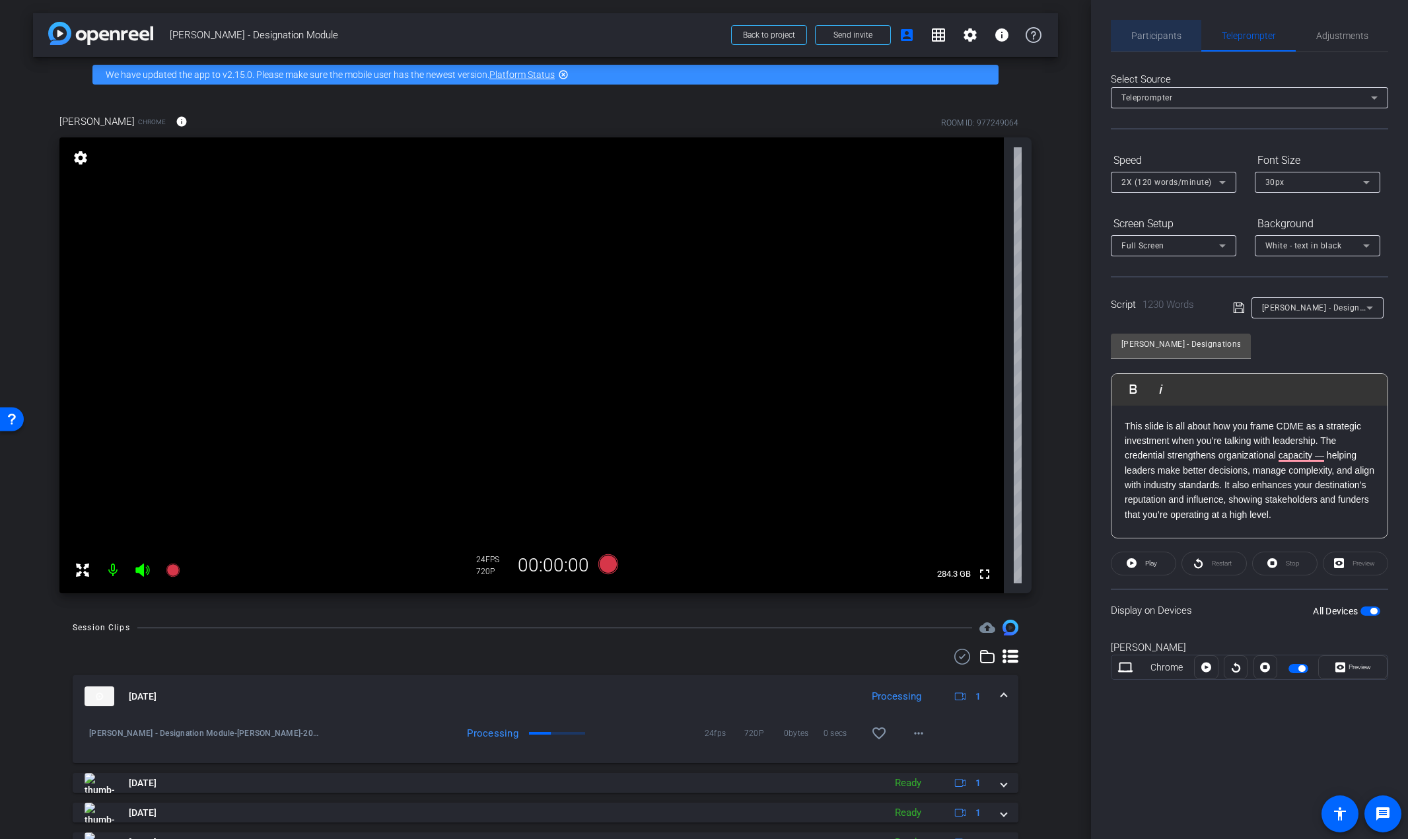
click at [1147, 28] on span "Participants" at bounding box center [1156, 36] width 50 height 32
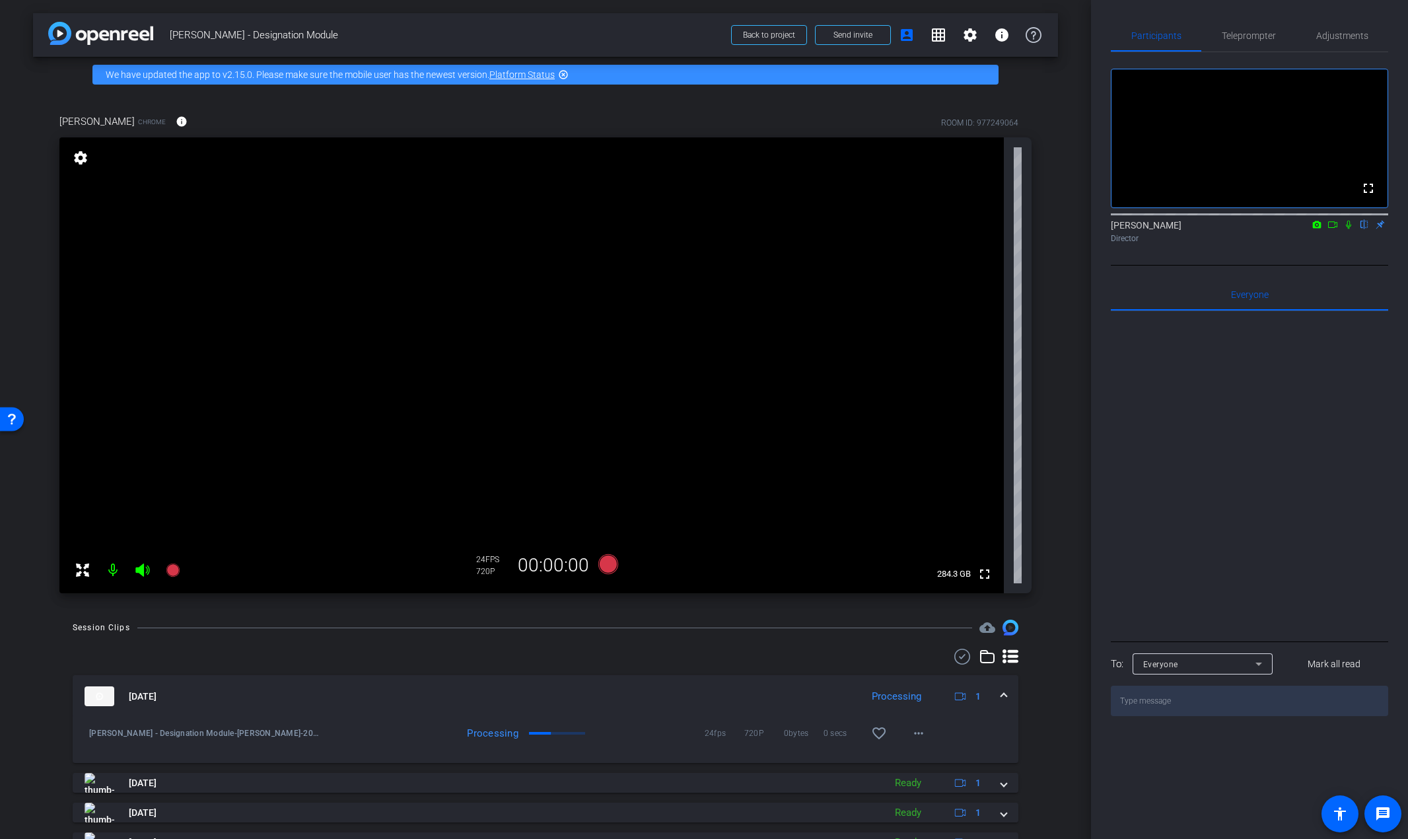
click at [1348, 229] on icon at bounding box center [1348, 224] width 11 height 9
click at [603, 568] on icon at bounding box center [608, 564] width 20 height 20
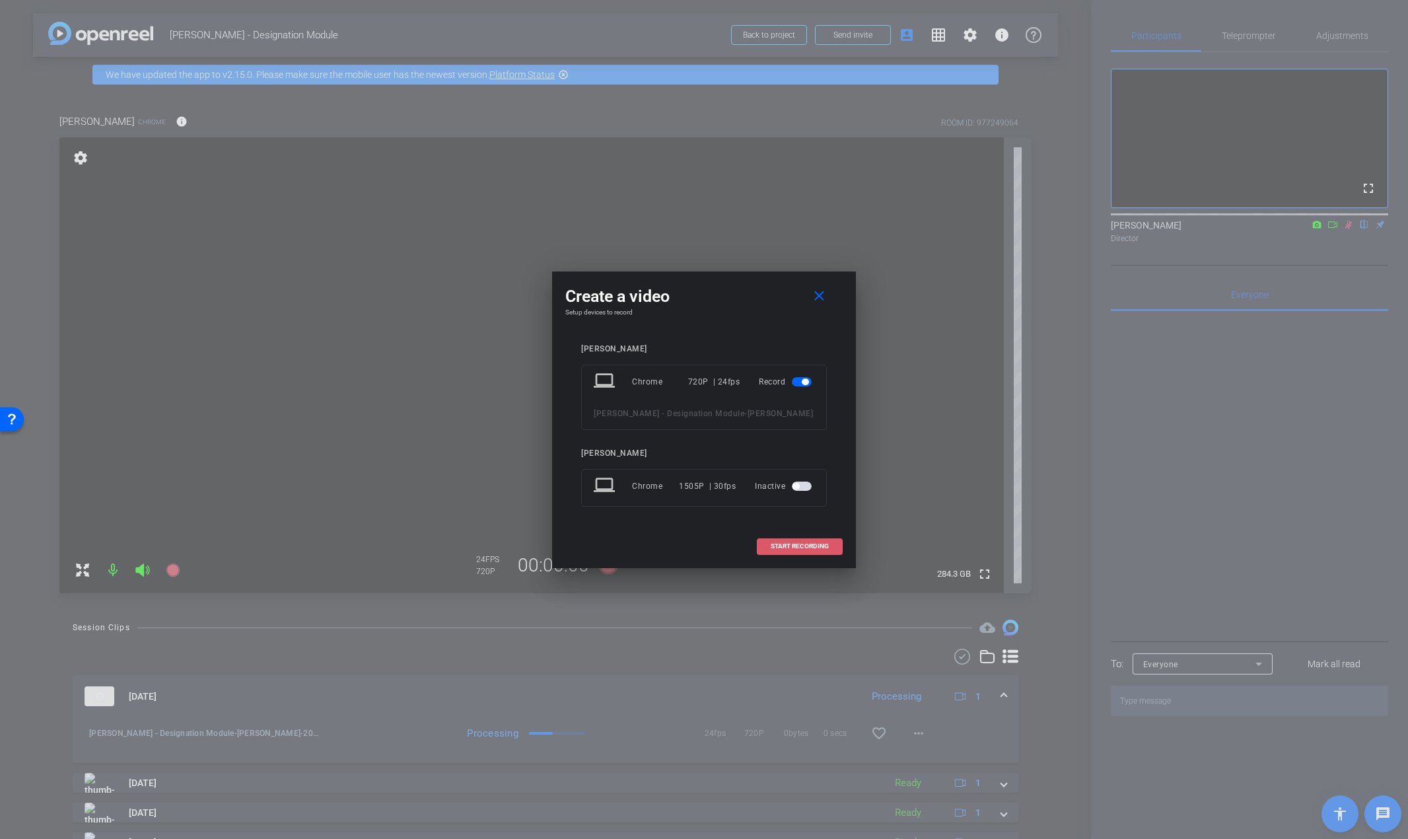
click at [822, 550] on span "START RECORDING" at bounding box center [800, 546] width 58 height 7
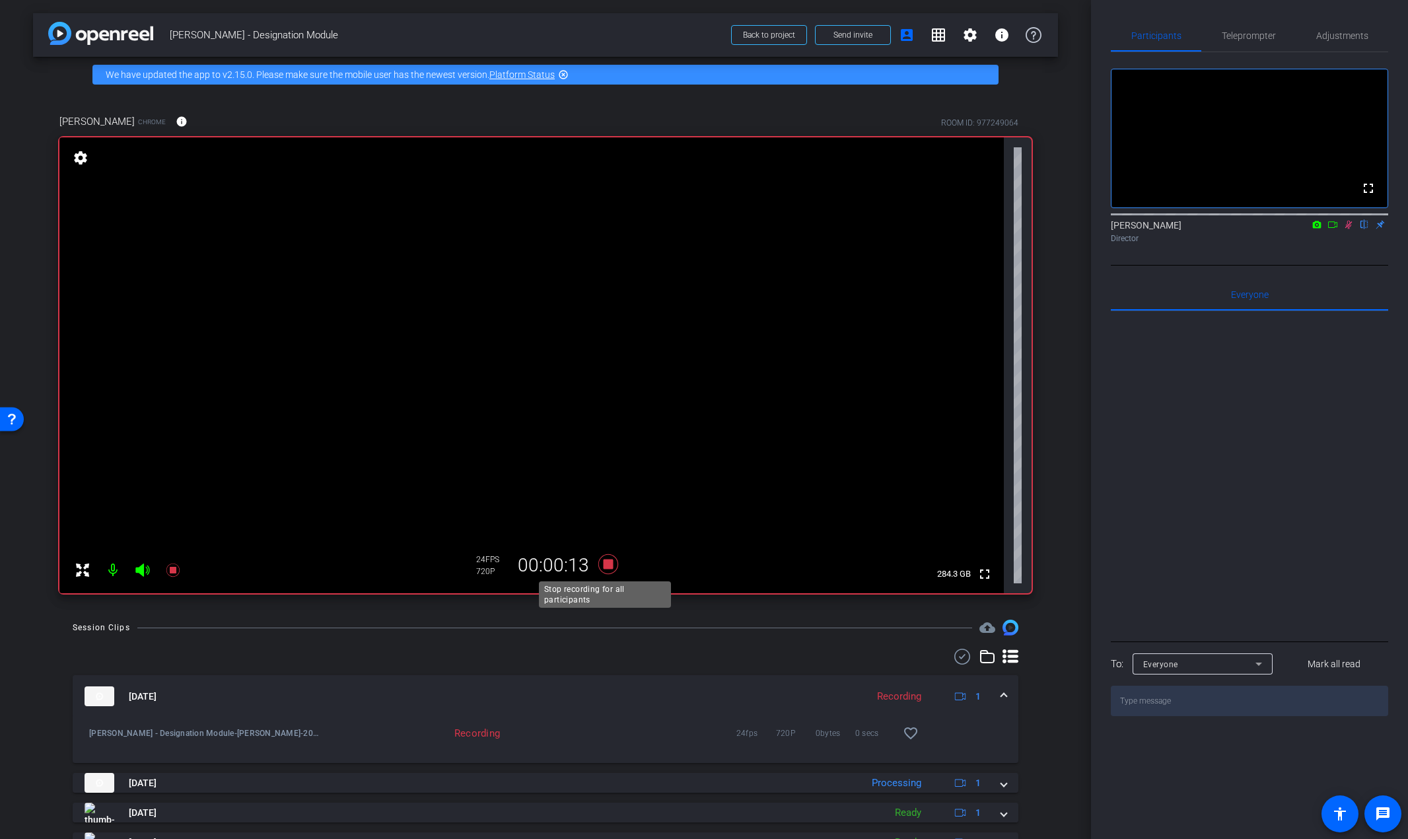
click at [600, 566] on icon at bounding box center [608, 564] width 20 height 20
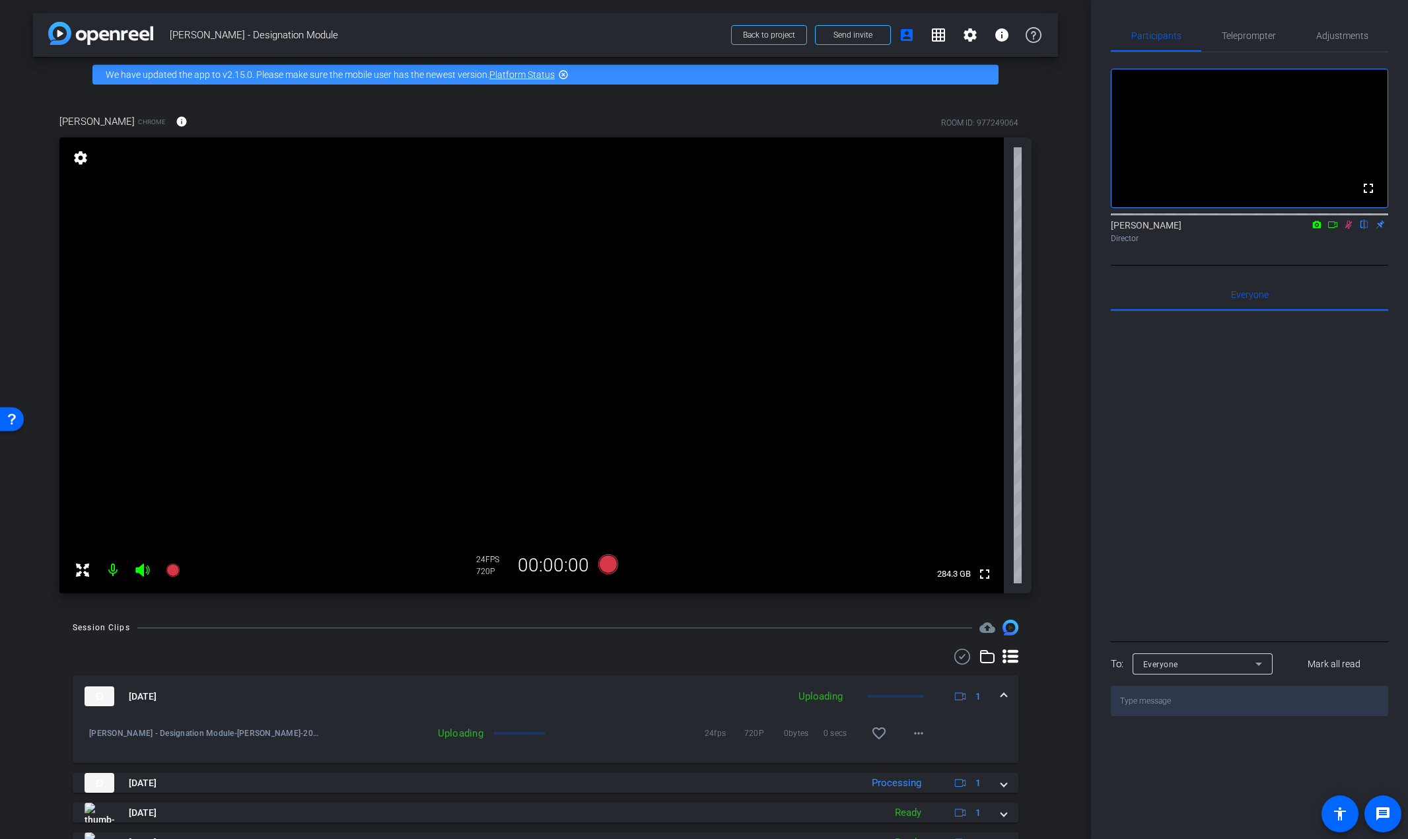
click at [1346, 244] on div "Emily Scheiderer flip Director" at bounding box center [1249, 232] width 277 height 26
click at [1346, 229] on icon at bounding box center [1348, 224] width 11 height 9
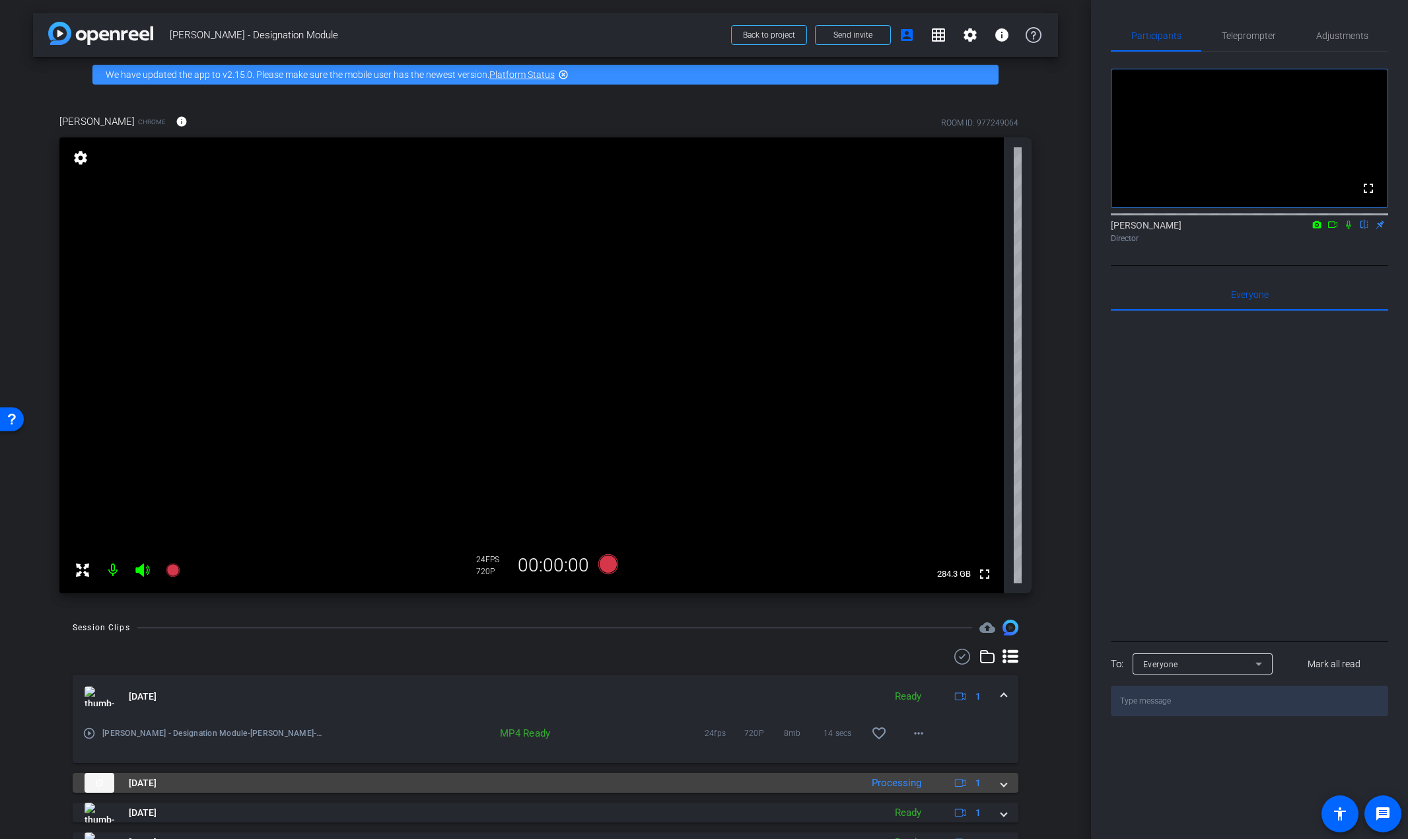
click at [853, 741] on div "Aug 25, 2025 Processing 1" at bounding box center [543, 783] width 917 height 20
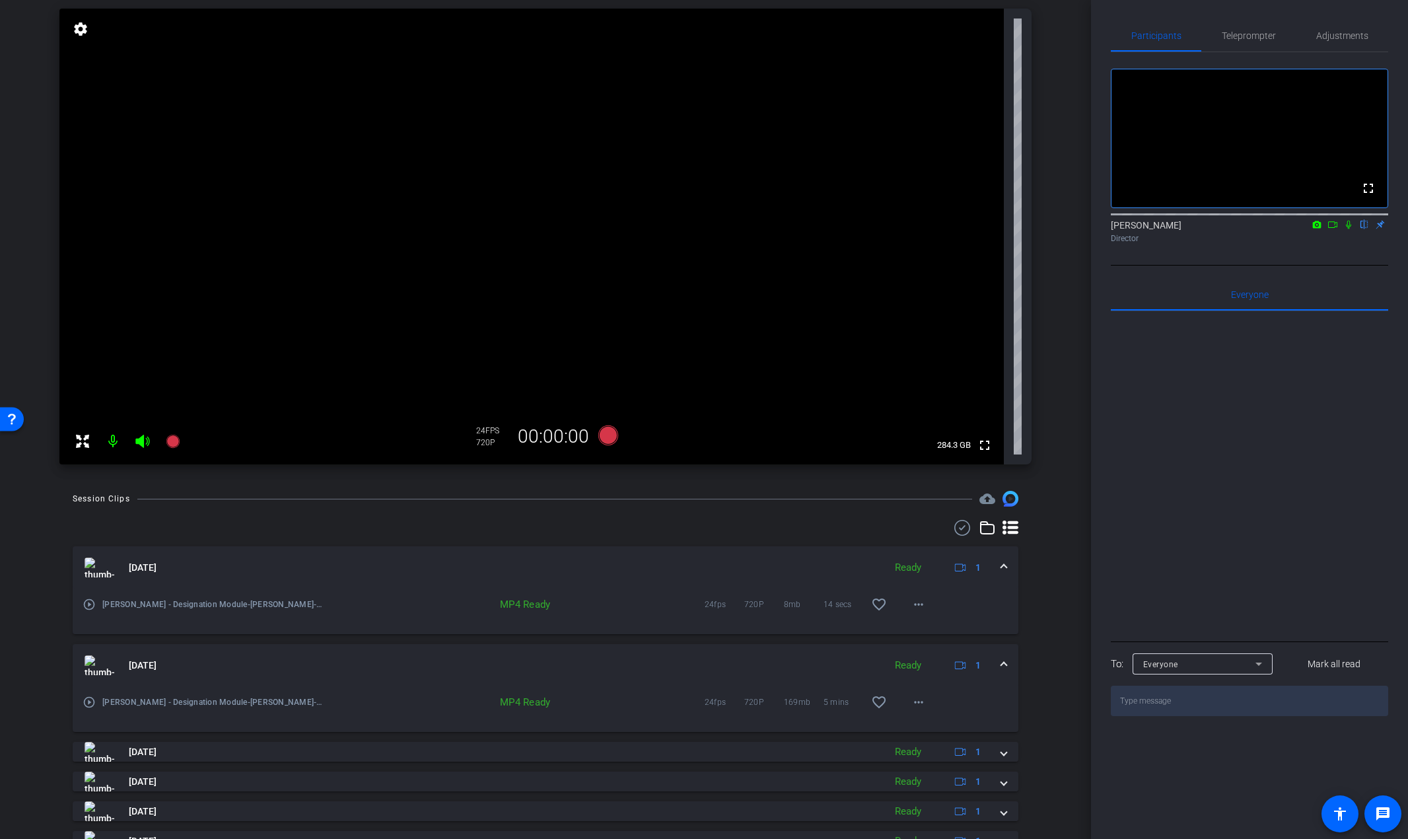
scroll to position [264, 0]
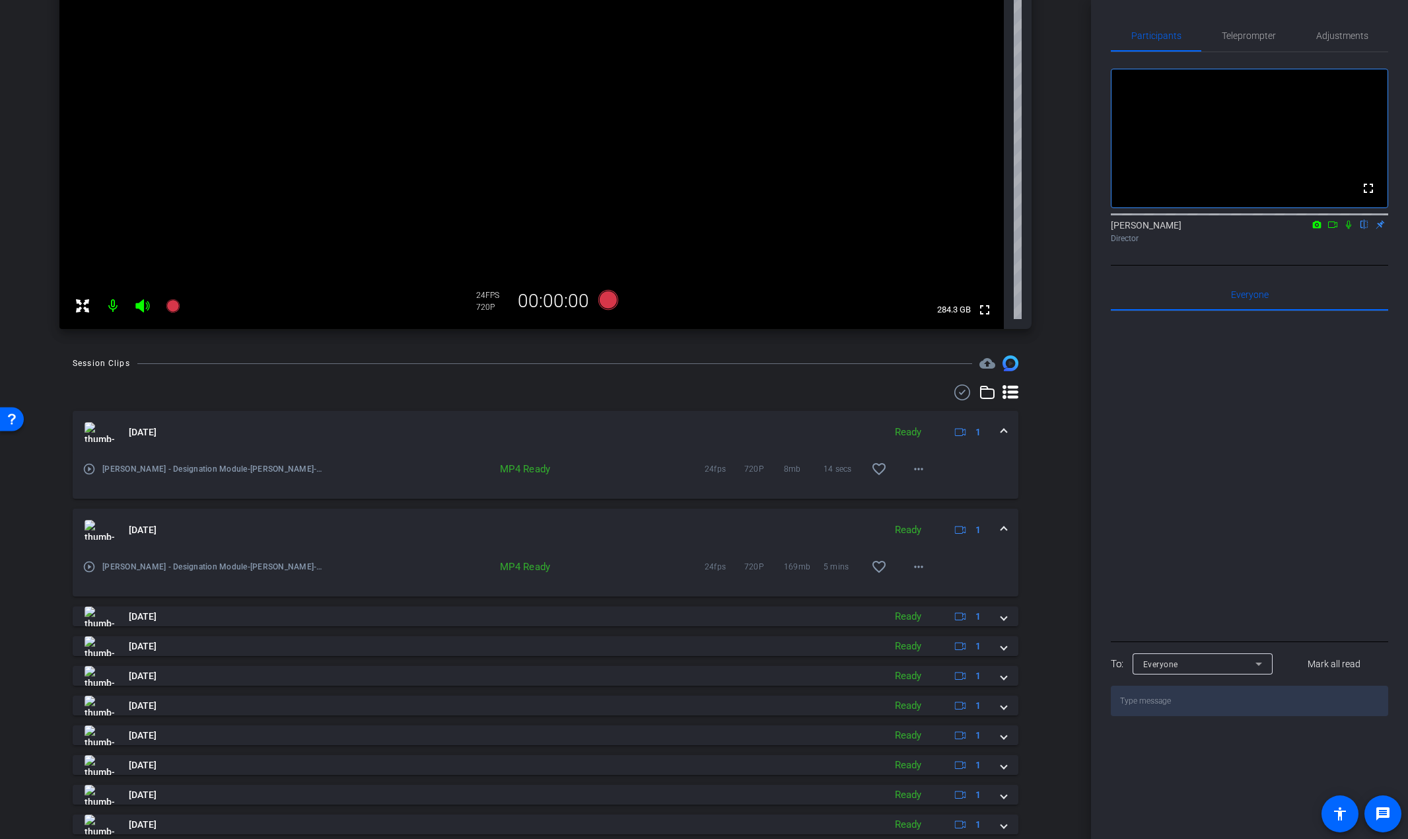
click at [104, 530] on img at bounding box center [100, 530] width 30 height 20
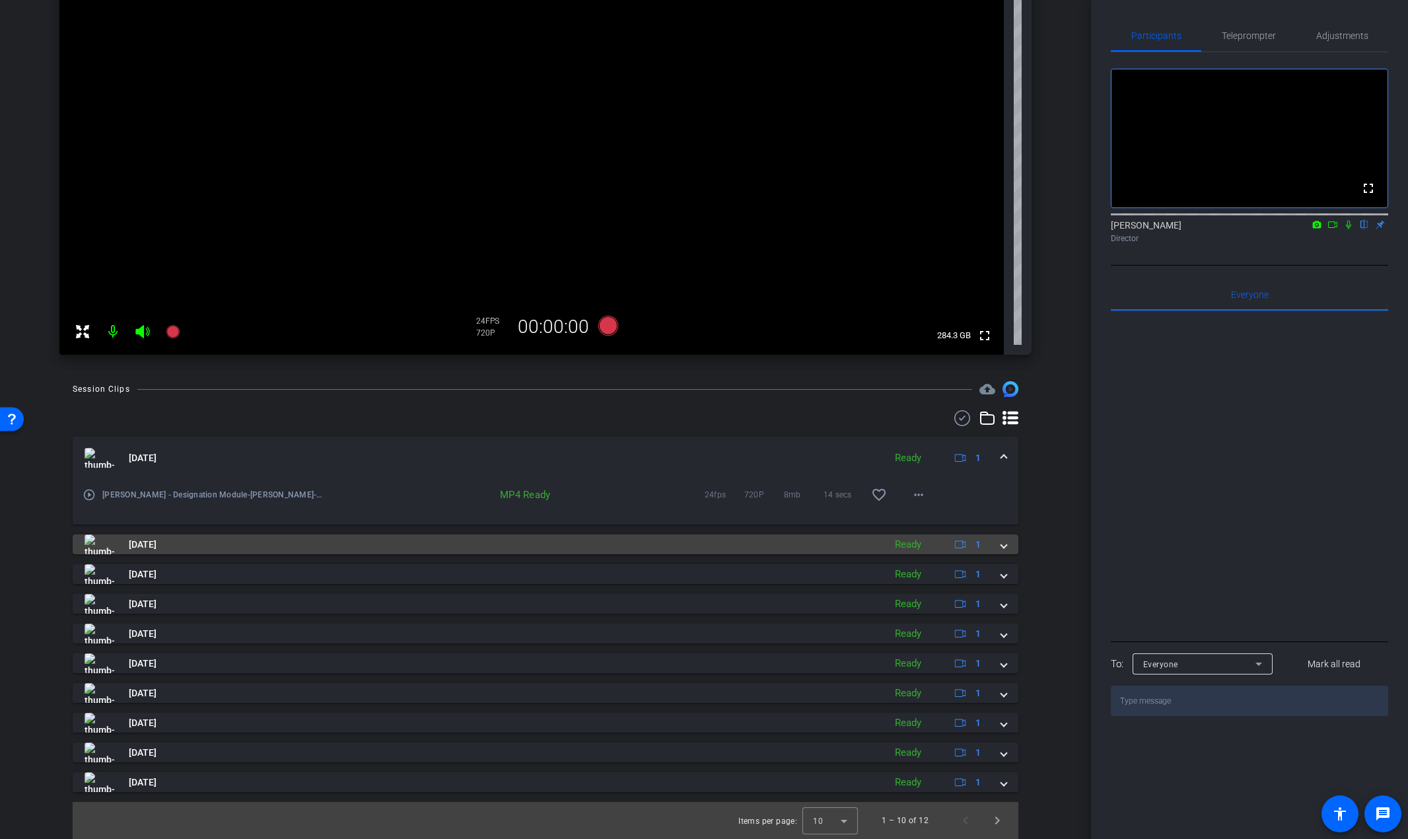
click at [127, 546] on mat-panel-title "Aug 25, 2025" at bounding box center [481, 544] width 793 height 20
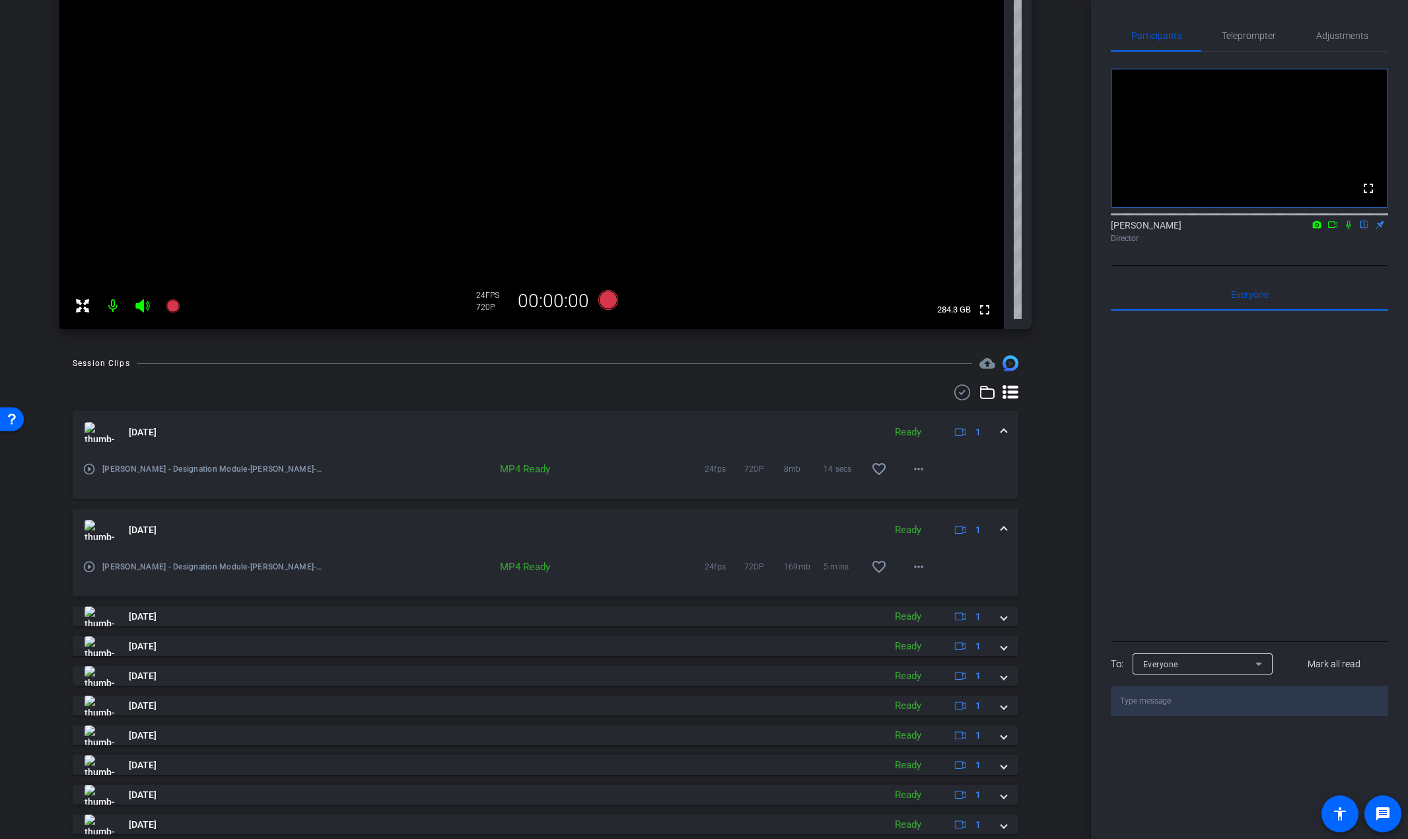
click at [86, 562] on mat-icon "play_circle_outline" at bounding box center [89, 566] width 13 height 13
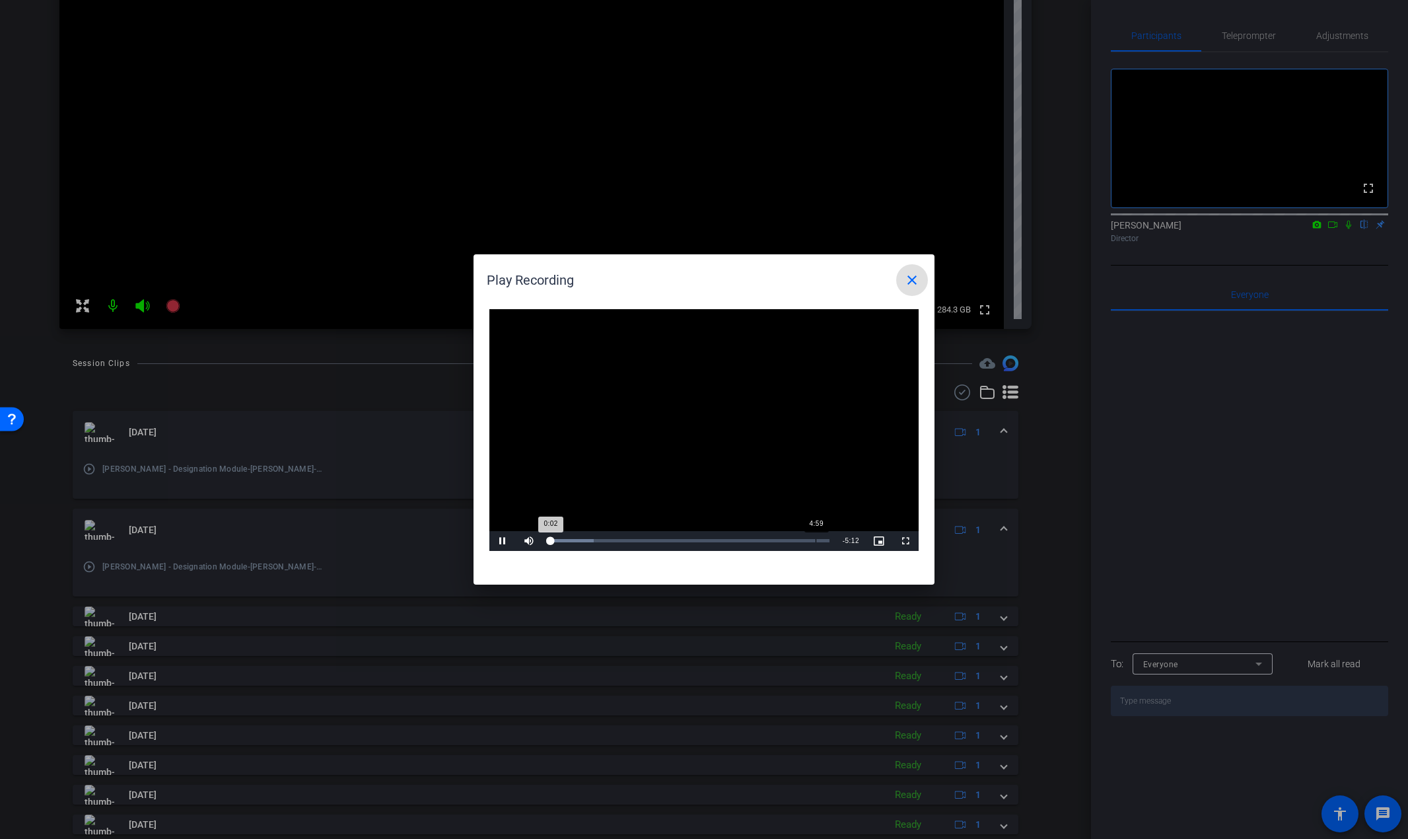
click at [816, 541] on div "Loaded : 16.06% 4:59 0:02" at bounding box center [689, 540] width 281 height 3
click at [1348, 273] on div at bounding box center [704, 419] width 1408 height 839
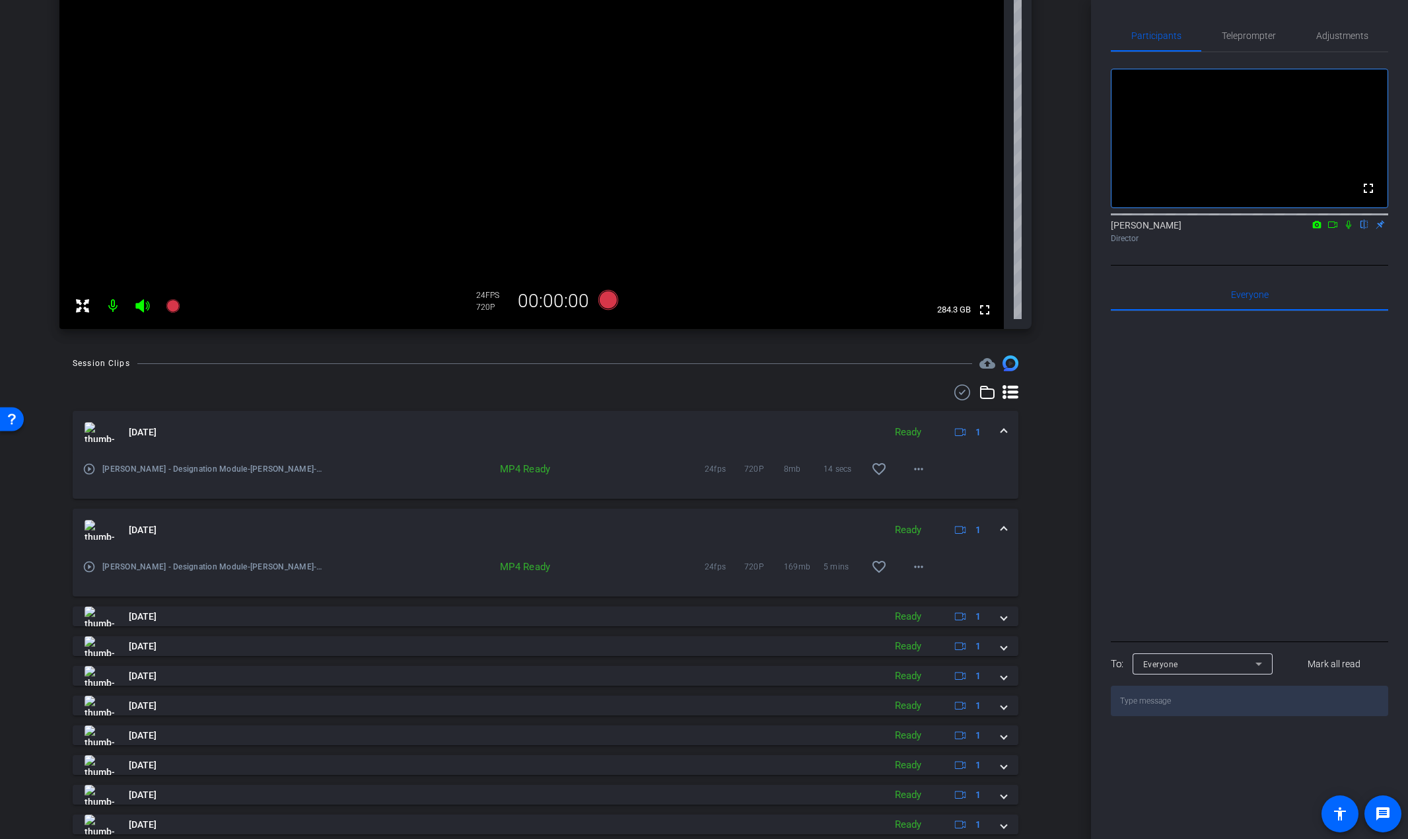
click at [1348, 229] on icon at bounding box center [1348, 224] width 11 height 9
click at [1062, 456] on div "arrow_back Rori - Designation Module Back to project Send invite account_box gr…" at bounding box center [545, 155] width 1091 height 839
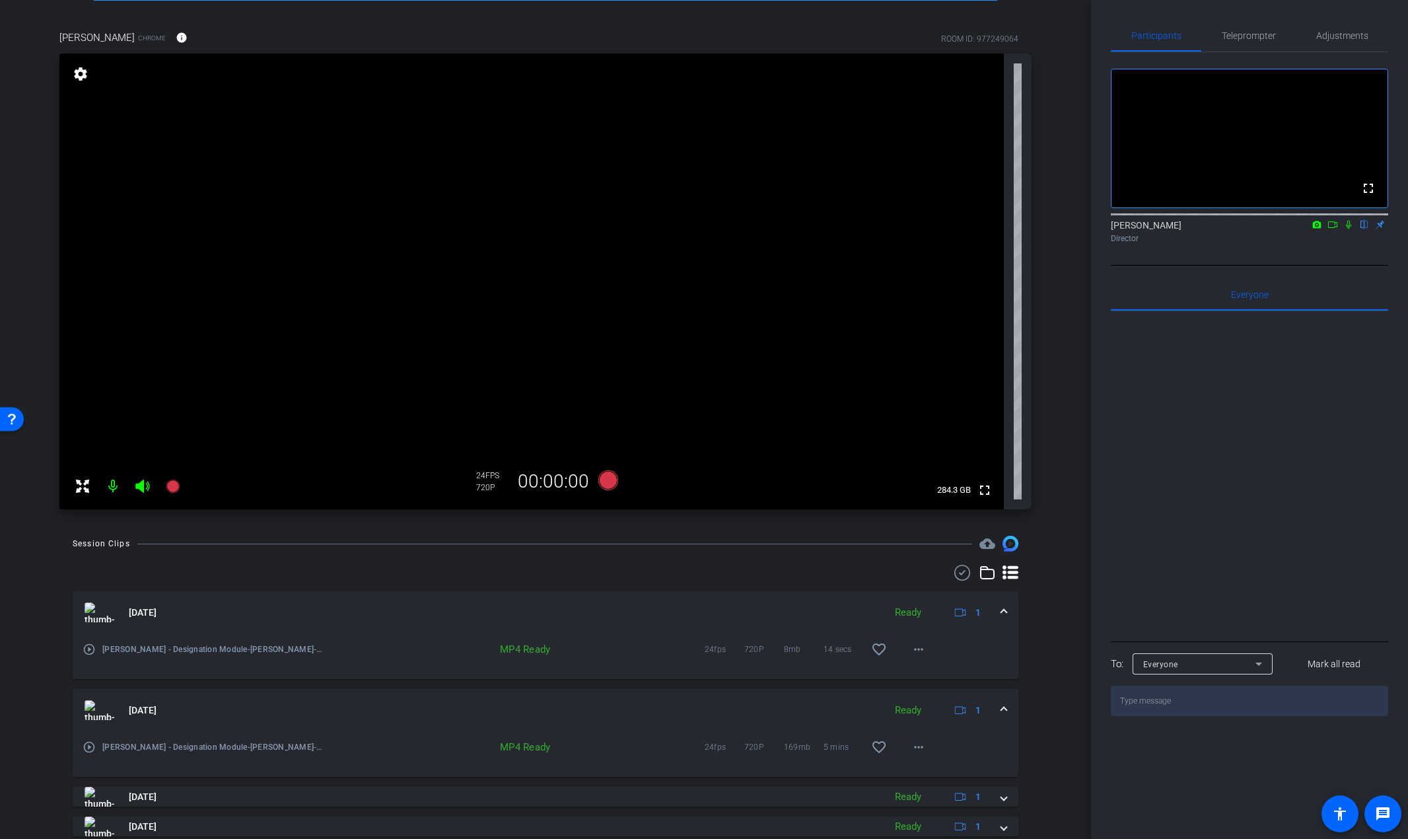
scroll to position [0, 0]
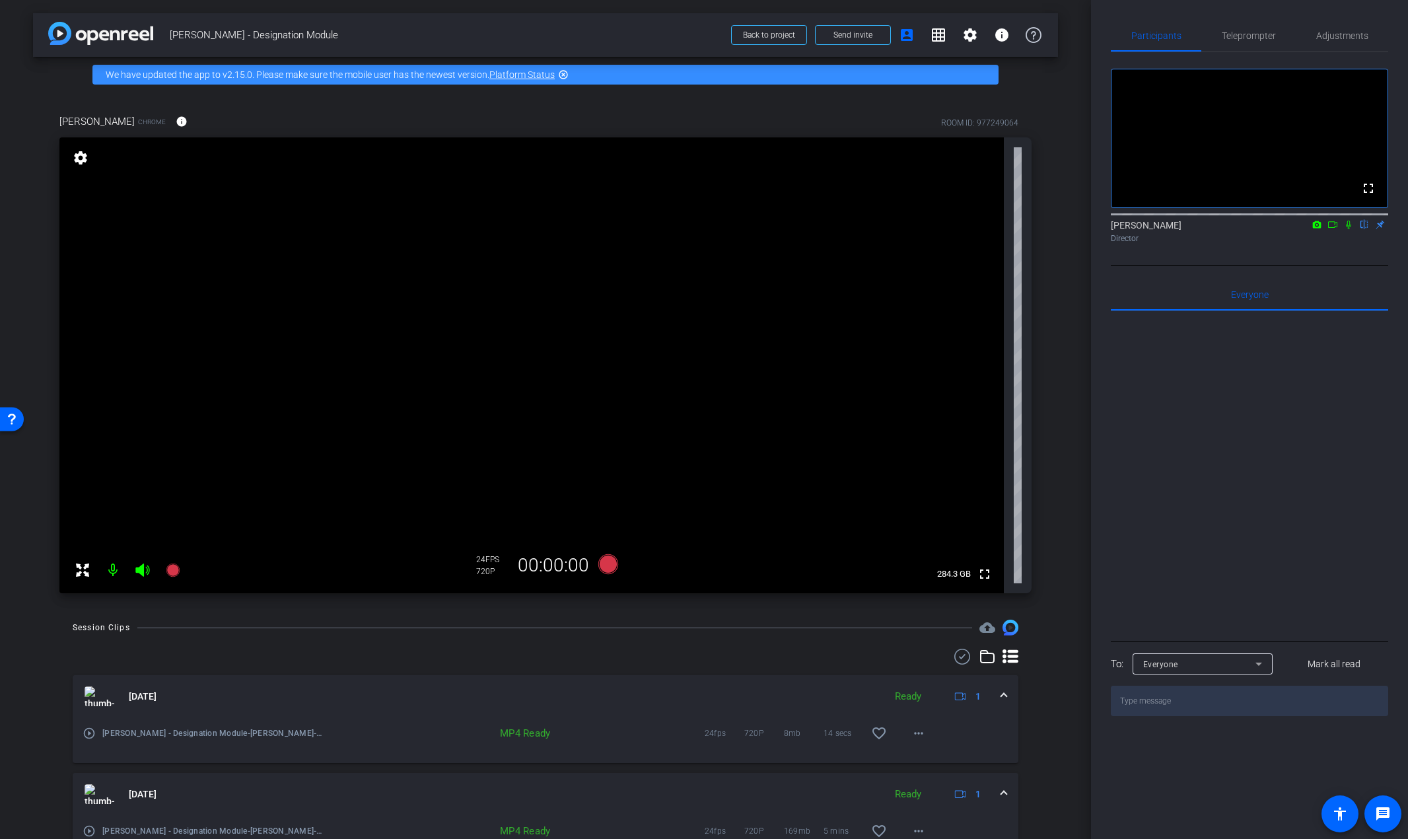
click at [1348, 229] on icon at bounding box center [1348, 224] width 11 height 9
click at [607, 562] on icon at bounding box center [608, 564] width 20 height 20
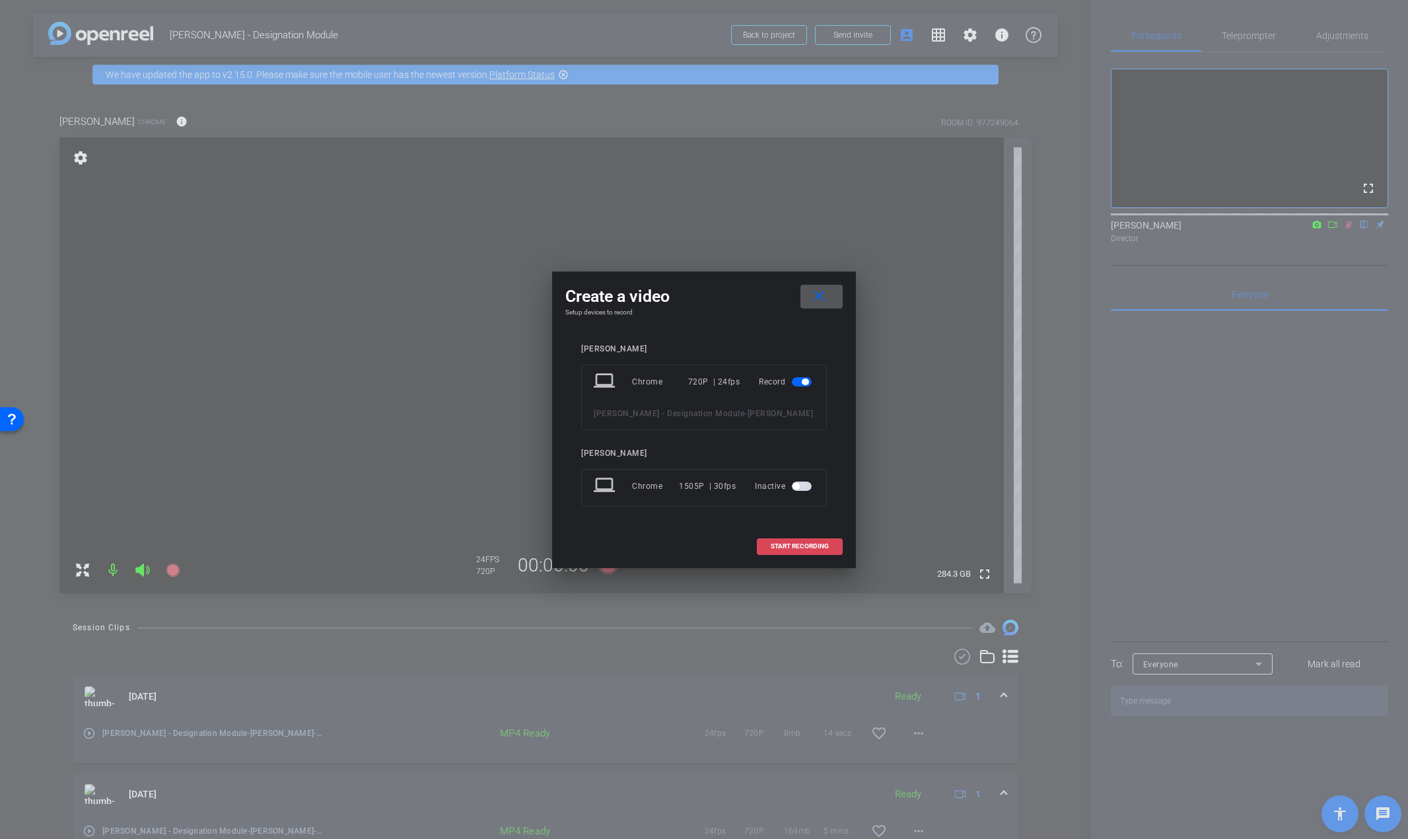
click at [773, 539] on span at bounding box center [800, 546] width 85 height 32
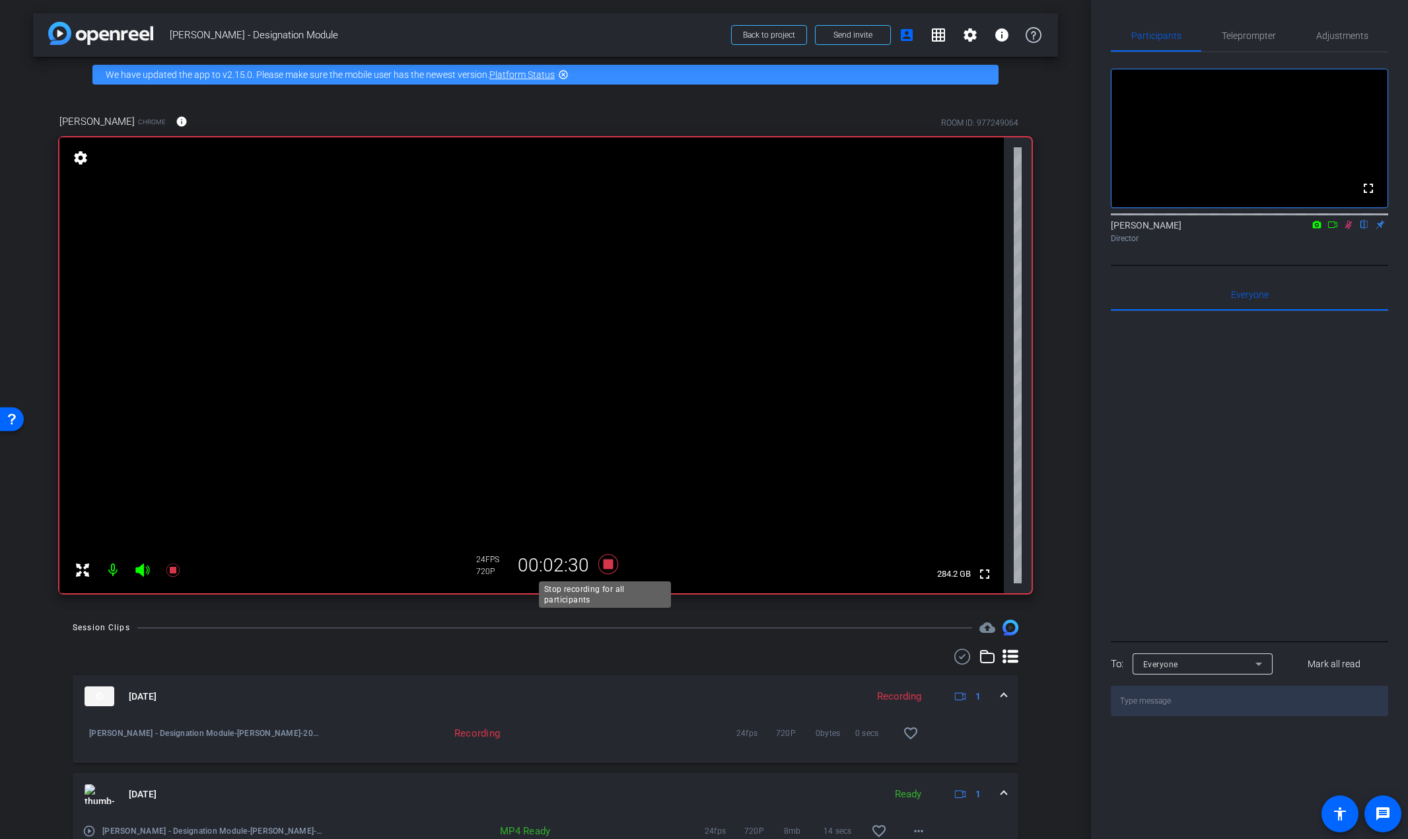
click at [604, 565] on icon at bounding box center [608, 564] width 20 height 20
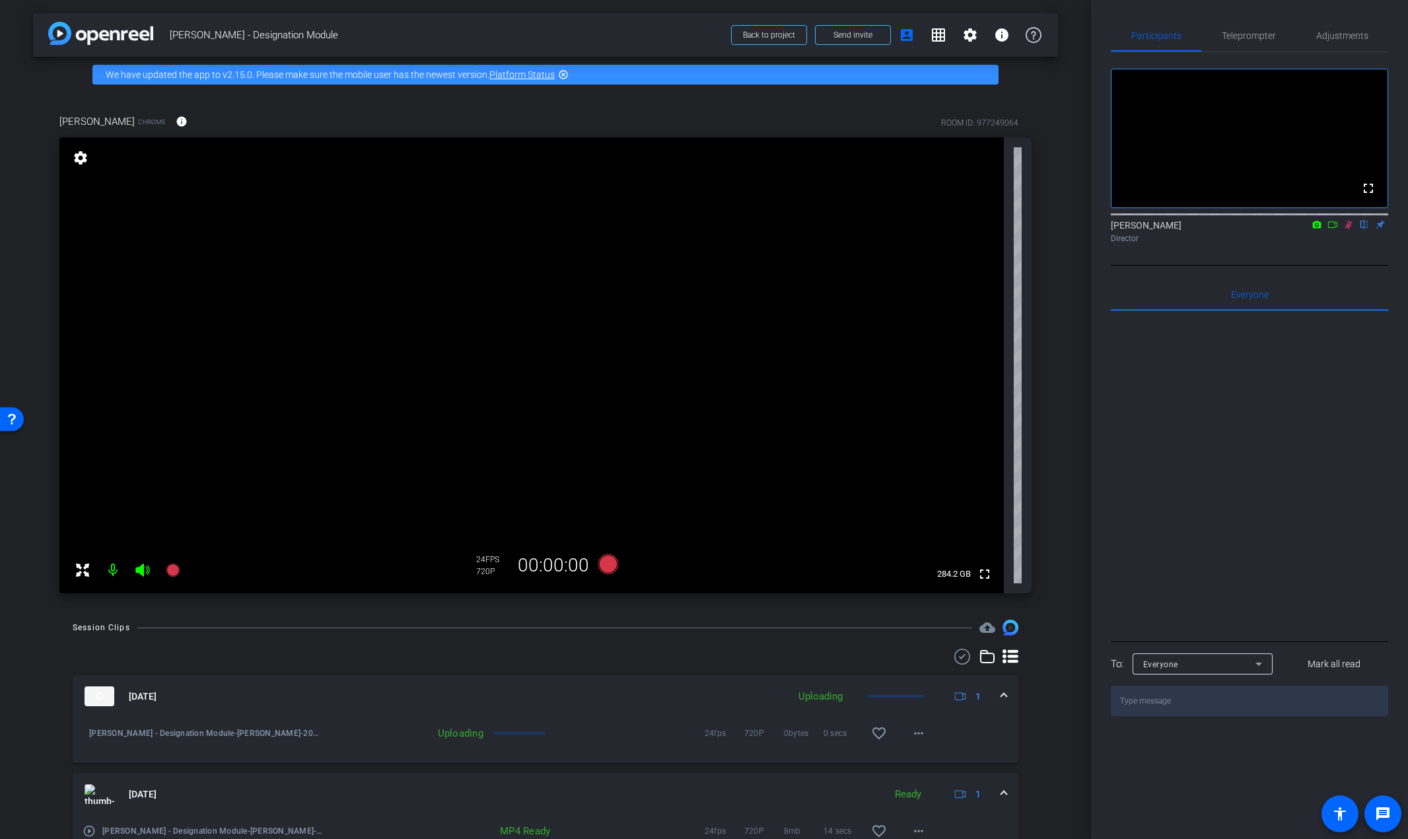
click at [1346, 231] on mat-icon at bounding box center [1349, 225] width 16 height 12
click at [1253, 39] on span "Teleprompter" at bounding box center [1249, 35] width 54 height 9
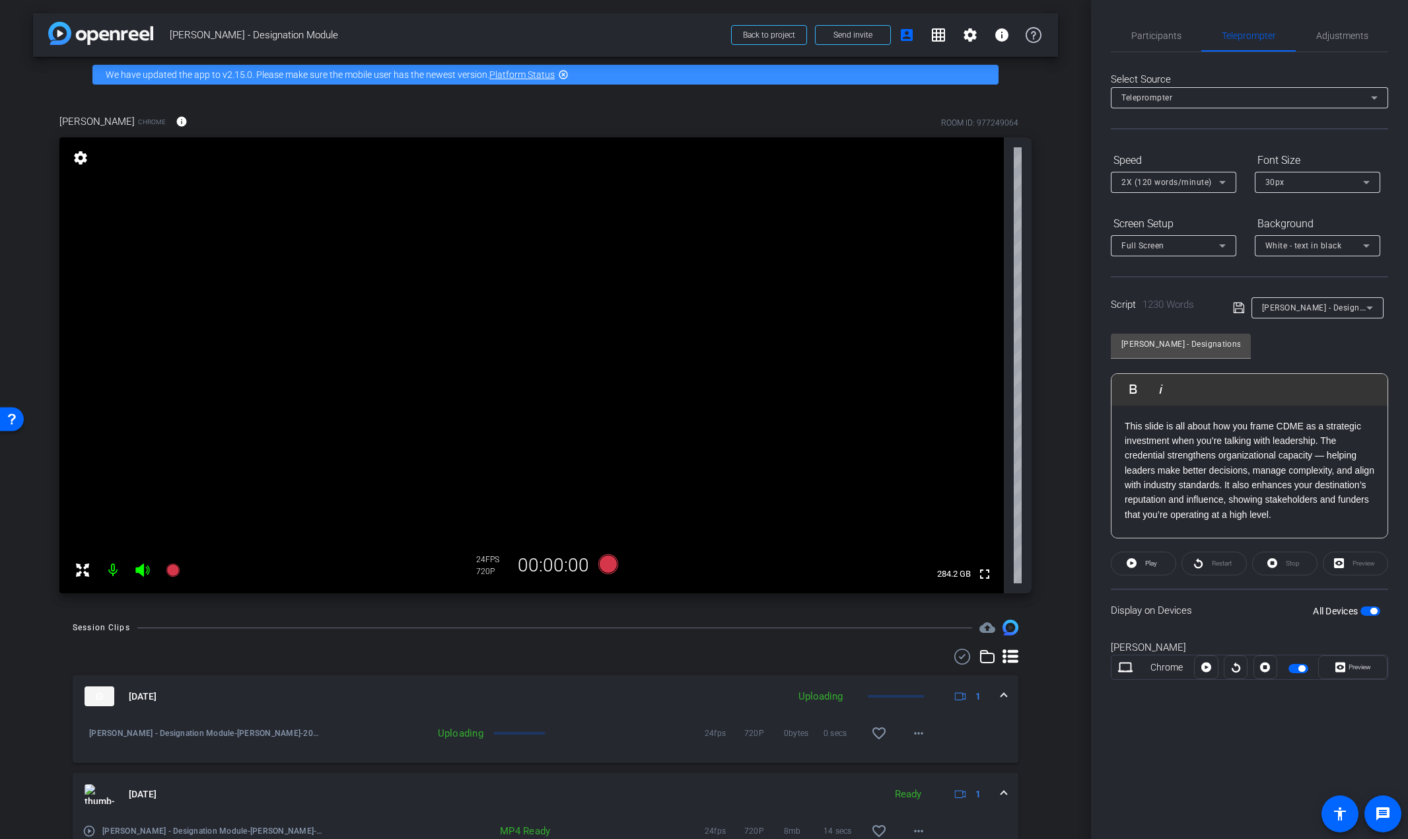
click at [1242, 475] on p "This slide is all about how you frame CDME as a strategic investment when you’r…" at bounding box center [1250, 471] width 250 height 104
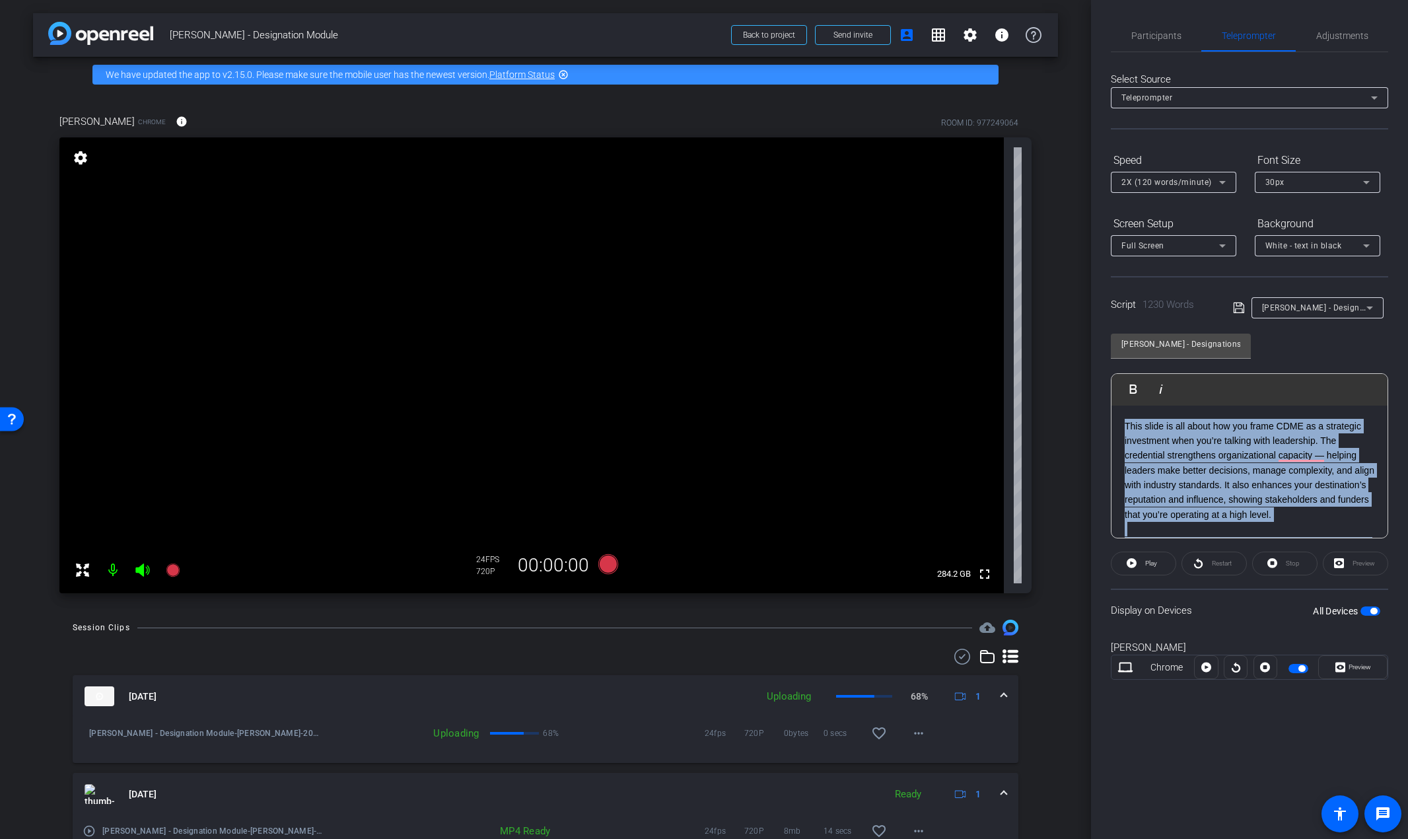
drag, startPoint x: 1317, startPoint y: 460, endPoint x: 1079, endPoint y: 363, distance: 257.2
click at [1079, 363] on div "arrow_back Rori - Designation Module Back to project Send invite account_box gr…" at bounding box center [704, 419] width 1408 height 839
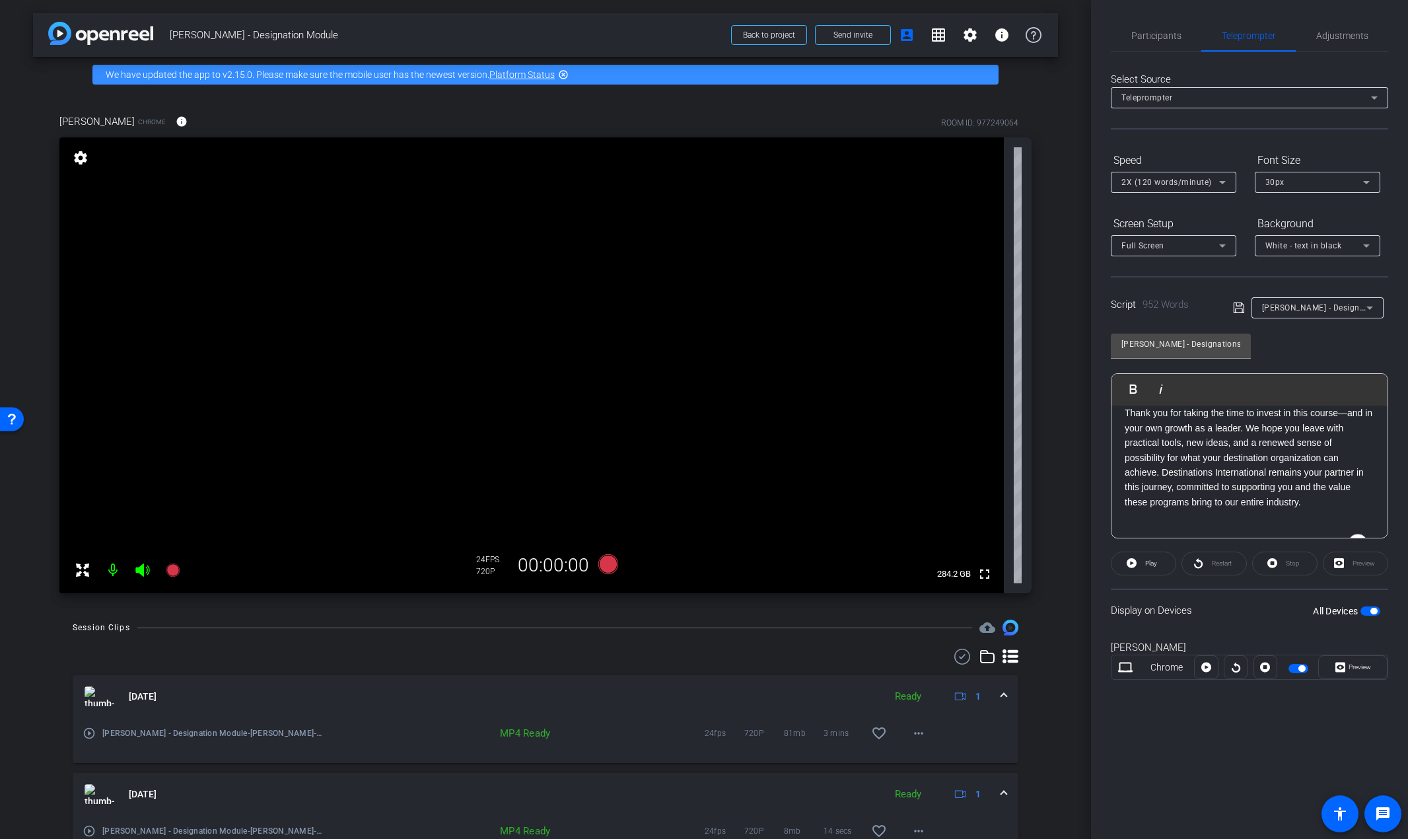
scroll to position [1876, 0]
click at [1279, 354] on div "Rori - Designations Module Play Play from this location Play Selected Play and …" at bounding box center [1249, 431] width 277 height 215
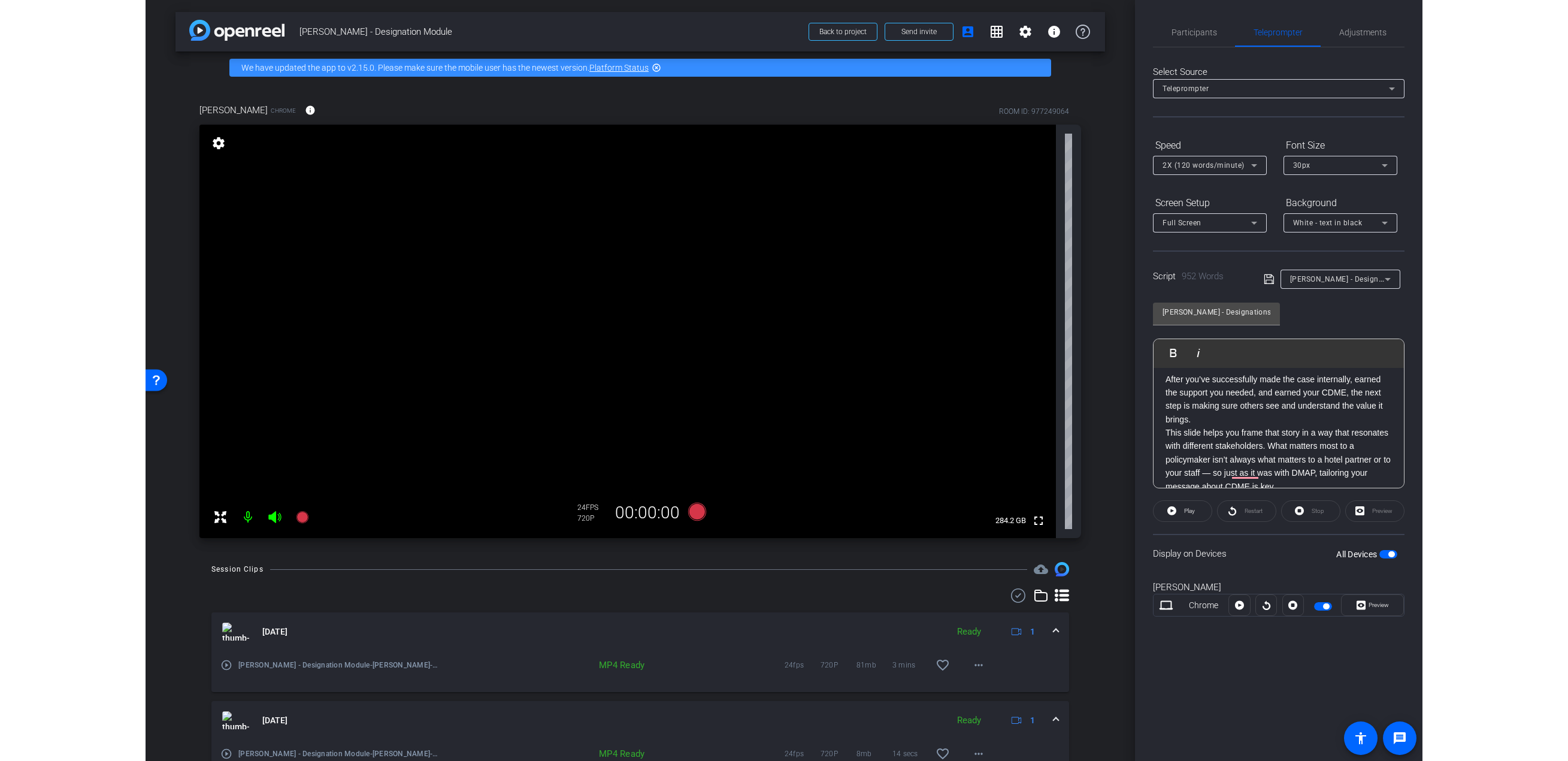
scroll to position [0, 0]
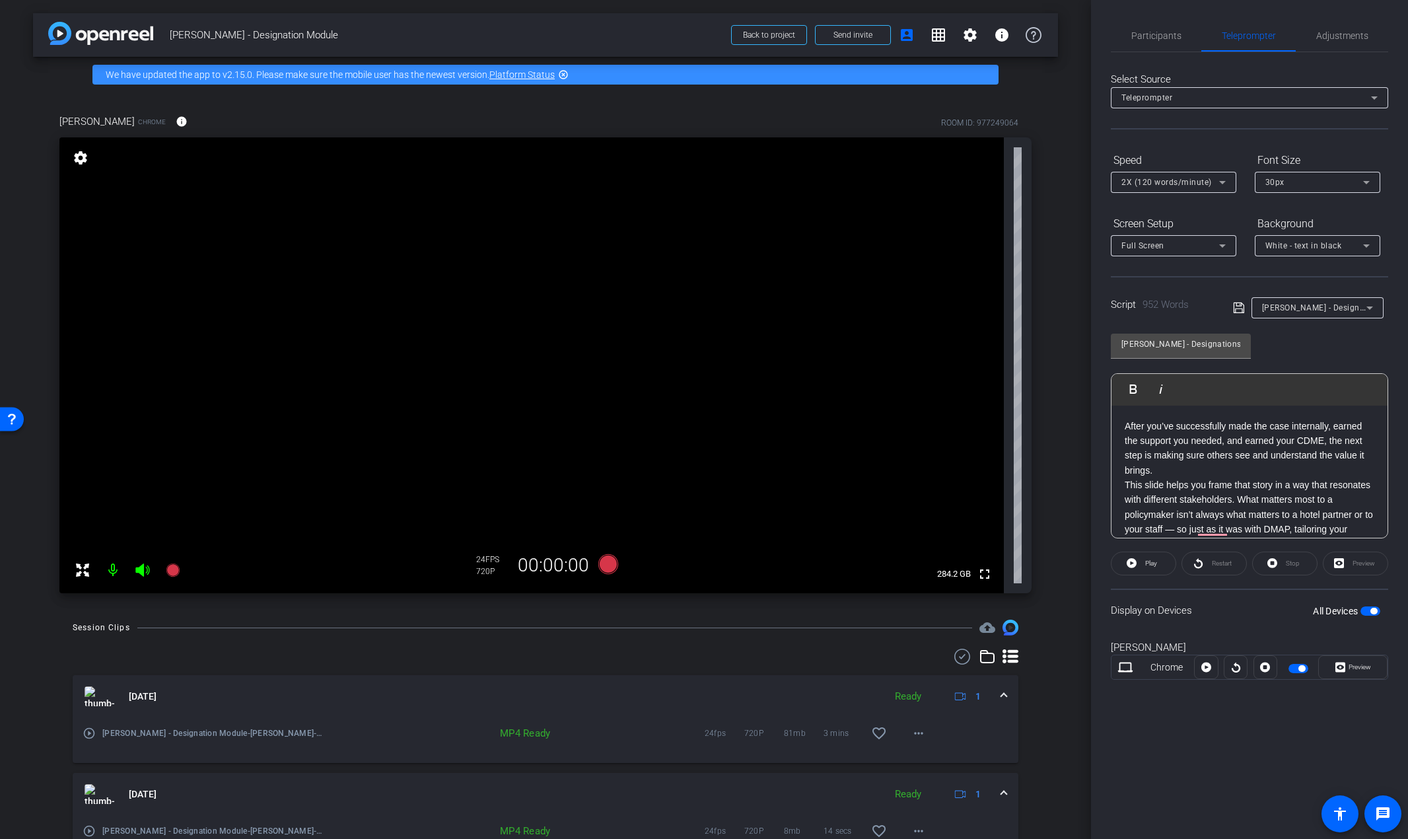
click at [1226, 475] on p "After you’ve successfully made the case internally, earned the support you need…" at bounding box center [1250, 448] width 250 height 59
click at [1151, 35] on span "Participants" at bounding box center [1156, 35] width 50 height 9
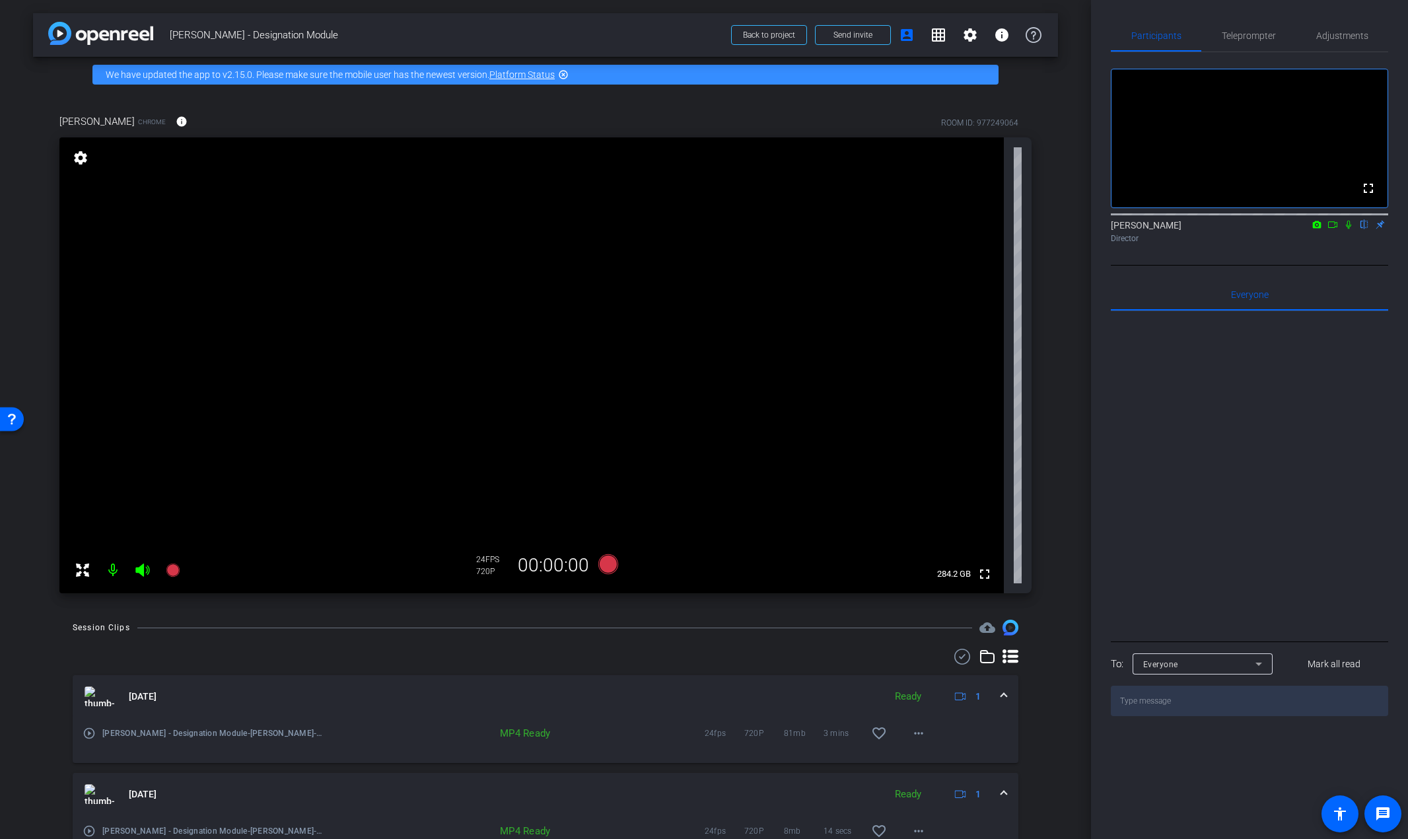
click at [1349, 229] on icon at bounding box center [1348, 225] width 5 height 9
click at [604, 563] on icon at bounding box center [608, 564] width 20 height 20
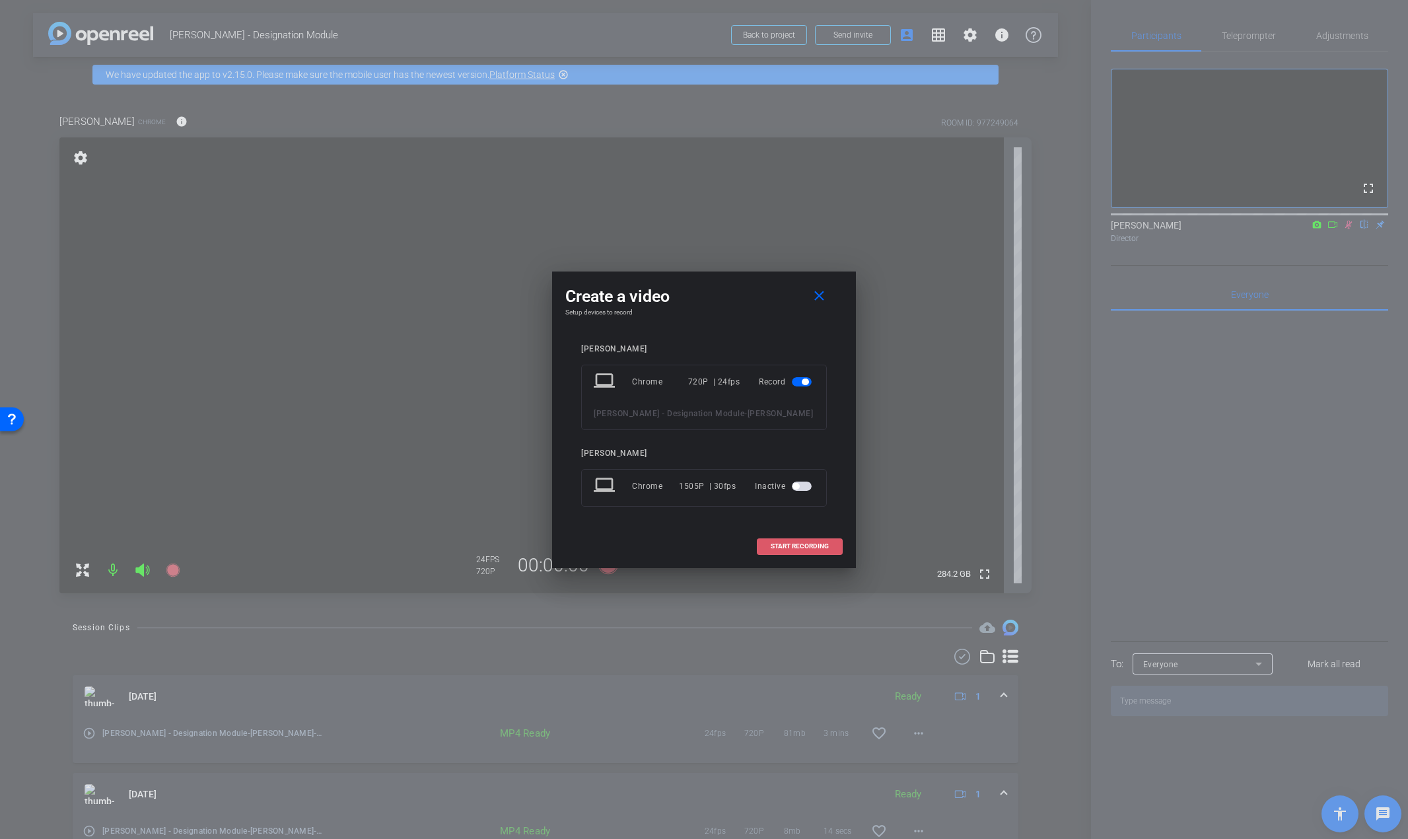
click at [795, 547] on span "START RECORDING" at bounding box center [800, 546] width 58 height 7
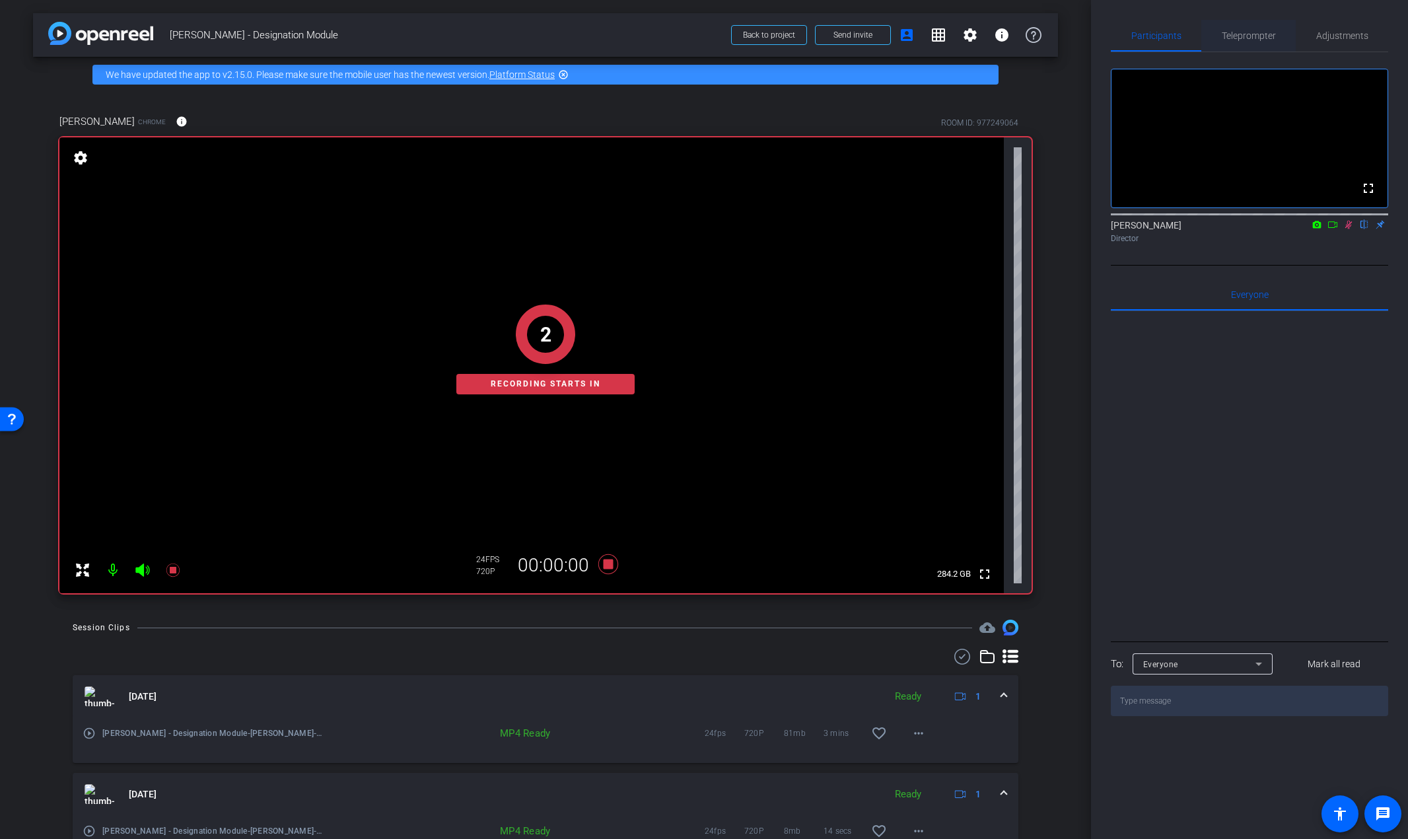
click at [1251, 33] on span "Teleprompter" at bounding box center [1249, 35] width 54 height 9
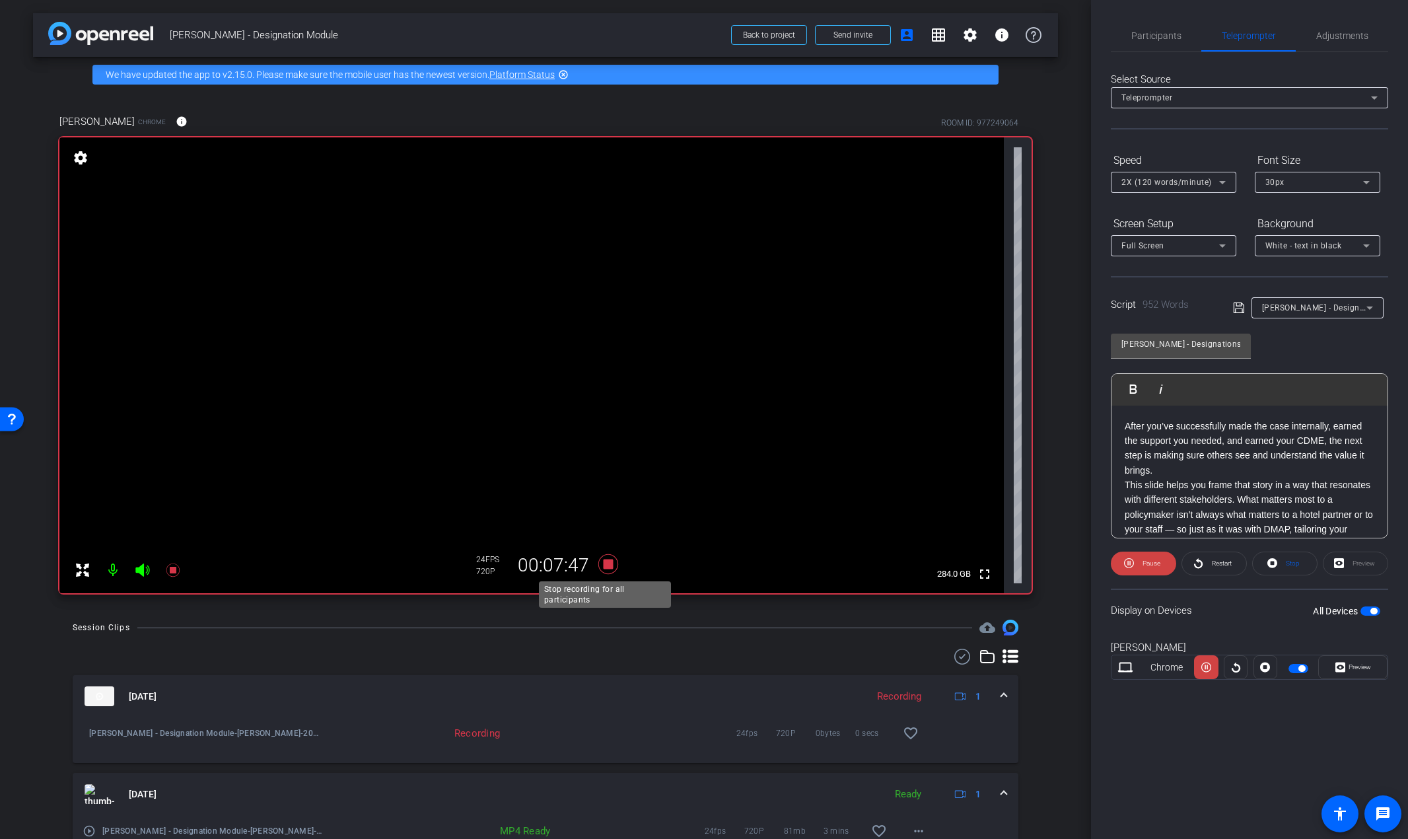
click at [602, 564] on icon at bounding box center [608, 564] width 20 height 20
click at [1150, 37] on span "Participants" at bounding box center [1156, 35] width 50 height 9
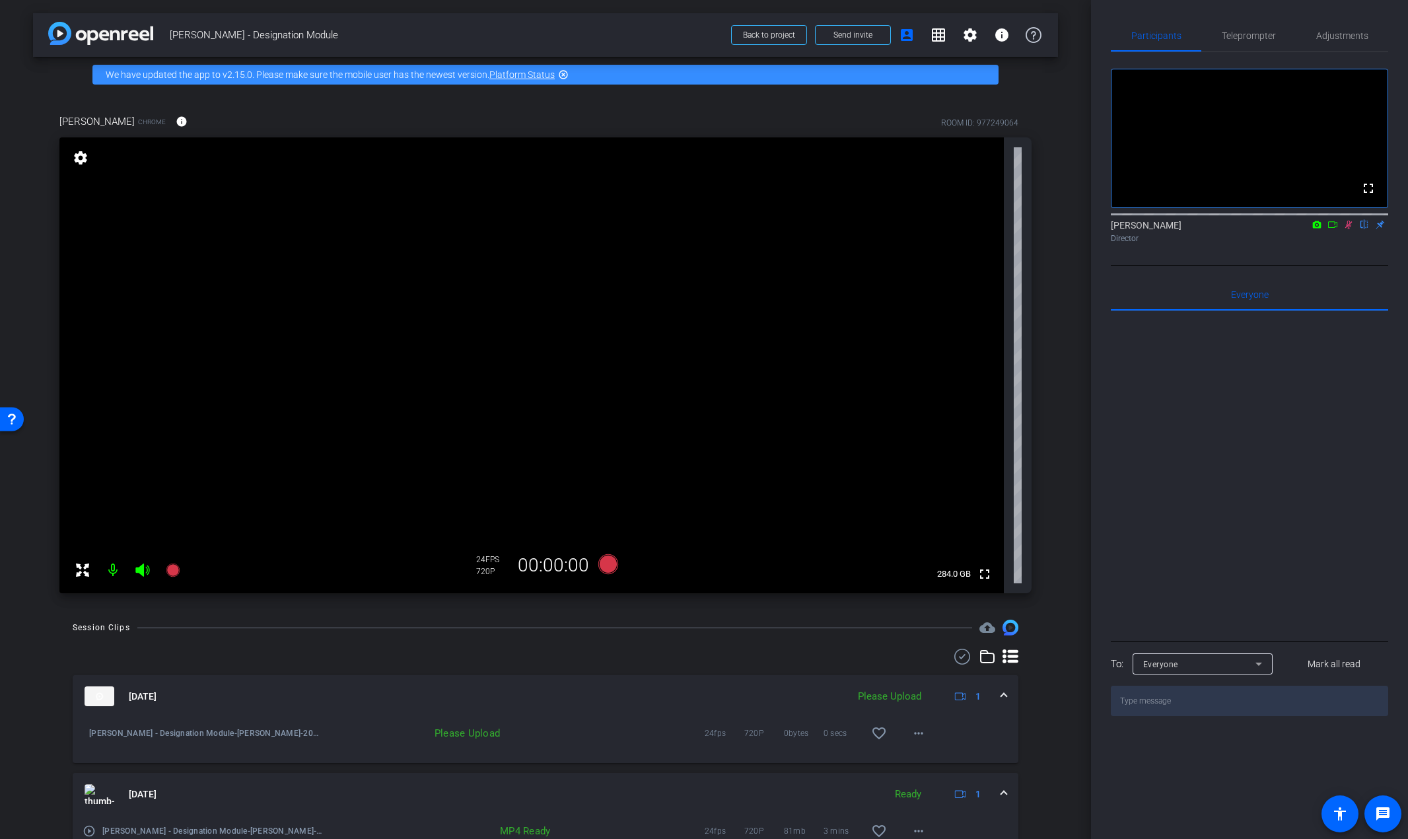
click at [1353, 229] on icon at bounding box center [1348, 224] width 11 height 9
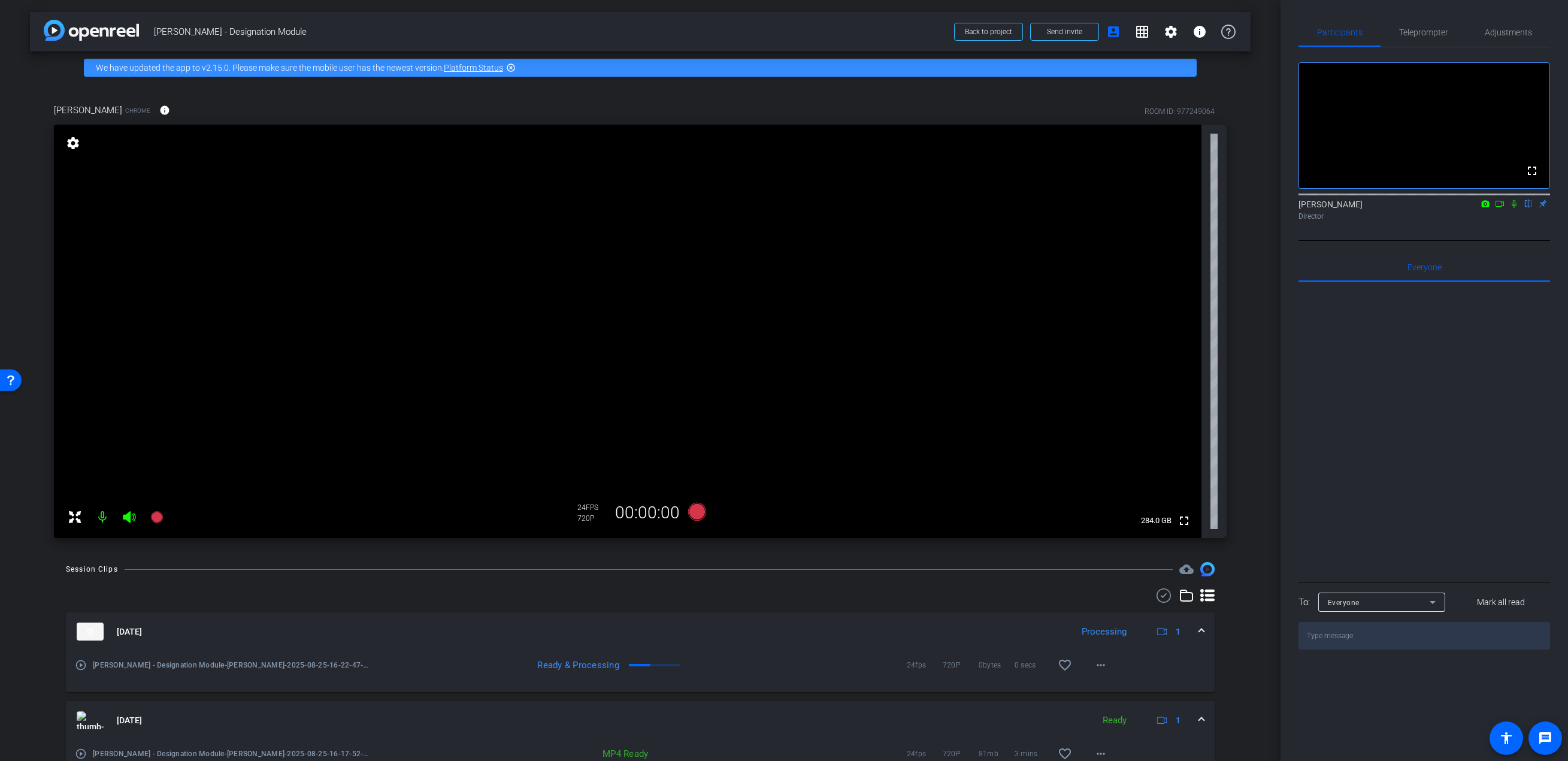
click at [81, 666] on mat-icon "play_circle_outline" at bounding box center [81, 665] width 12 height 12
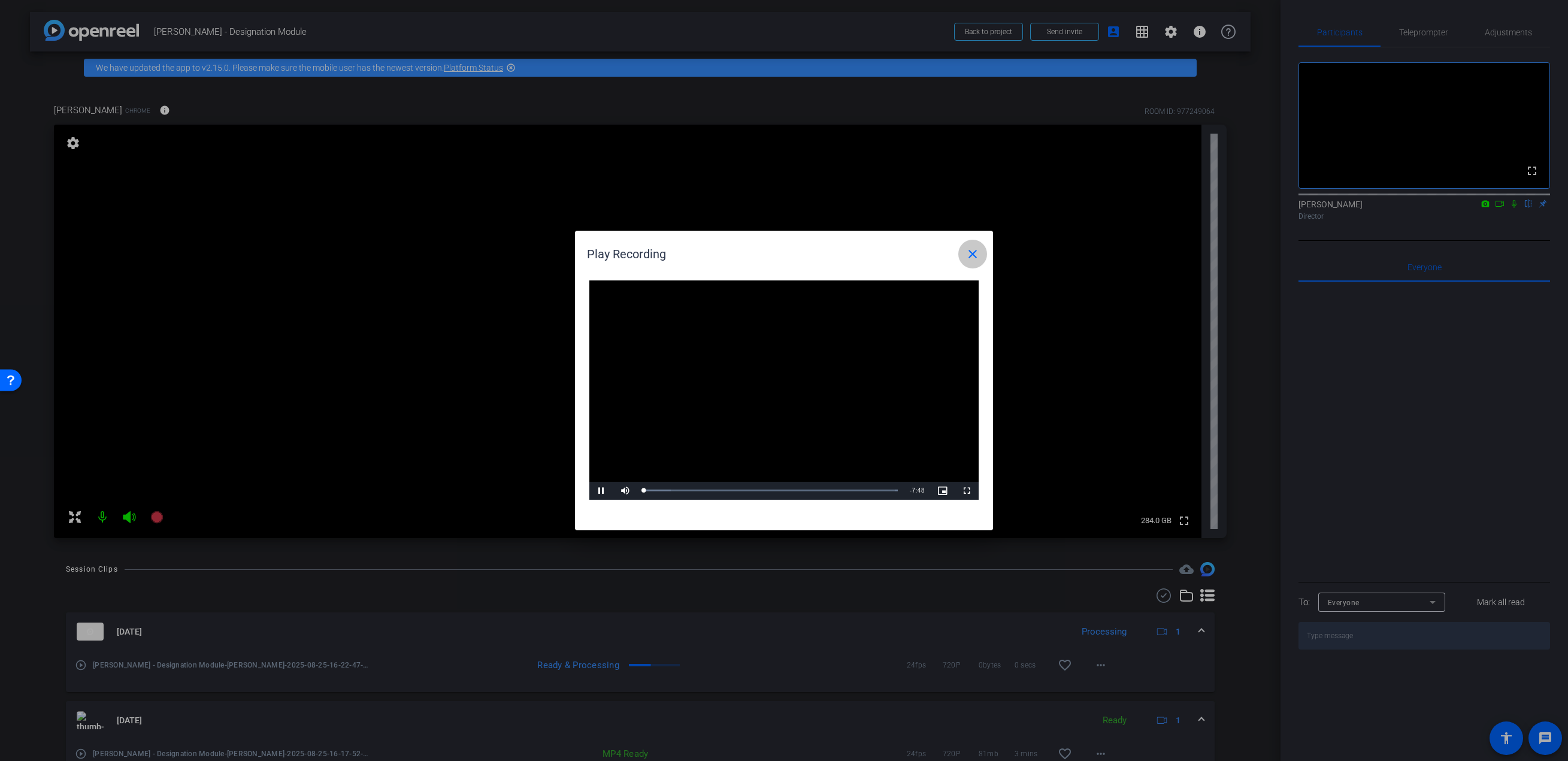
click at [981, 251] on span at bounding box center [973, 254] width 29 height 29
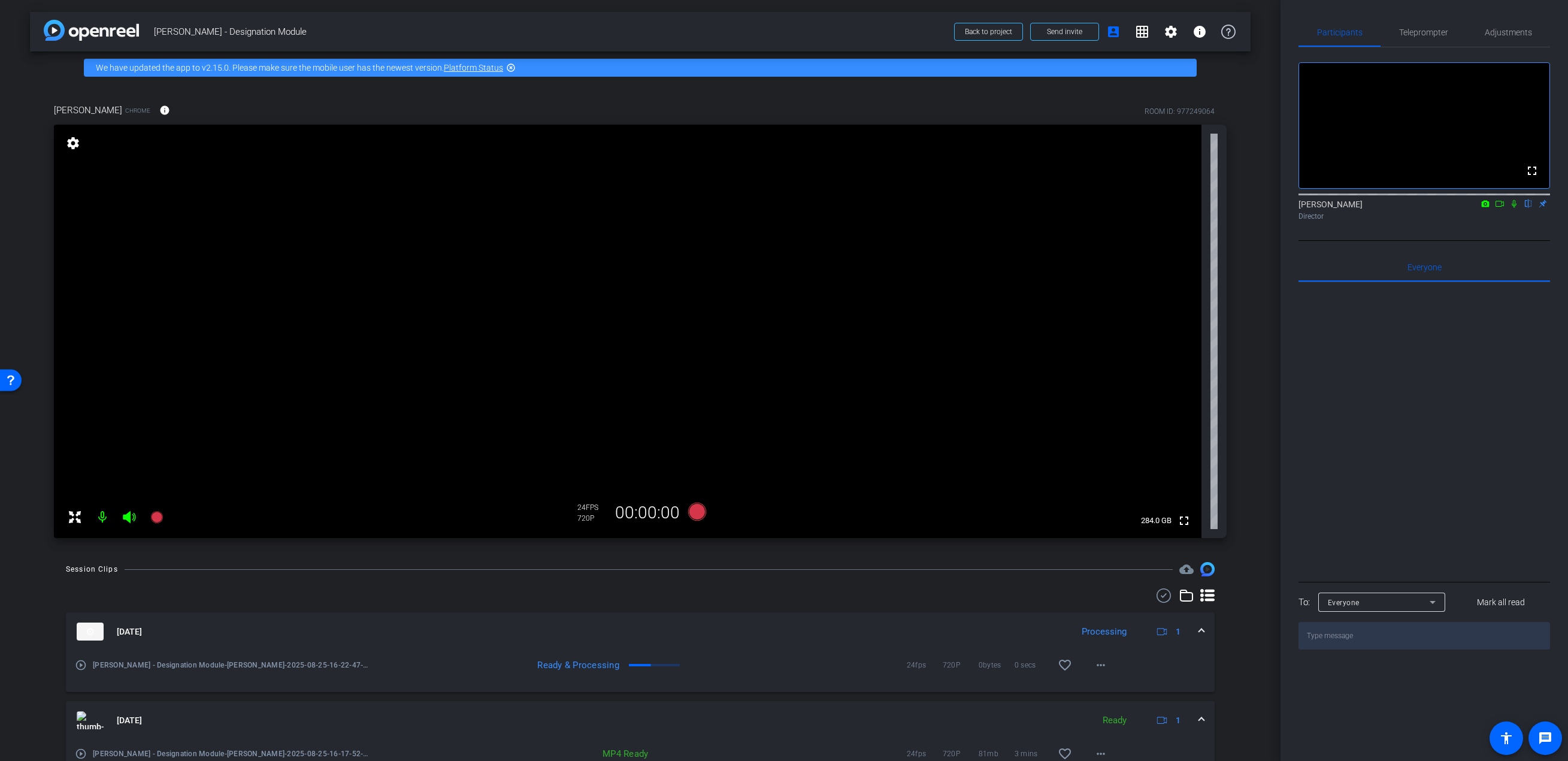
click at [1242, 449] on div "Rori Ferensic Chrome info ROOM ID: 977249064 fullscreen settings 284.0 GB 24 FP…" at bounding box center [640, 317] width 1221 height 466
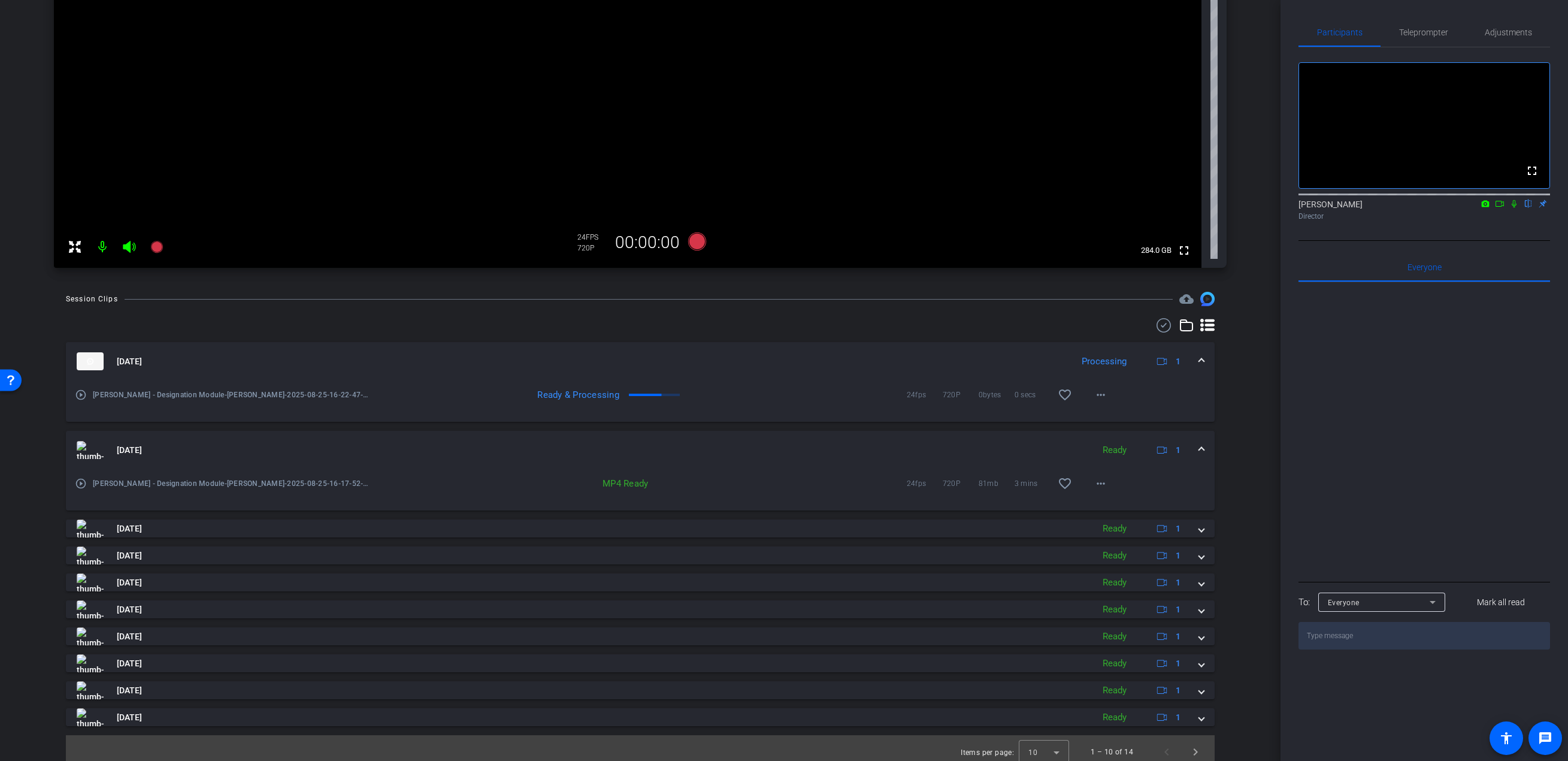
scroll to position [278, 0]
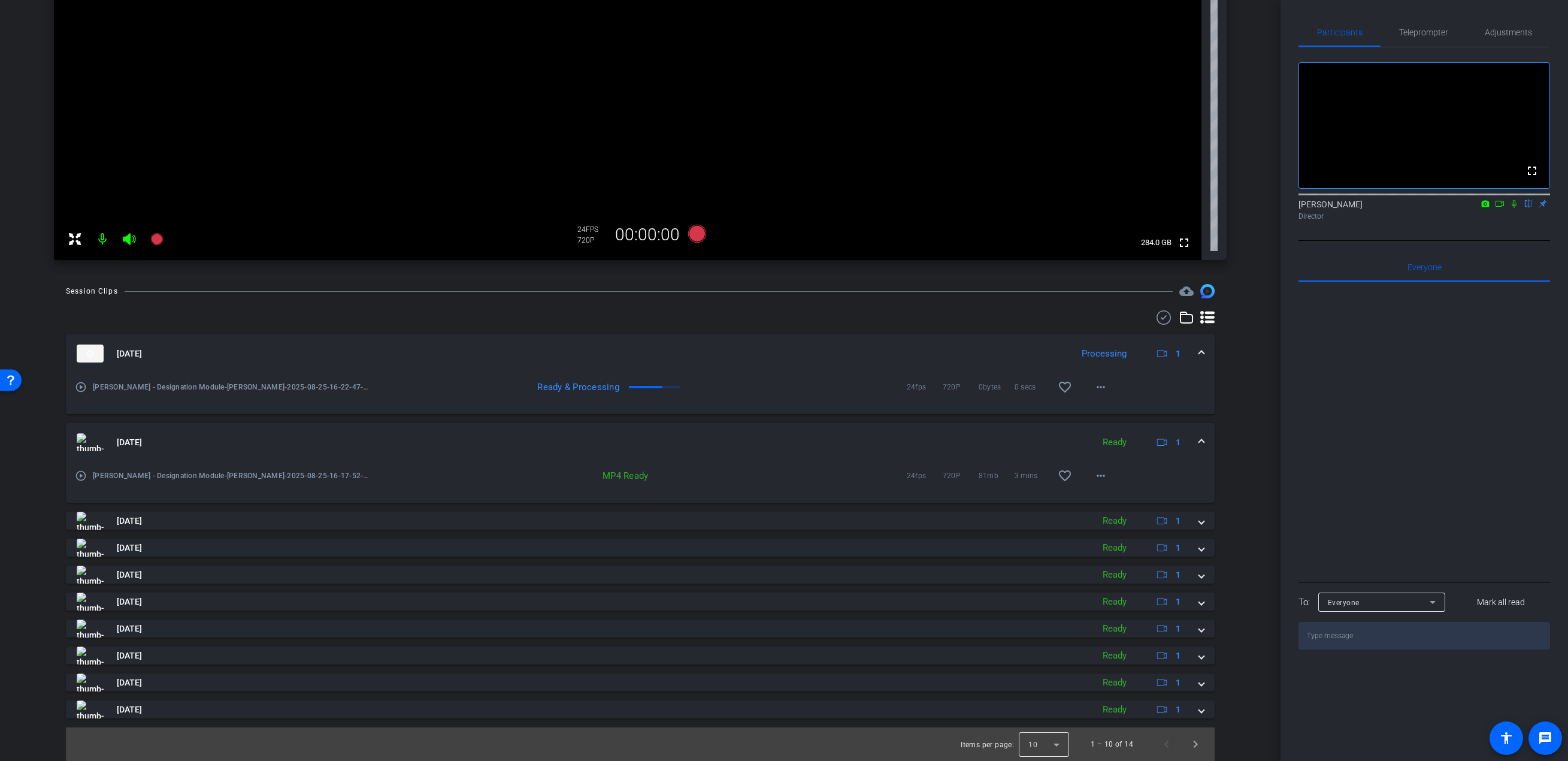
click at [1047, 672] on div at bounding box center [1044, 745] width 50 height 29
click at [1037, 672] on mat-option "25" at bounding box center [1038, 717] width 50 height 19
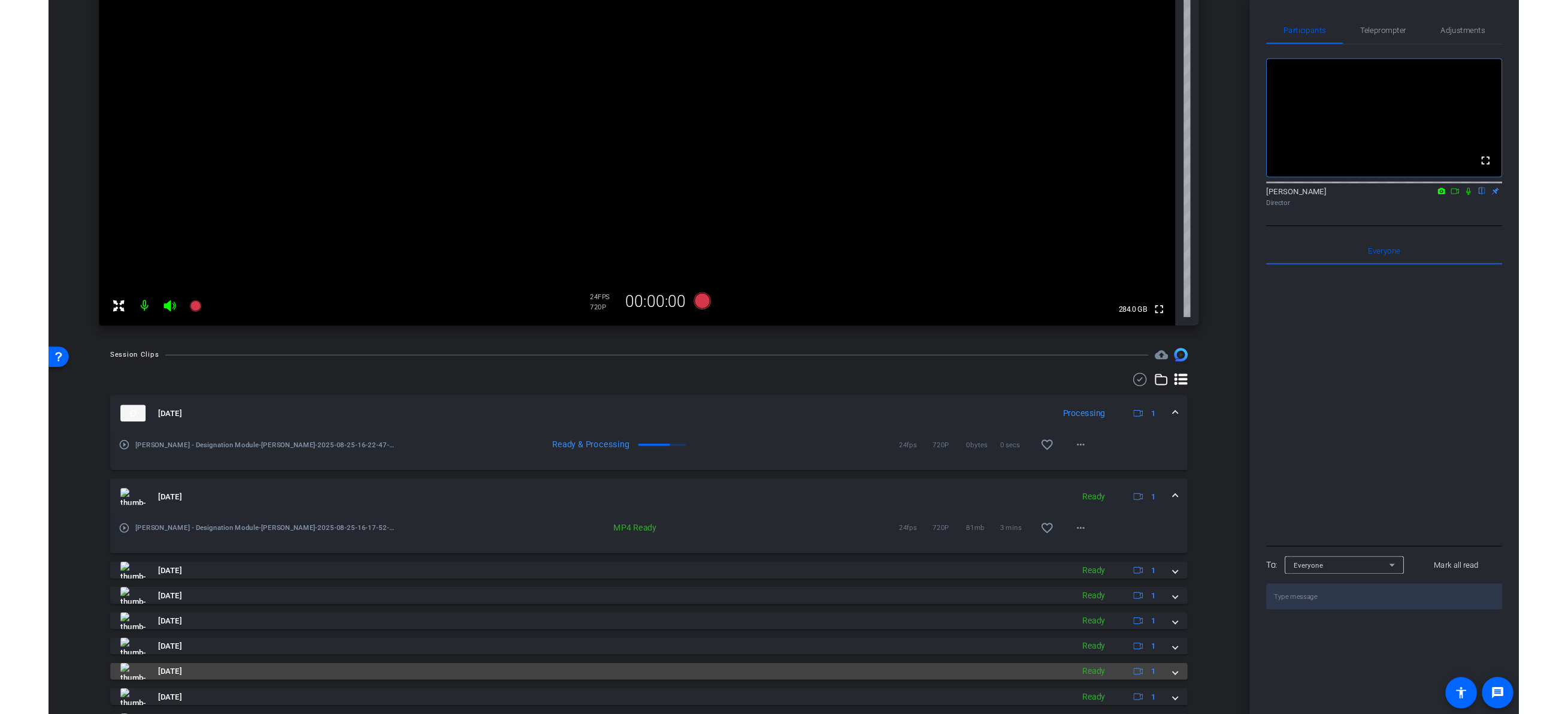
scroll to position [266, 0]
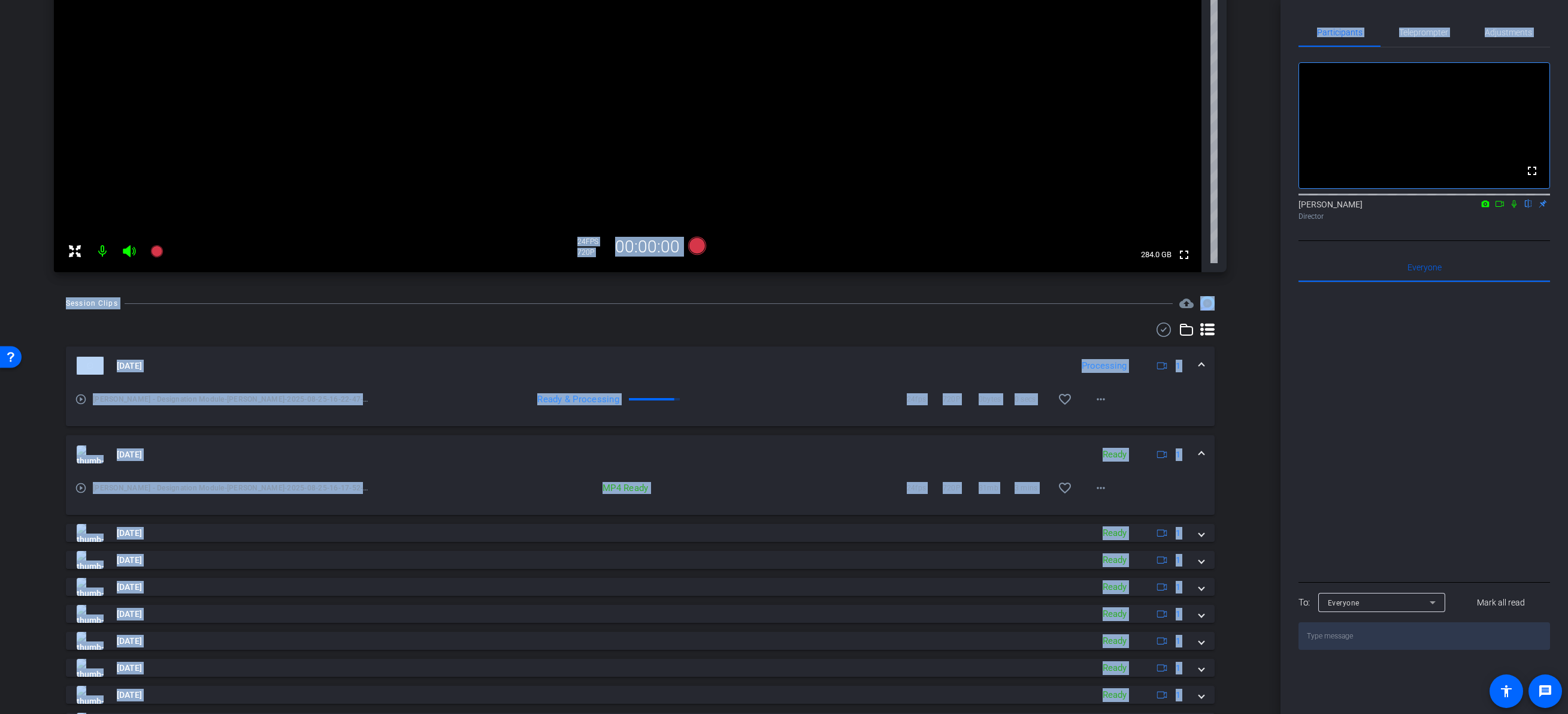
drag, startPoint x: 1279, startPoint y: 220, endPoint x: 1277, endPoint y: 210, distance: 10.2
click at [1277, 210] on div "arrow_back Rori - Designation Module Back to project Send invite account_box gr…" at bounding box center [784, 357] width 1568 height 714
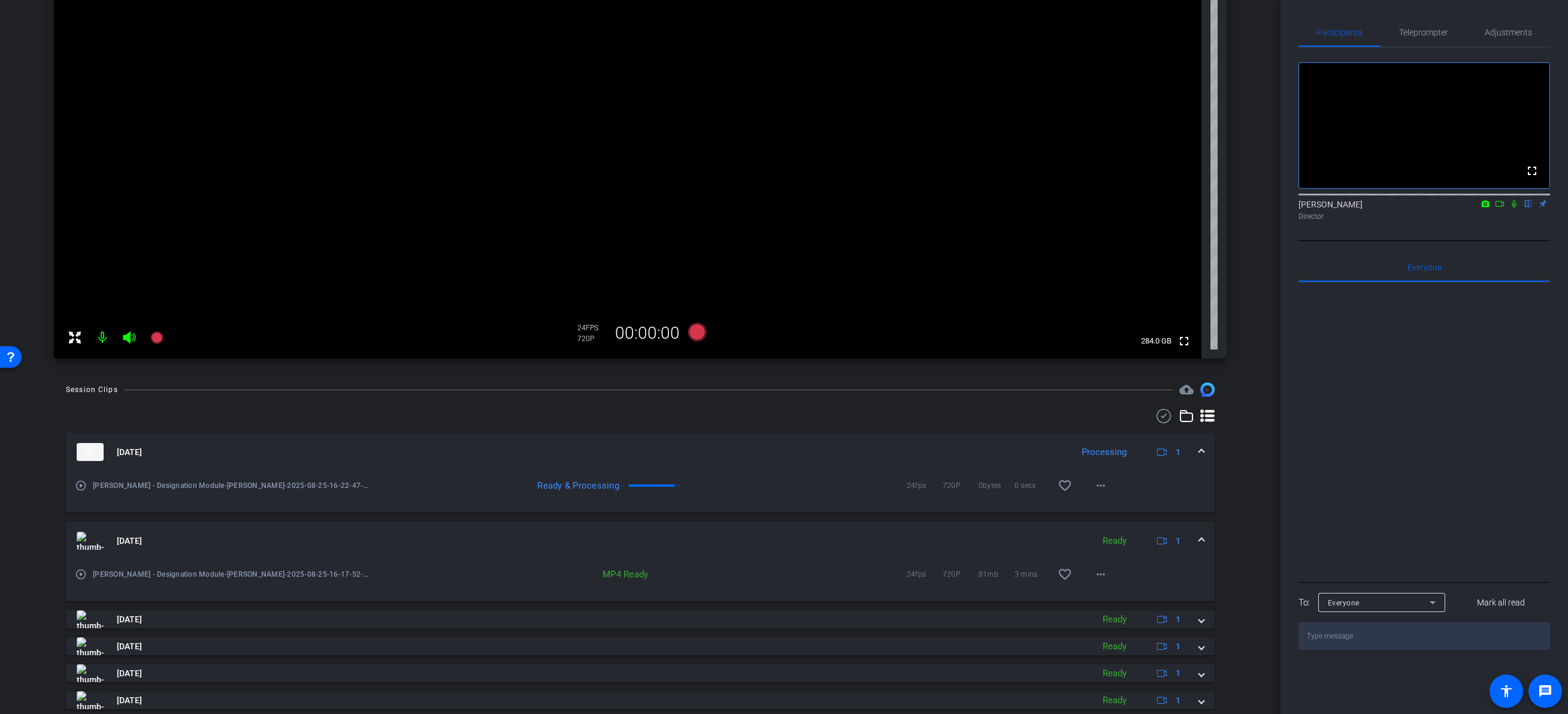
click at [1258, 368] on div "arrow_back Rori - Designation Module Back to project Send invite account_box gr…" at bounding box center [640, 177] width 1281 height 714
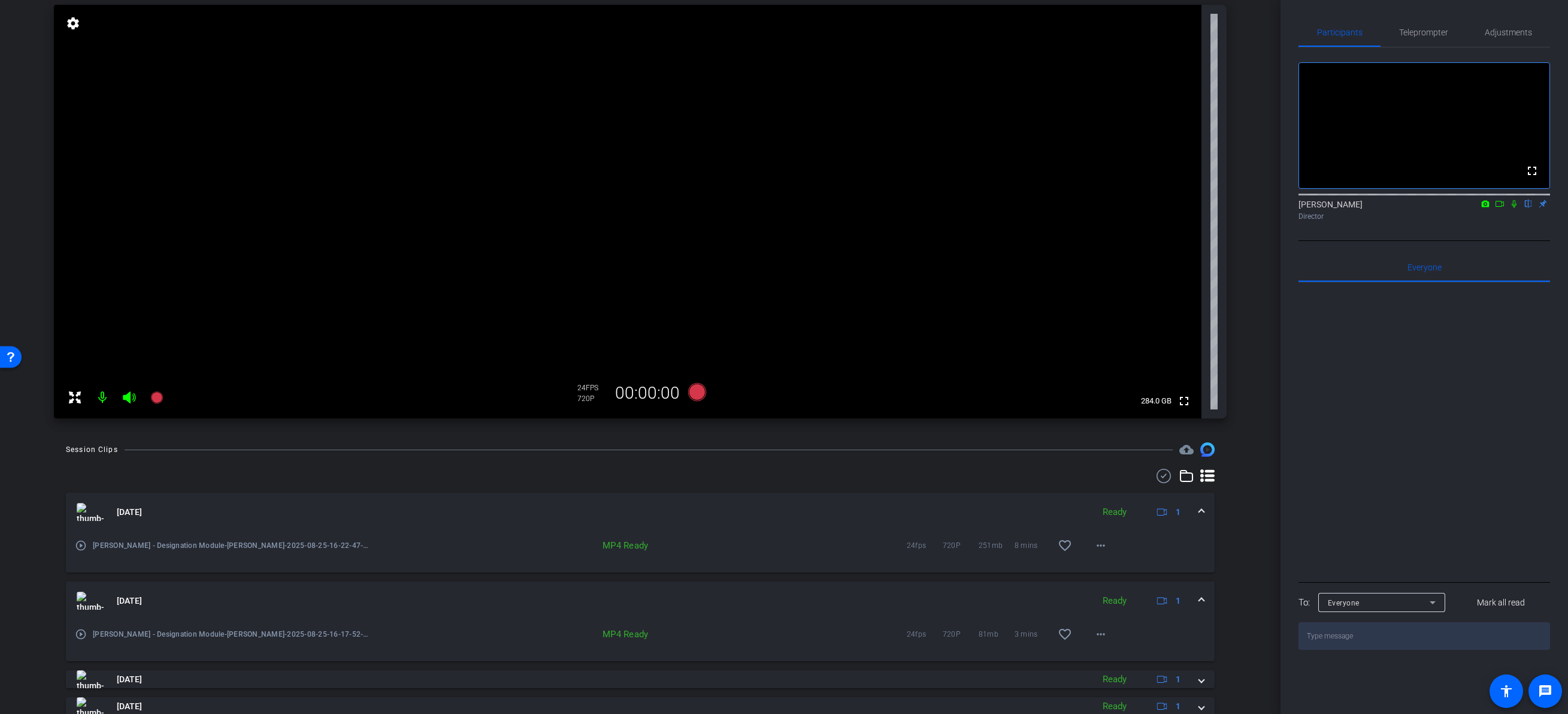
click at [1251, 249] on div "arrow_back Rori - Designation Module Back to project Send invite account_box gr…" at bounding box center [640, 237] width 1281 height 714
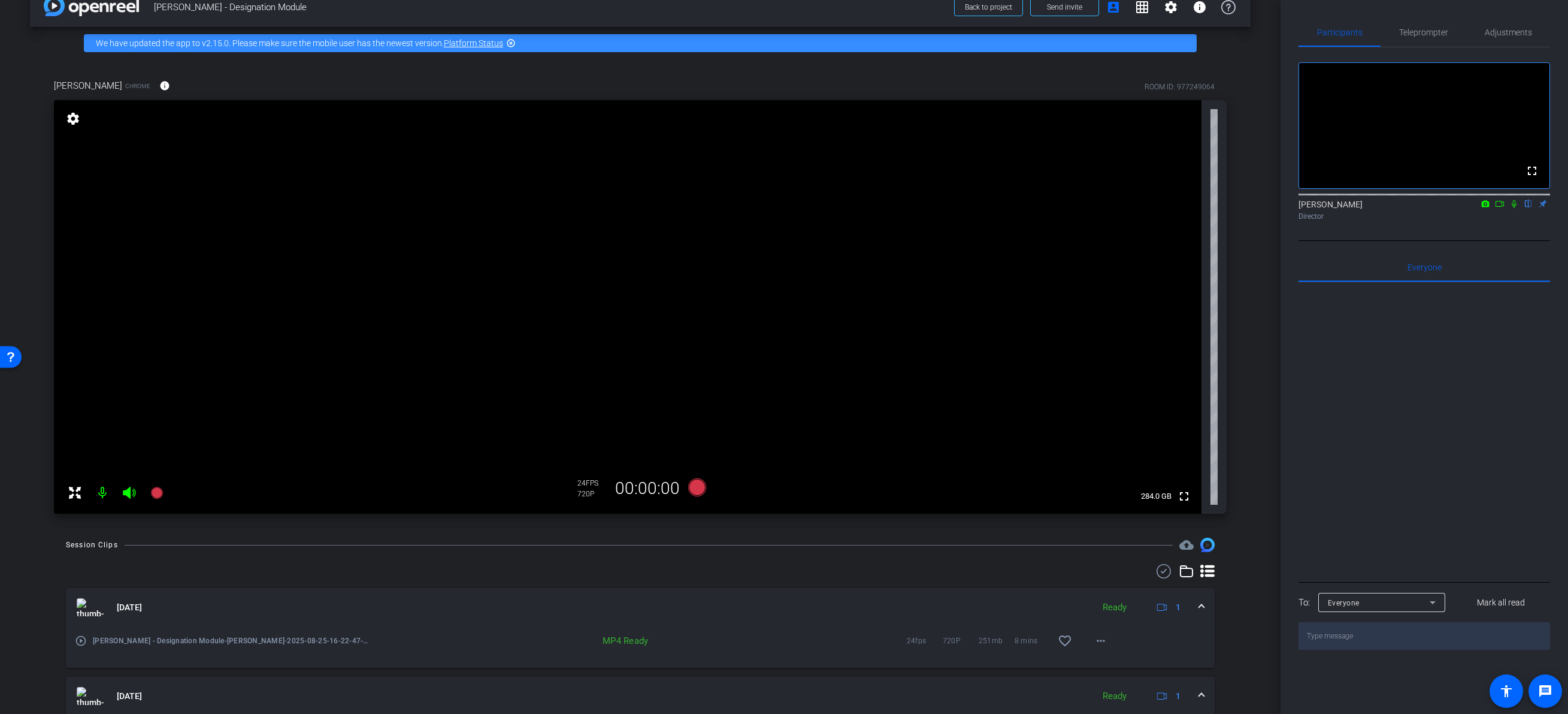
scroll to position [0, 0]
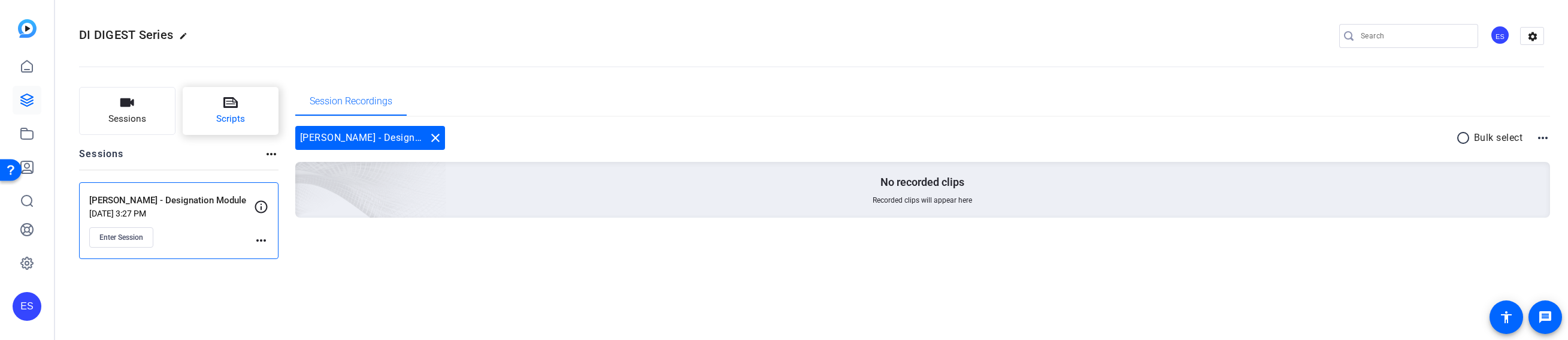
click at [218, 98] on button "Scripts" at bounding box center [230, 111] width 96 height 48
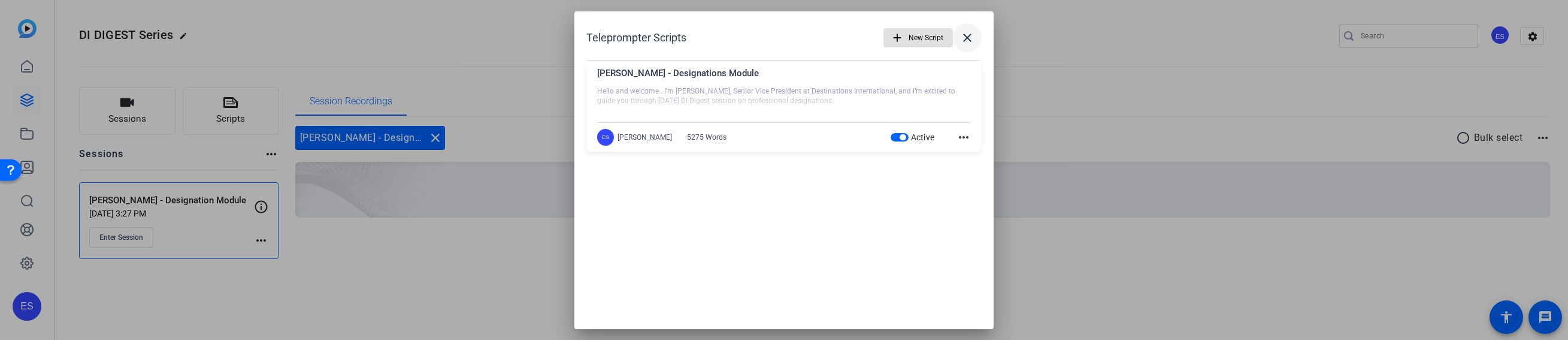
click at [969, 42] on mat-icon "close" at bounding box center [968, 38] width 15 height 15
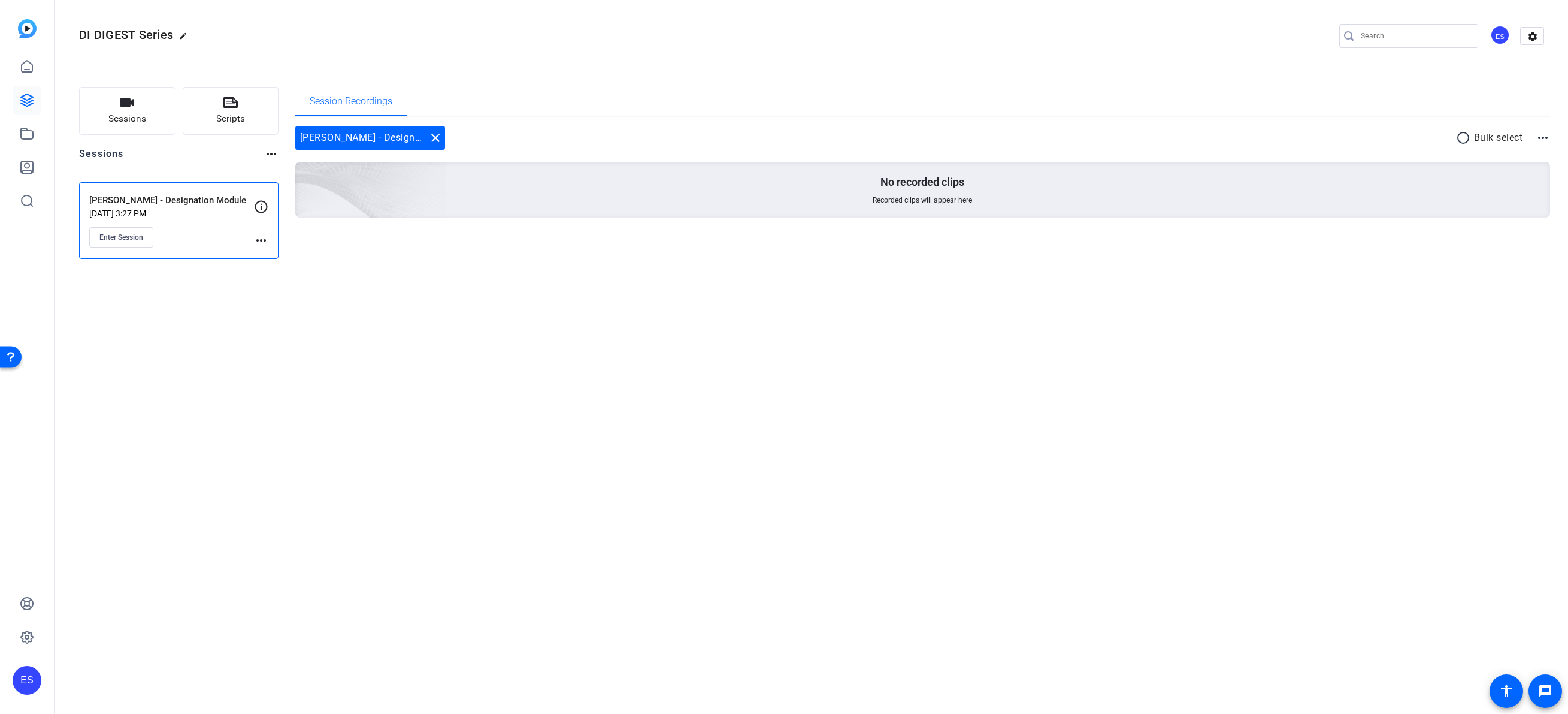
drag, startPoint x: 167, startPoint y: 395, endPoint x: 589, endPoint y: 188, distance: 470.0
click at [167, 395] on div "DI DIGEST Series edit ES settings Sessions Scripts Sessions more_horiz Rori - D…" at bounding box center [812, 357] width 1513 height 714
